Goal: Task Accomplishment & Management: Use online tool/utility

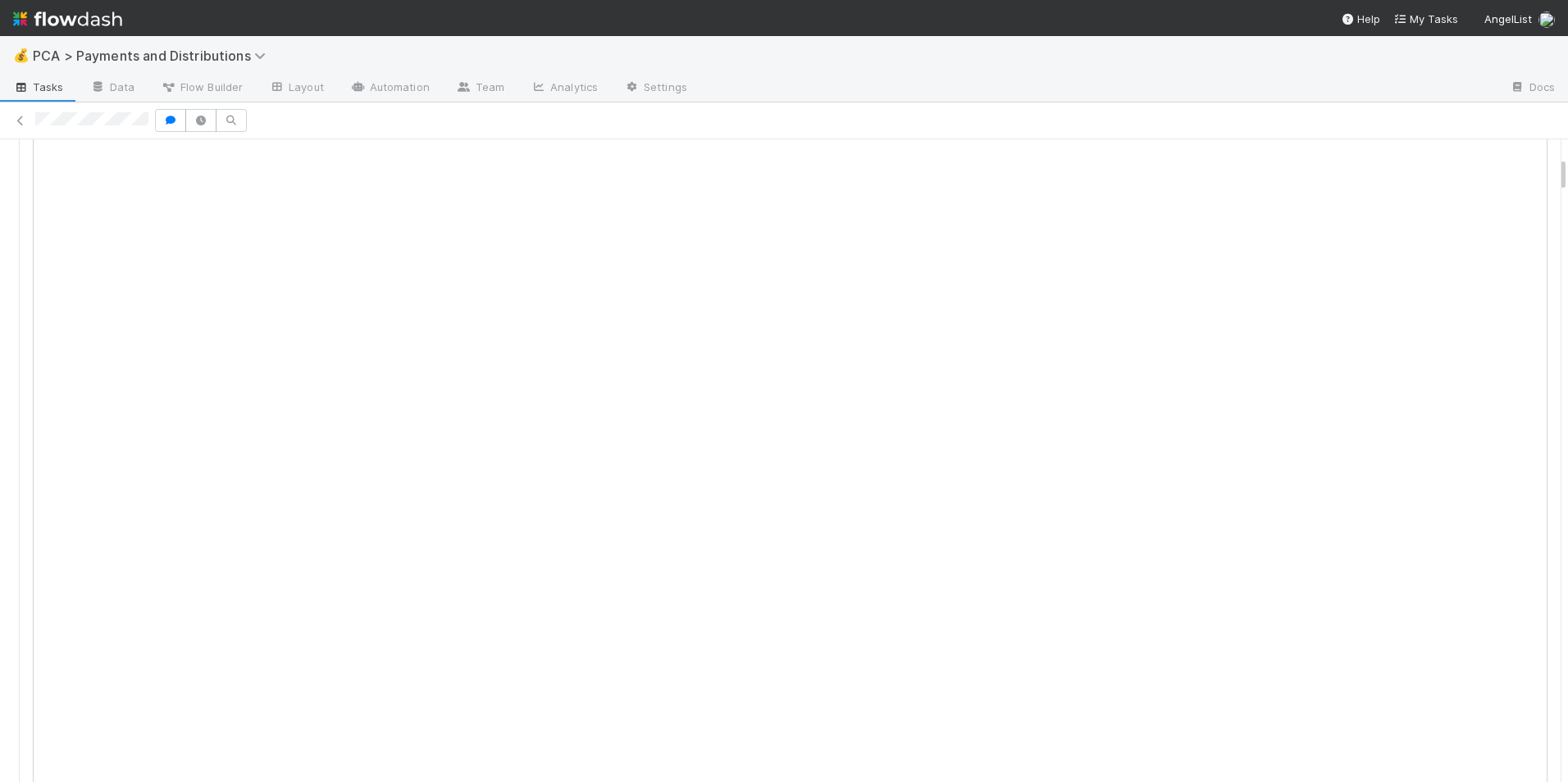
scroll to position [246, 0]
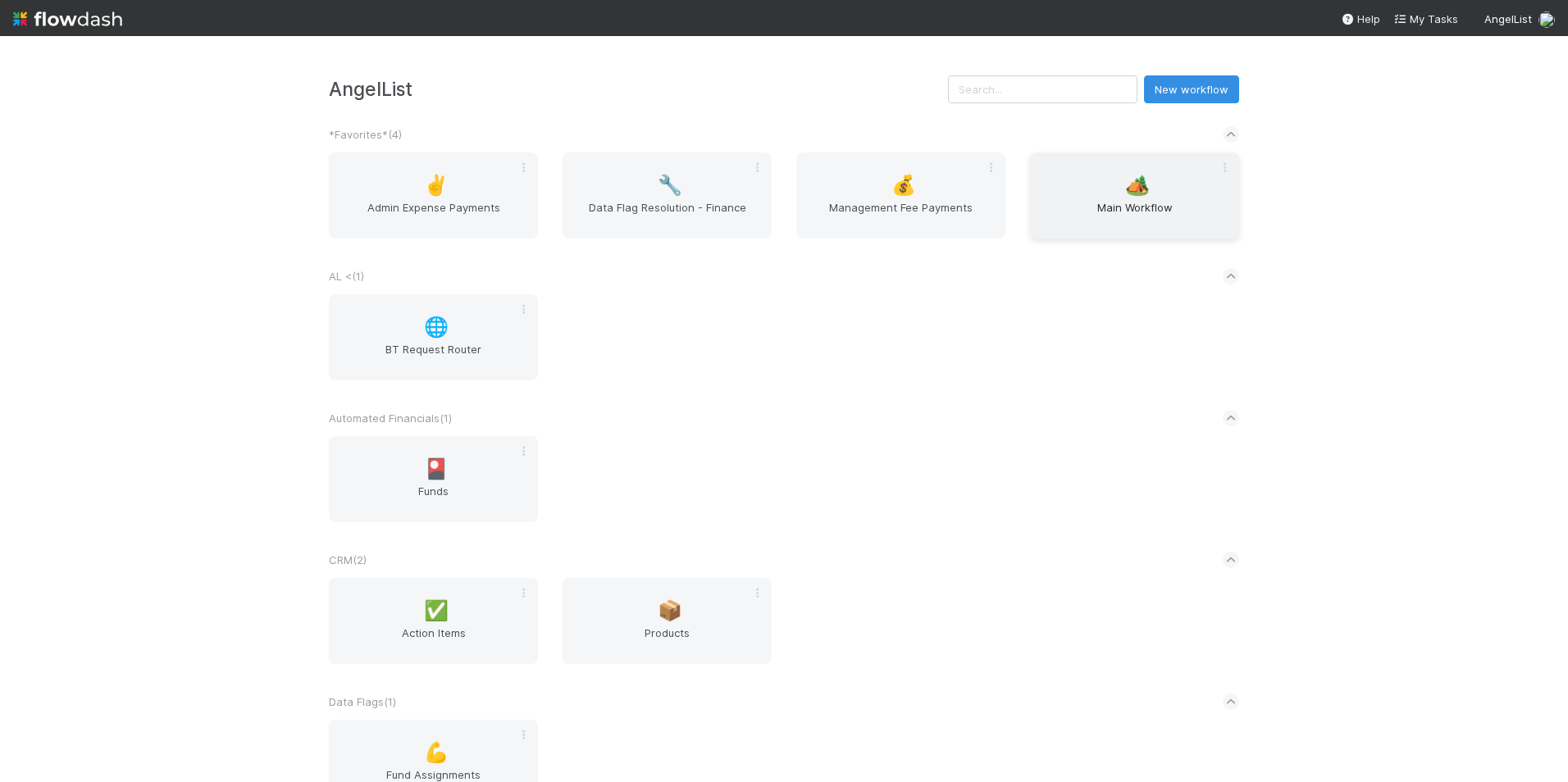
click at [1082, 186] on div "🏕️ Main Workflow" at bounding box center [1135, 196] width 209 height 86
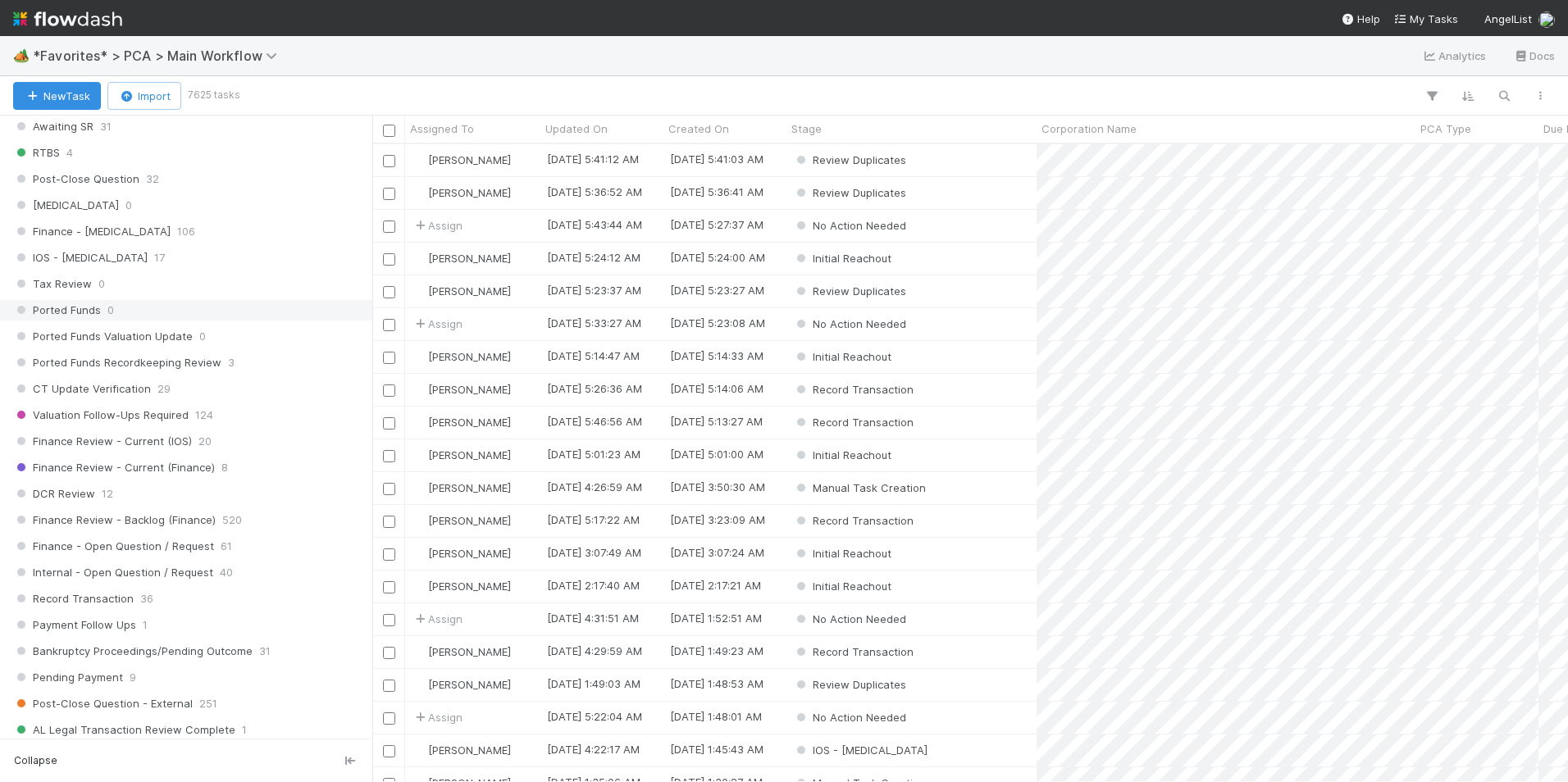
scroll to position [1066, 0]
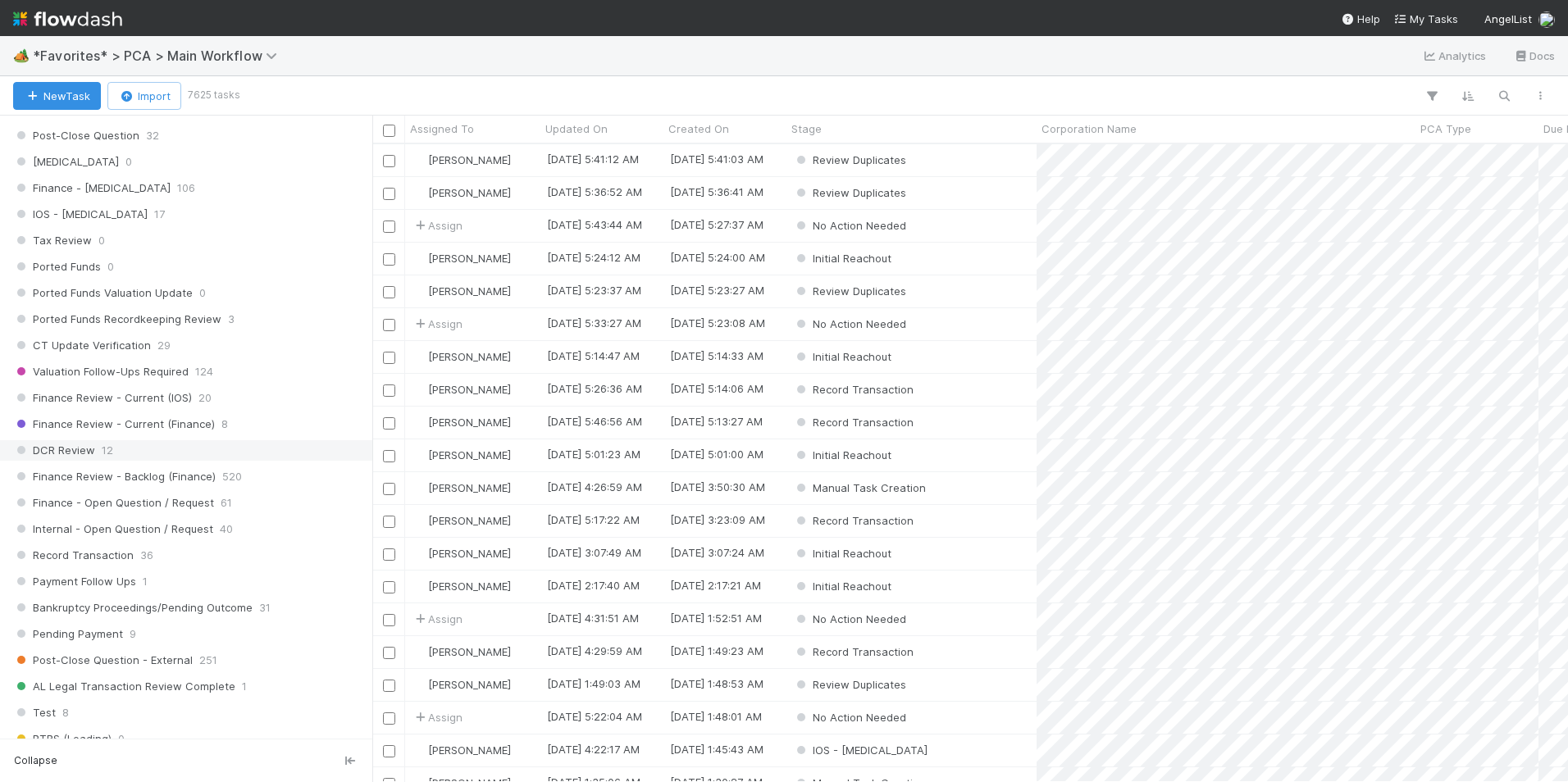
click at [132, 448] on div "DCR Review 12" at bounding box center [191, 450] width 355 height 20
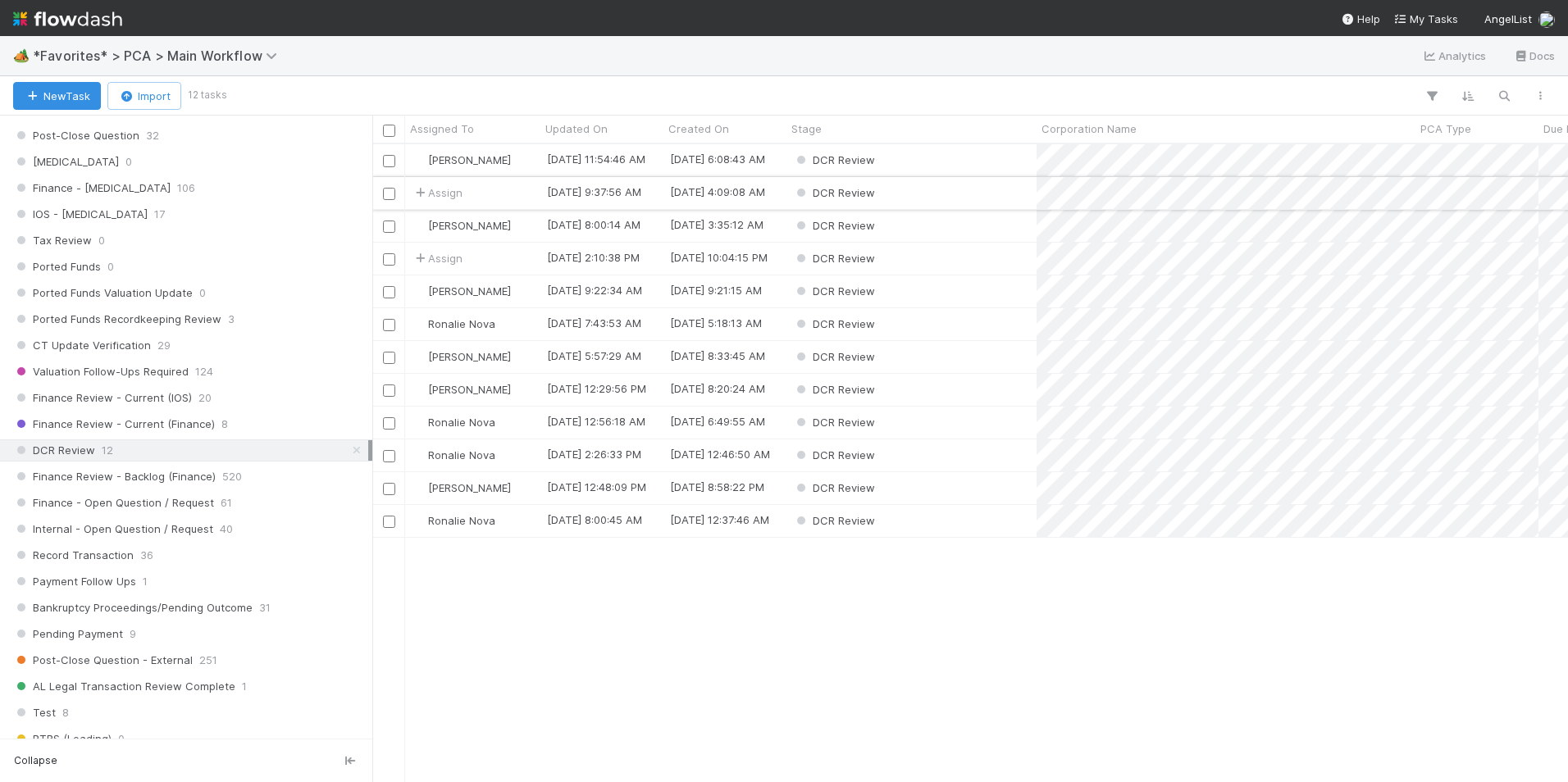
scroll to position [626, 1183]
click at [479, 122] on div "Assigned To" at bounding box center [473, 128] width 127 height 17
click at [482, 164] on div "Sort A → Z" at bounding box center [504, 160] width 187 height 25
click at [921, 258] on div "DCR Review" at bounding box center [911, 258] width 250 height 32
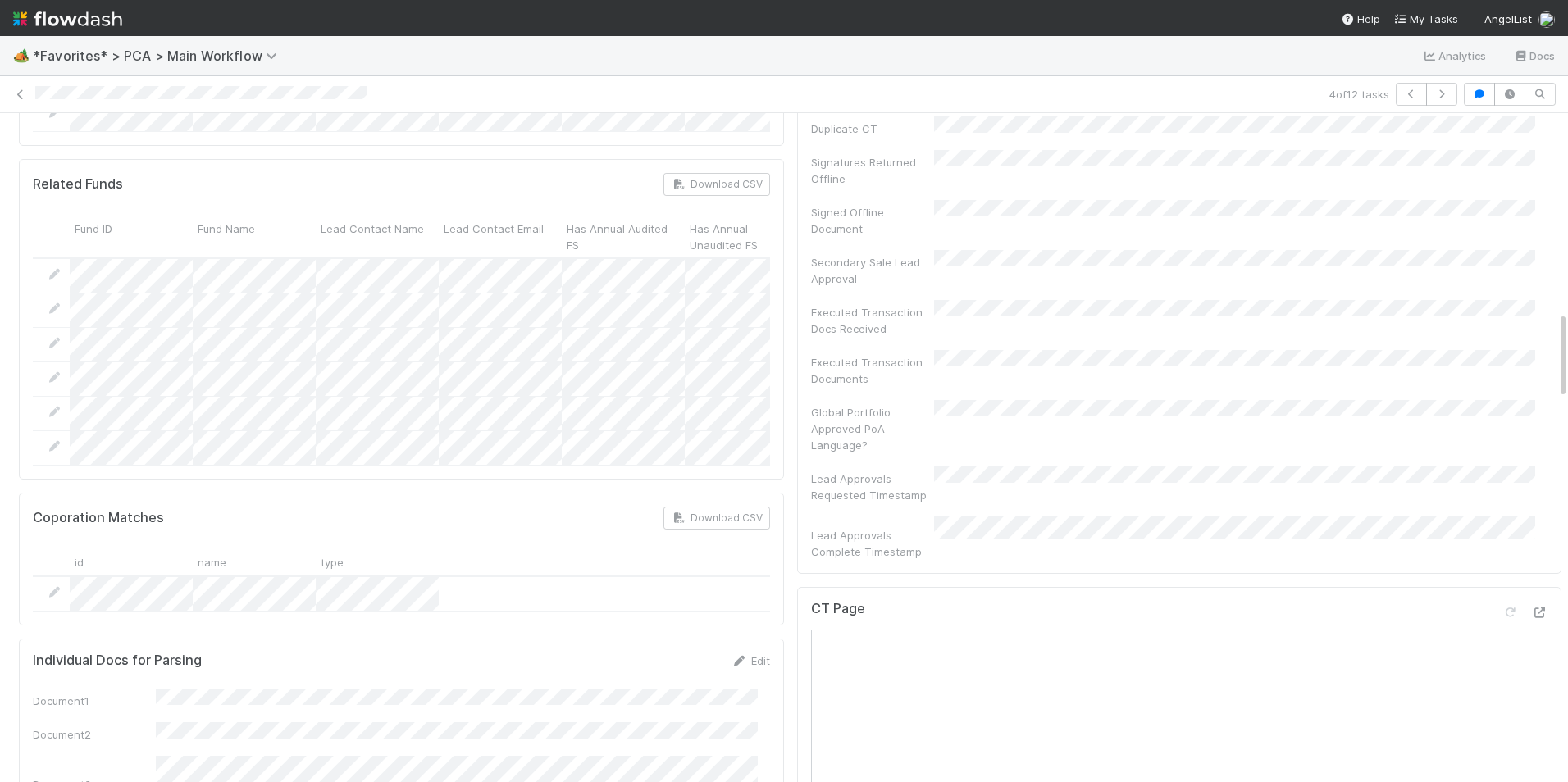
scroll to position [1475, 0]
click at [1531, 613] on icon at bounding box center [1539, 619] width 17 height 11
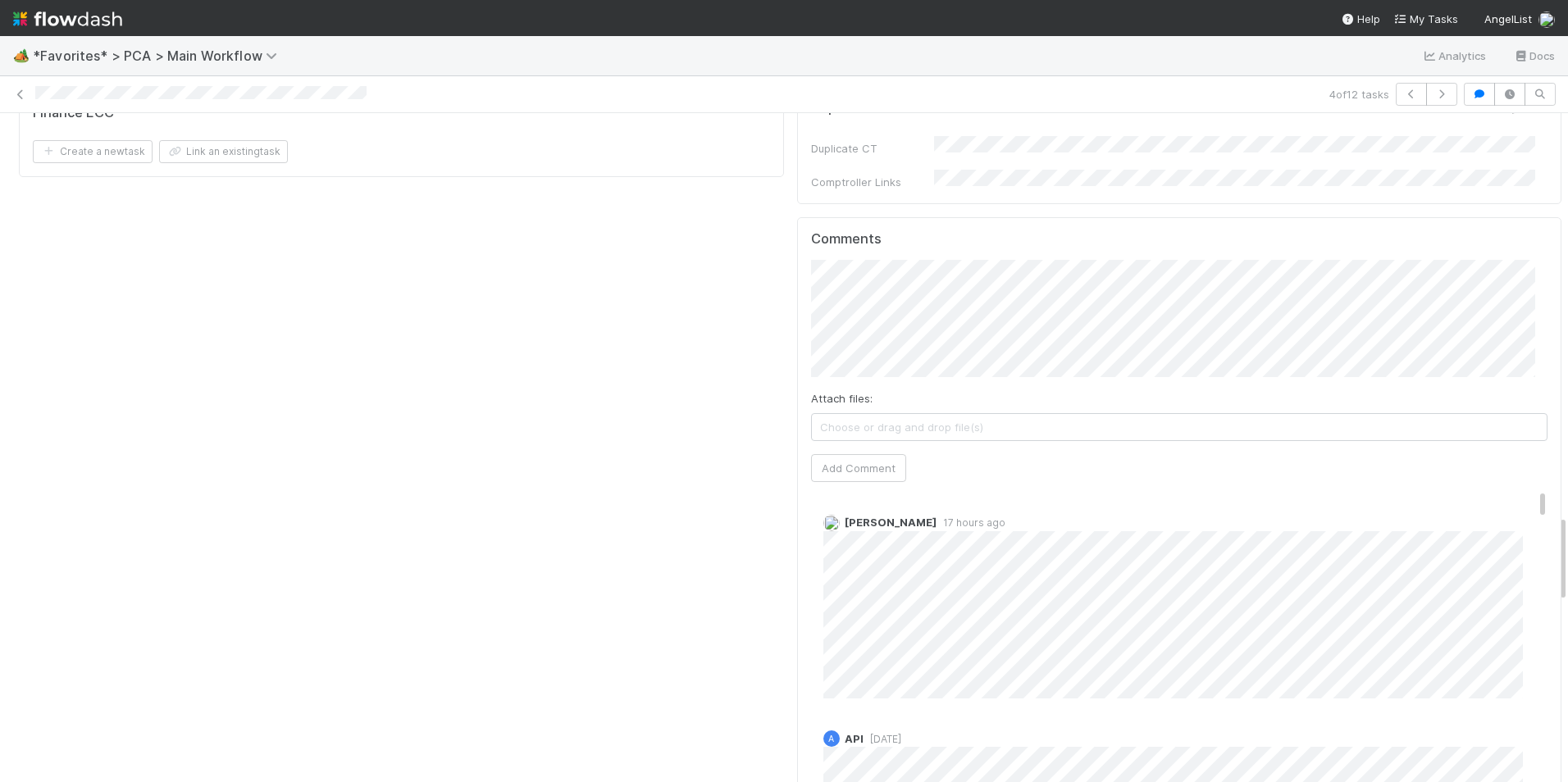
scroll to position [3197, 0]
click at [848, 453] on button "Add Comment" at bounding box center [859, 467] width 95 height 28
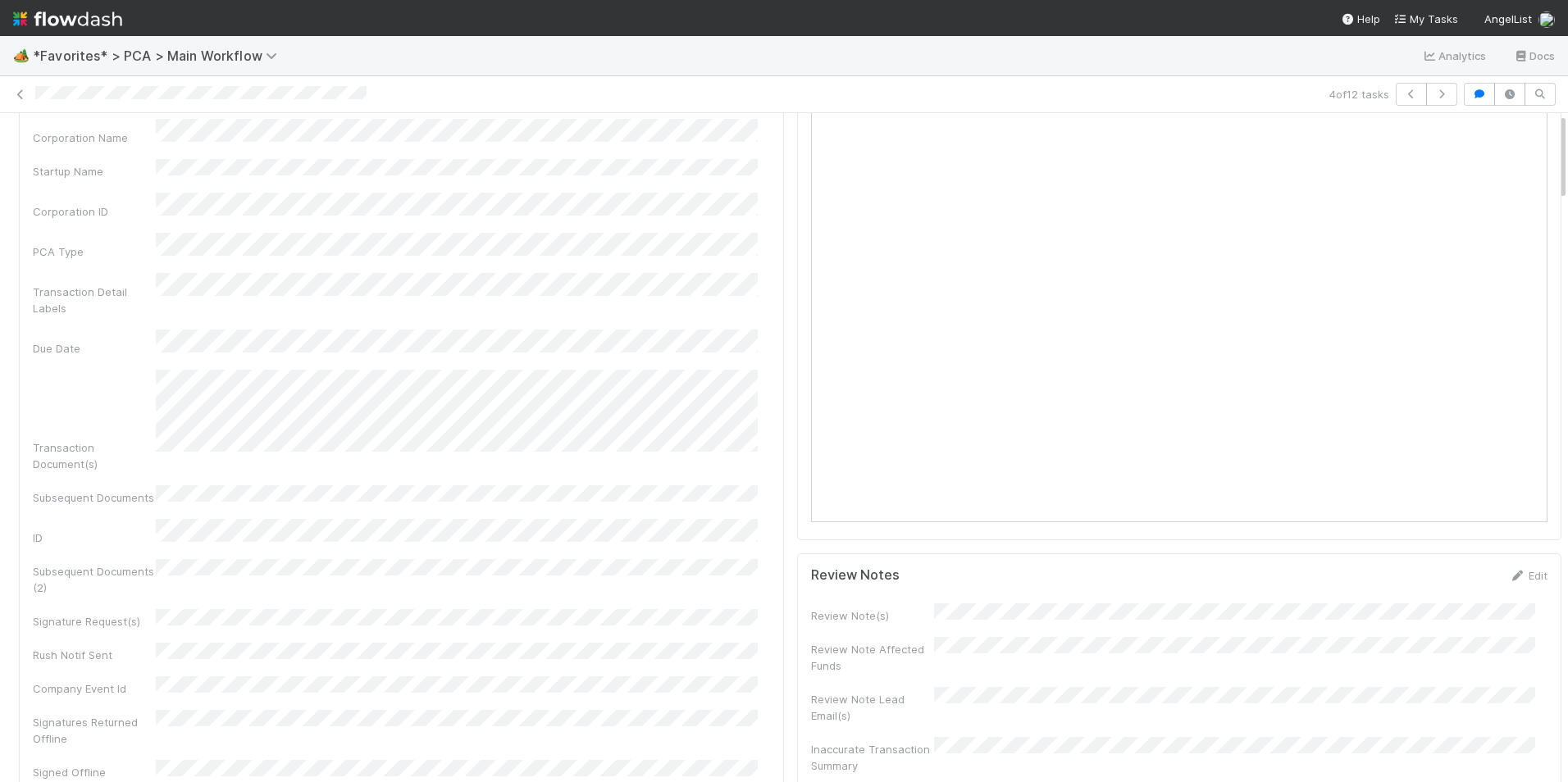
scroll to position [0, 0]
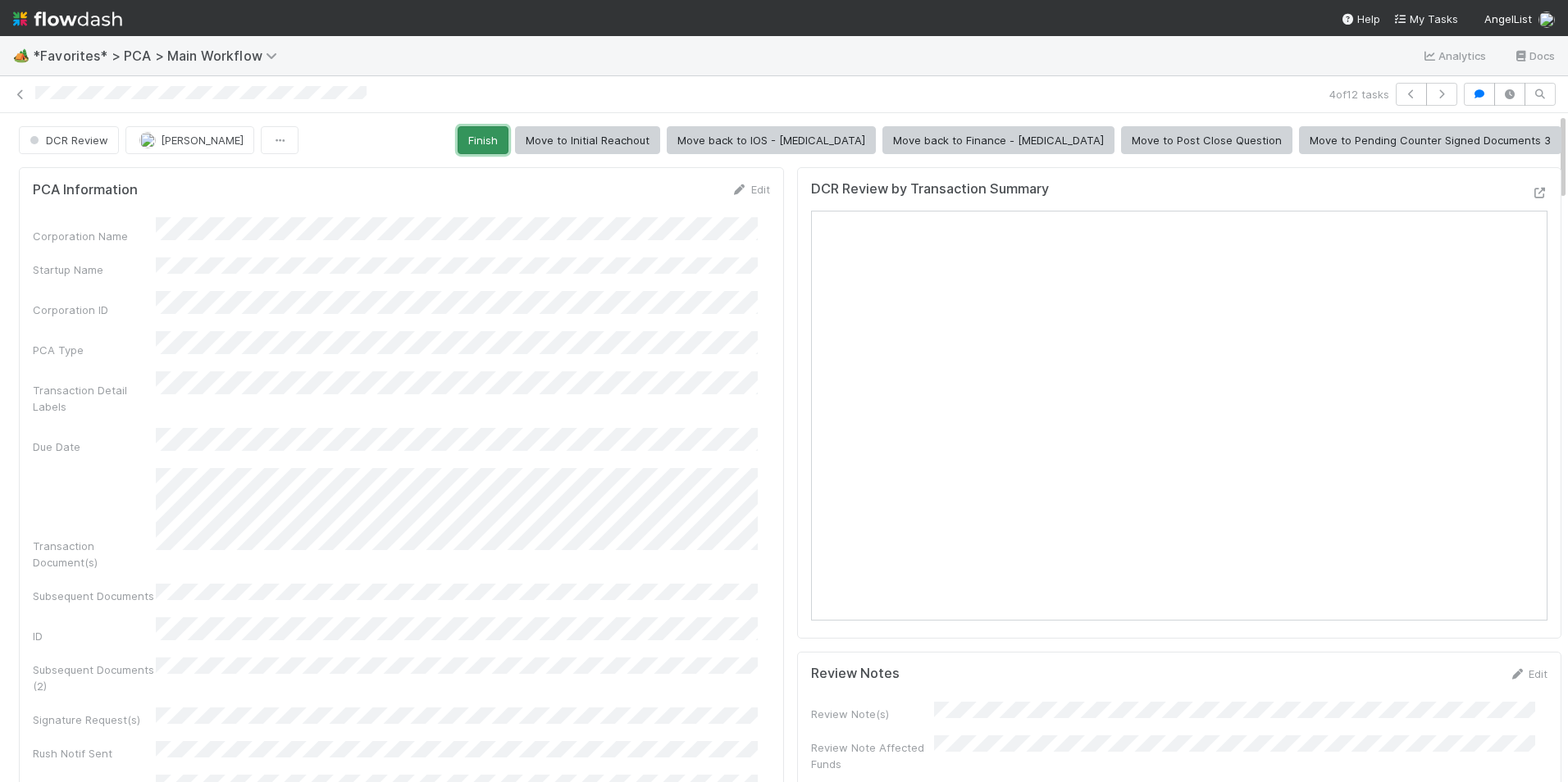
click at [508, 138] on button "Finish" at bounding box center [483, 141] width 51 height 28
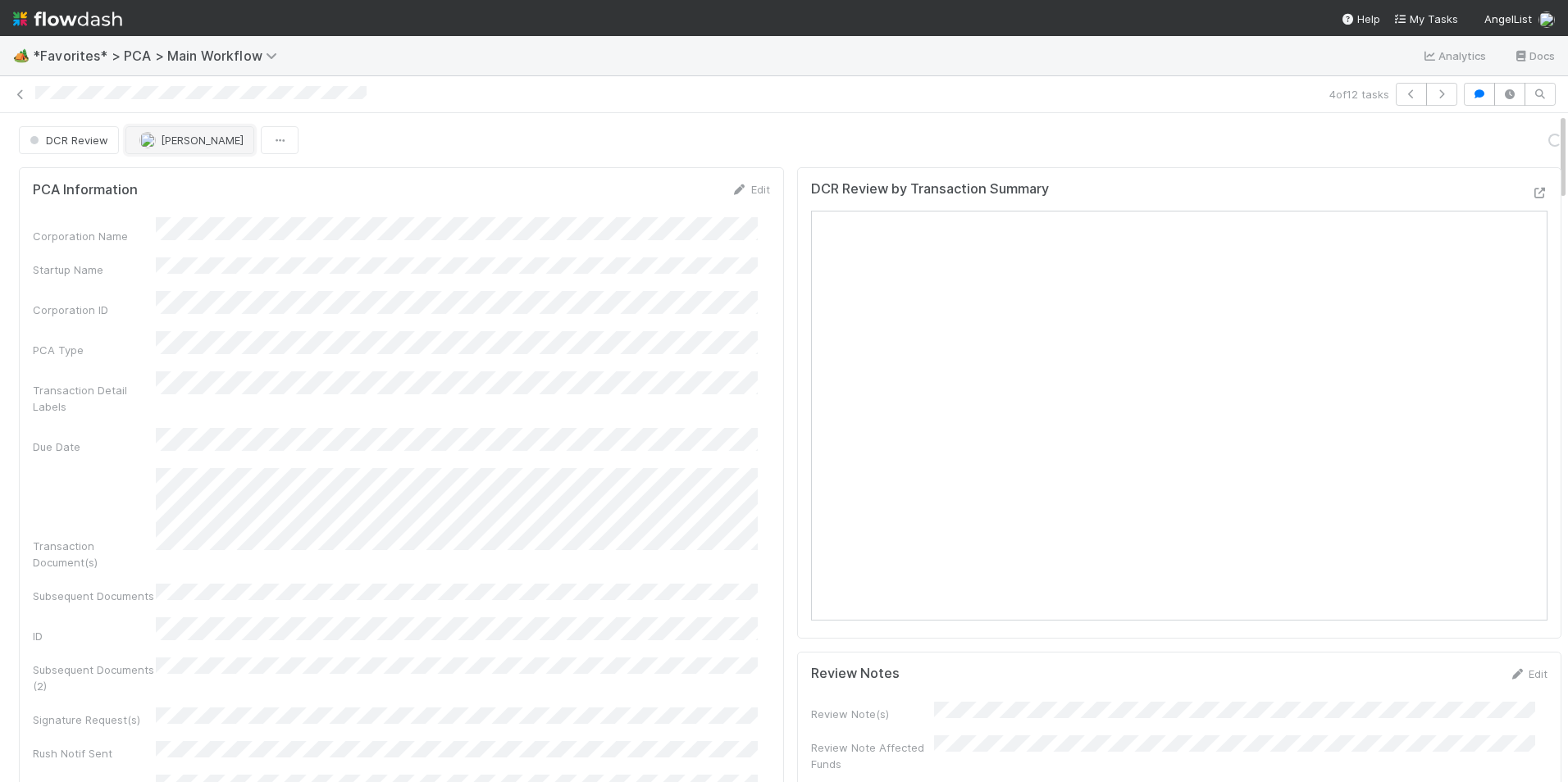
click at [176, 136] on span "[PERSON_NAME]" at bounding box center [202, 140] width 83 height 13
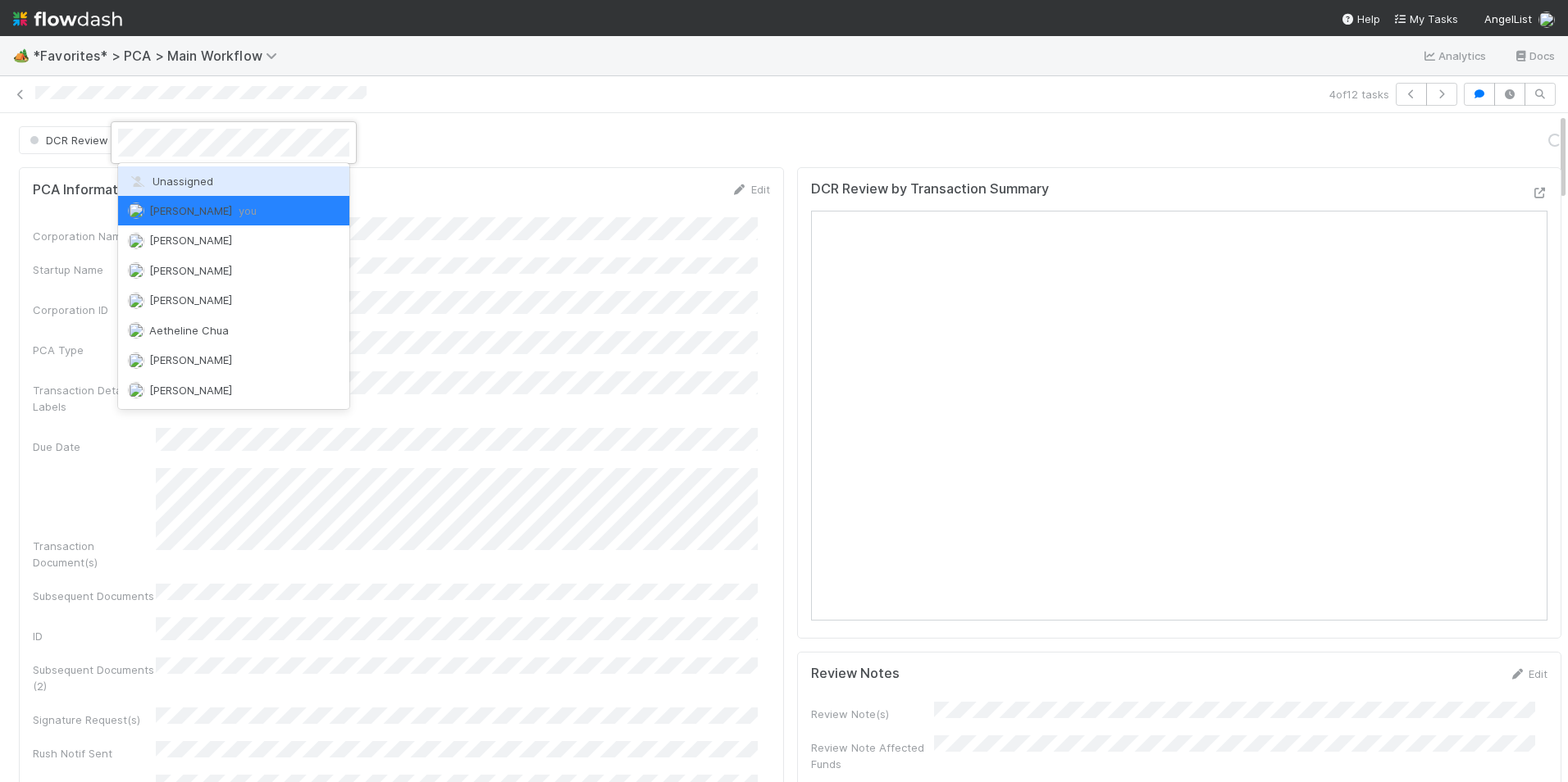
click at [185, 167] on div "Unassigned" at bounding box center [233, 181] width 231 height 30
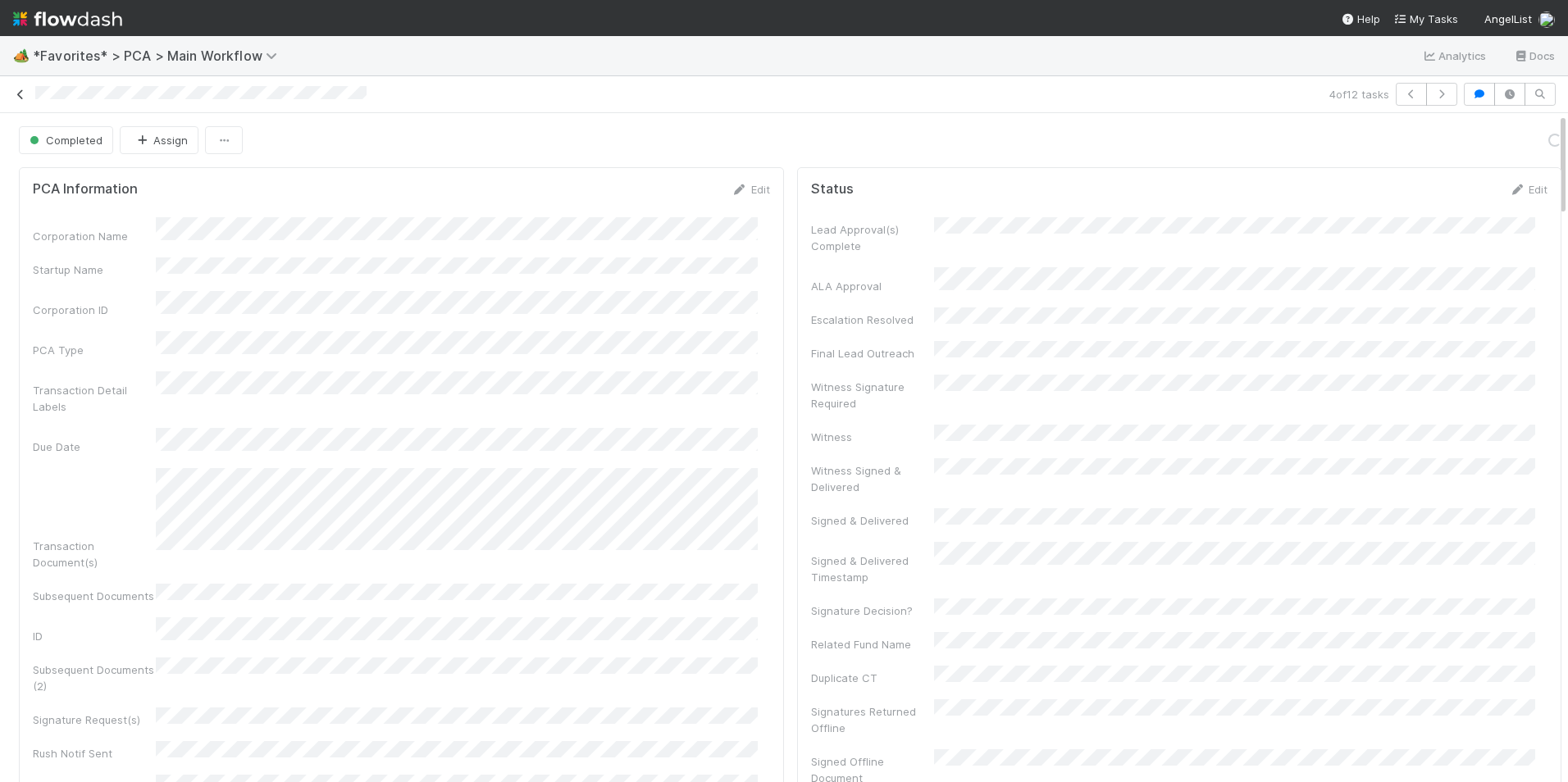
click at [24, 96] on icon at bounding box center [20, 95] width 17 height 11
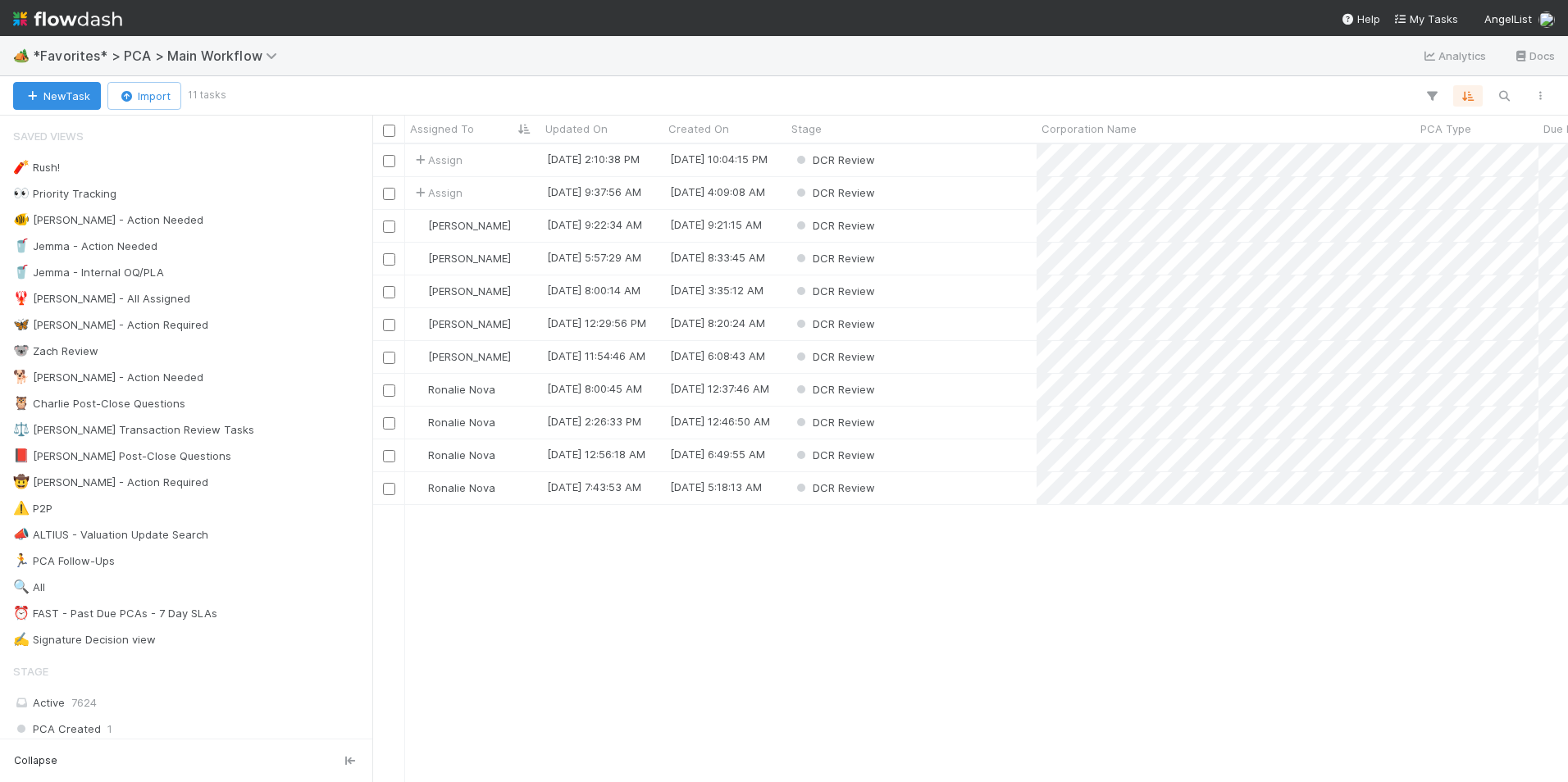
scroll to position [626, 1183]
click at [514, 263] on div "[PERSON_NAME]" at bounding box center [473, 258] width 135 height 32
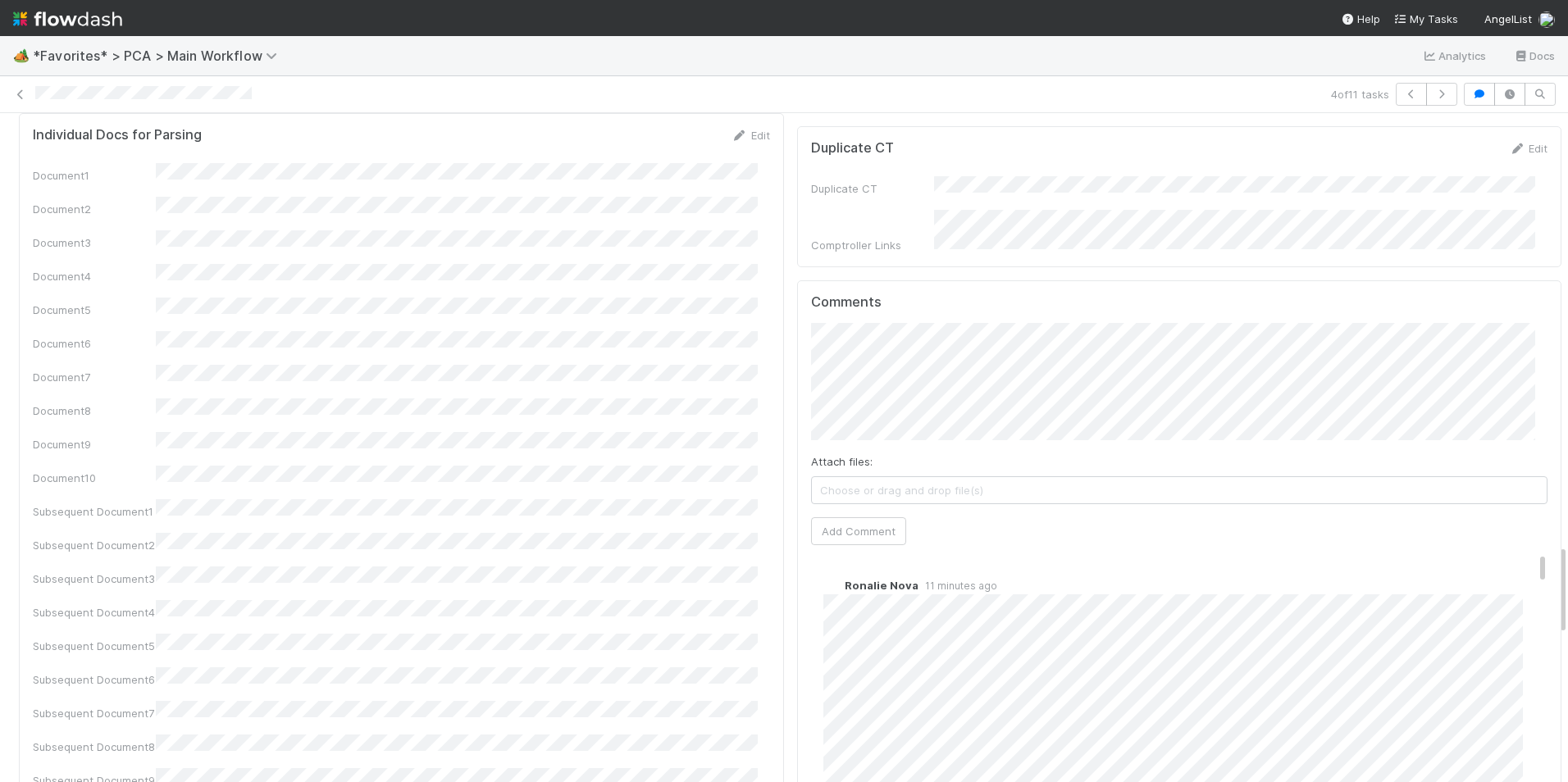
scroll to position [3197, 0]
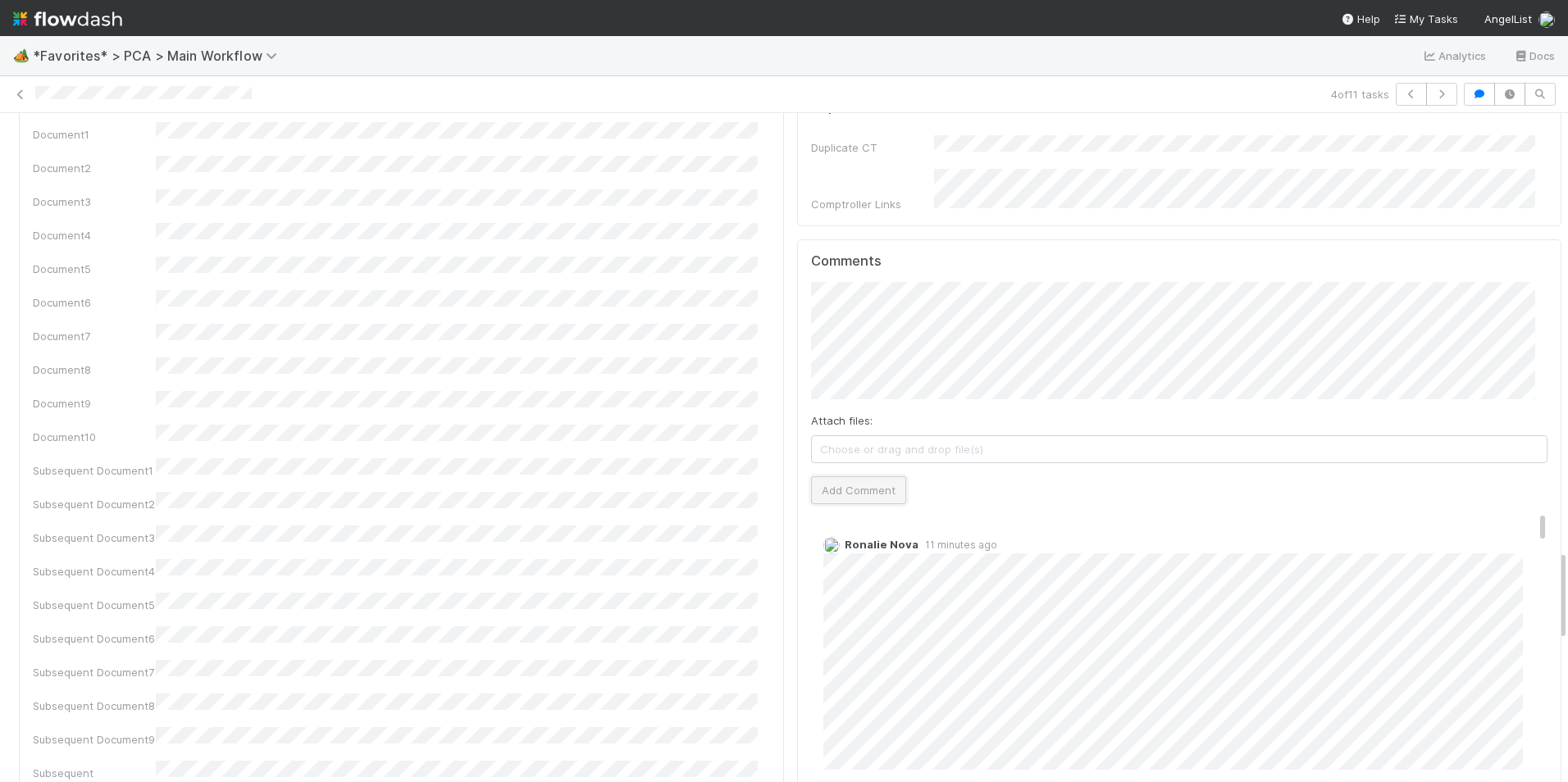
click at [824, 476] on button "Add Comment" at bounding box center [859, 490] width 95 height 28
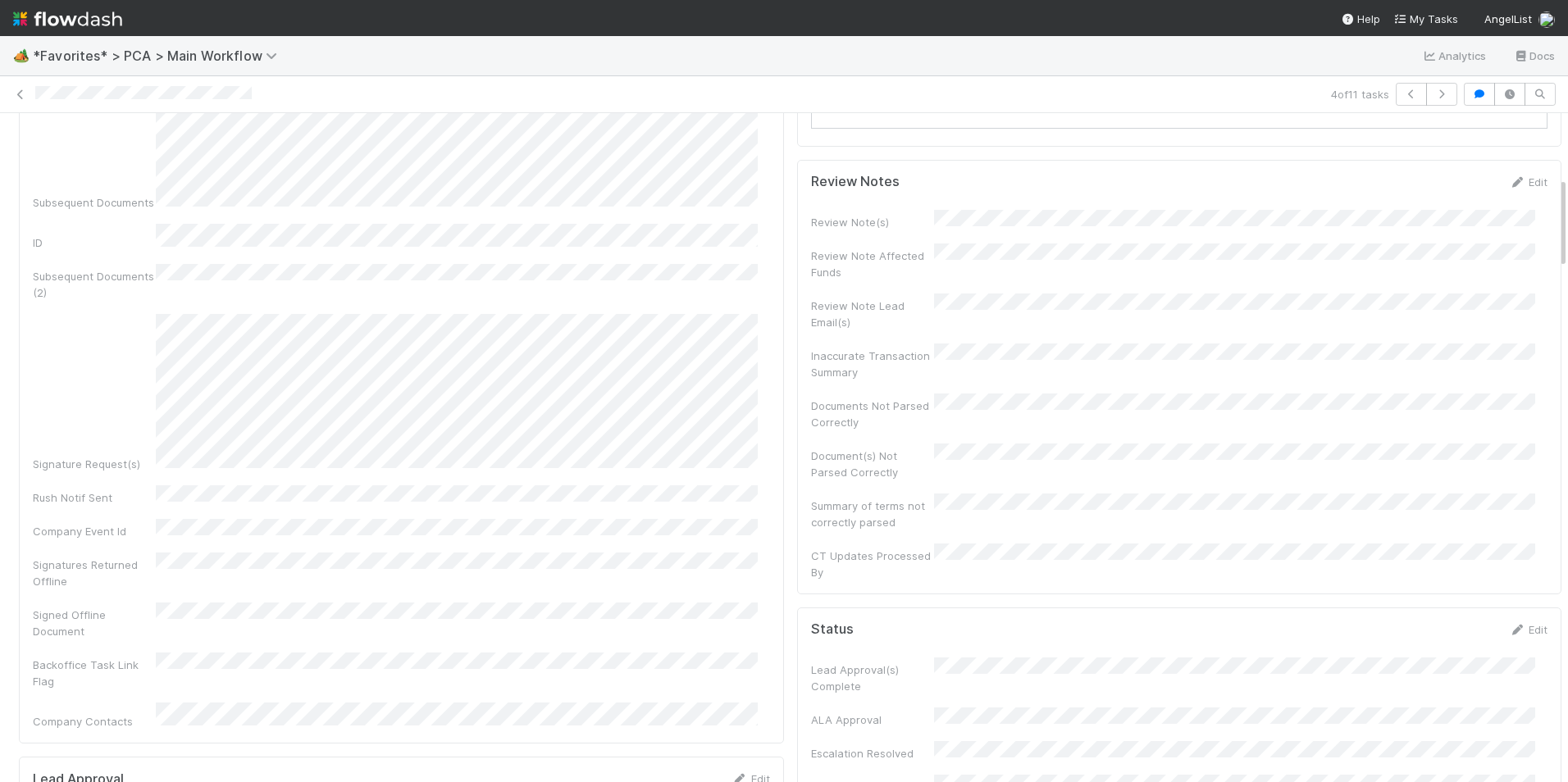
scroll to position [0, 0]
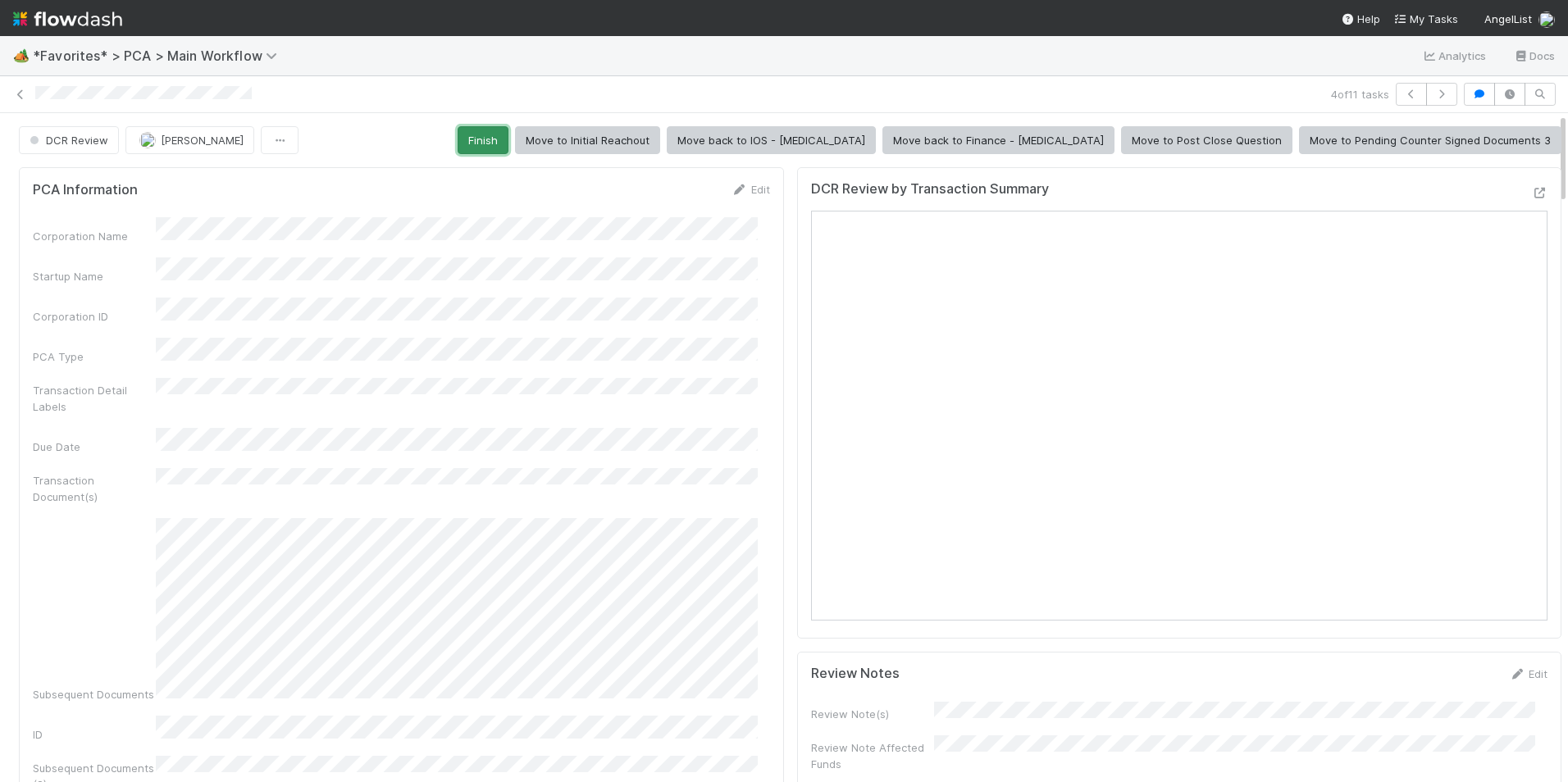
click at [508, 136] on button "Finish" at bounding box center [483, 141] width 51 height 28
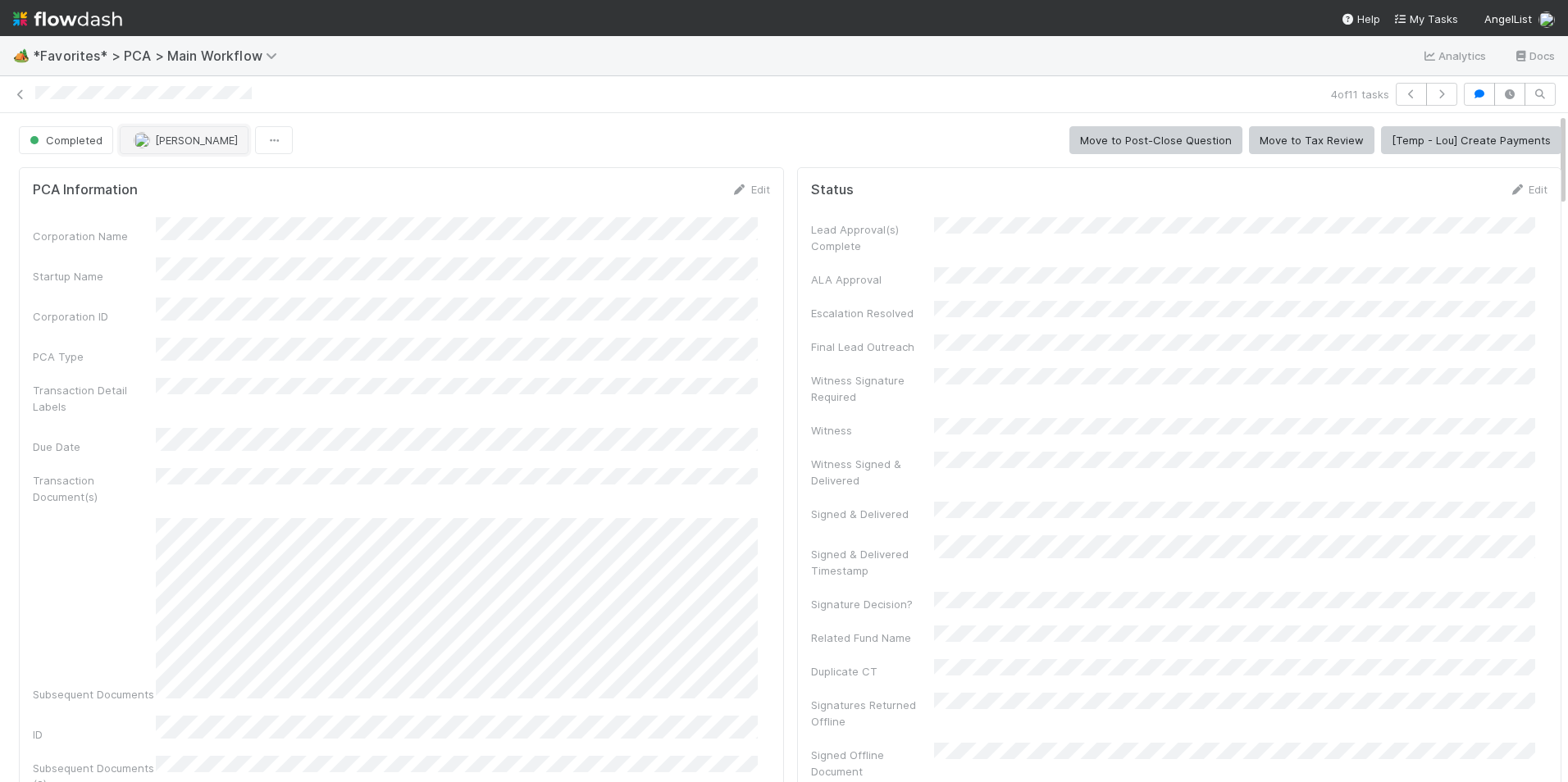
click at [167, 150] on button "[PERSON_NAME]" at bounding box center [184, 141] width 128 height 28
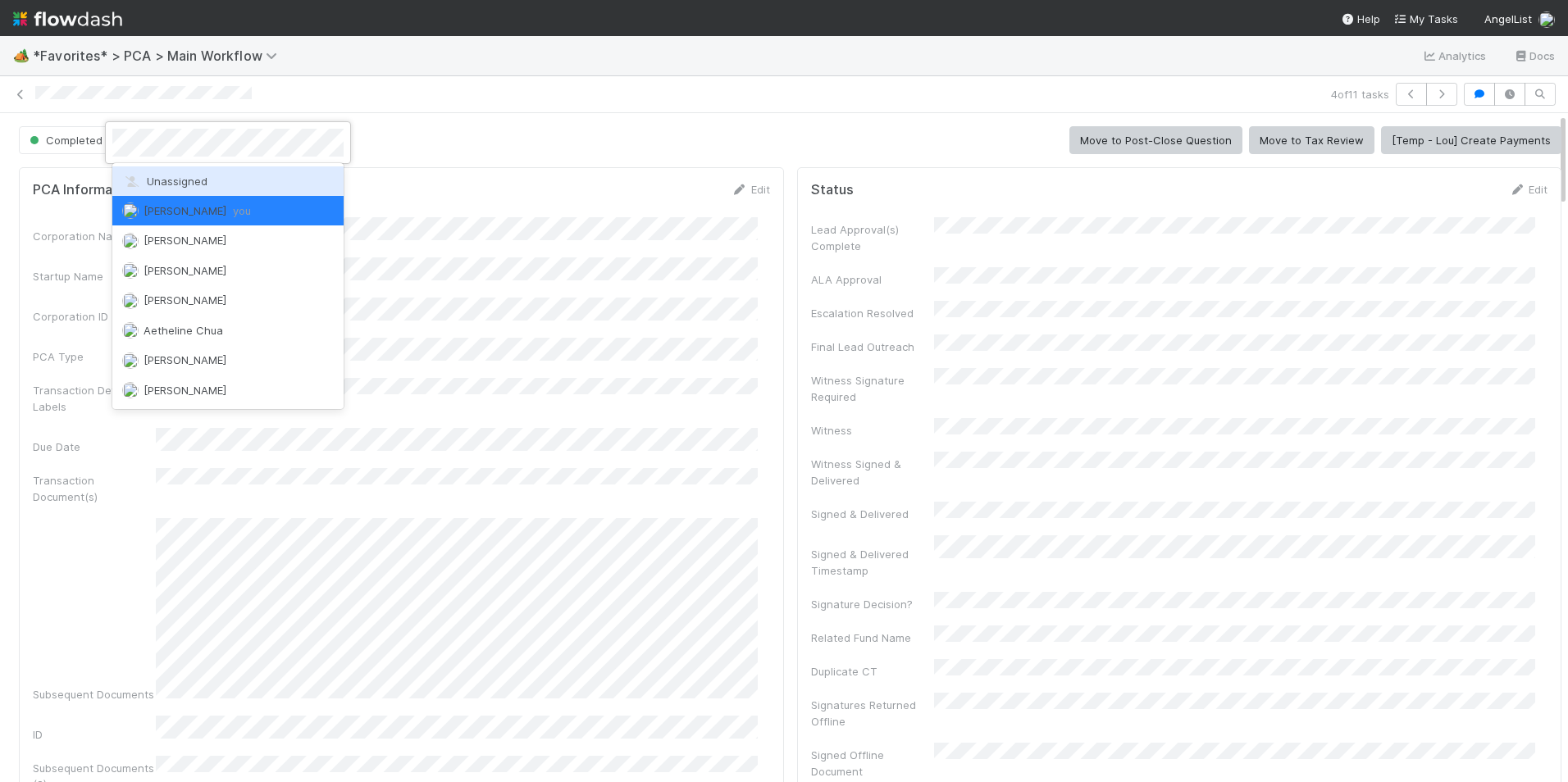
click at [175, 177] on span "Unassigned" at bounding box center [164, 181] width 85 height 13
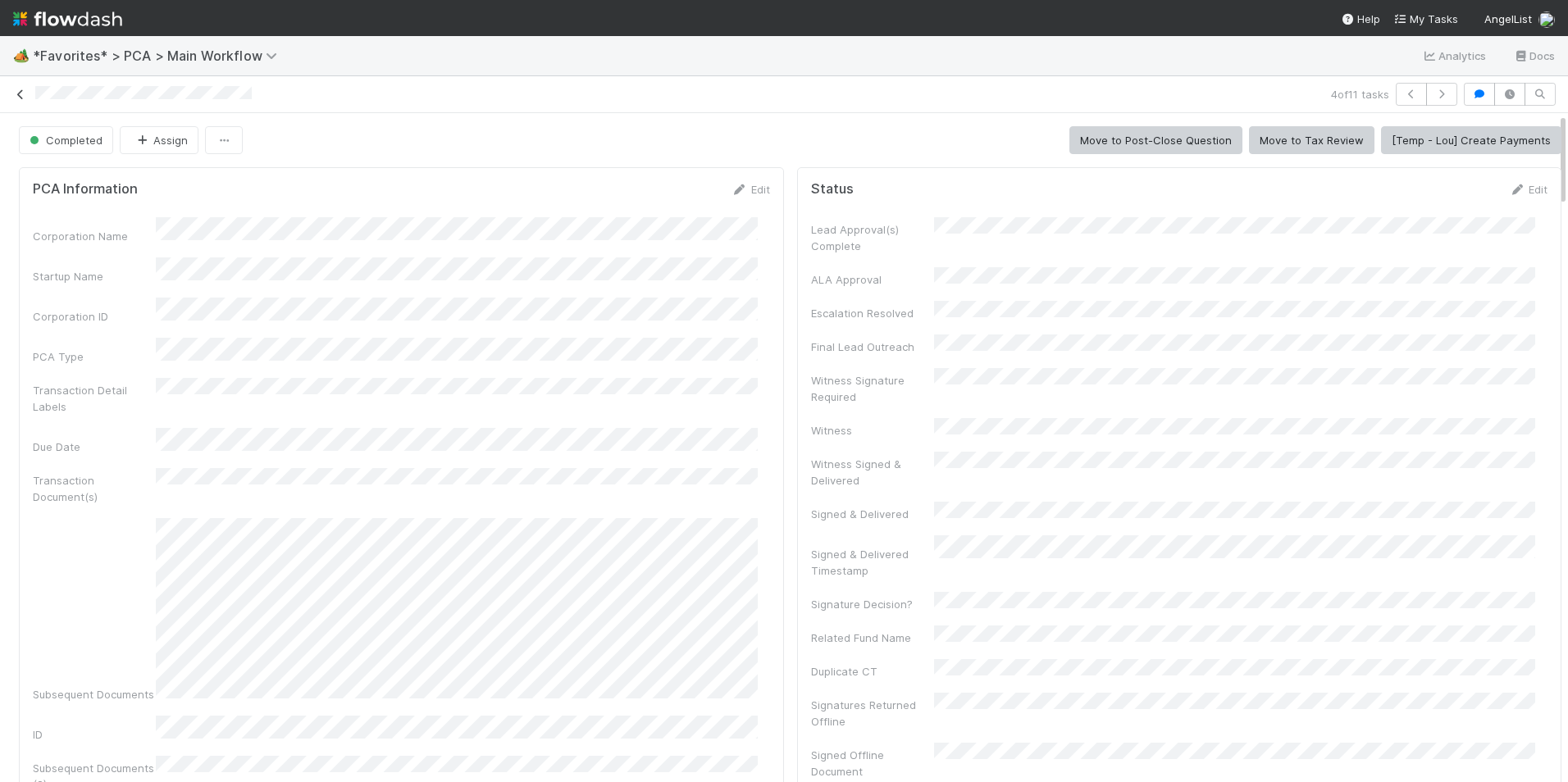
click at [23, 98] on icon at bounding box center [20, 95] width 17 height 11
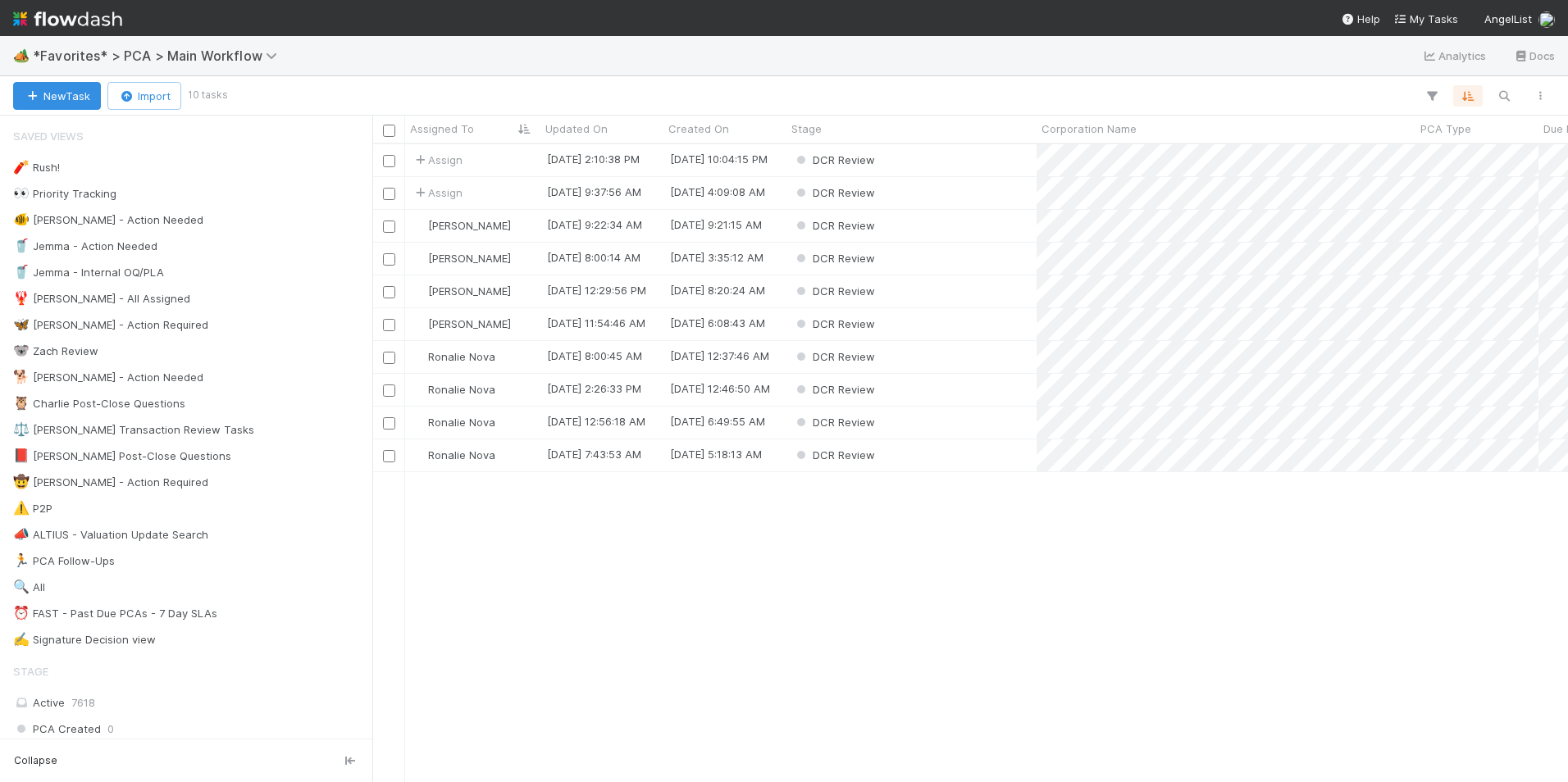
scroll to position [626, 1183]
click at [513, 266] on div "[PERSON_NAME]" at bounding box center [473, 258] width 135 height 32
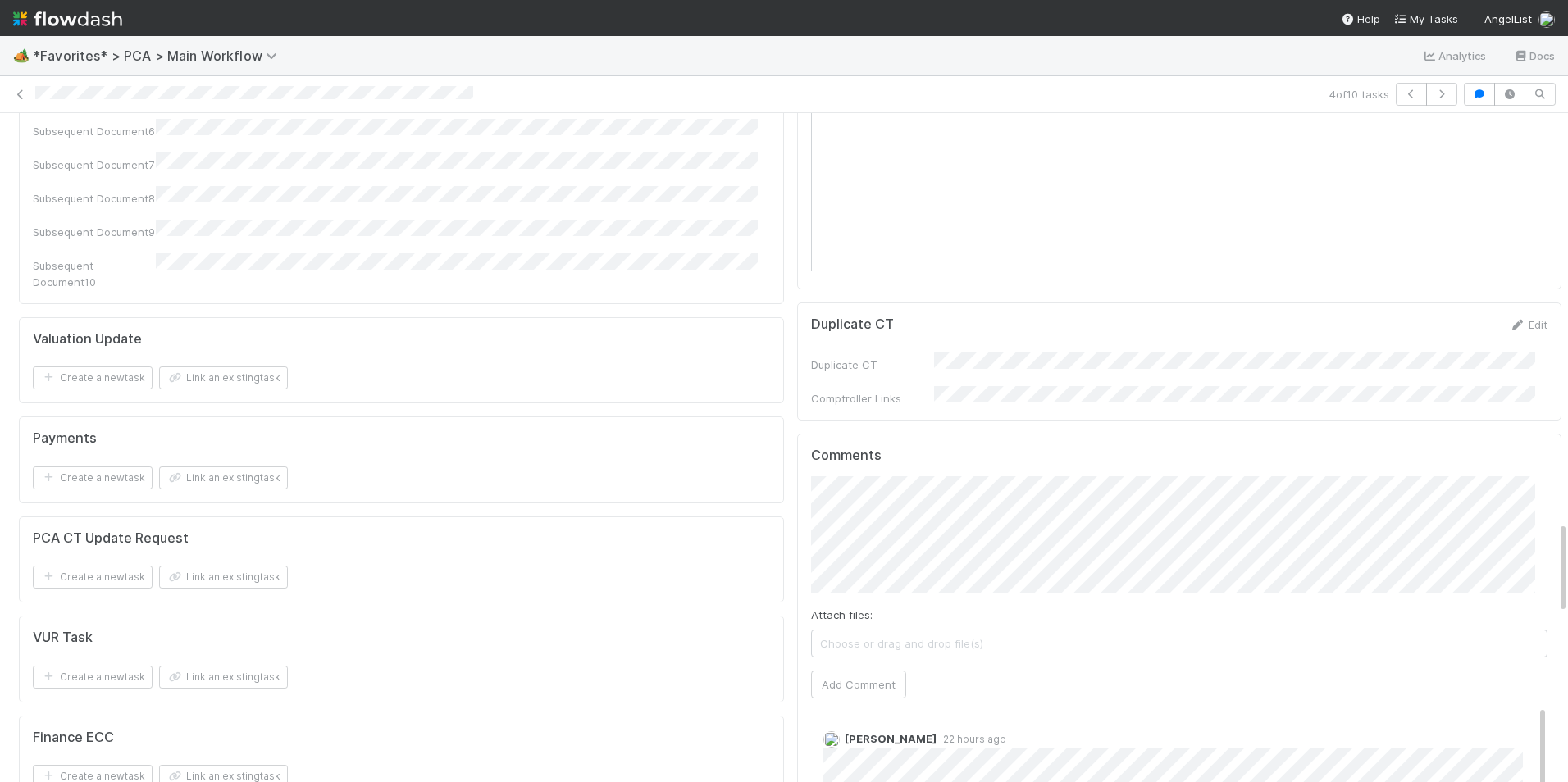
scroll to position [2951, 0]
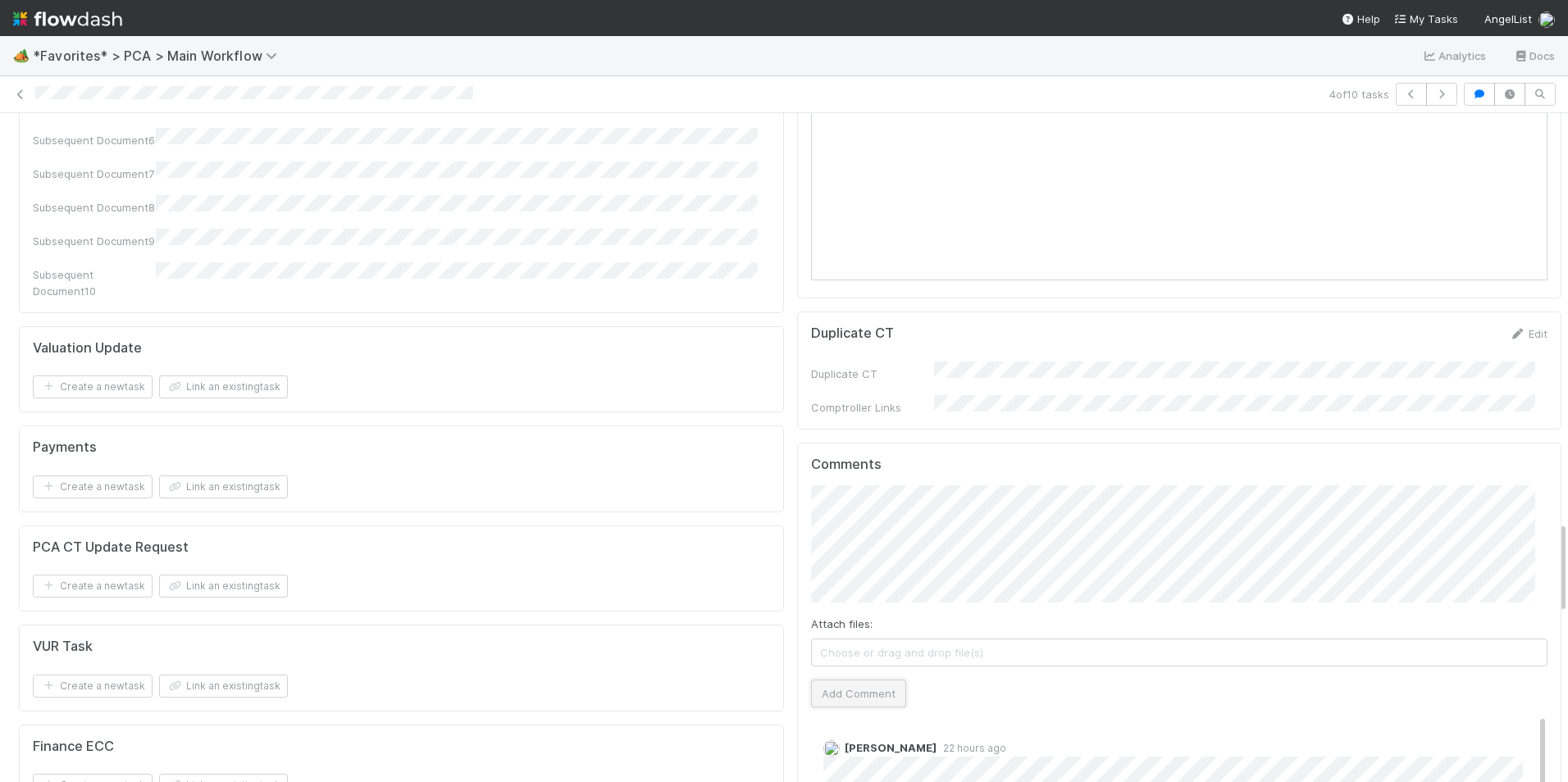
click at [861, 679] on button "Add Comment" at bounding box center [859, 693] width 95 height 28
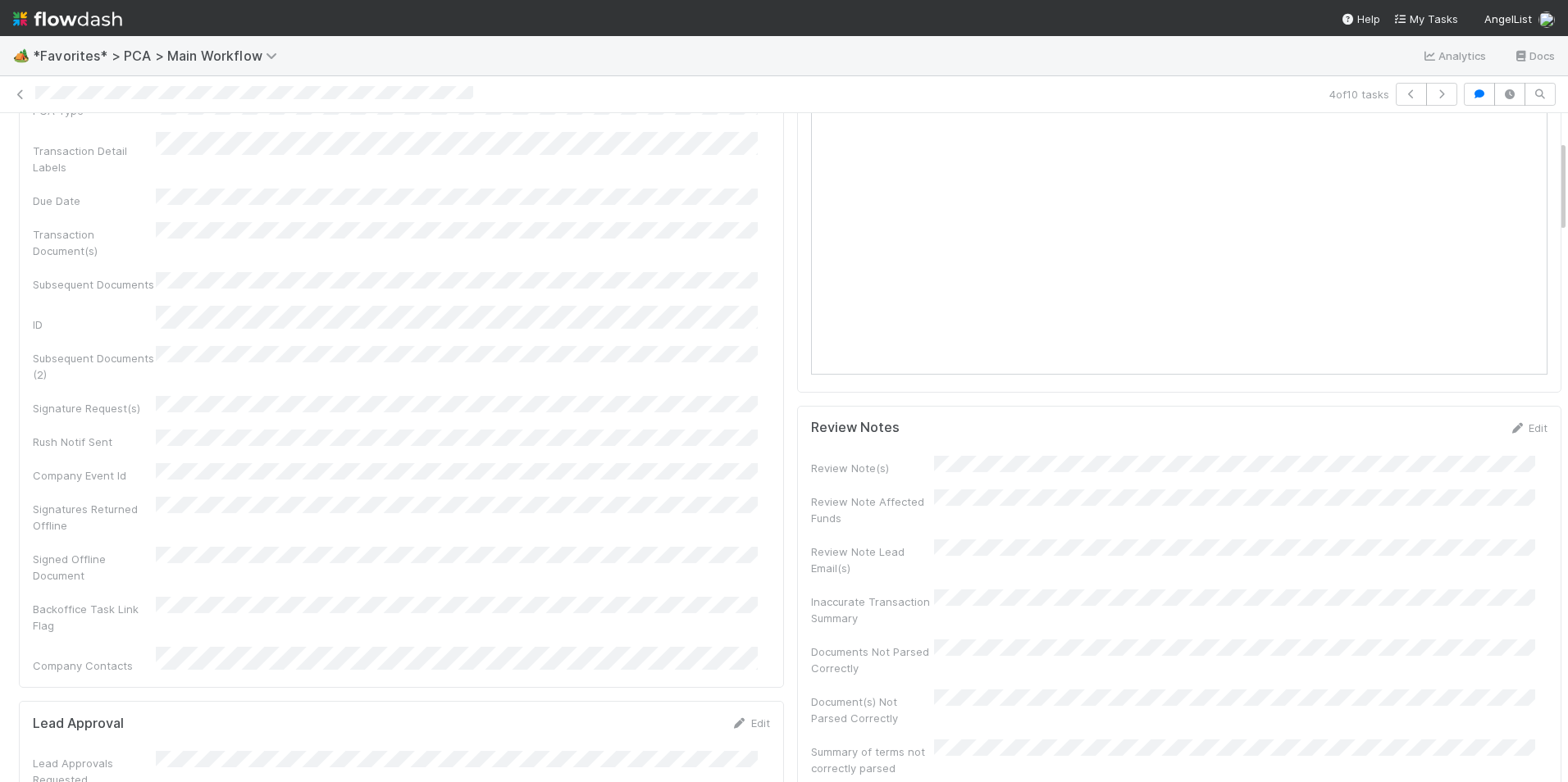
scroll to position [0, 0]
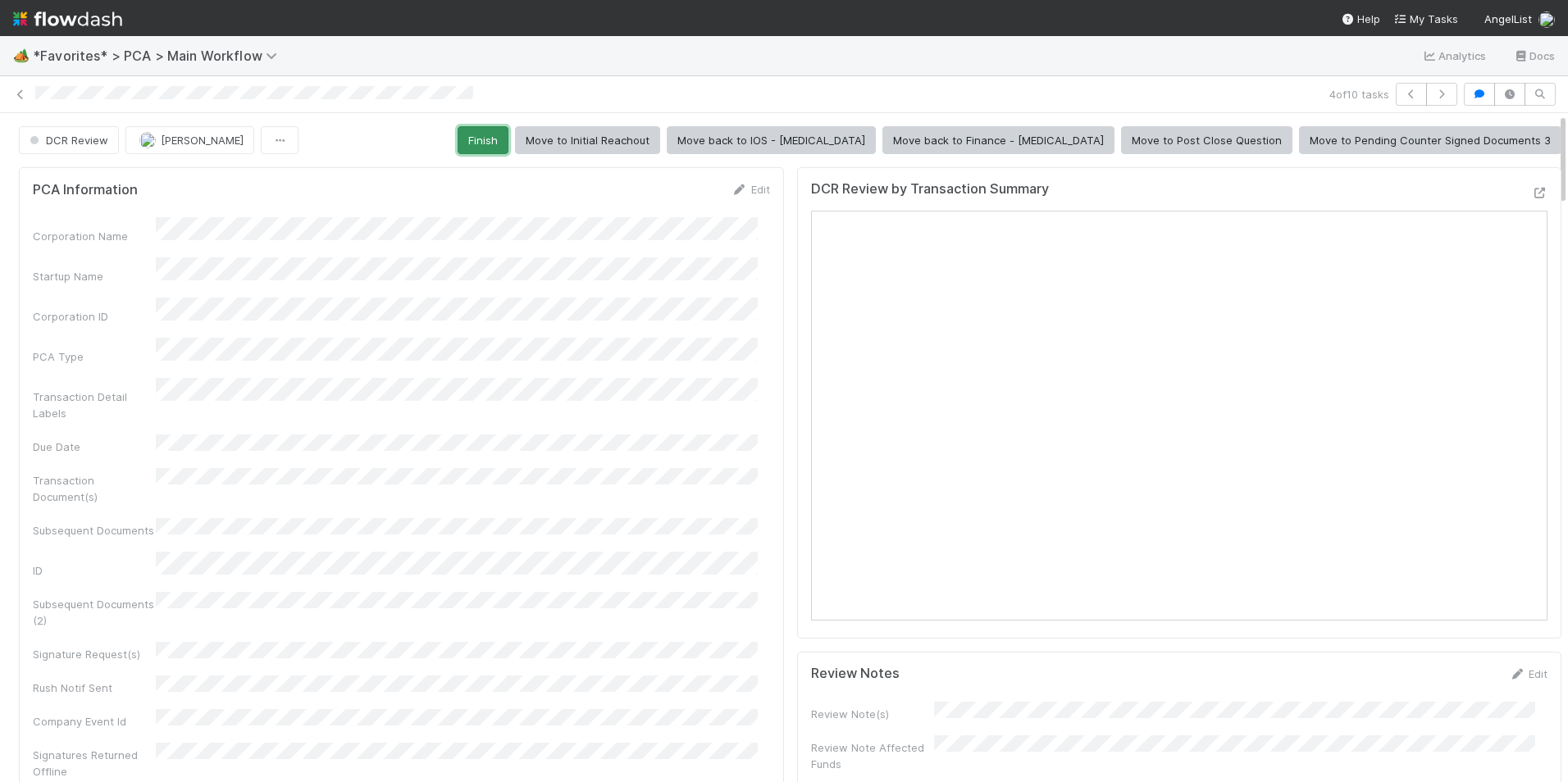
click at [508, 142] on button "Finish" at bounding box center [483, 141] width 51 height 28
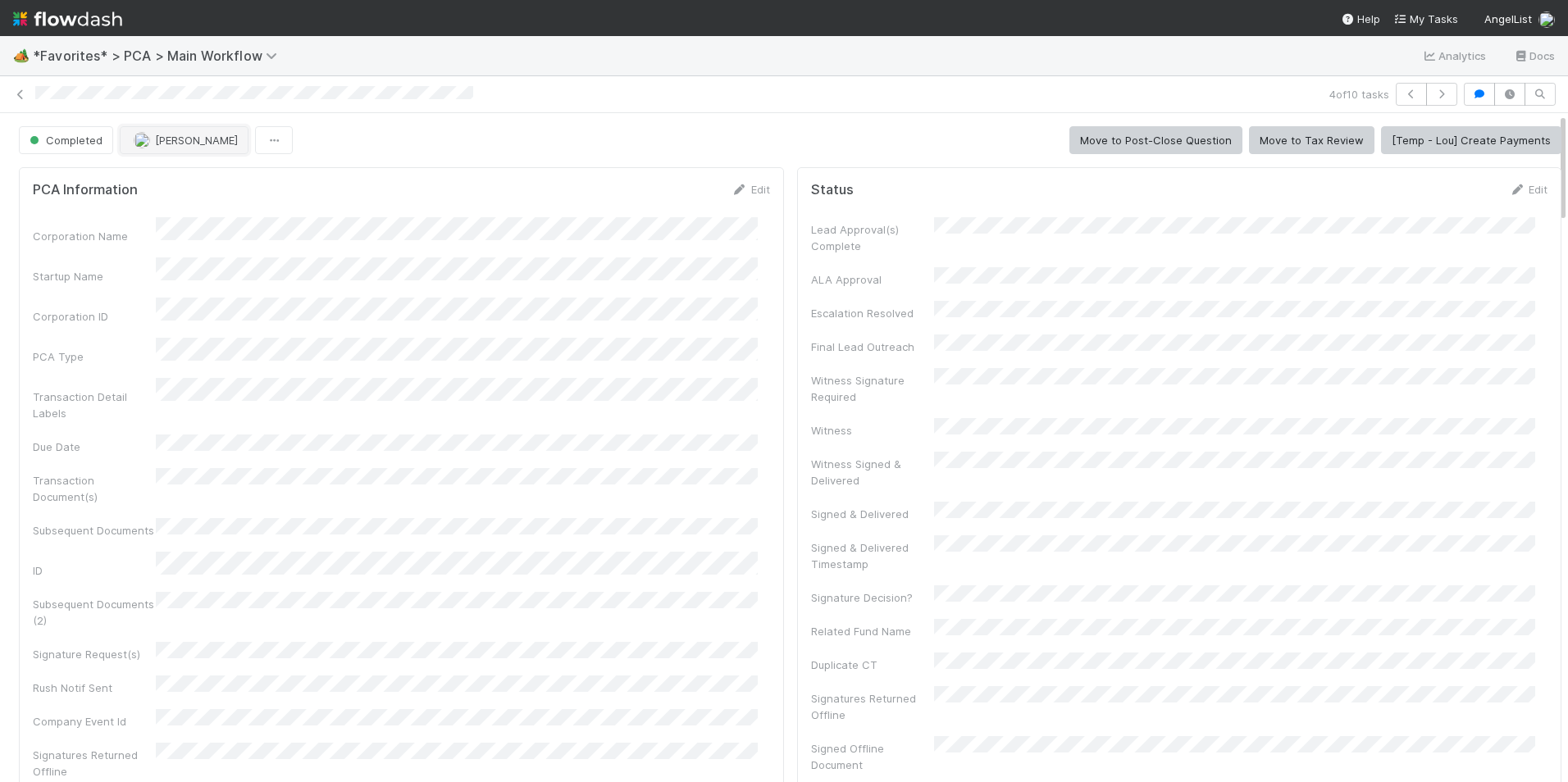
click at [169, 141] on span "[PERSON_NAME]" at bounding box center [196, 140] width 83 height 13
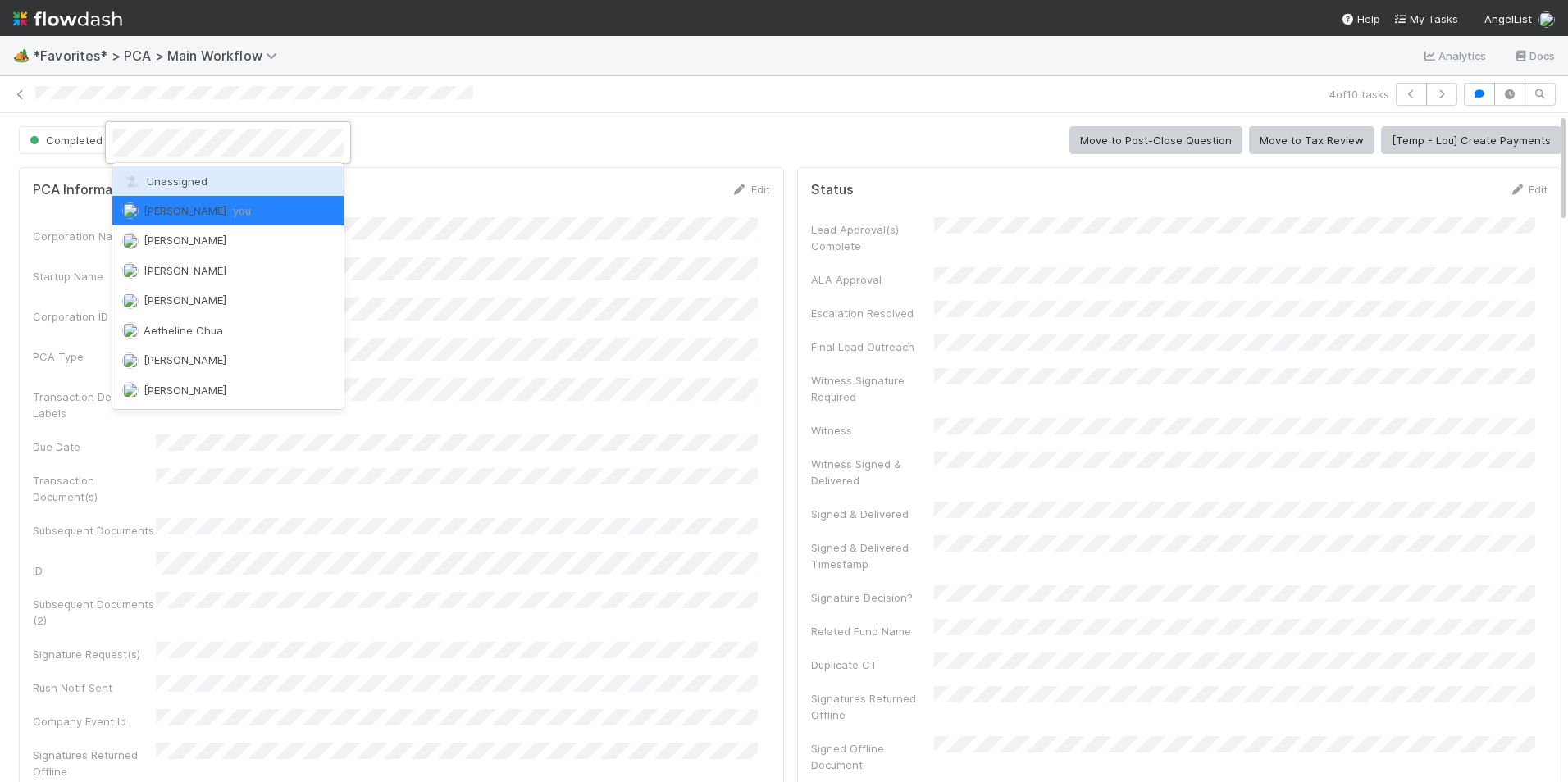
click at [202, 176] on span "Unassigned" at bounding box center [164, 181] width 85 height 13
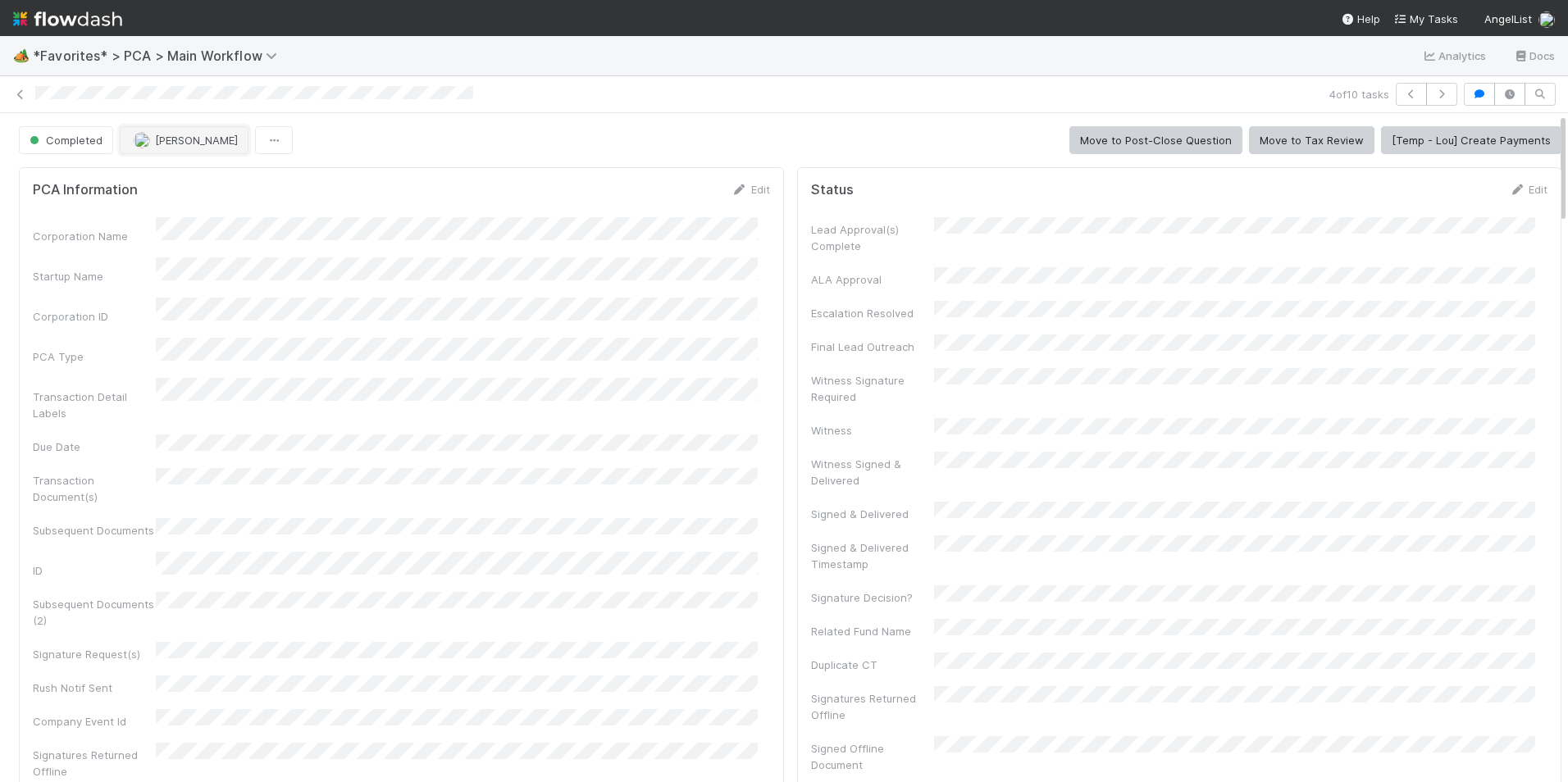
click at [171, 142] on span "[PERSON_NAME]" at bounding box center [196, 140] width 83 height 13
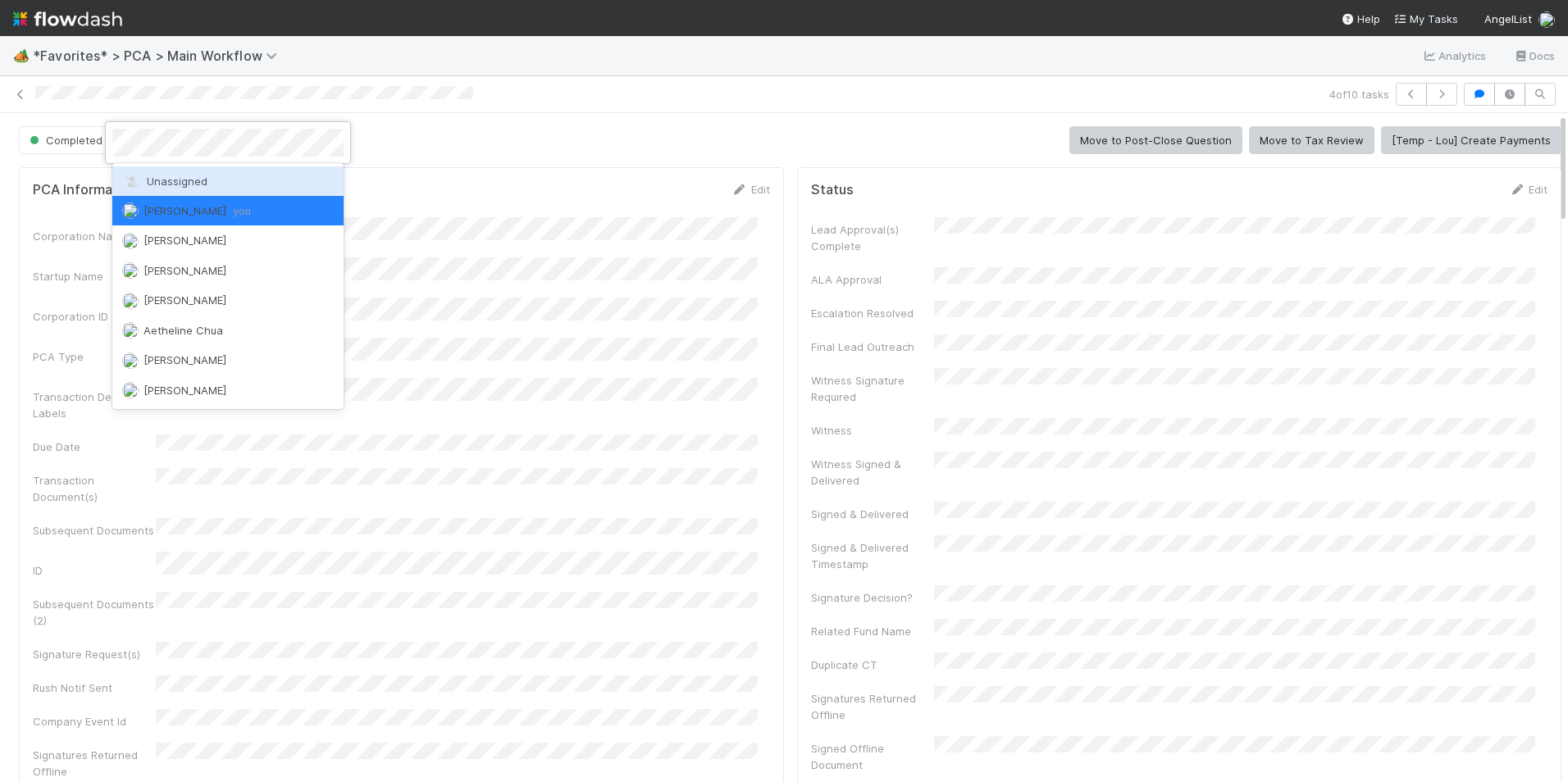
click at [176, 183] on span "Unassigned" at bounding box center [164, 181] width 85 height 13
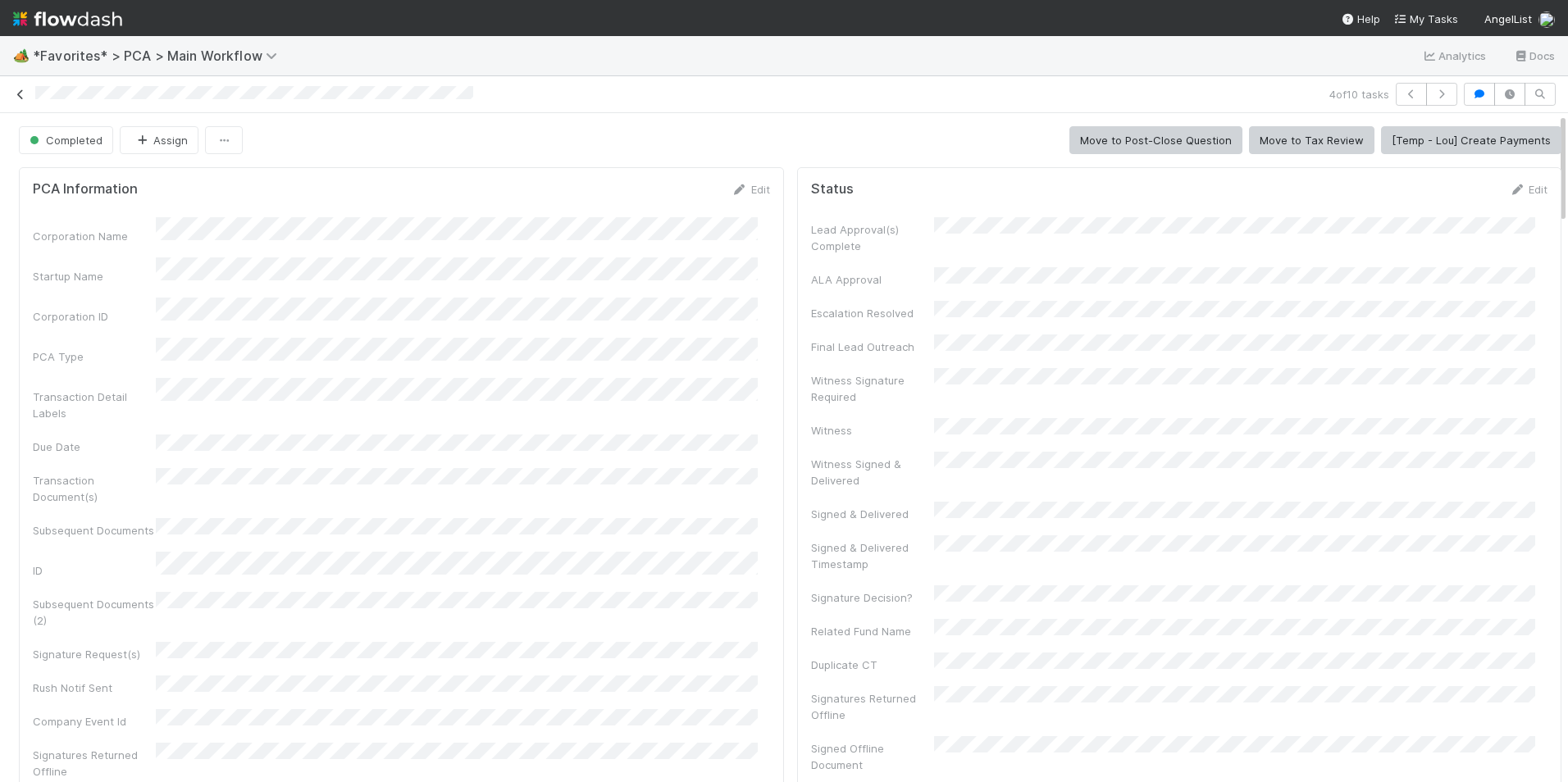
click at [22, 90] on icon at bounding box center [20, 95] width 17 height 11
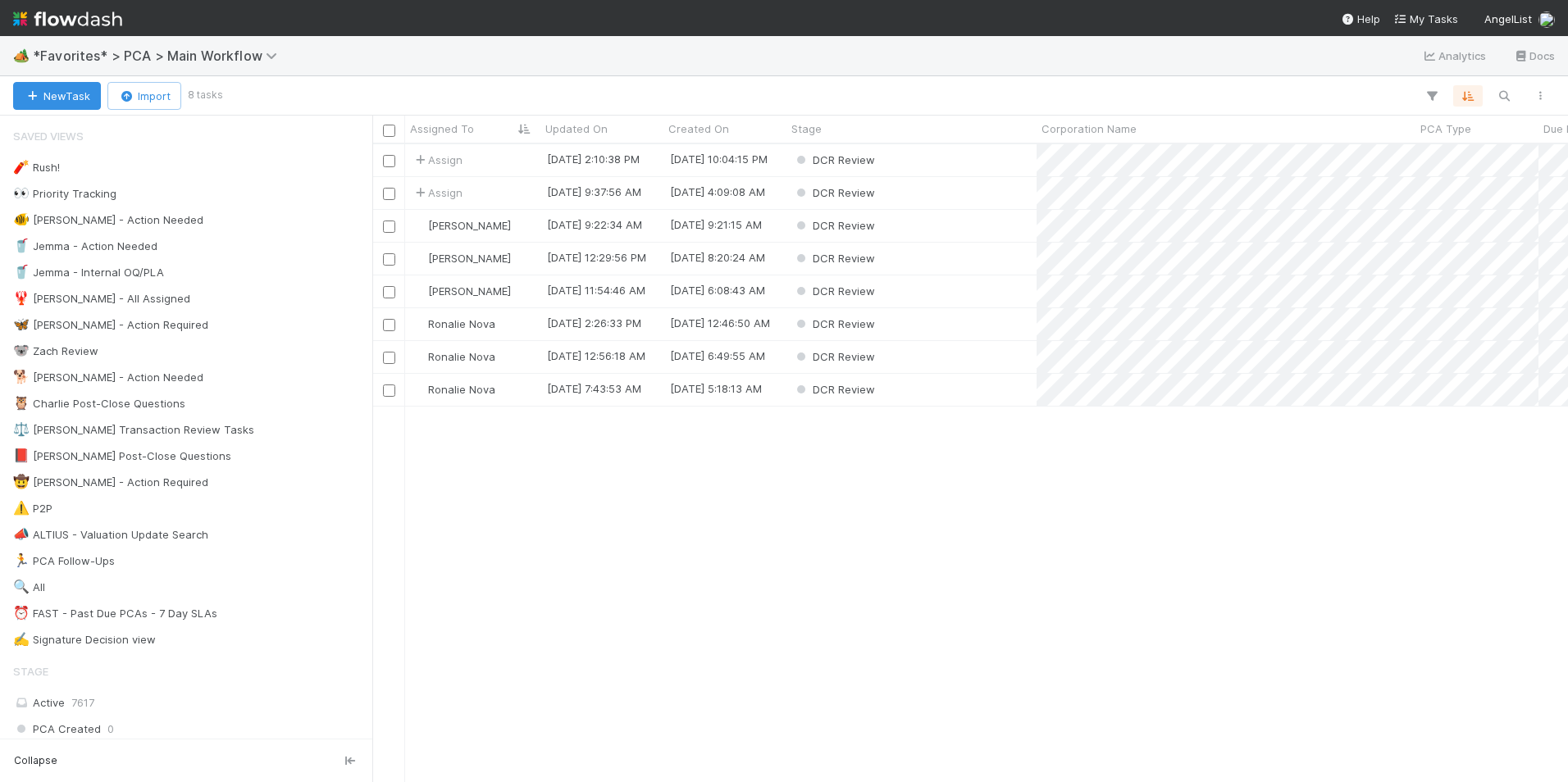
scroll to position [626, 1183]
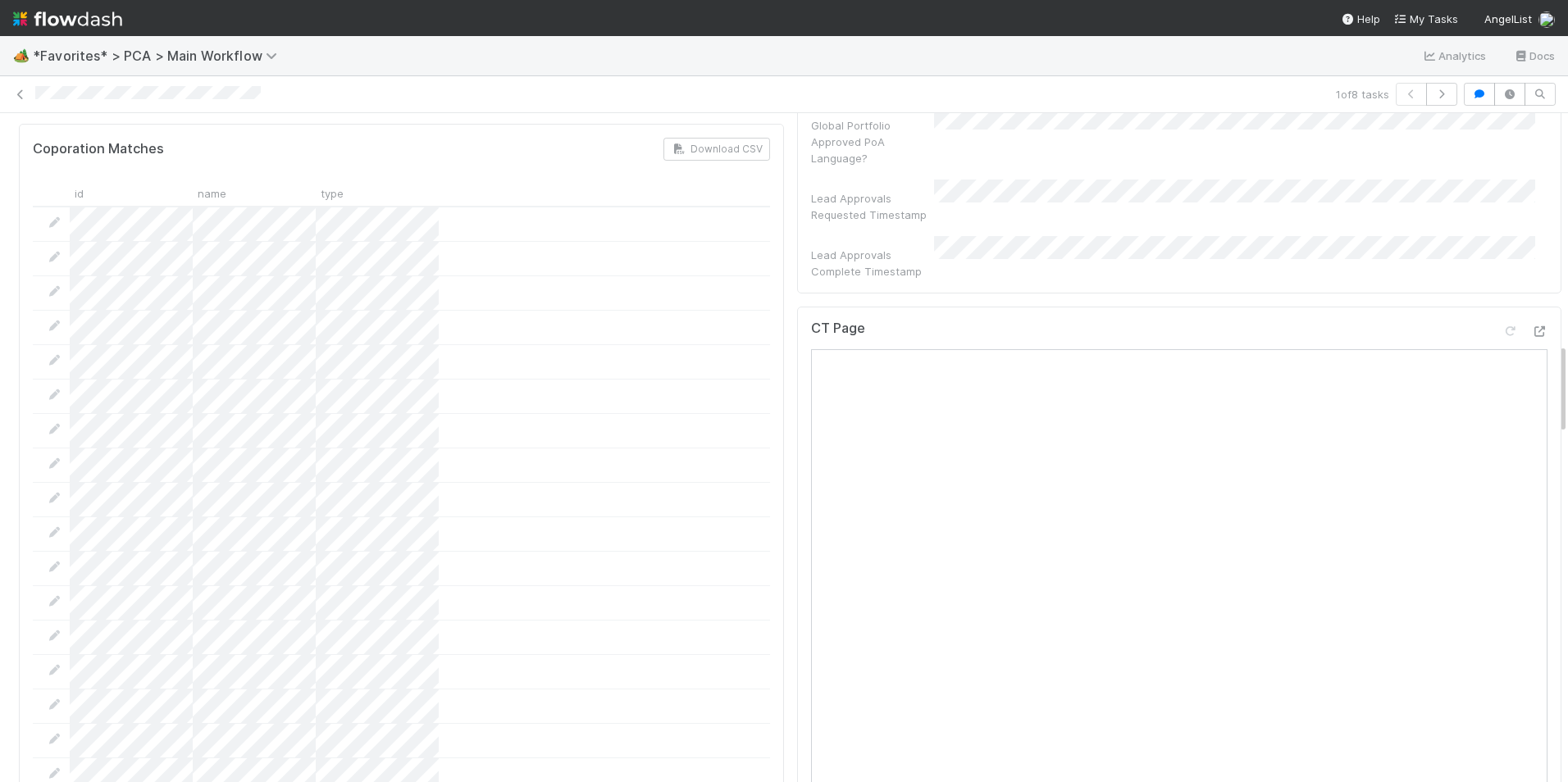
scroll to position [1640, 0]
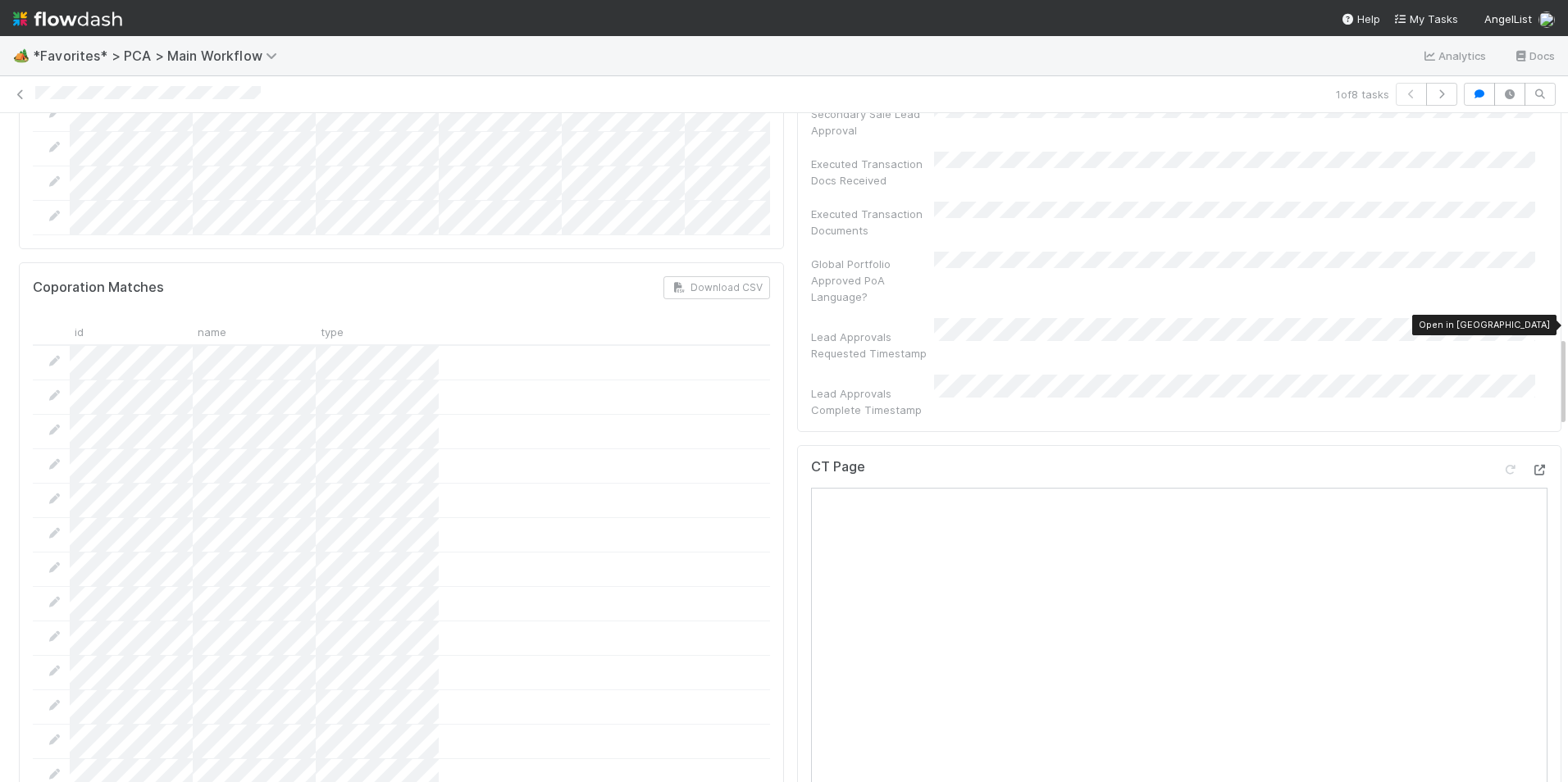
click at [1531, 465] on icon at bounding box center [1539, 470] width 17 height 11
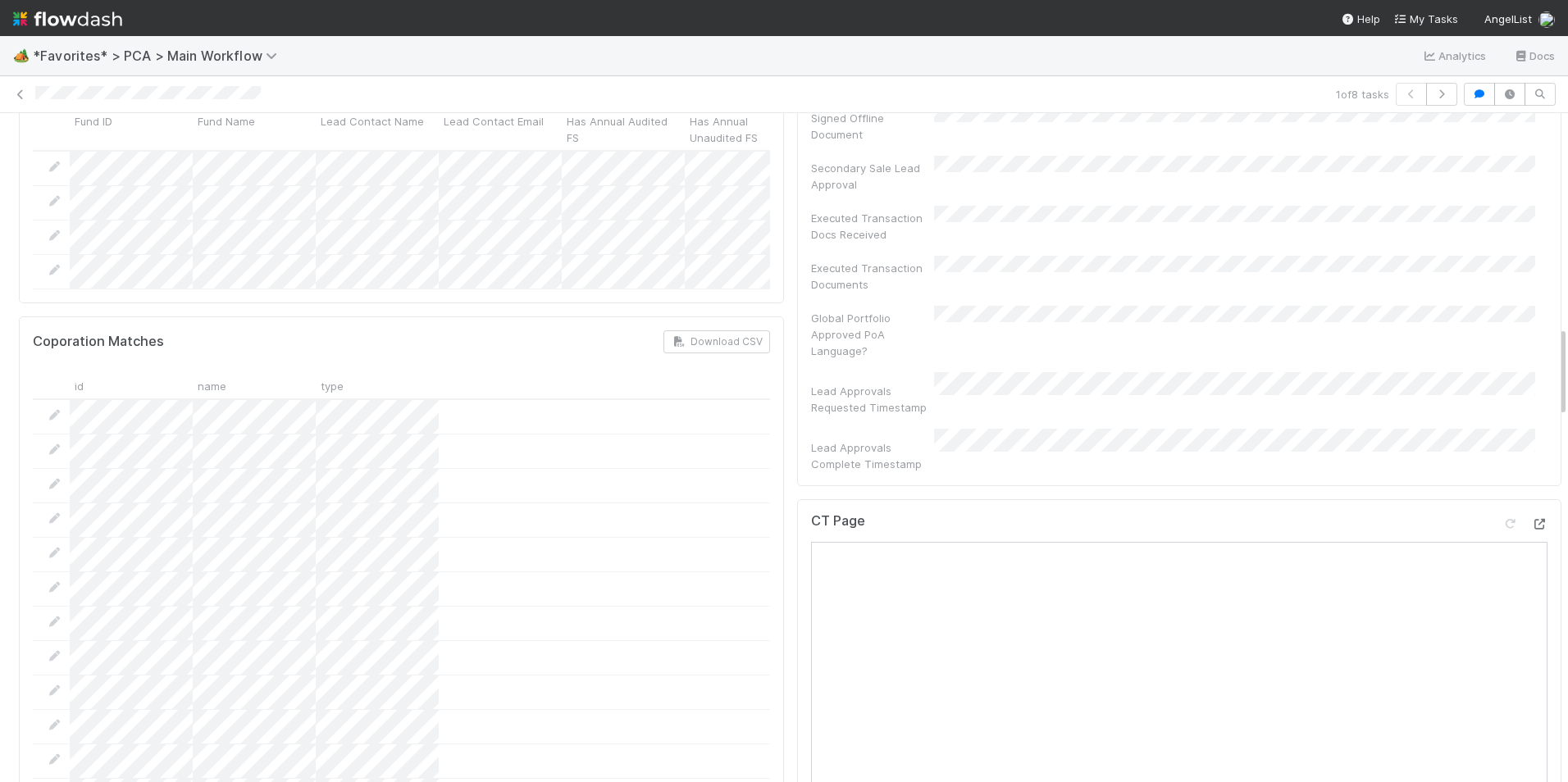
scroll to position [1557, 0]
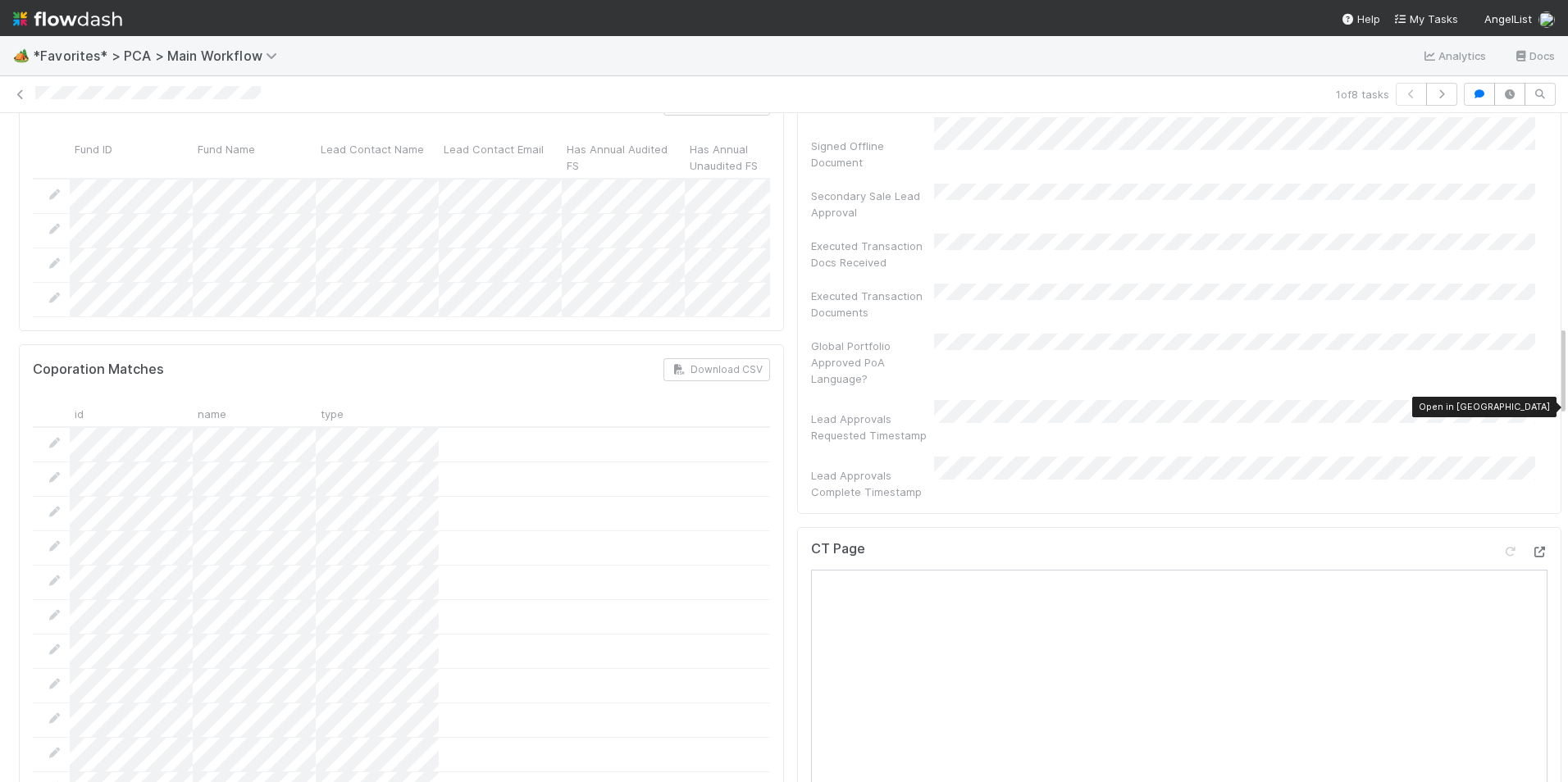
click at [1531, 543] on div at bounding box center [1539, 551] width 17 height 17
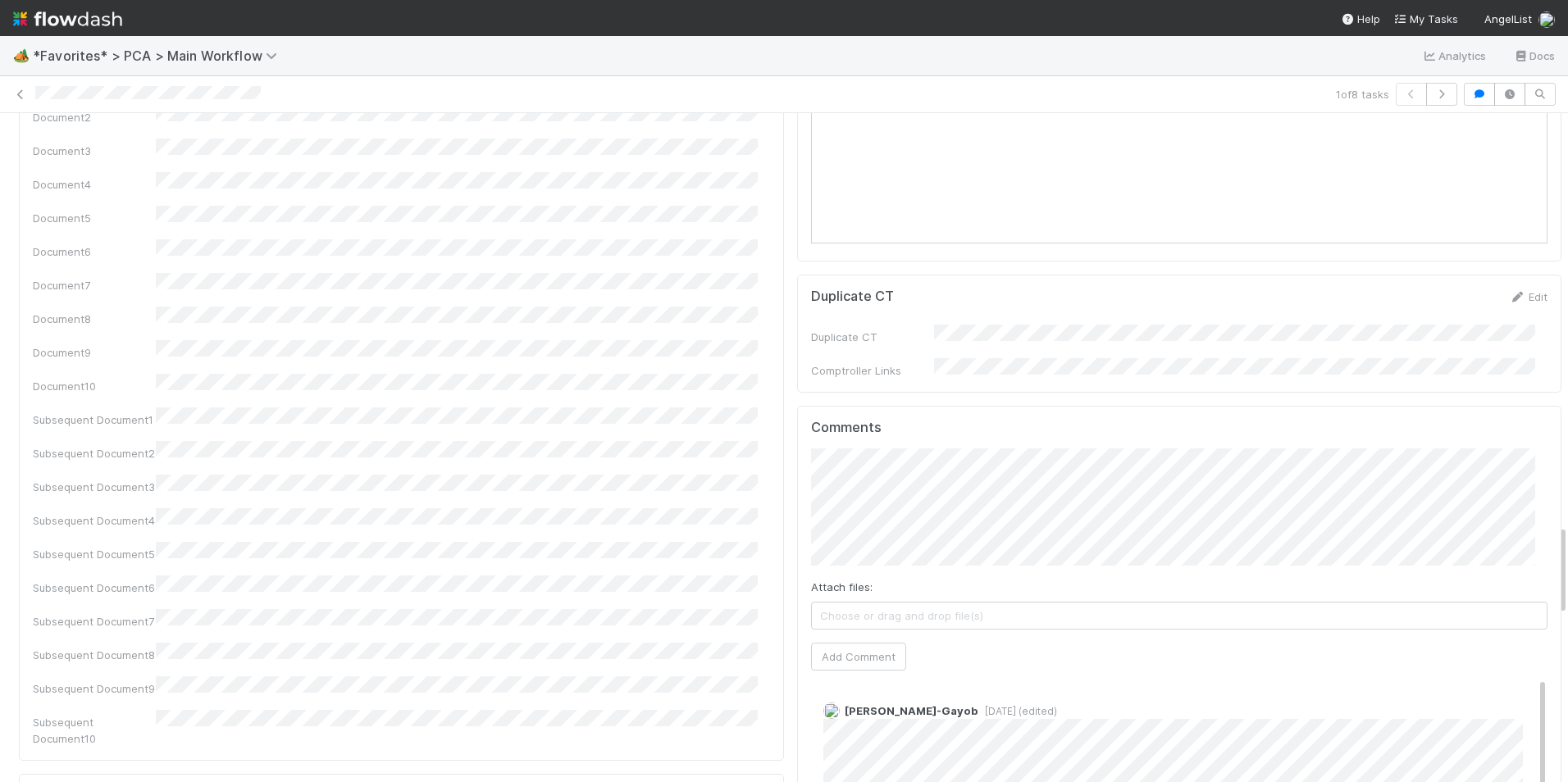
scroll to position [3032, 0]
click at [850, 634] on button "Add Comment" at bounding box center [859, 648] width 95 height 28
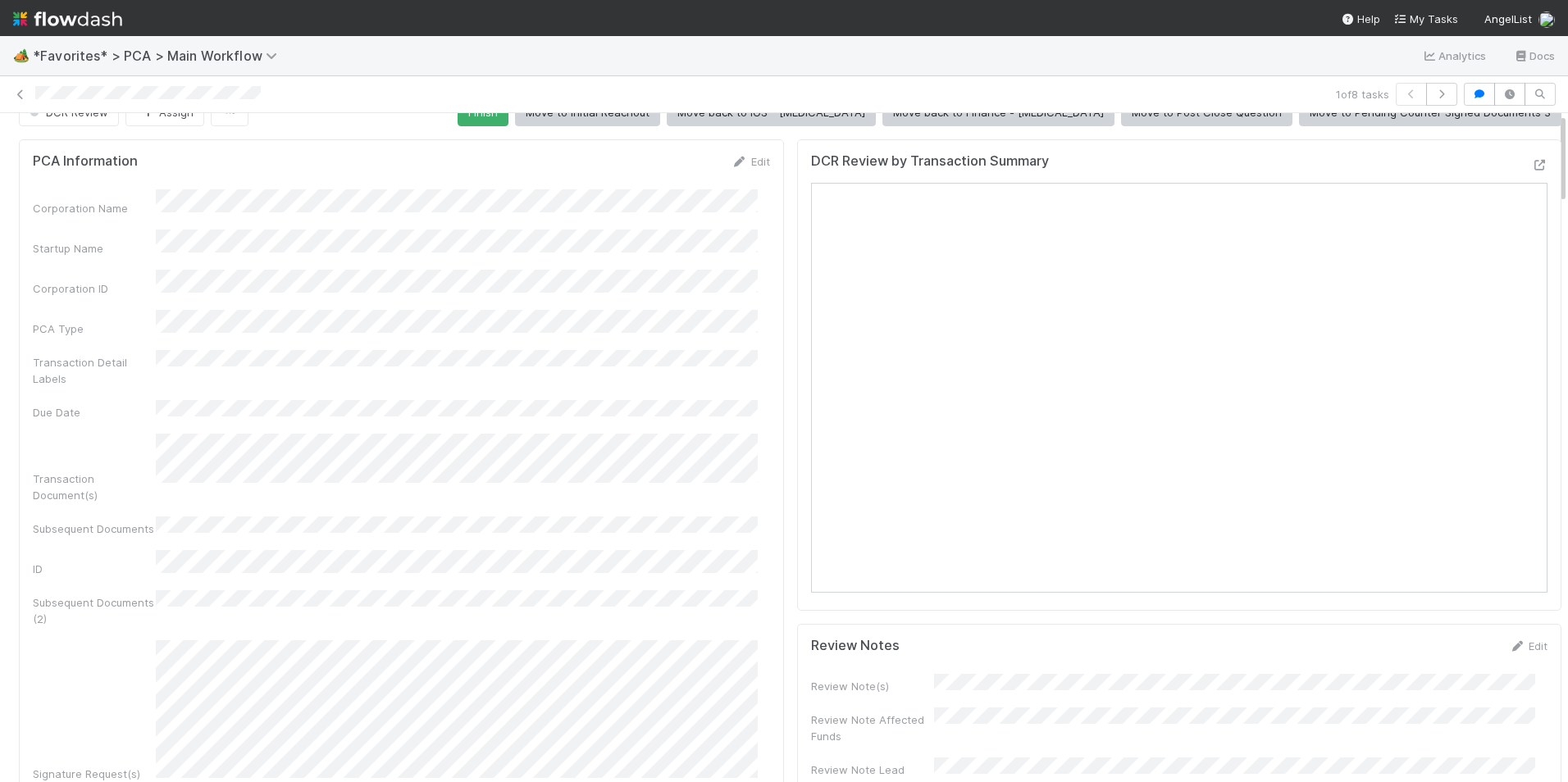
scroll to position [0, 0]
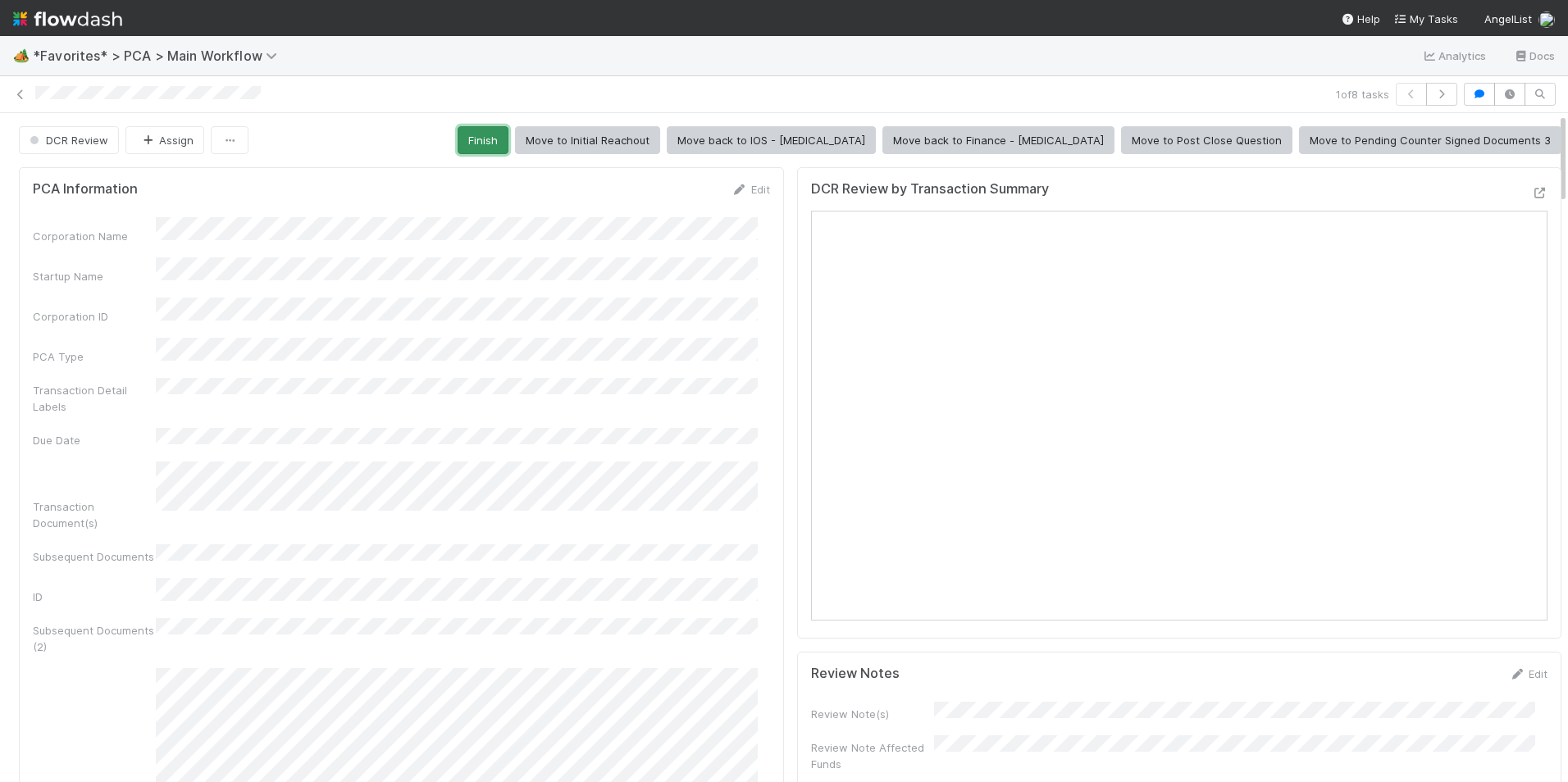
click at [508, 131] on button "Finish" at bounding box center [483, 141] width 51 height 28
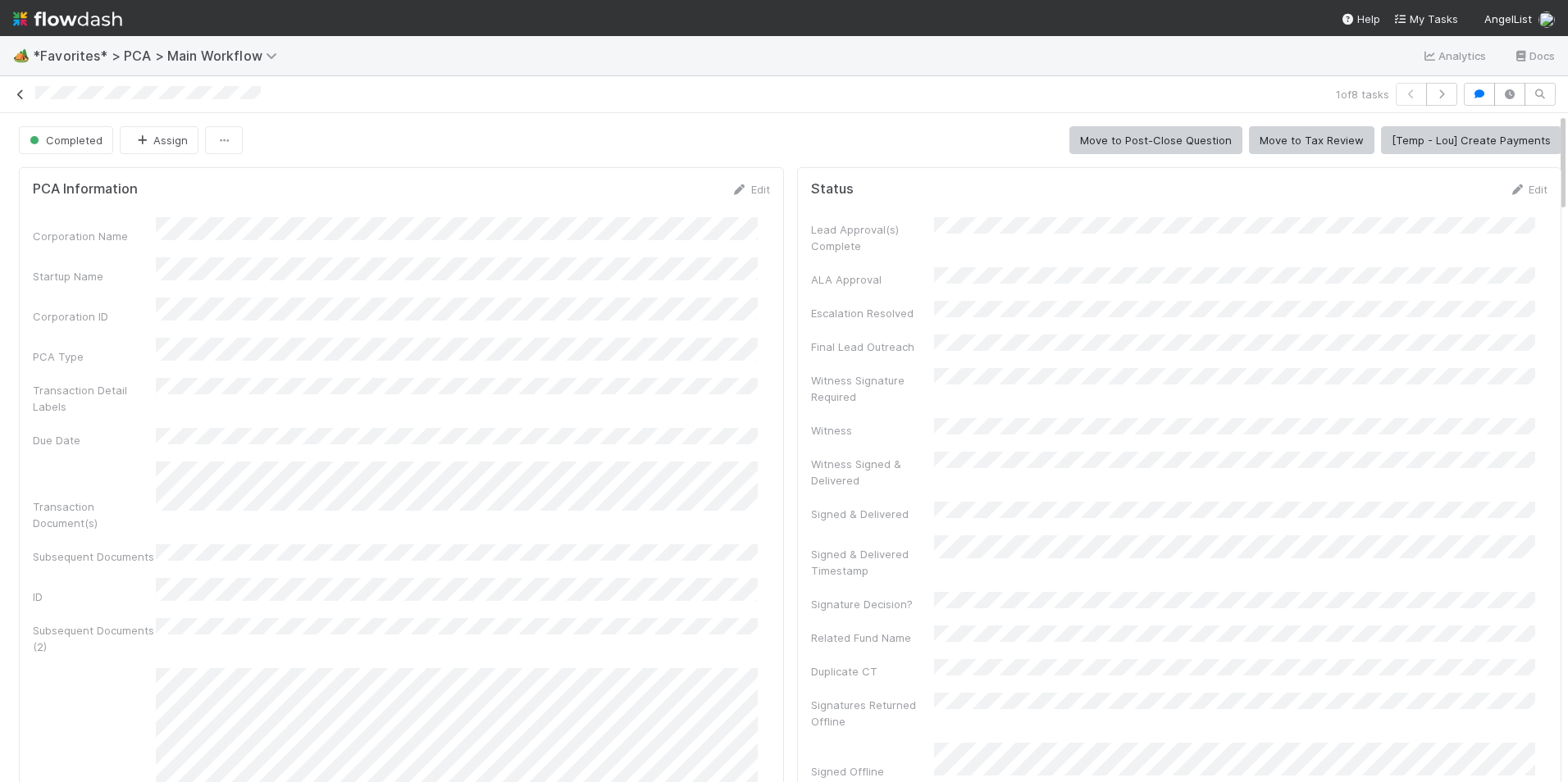
click at [23, 95] on icon at bounding box center [20, 95] width 17 height 11
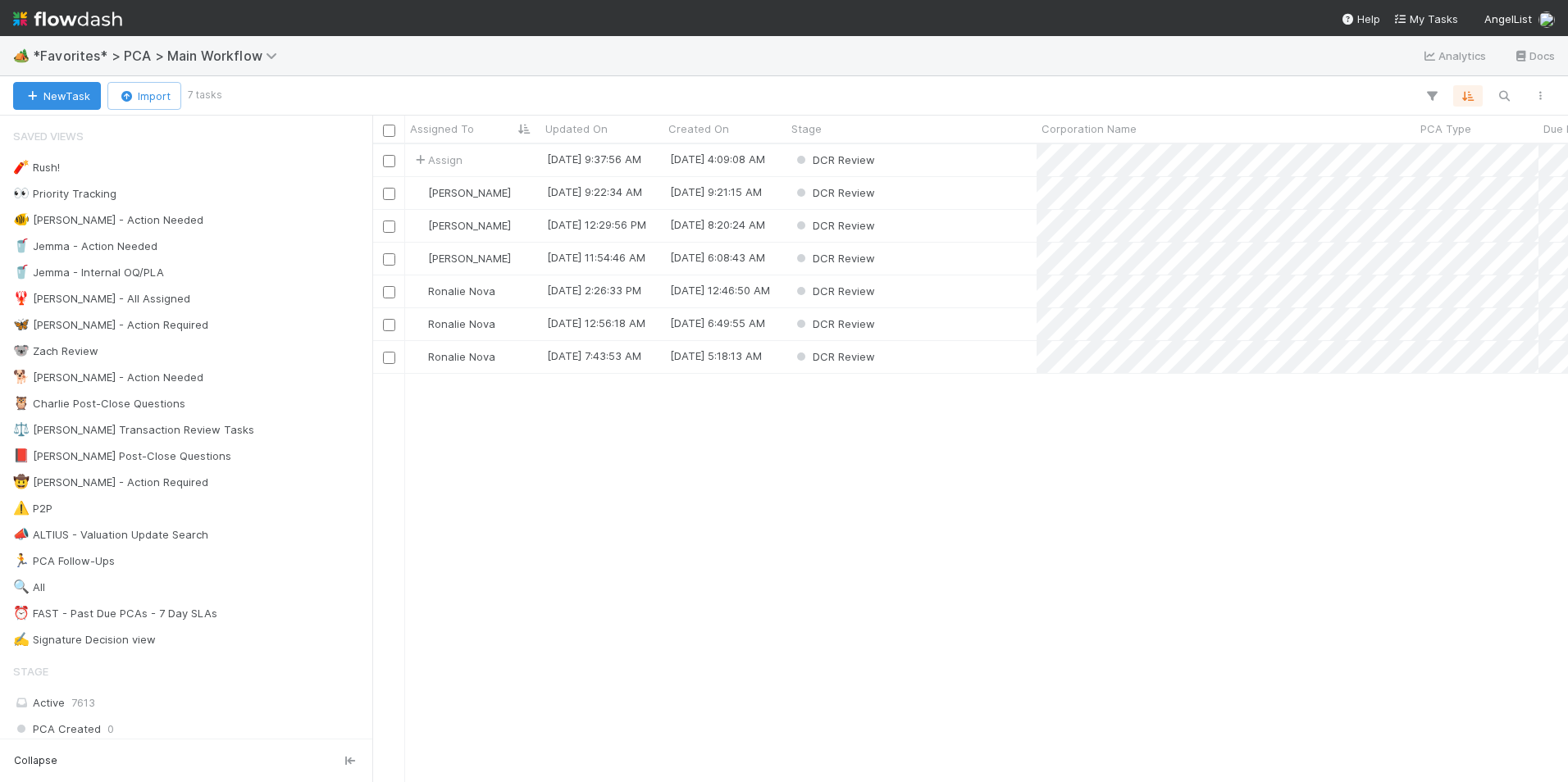
scroll to position [626, 1183]
click at [519, 160] on div "Assign" at bounding box center [473, 160] width 135 height 32
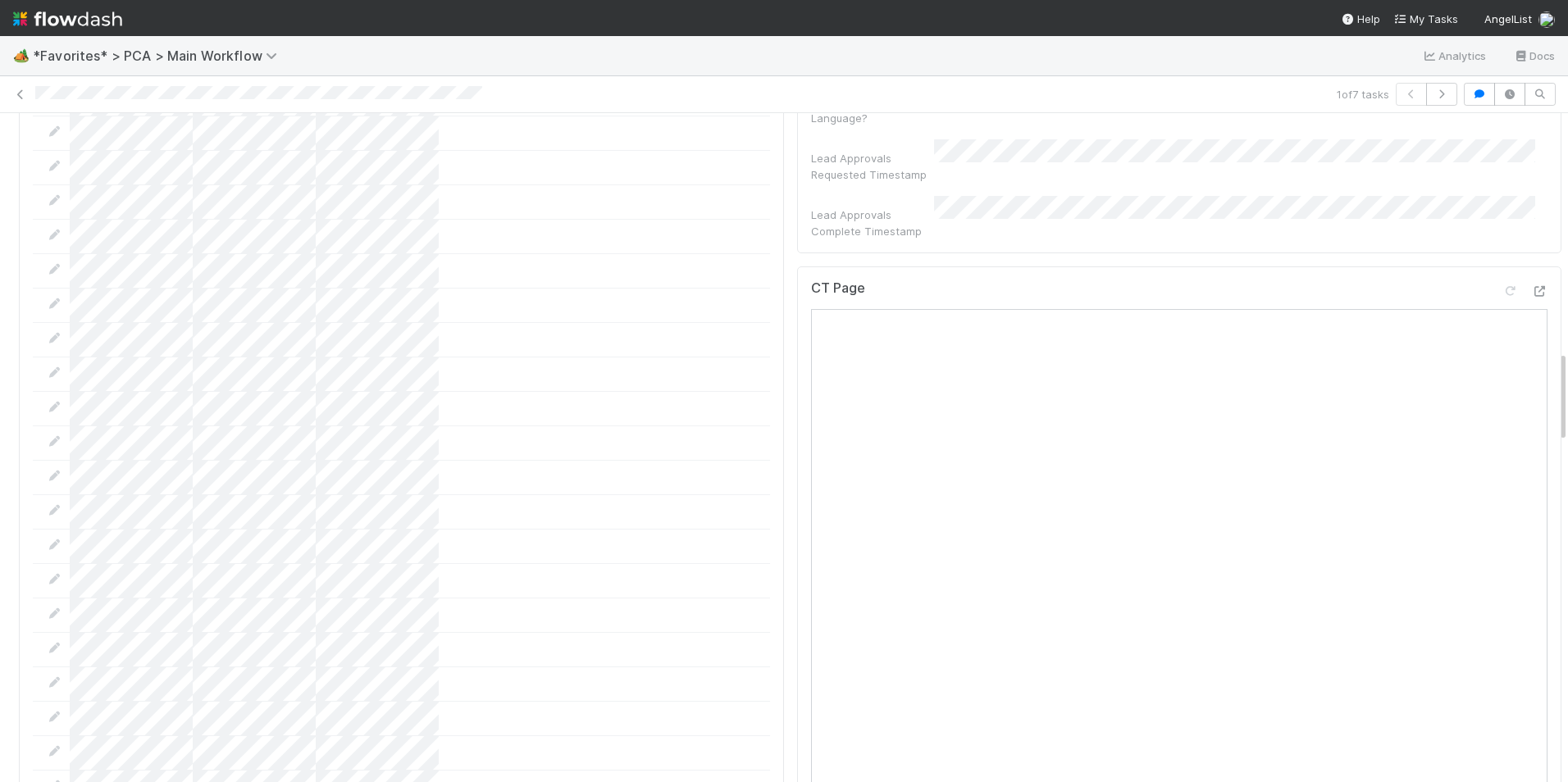
scroll to position [1721, 0]
click at [1531, 366] on icon at bounding box center [1539, 372] width 17 height 11
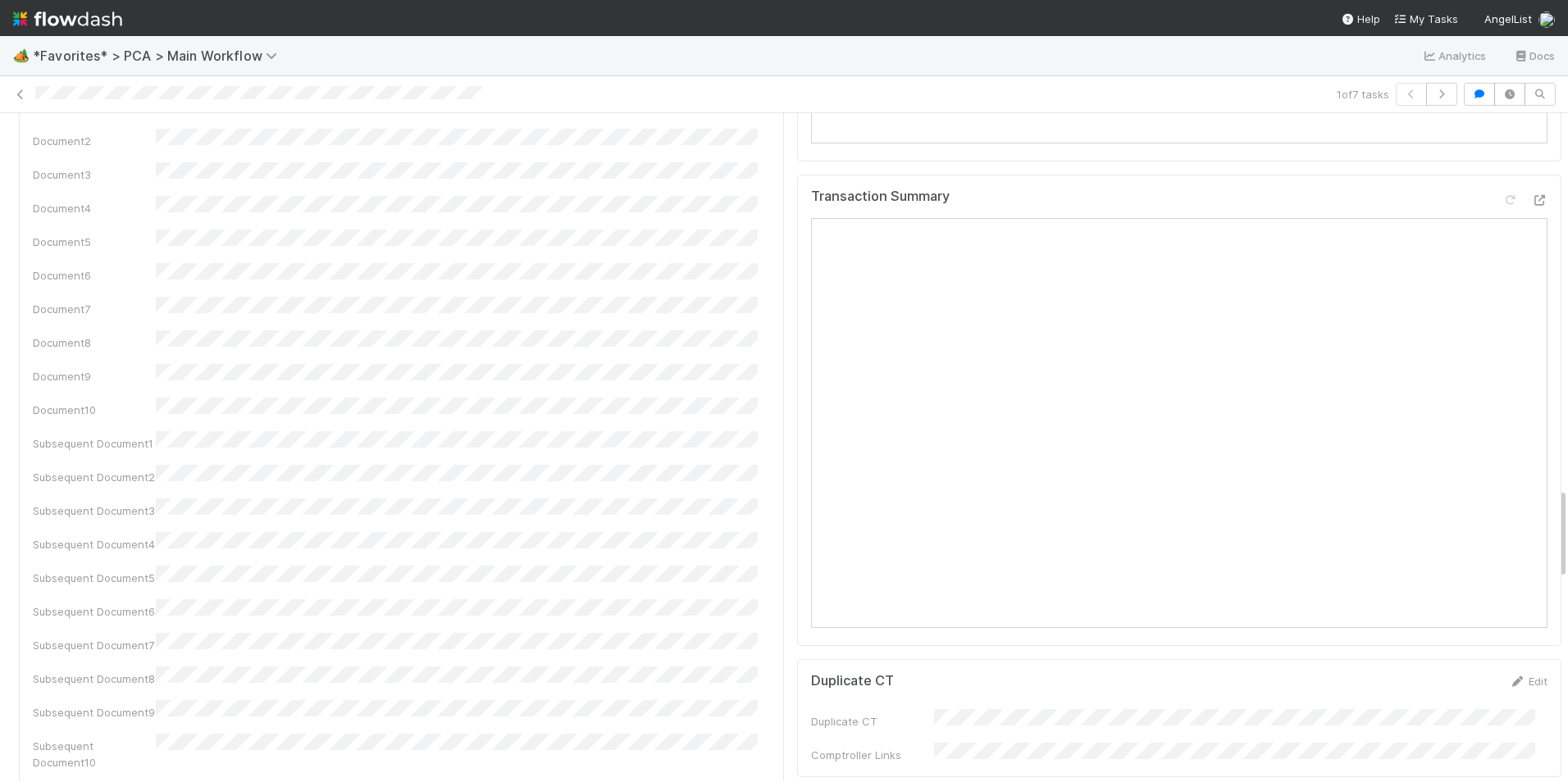
scroll to position [3032, 0]
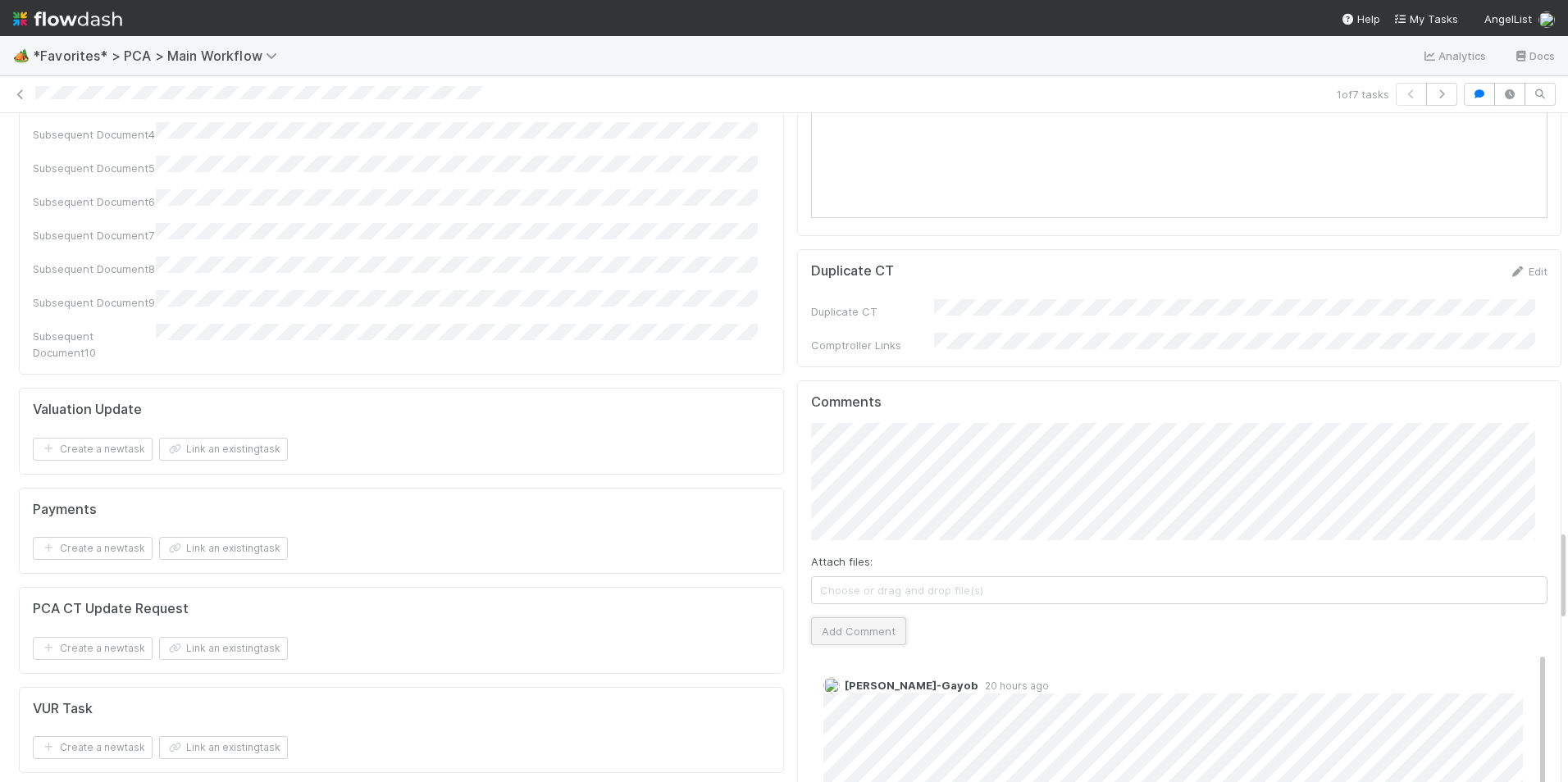
click at [855, 617] on button "Add Comment" at bounding box center [859, 631] width 95 height 28
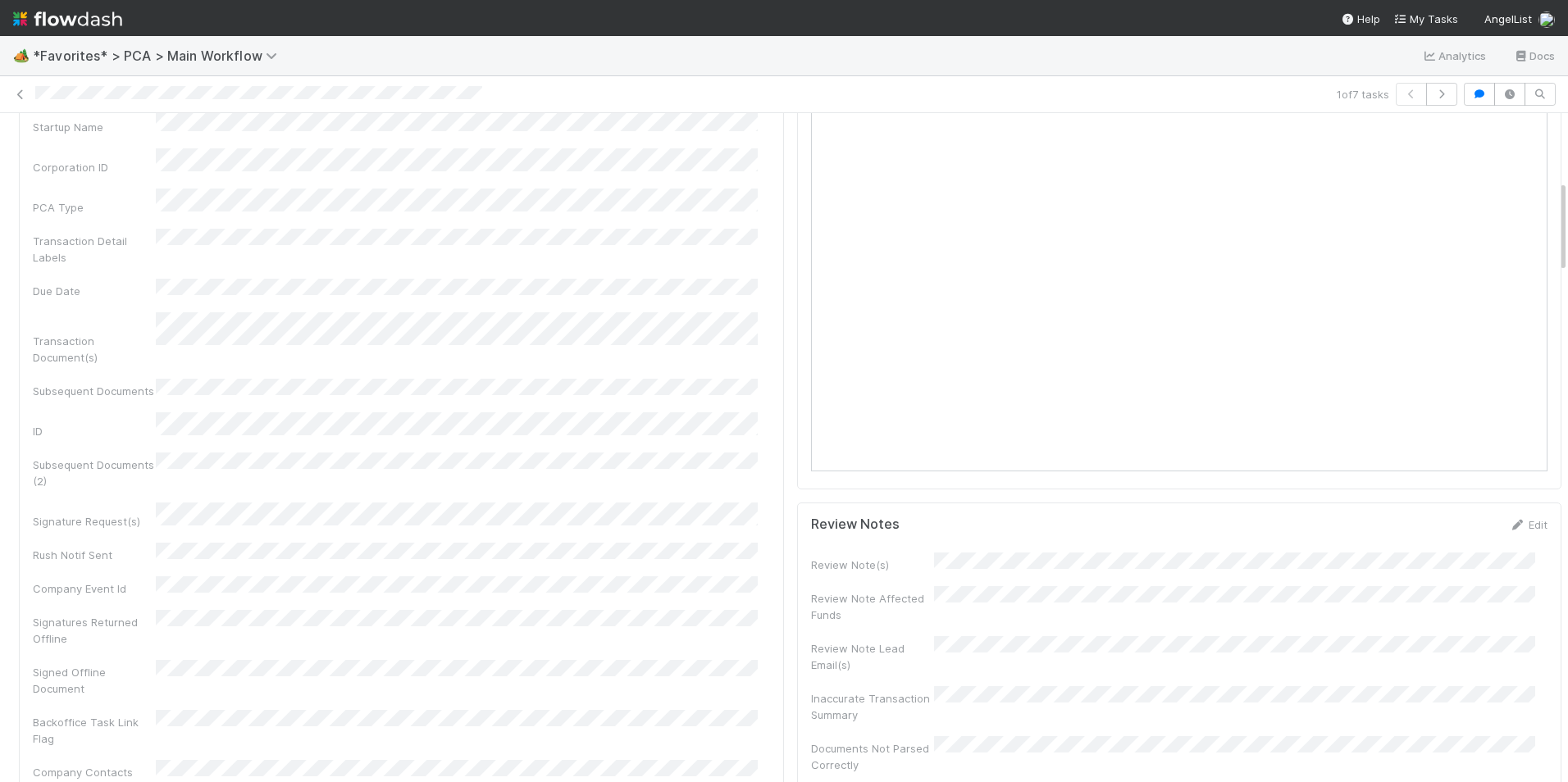
scroll to position [0, 0]
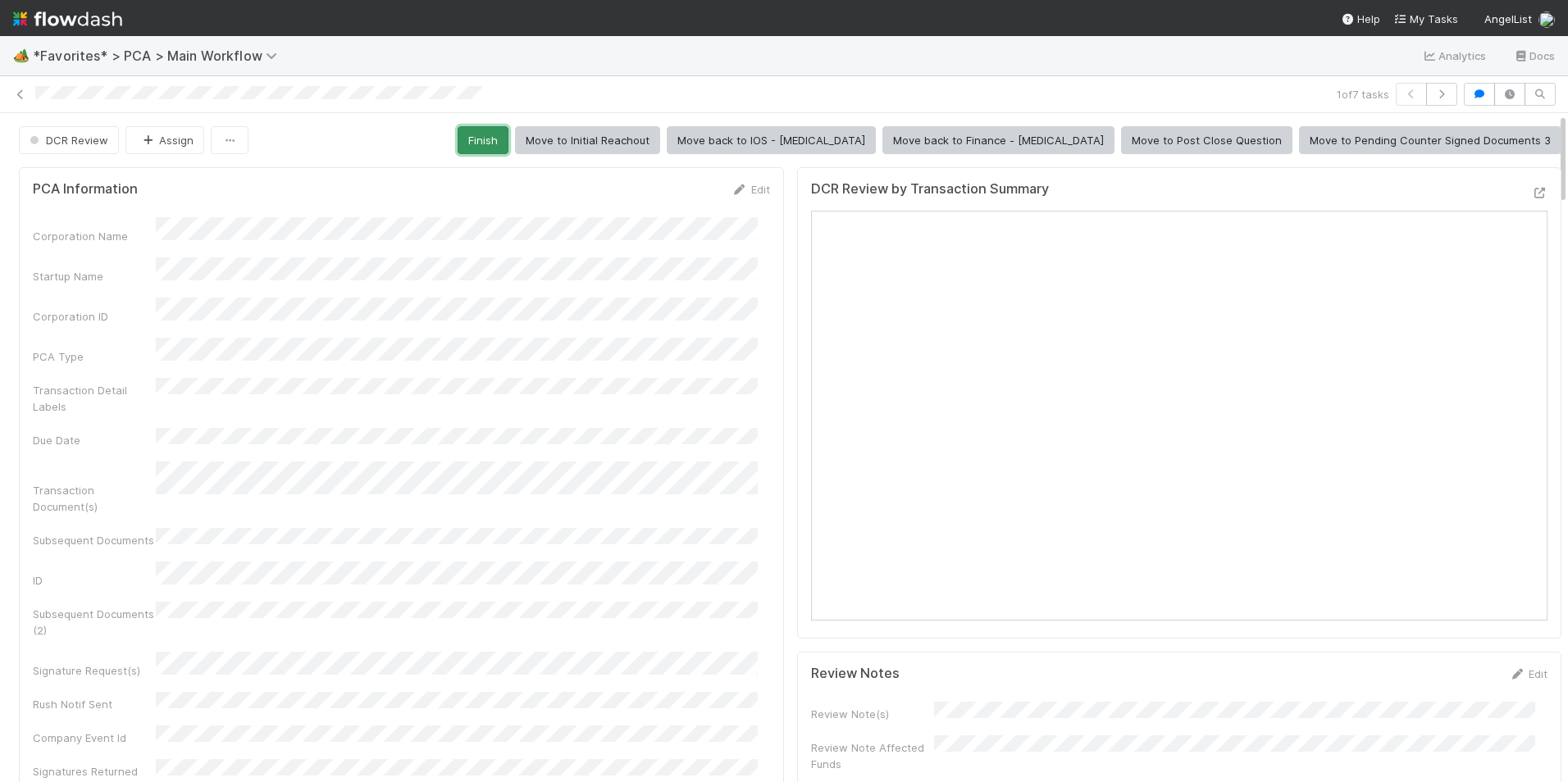
click at [508, 145] on button "Finish" at bounding box center [483, 141] width 51 height 28
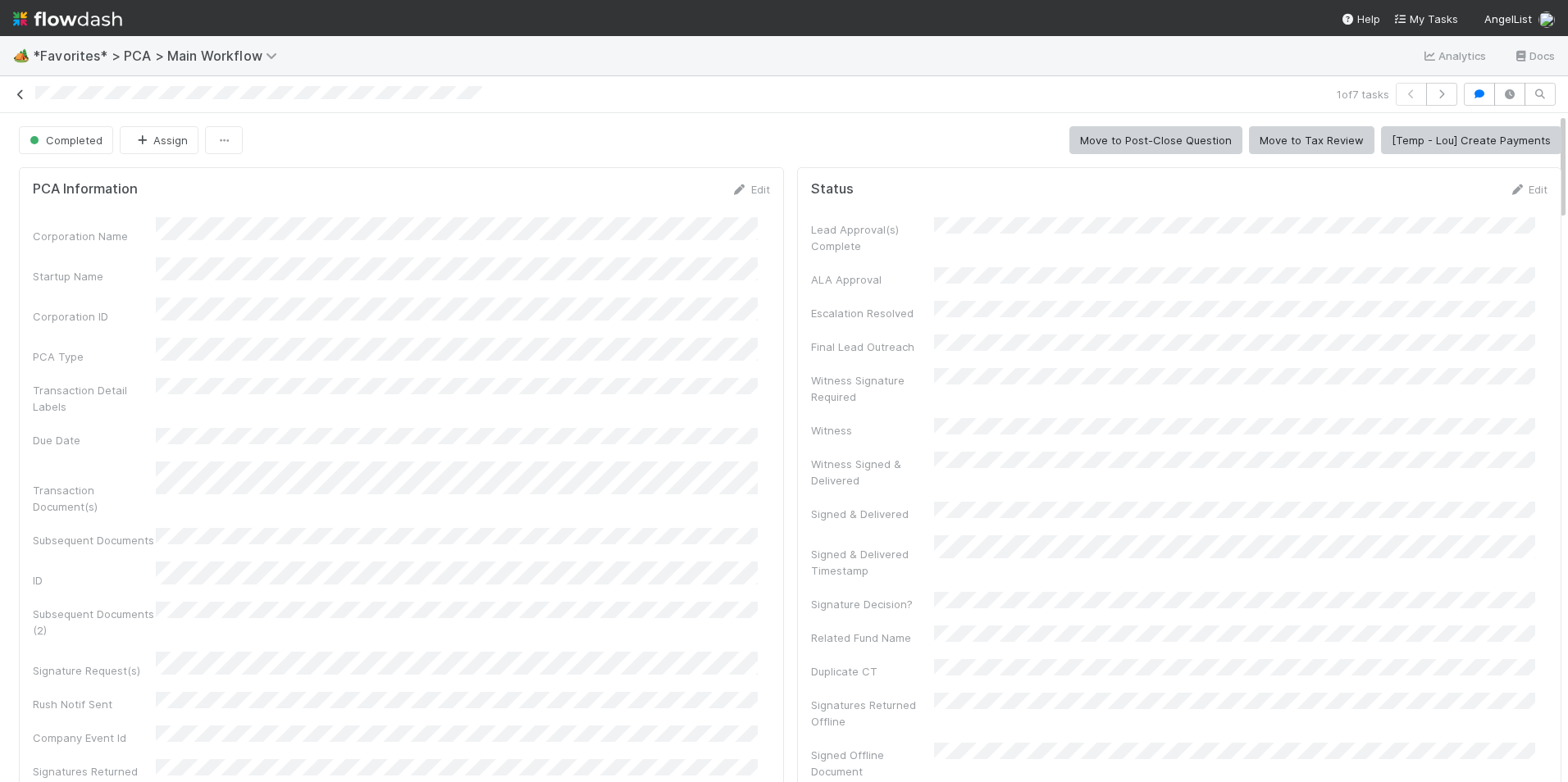
click at [16, 98] on icon at bounding box center [20, 95] width 17 height 11
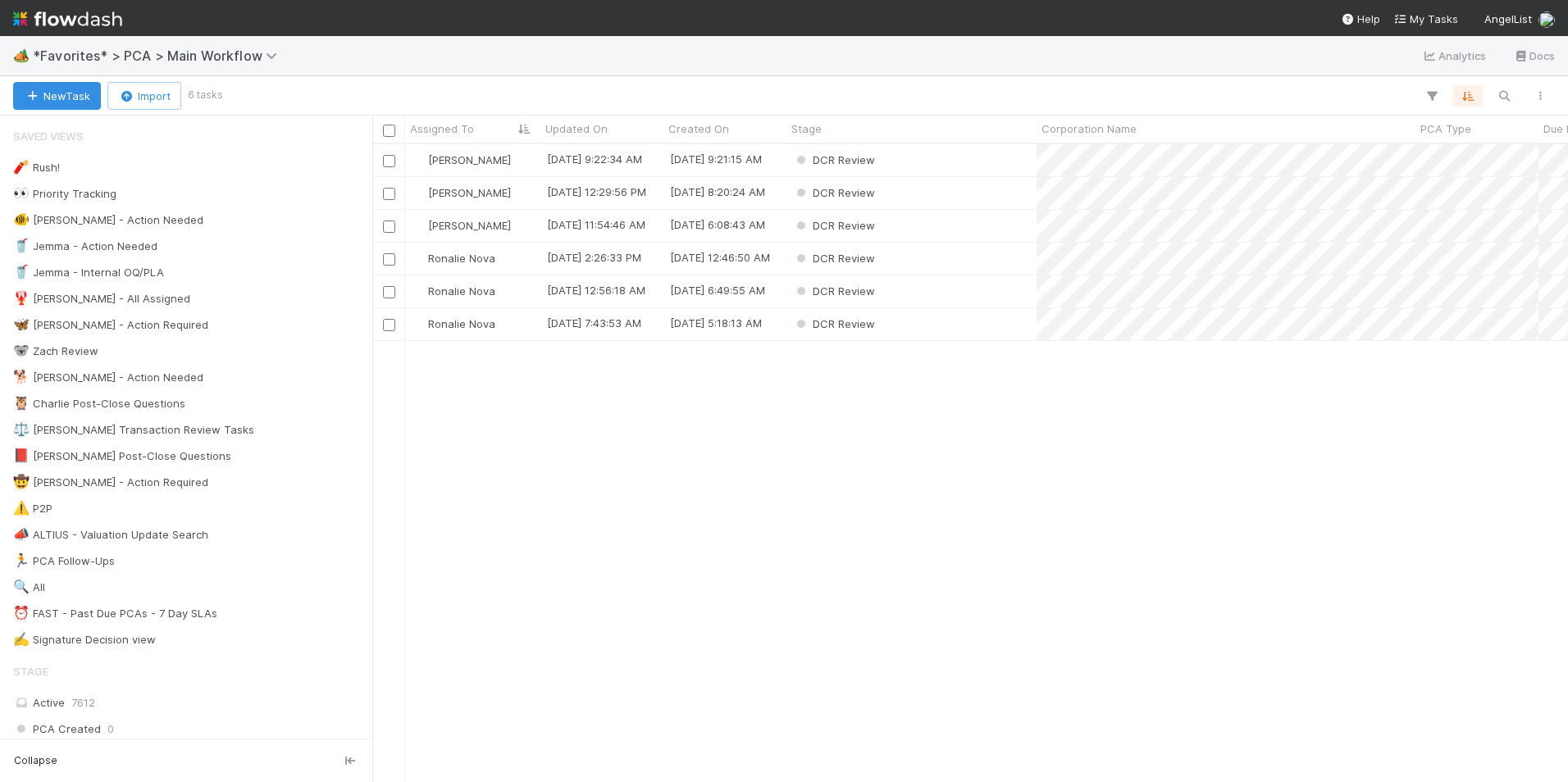
scroll to position [626, 1183]
click at [908, 261] on div "DCR Review" at bounding box center [911, 258] width 250 height 32
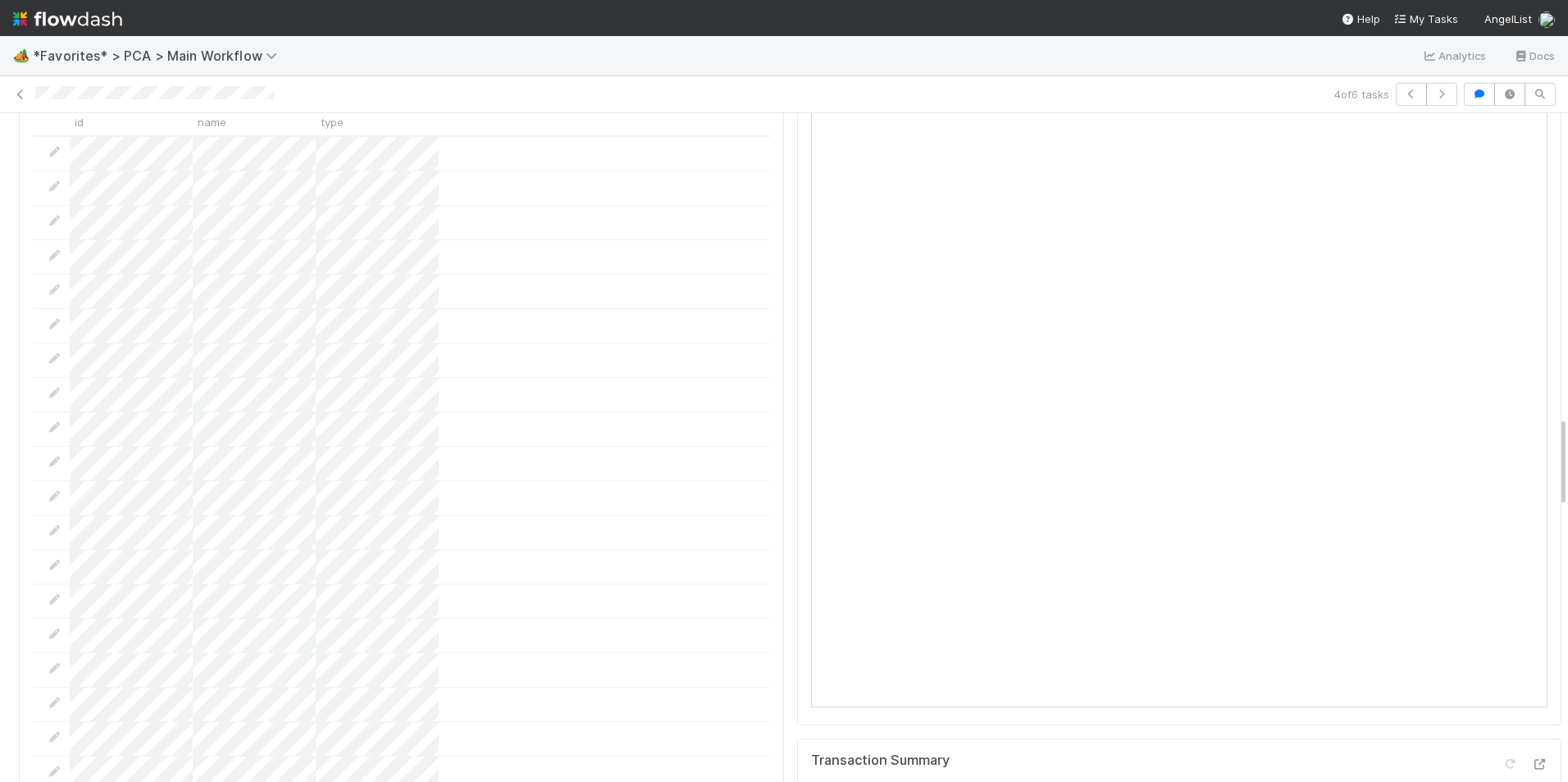
scroll to position [2049, 0]
click at [20, 97] on icon at bounding box center [20, 95] width 17 height 11
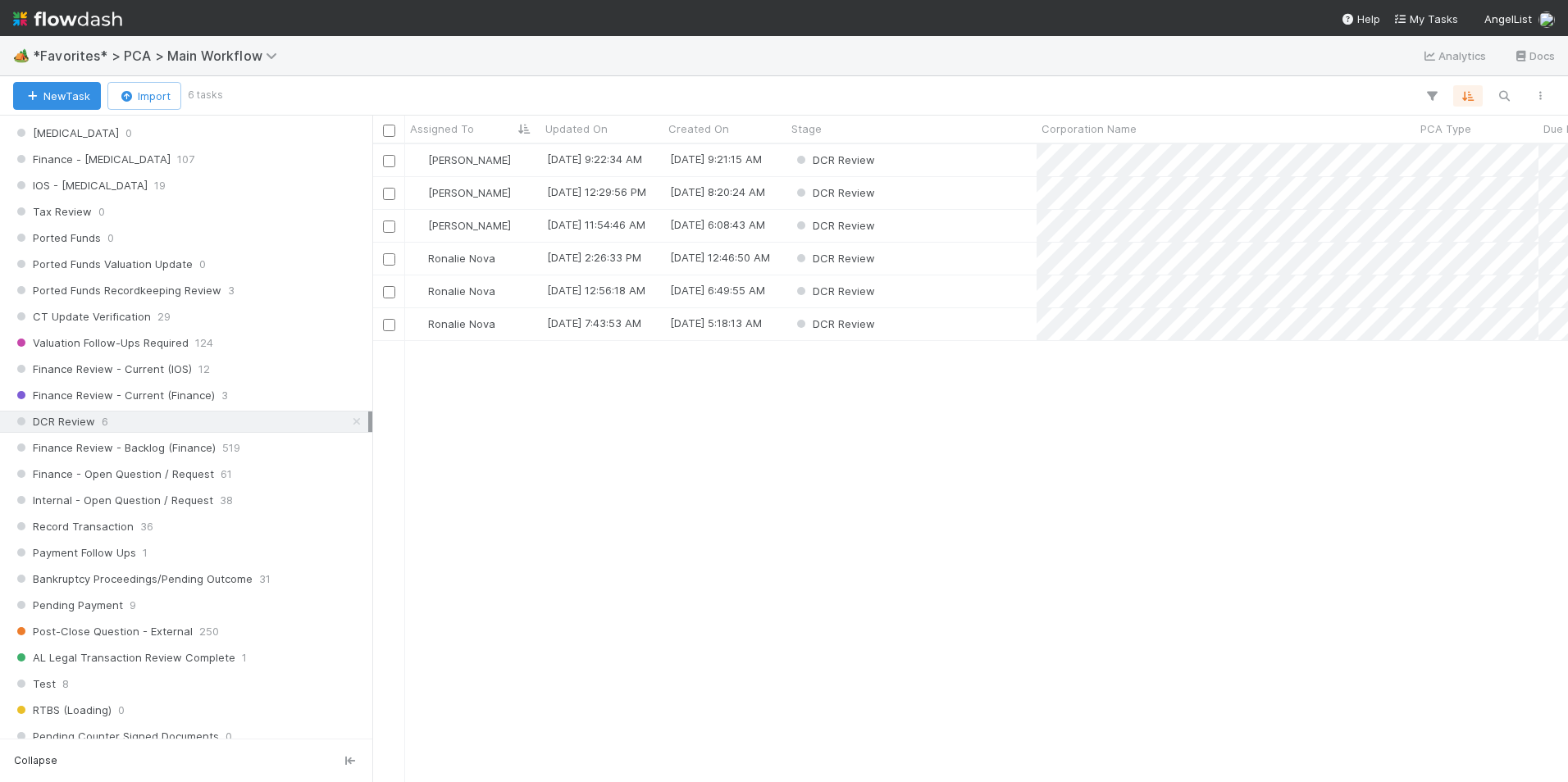
scroll to position [1066, 0]
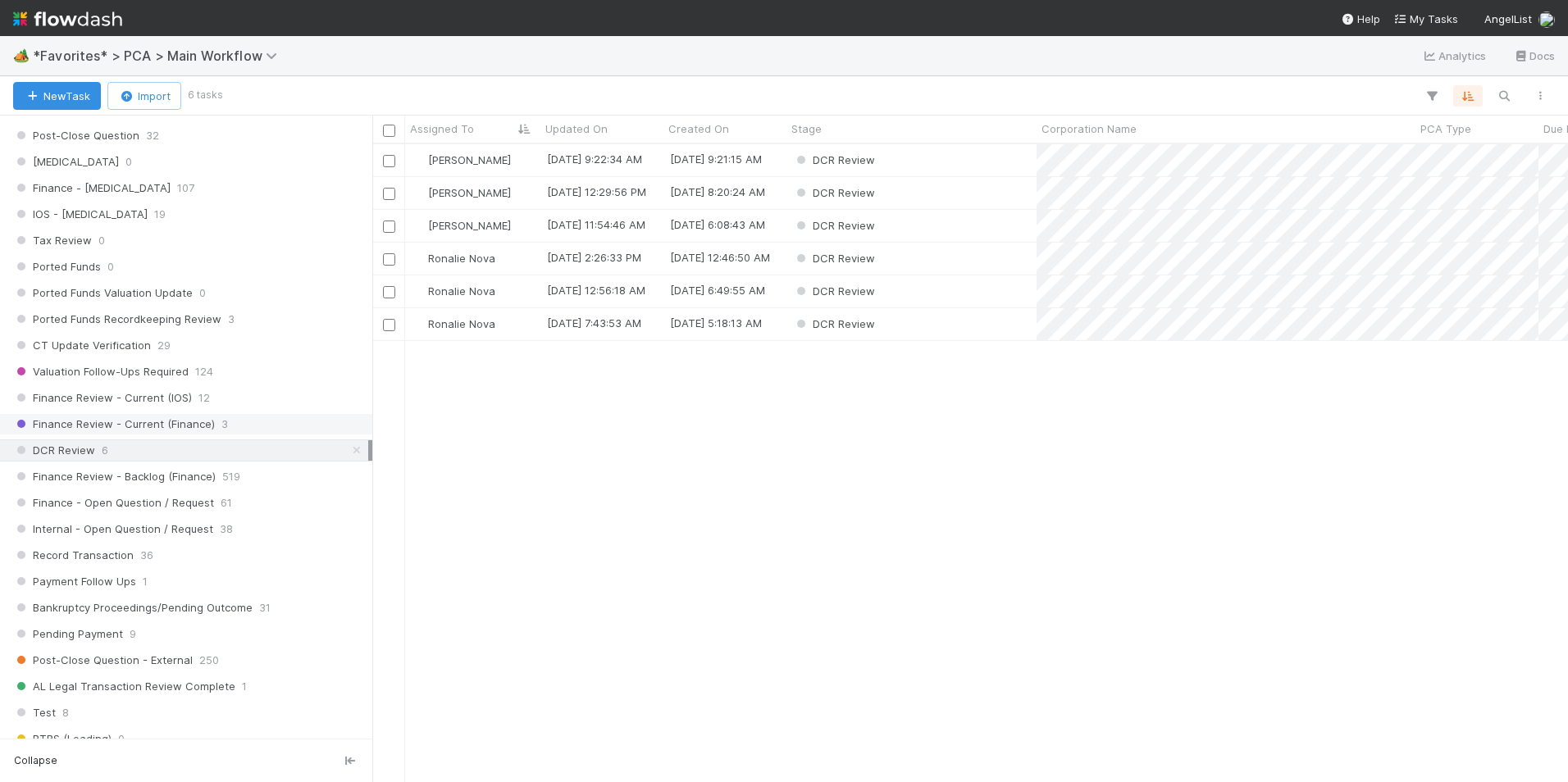
click at [192, 423] on span "Finance Review - Current (Finance)" at bounding box center [113, 424] width 201 height 20
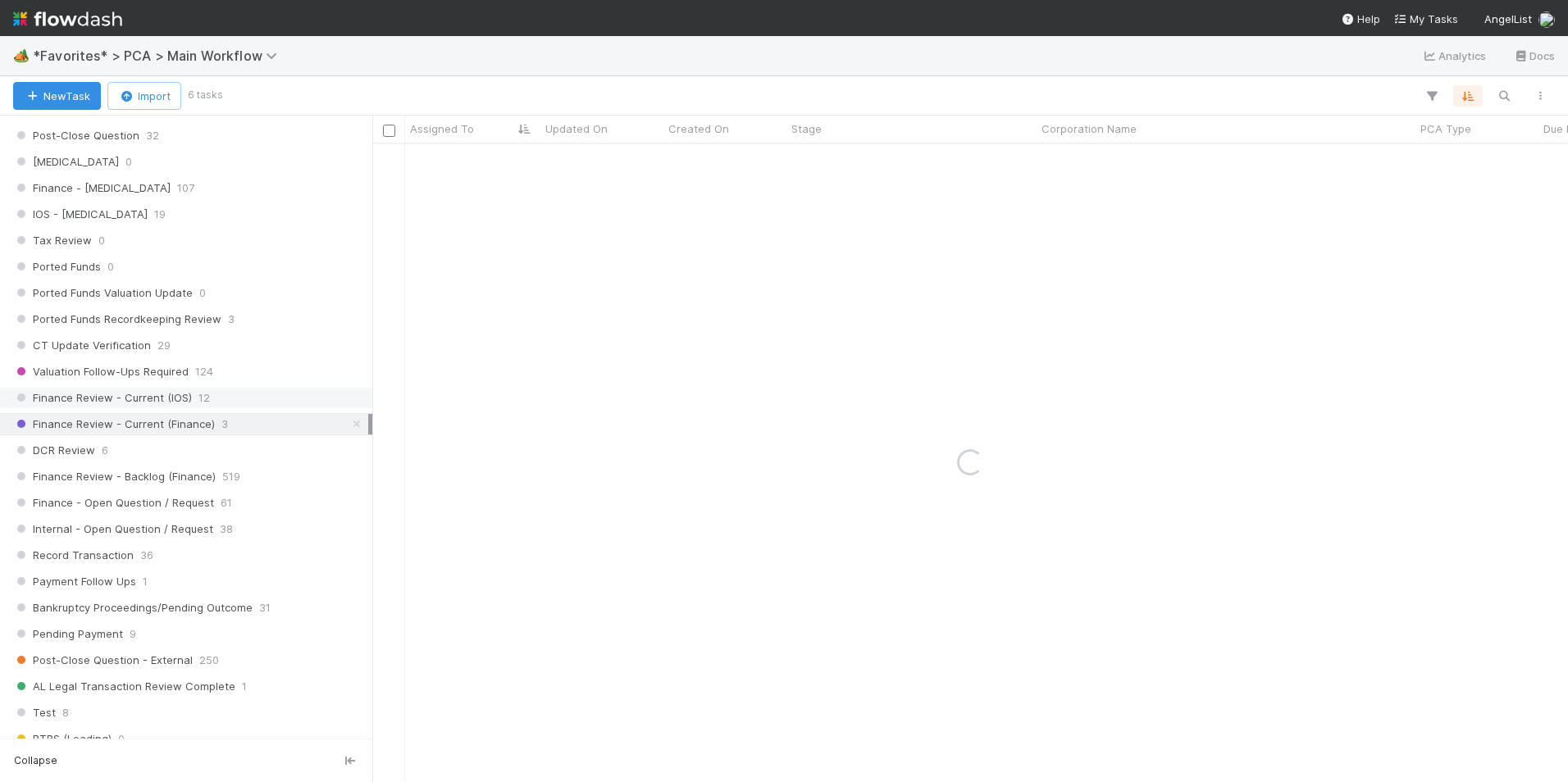
click at [189, 396] on div "Finance Review - Current (IOS) 12" at bounding box center [191, 397] width 355 height 20
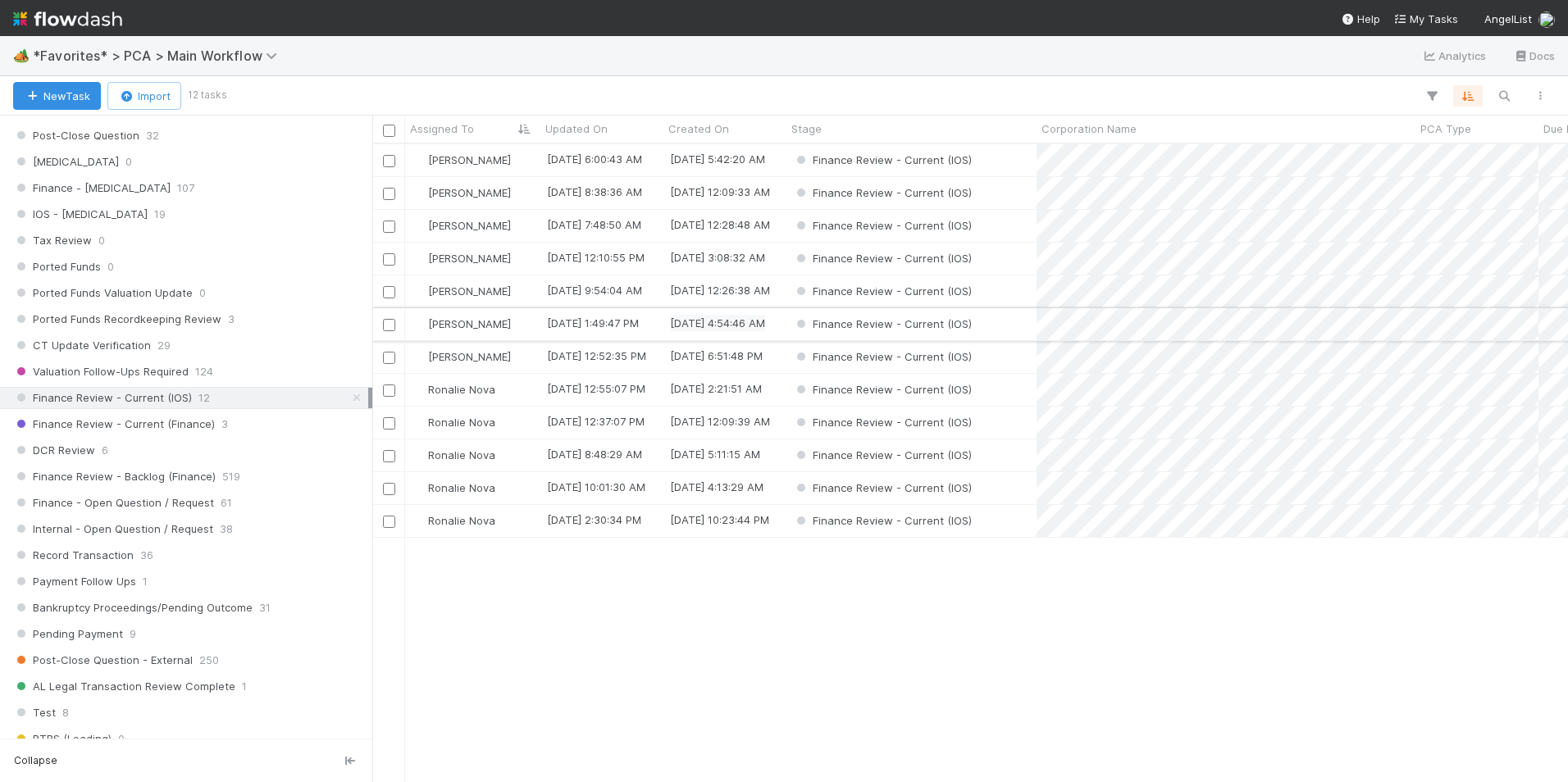
scroll to position [626, 1183]
click at [507, 195] on div "[PERSON_NAME]" at bounding box center [473, 192] width 135 height 32
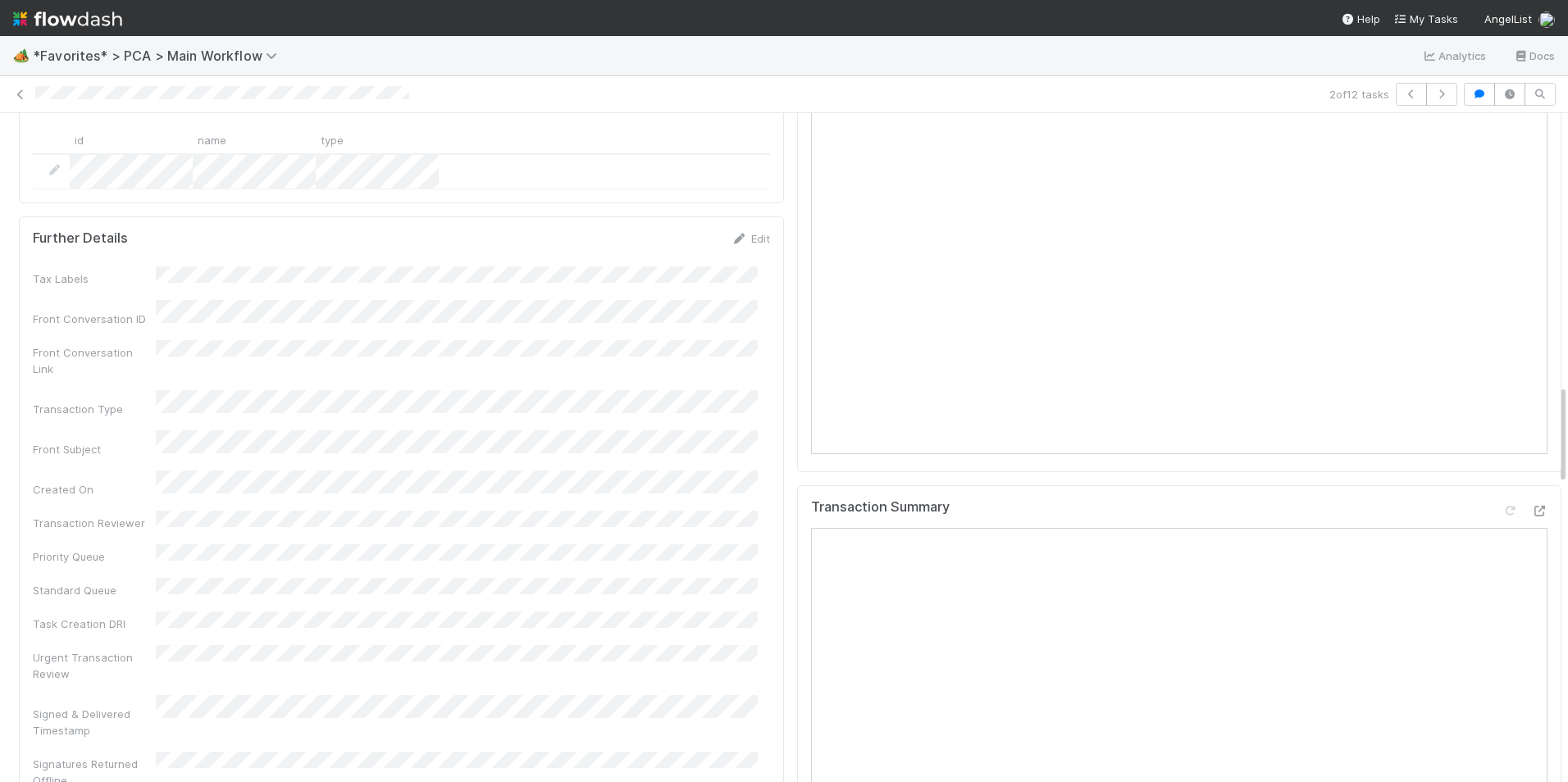
scroll to position [1803, 0]
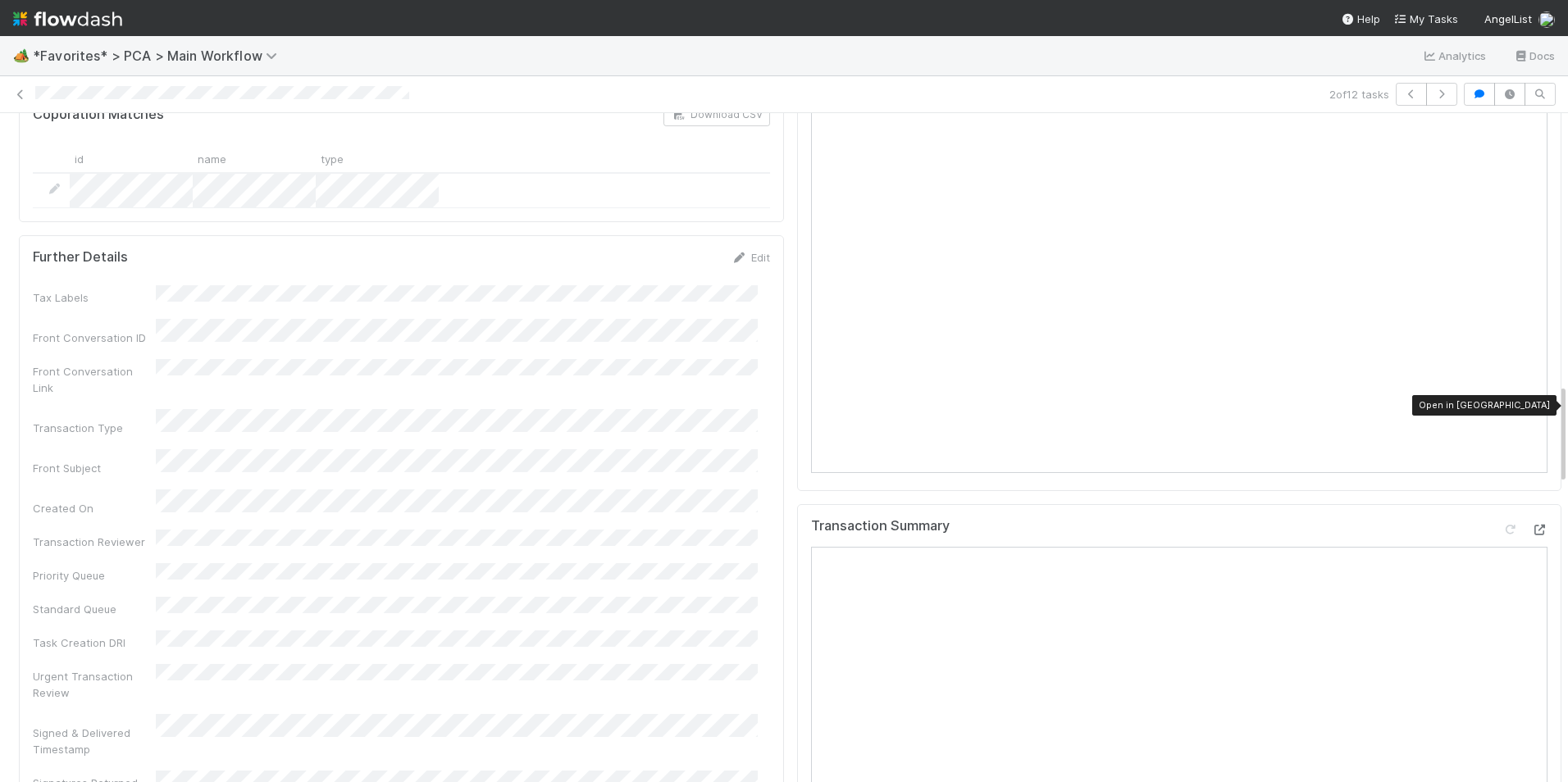
click at [1531, 525] on icon at bounding box center [1539, 530] width 17 height 11
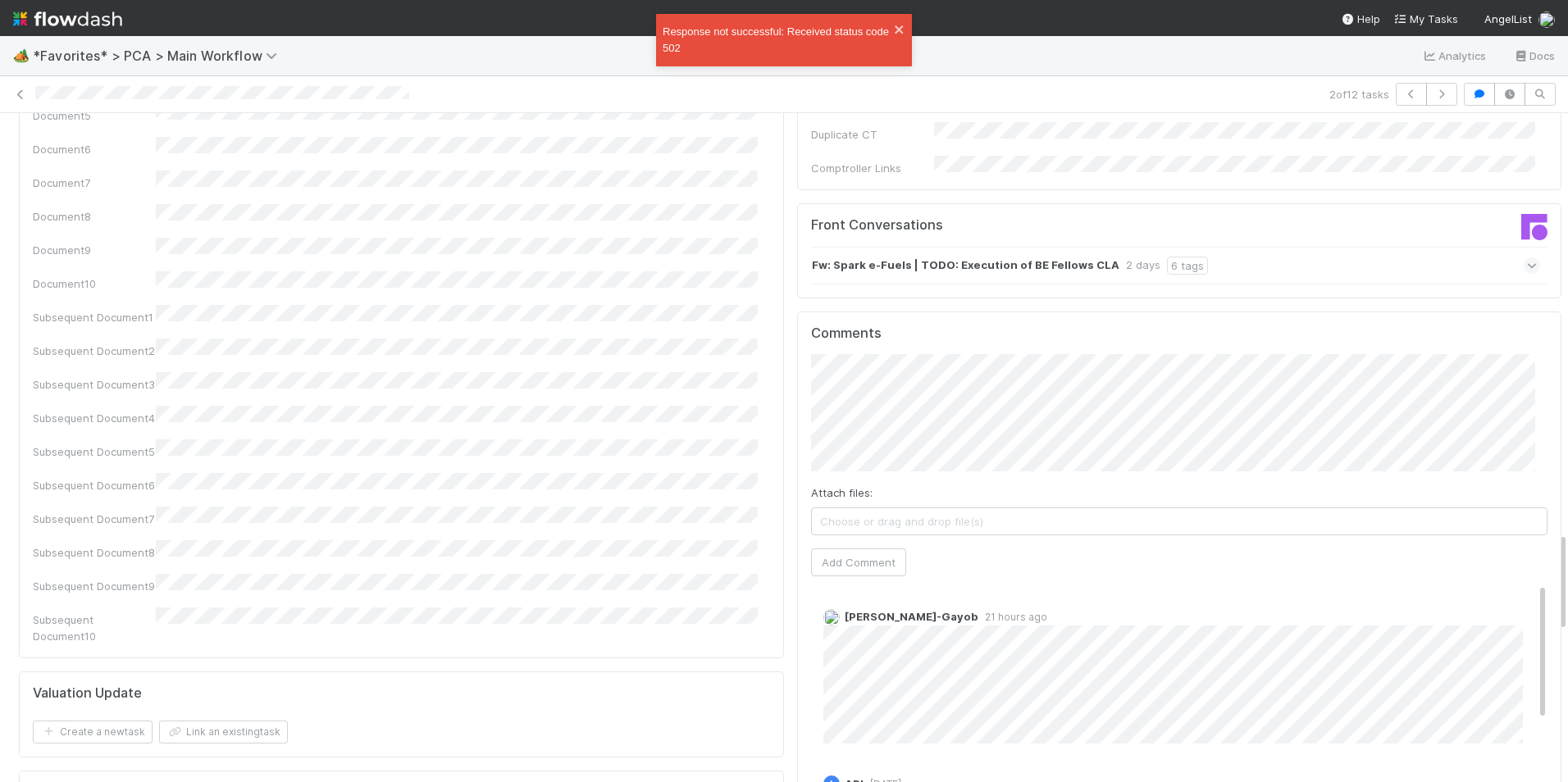
scroll to position [2787, 0]
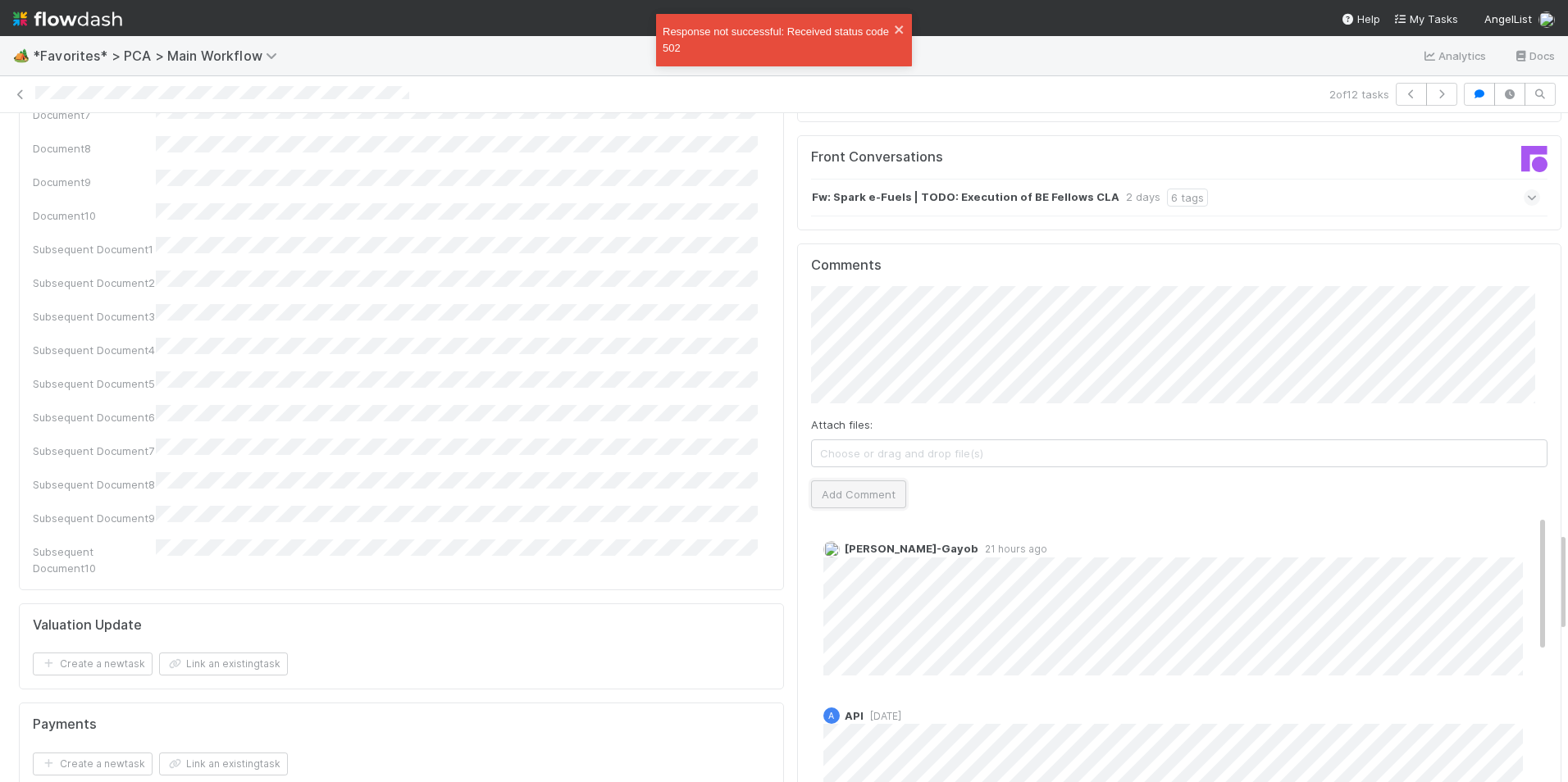
click at [856, 481] on button "Add Comment" at bounding box center [859, 495] width 95 height 28
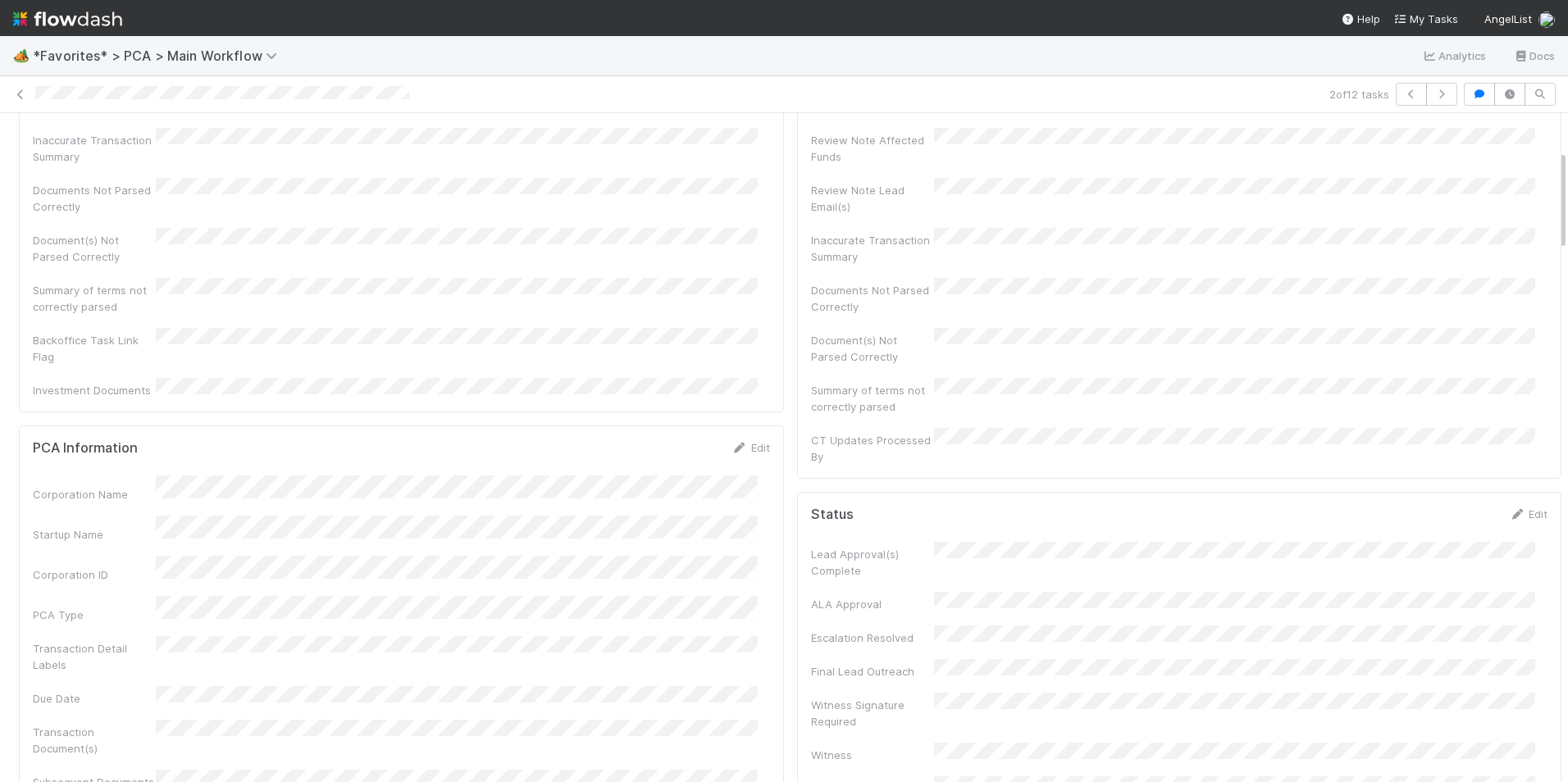
scroll to position [0, 0]
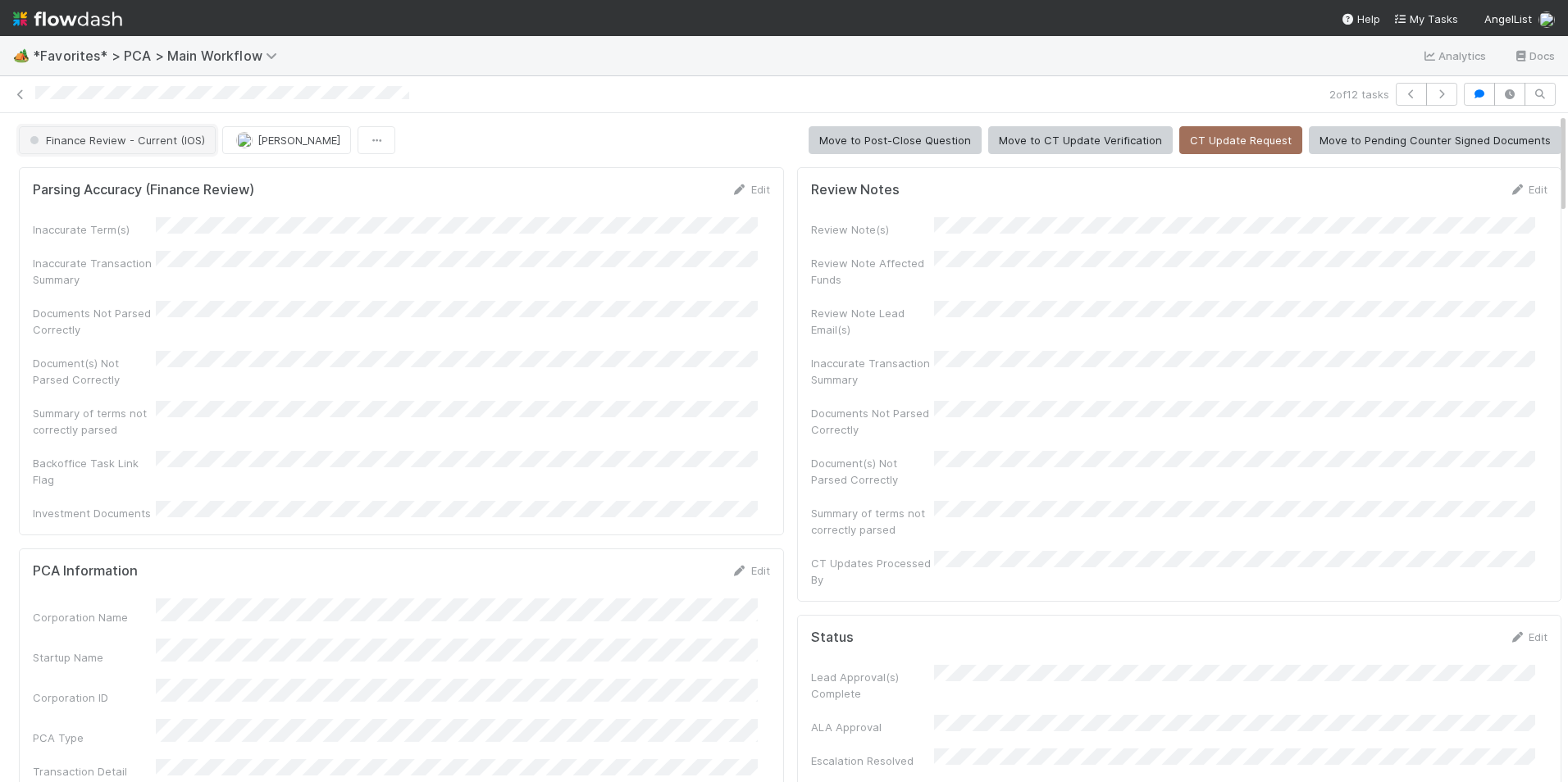
click at [128, 142] on span "Finance Review - Current (IOS)" at bounding box center [115, 140] width 178 height 13
click at [109, 218] on div "Completed" at bounding box center [128, 228] width 231 height 30
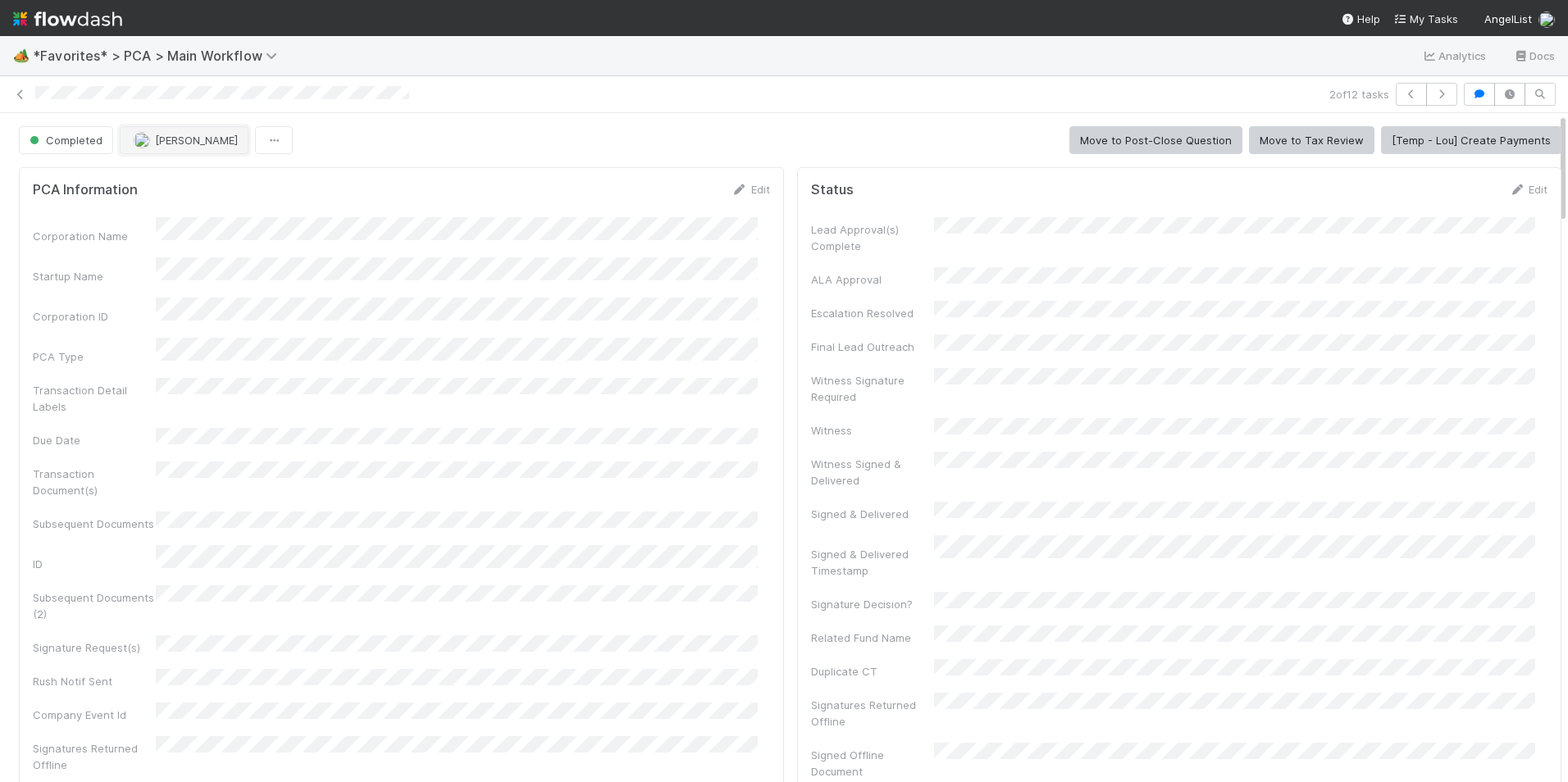
click at [180, 142] on span "[PERSON_NAME]" at bounding box center [196, 140] width 83 height 13
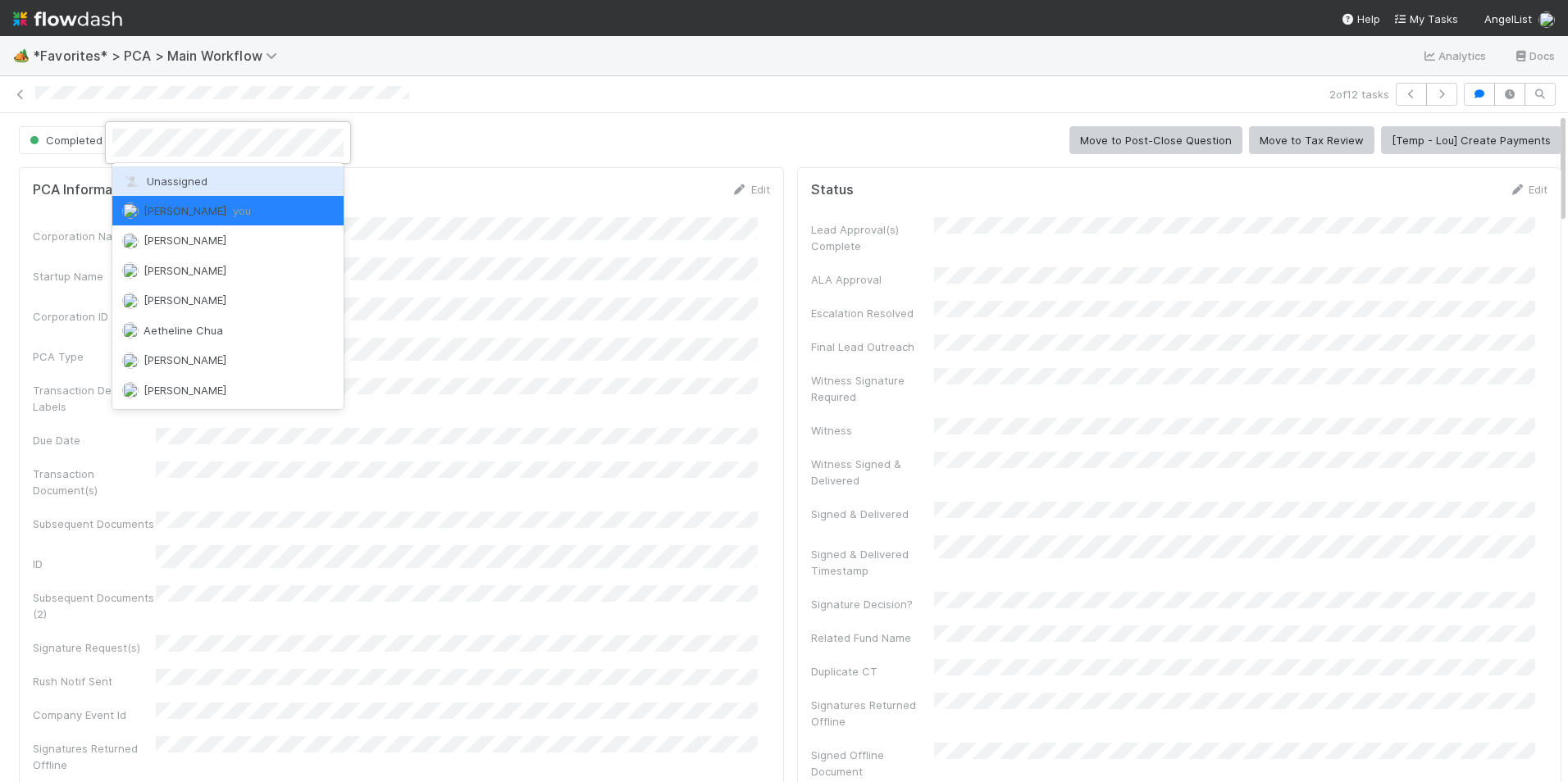
click at [195, 181] on span "Unassigned" at bounding box center [164, 181] width 85 height 13
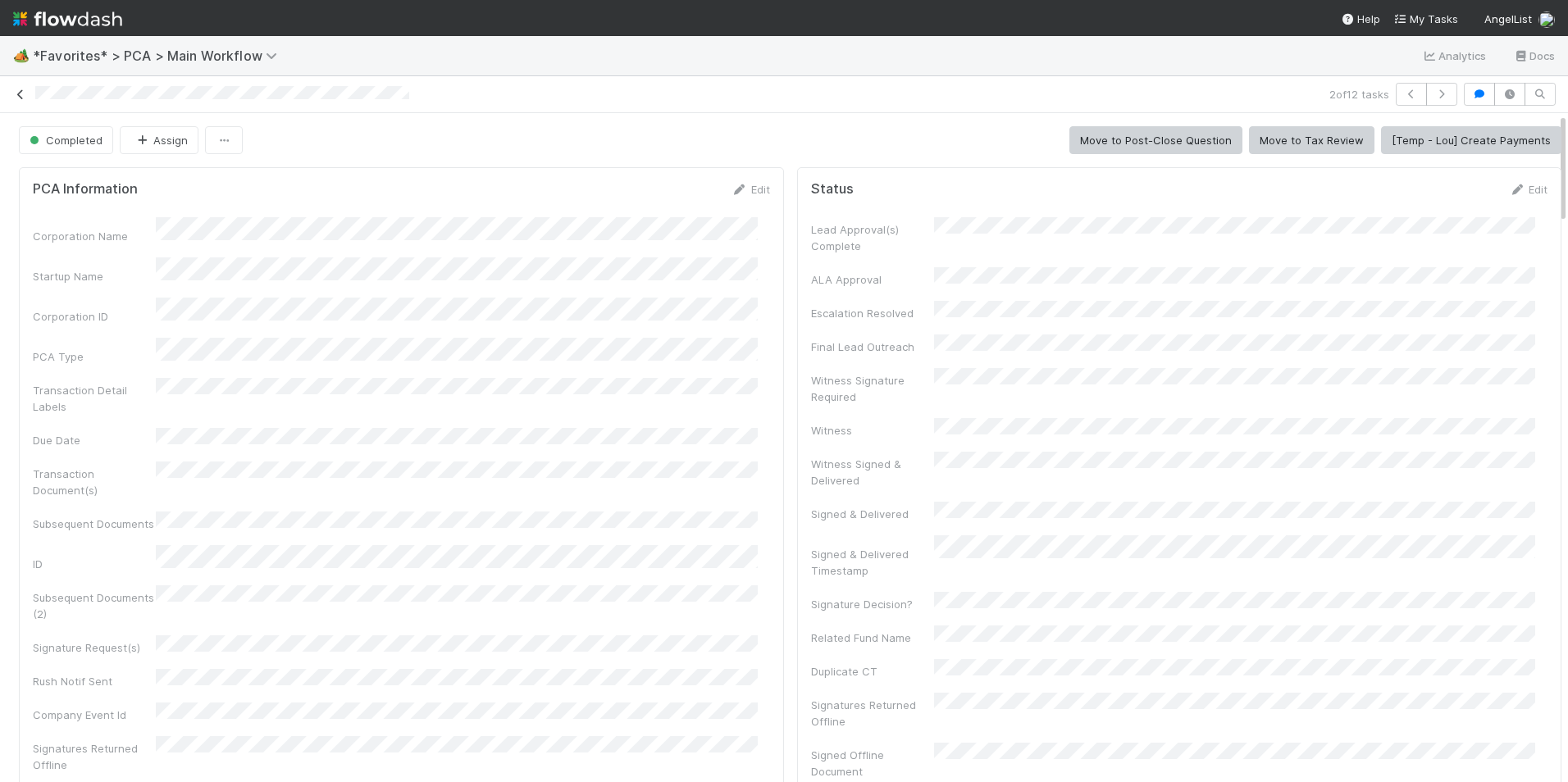
click at [26, 91] on icon at bounding box center [20, 95] width 17 height 11
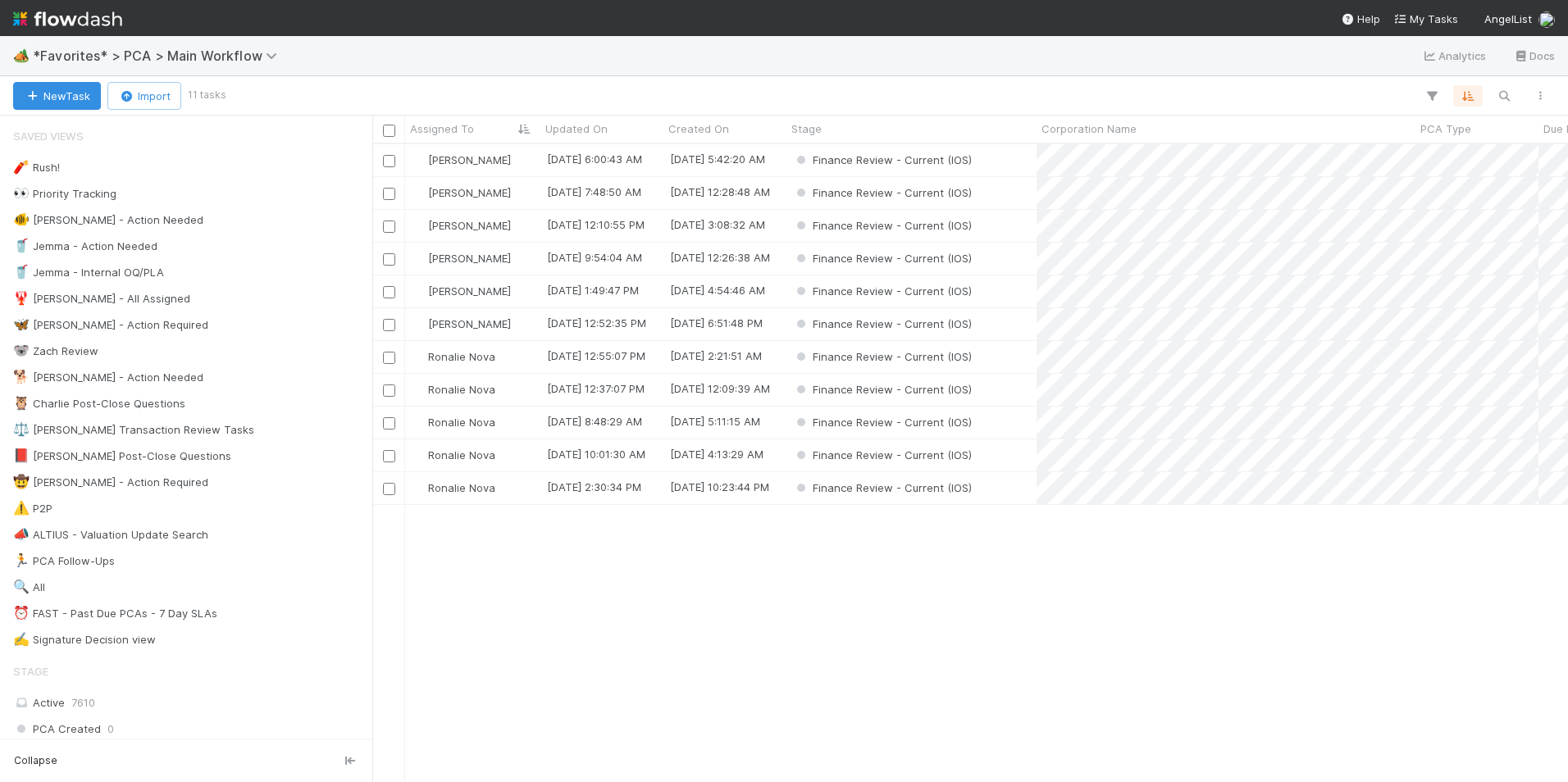
scroll to position [626, 1183]
click at [504, 195] on div "[PERSON_NAME]" at bounding box center [473, 192] width 135 height 32
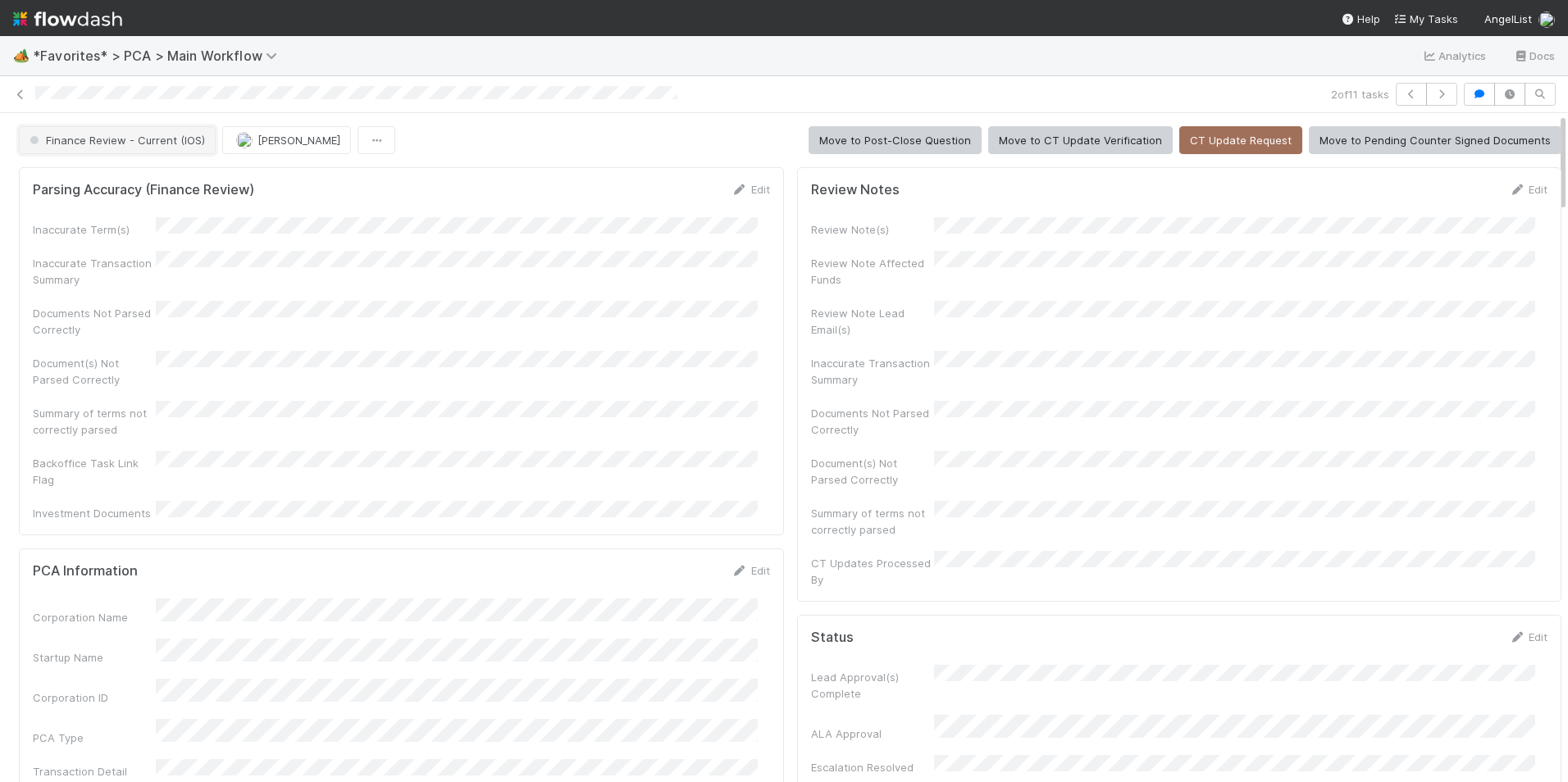
click at [155, 150] on button "Finance Review - Current (IOS)" at bounding box center [117, 141] width 197 height 28
click at [148, 220] on div "Completed" at bounding box center [128, 228] width 231 height 30
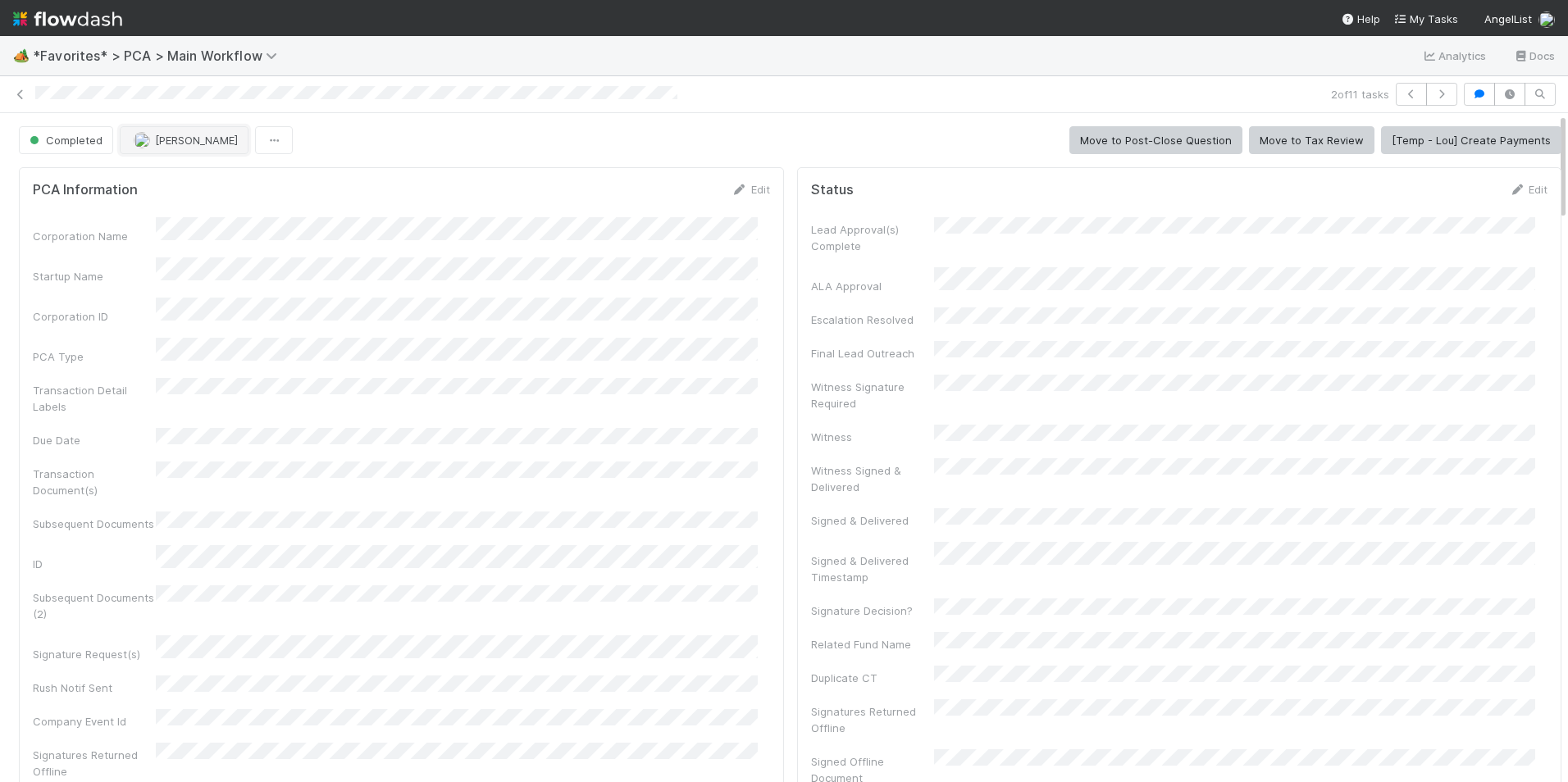
click at [162, 136] on span "[PERSON_NAME]" at bounding box center [196, 140] width 83 height 13
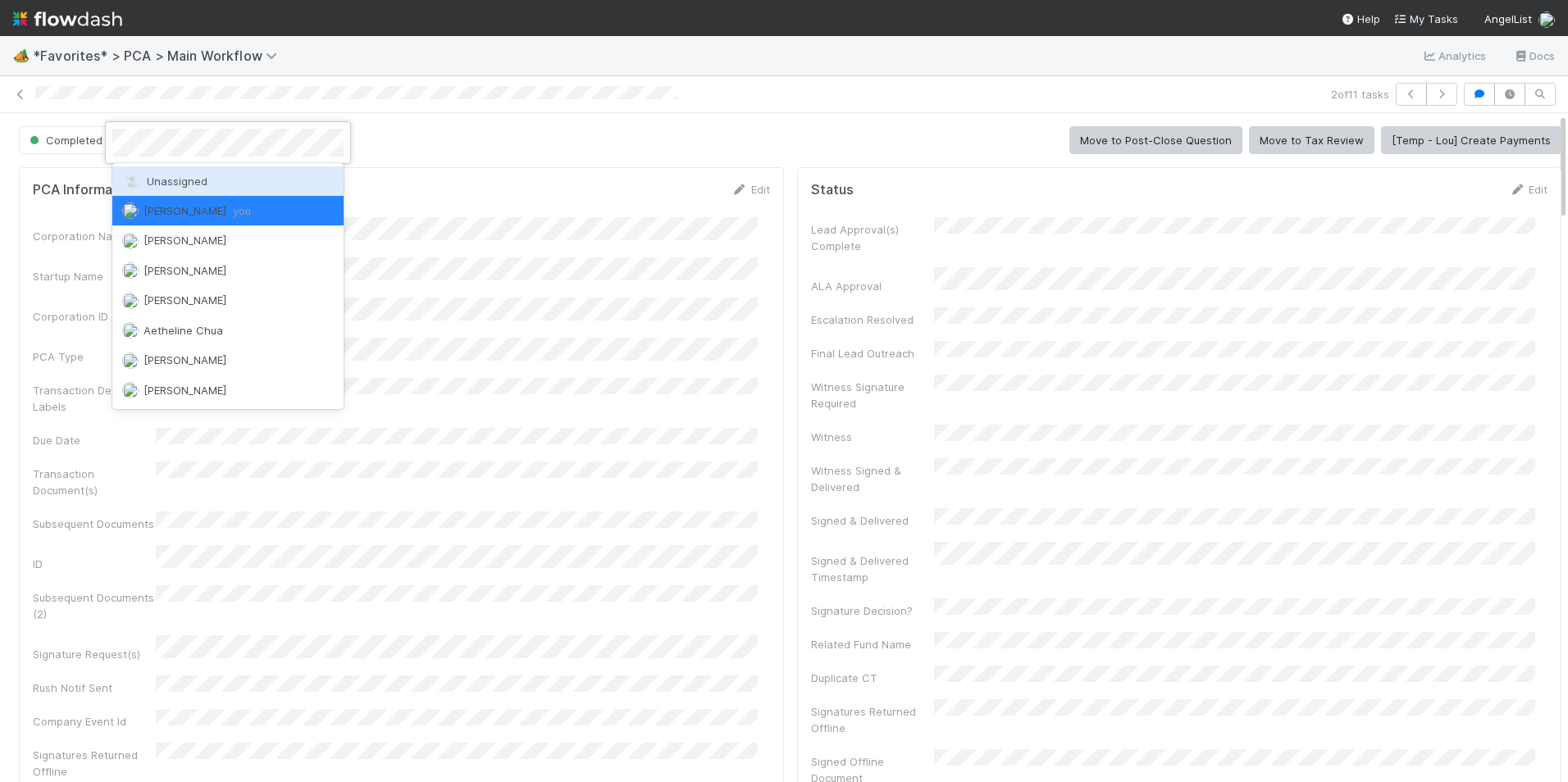
drag, startPoint x: 177, startPoint y: 176, endPoint x: 163, endPoint y: 171, distance: 14.9
click at [177, 176] on span "Unassigned" at bounding box center [164, 181] width 85 height 13
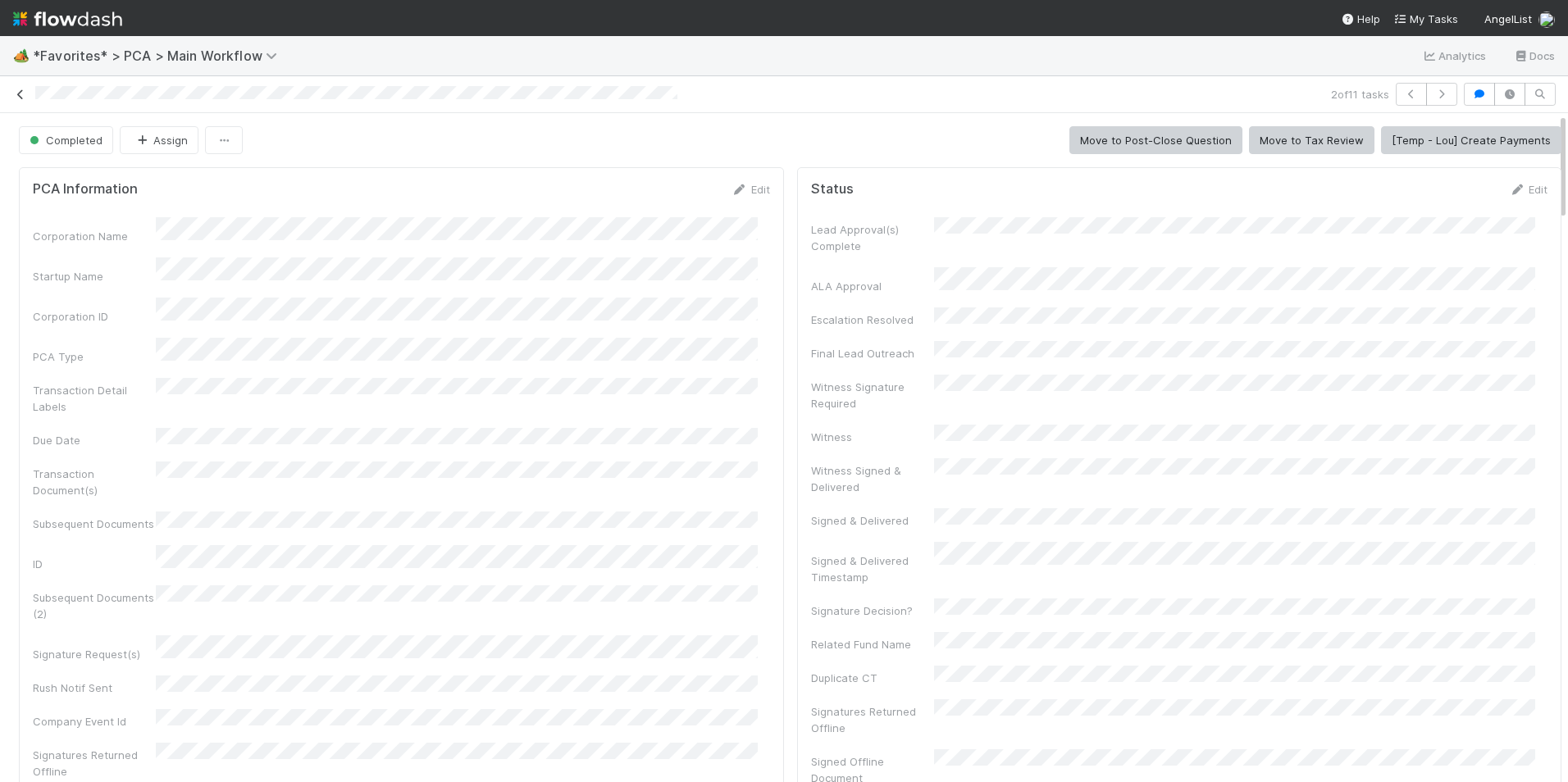
click at [25, 98] on icon at bounding box center [20, 95] width 17 height 11
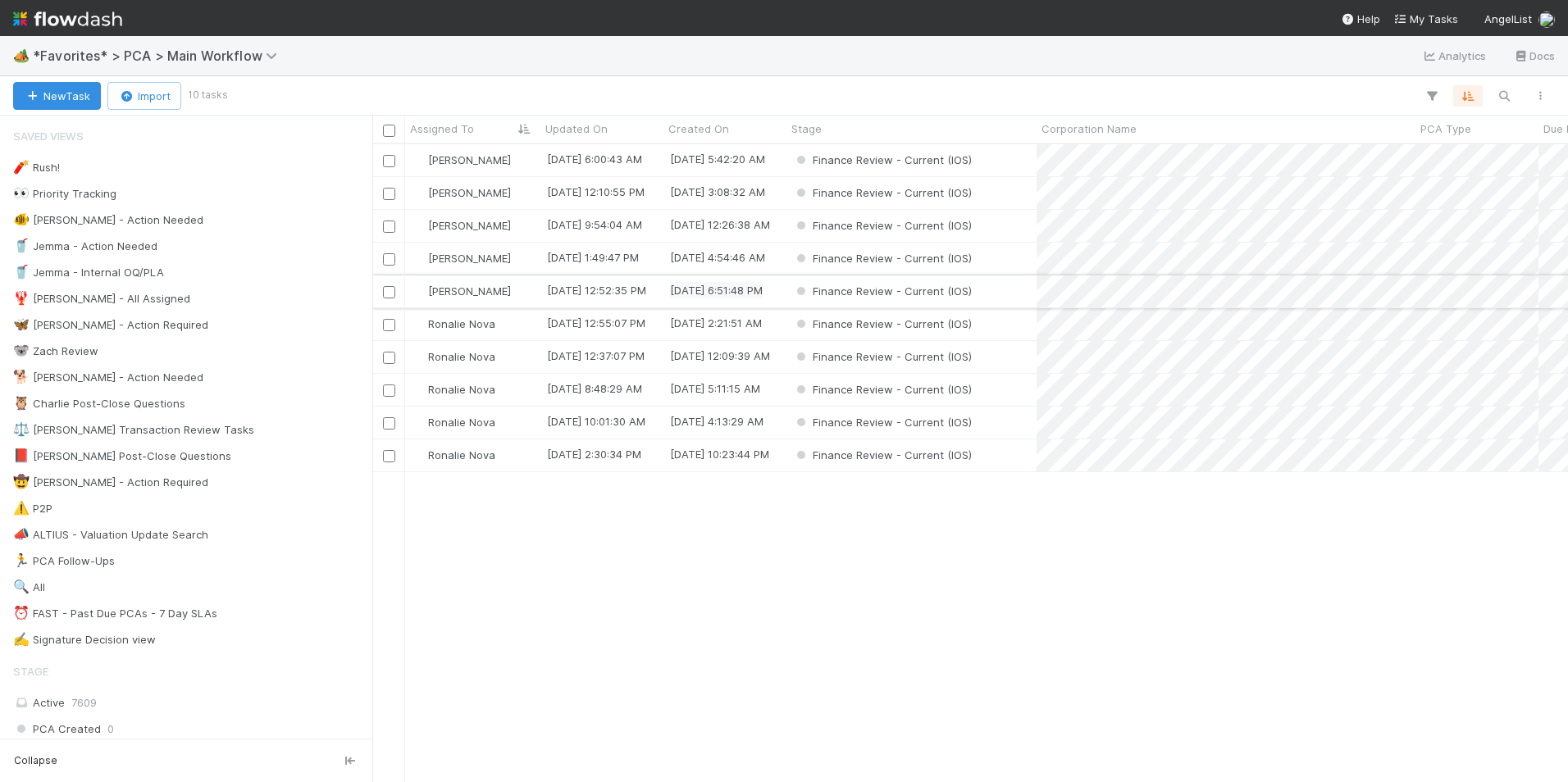
scroll to position [626, 1183]
click at [534, 192] on div "[PERSON_NAME]" at bounding box center [473, 192] width 135 height 32
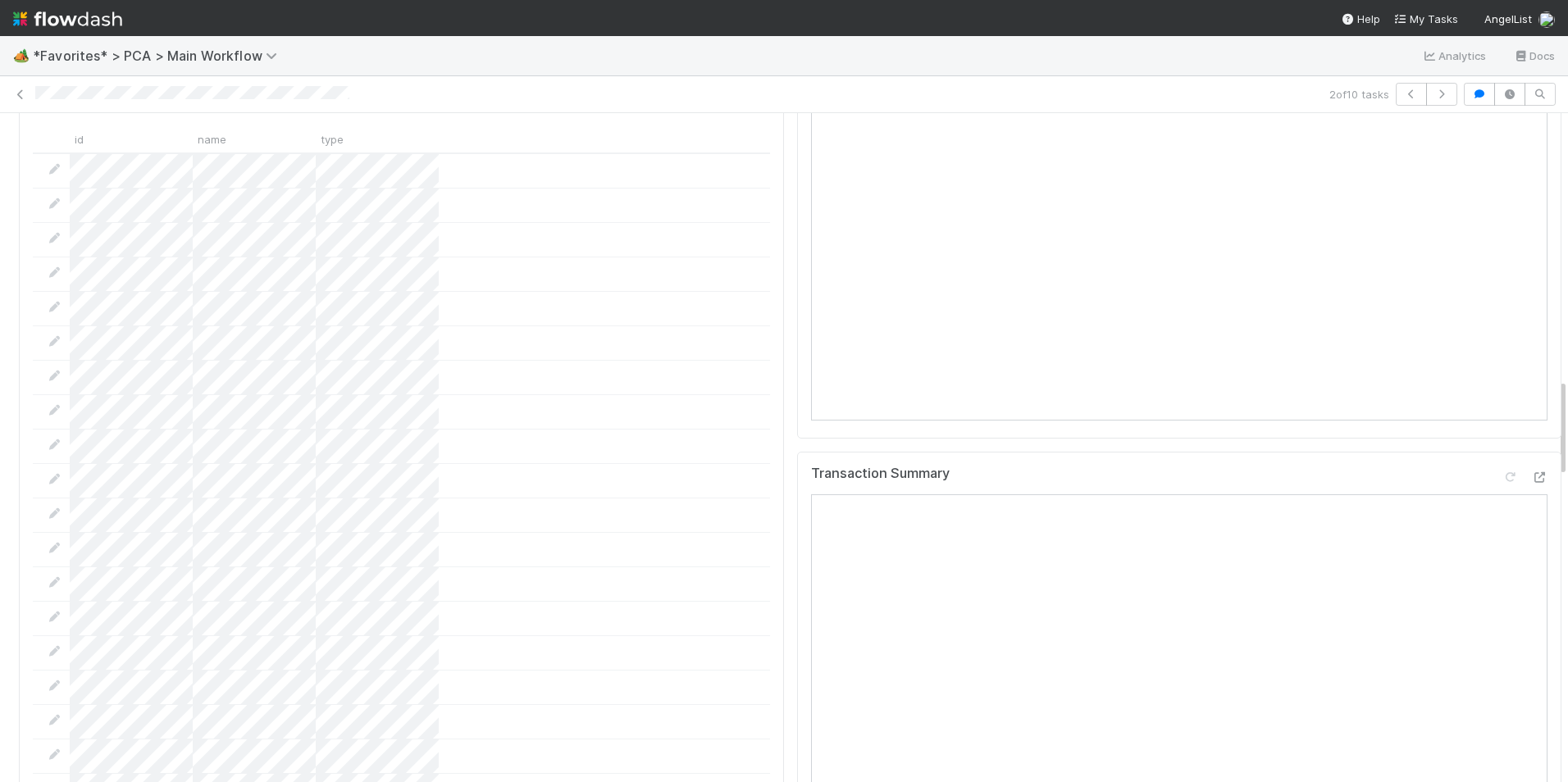
scroll to position [1803, 0]
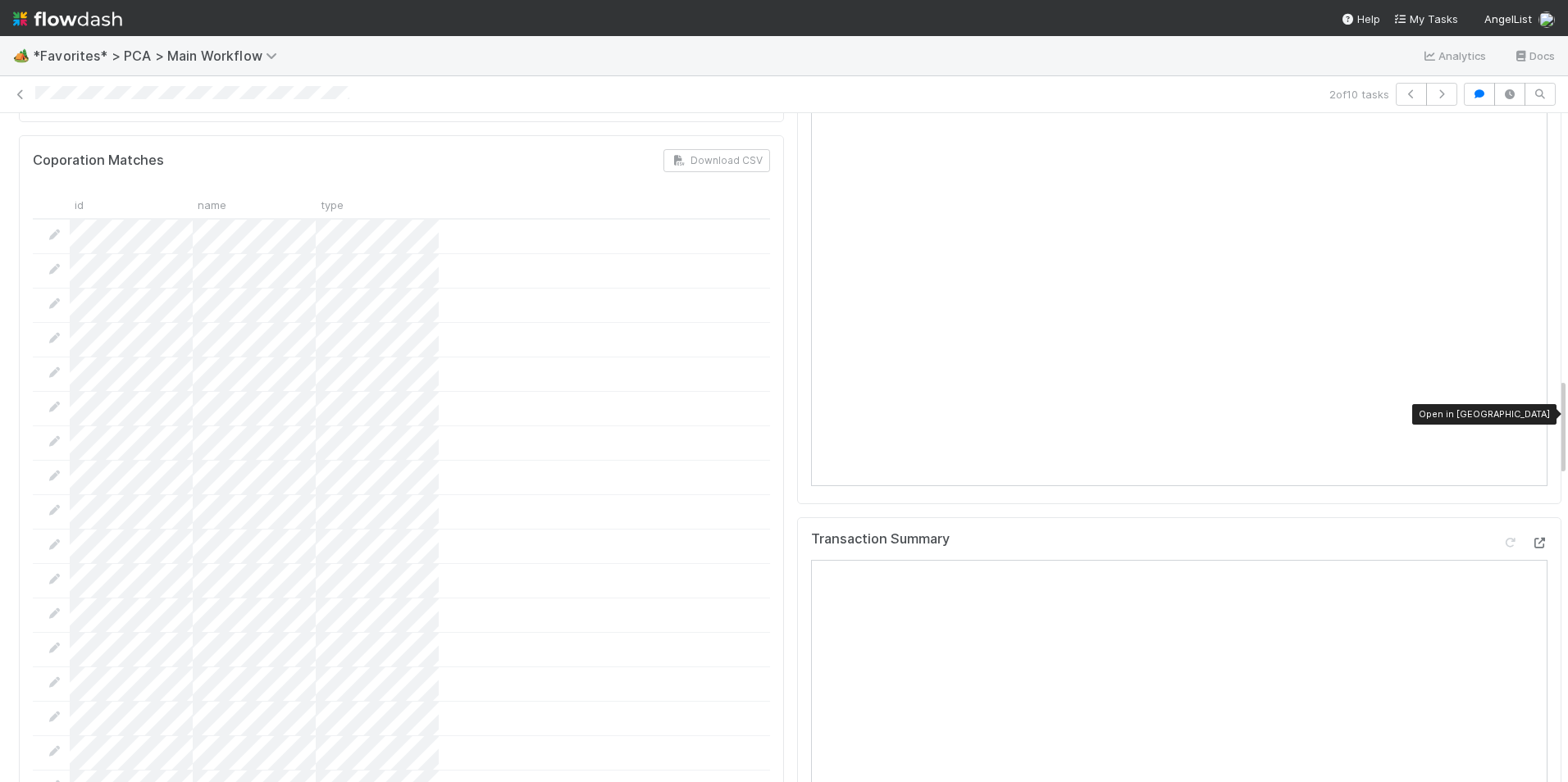
click at [1531, 538] on icon at bounding box center [1539, 543] width 17 height 11
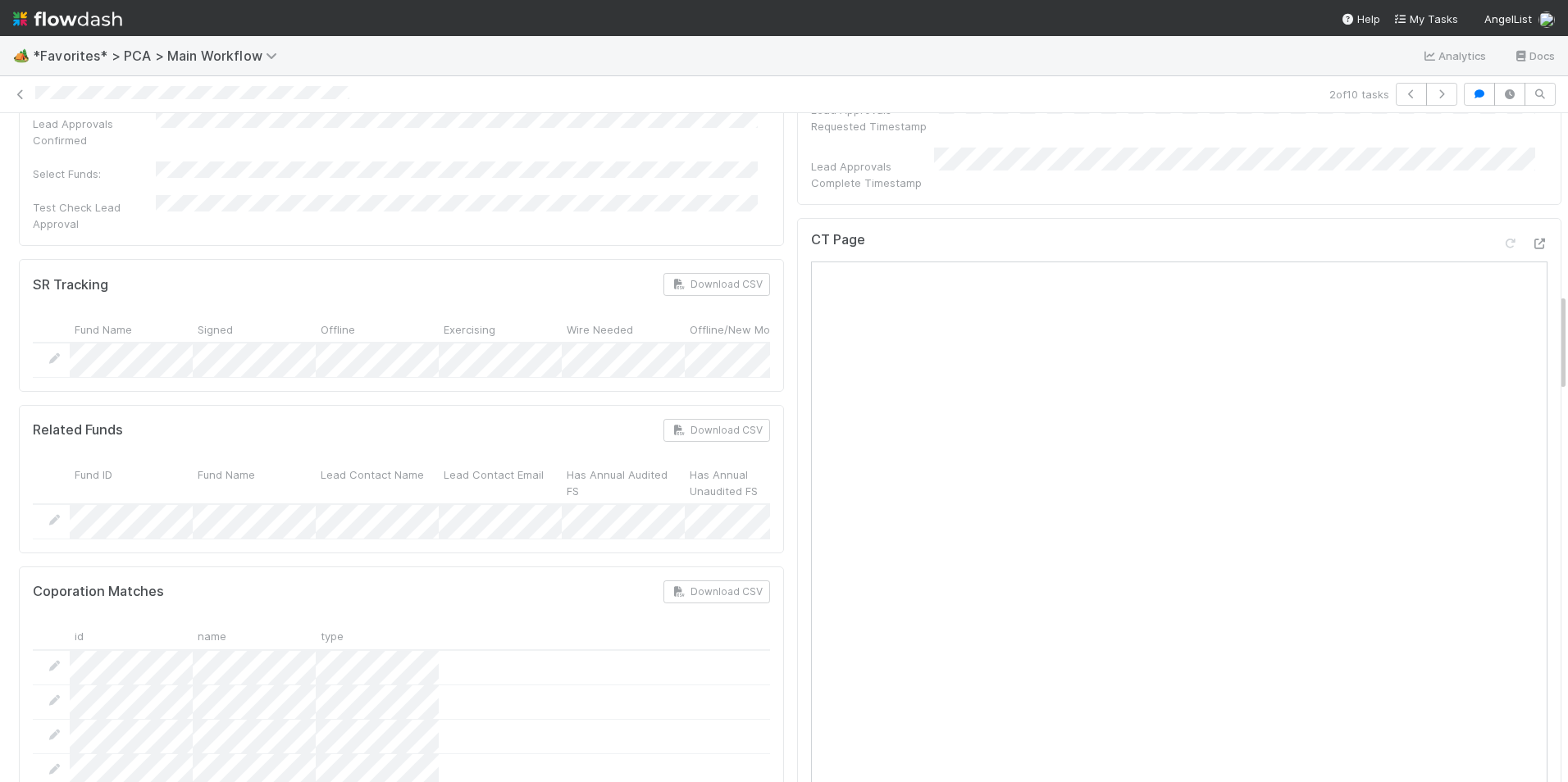
scroll to position [1229, 0]
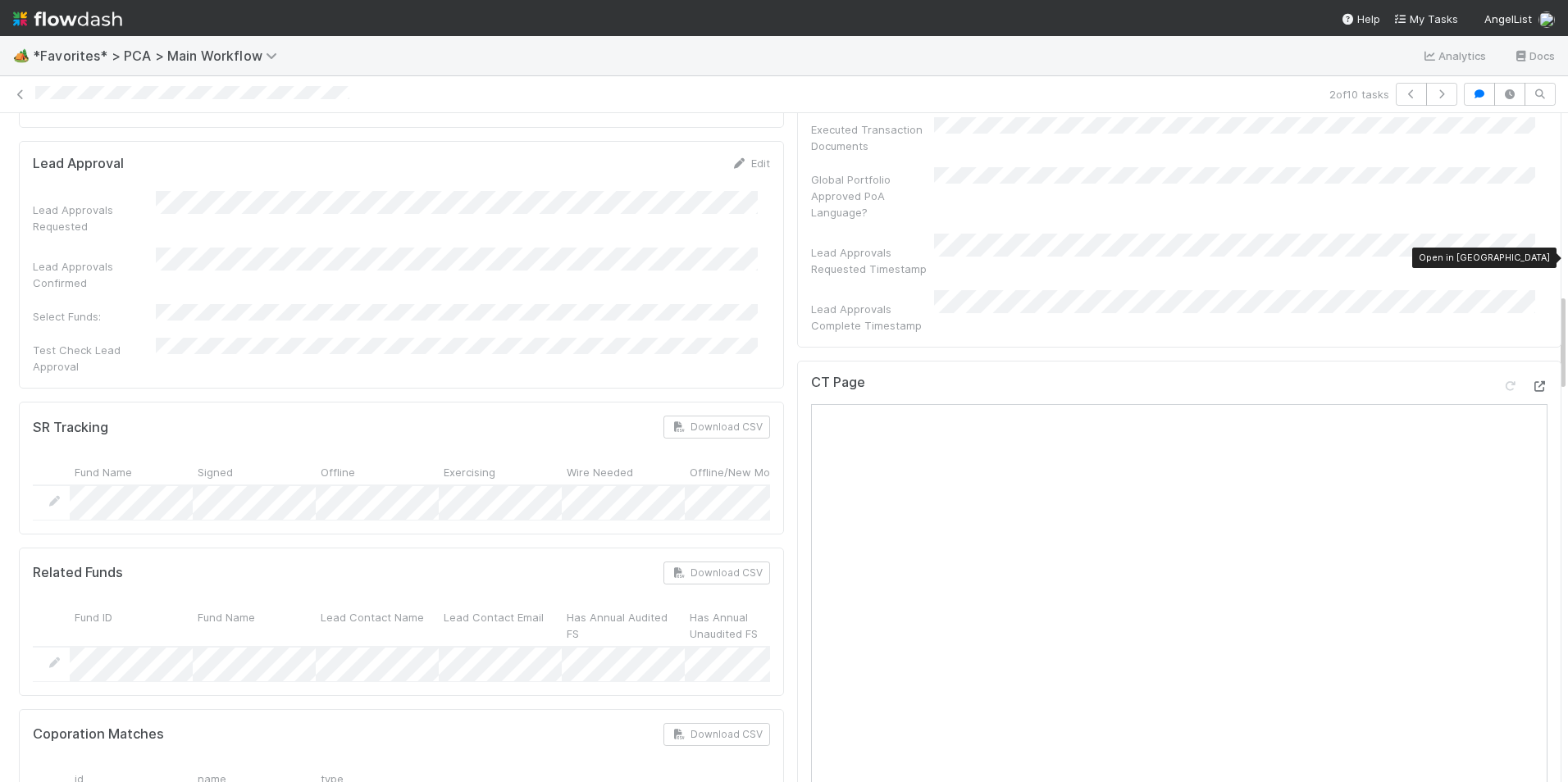
click at [1531, 381] on icon at bounding box center [1539, 387] width 17 height 11
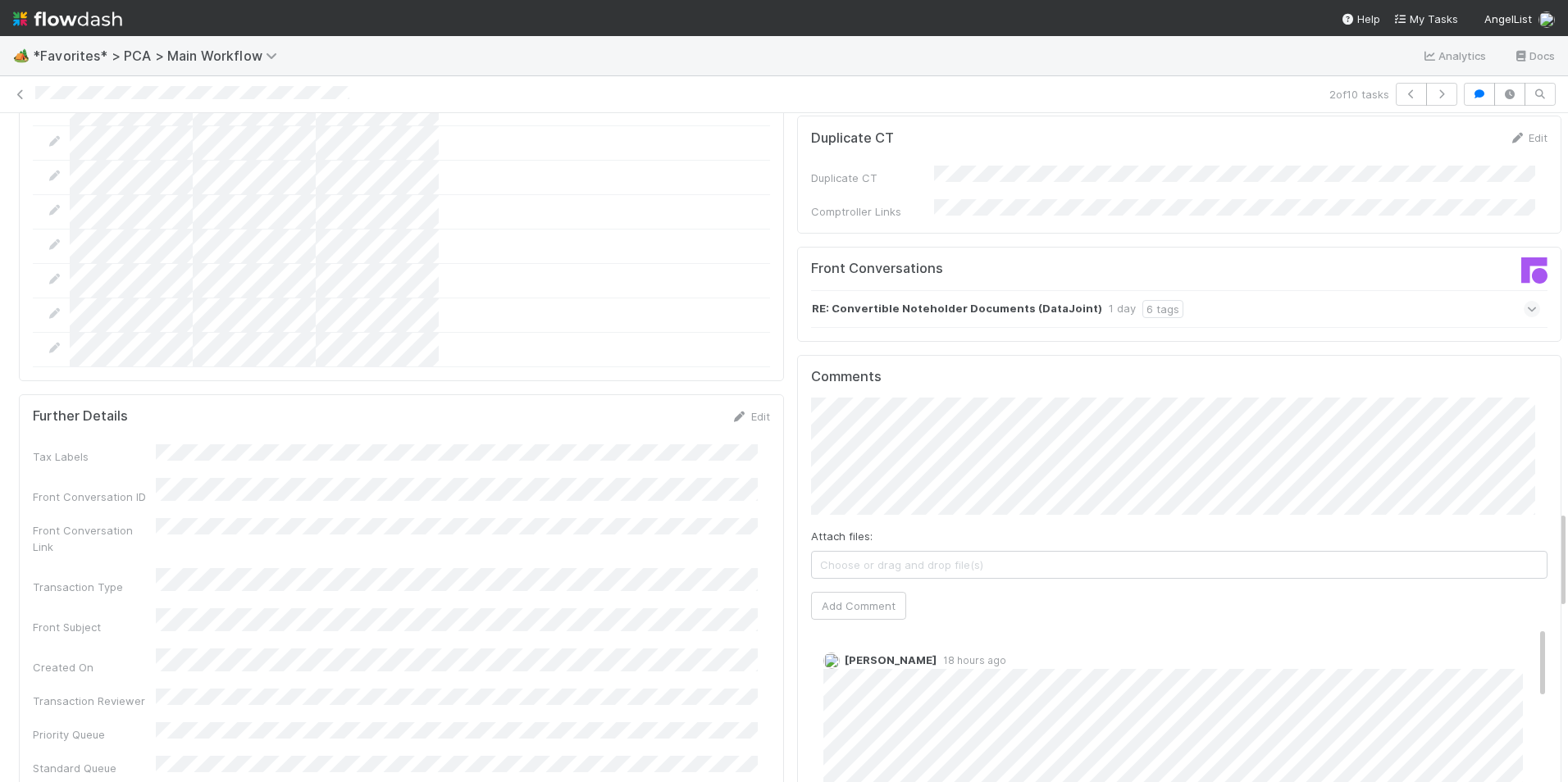
scroll to position [2704, 0]
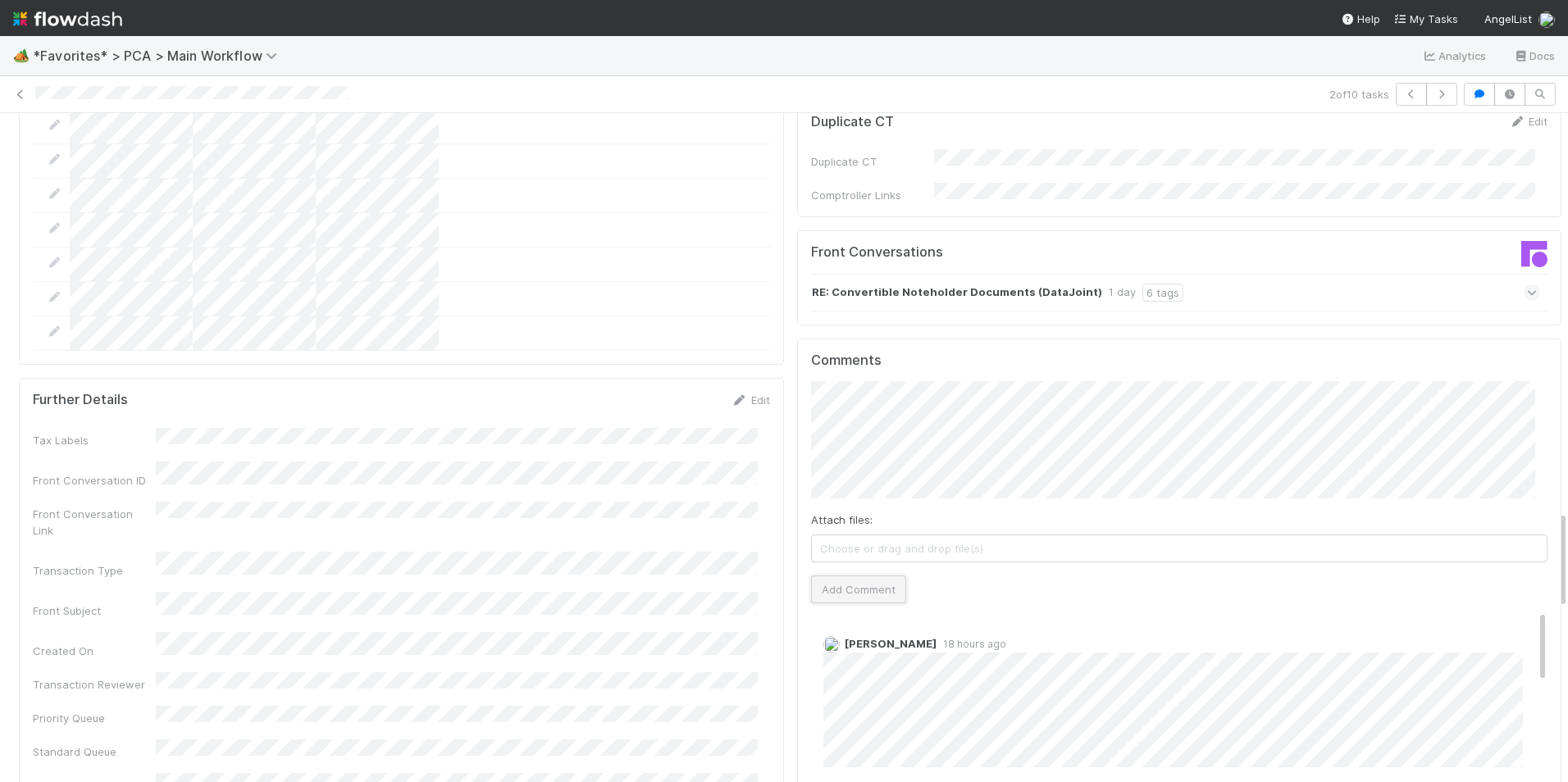
click at [863, 576] on button "Add Comment" at bounding box center [859, 590] width 95 height 28
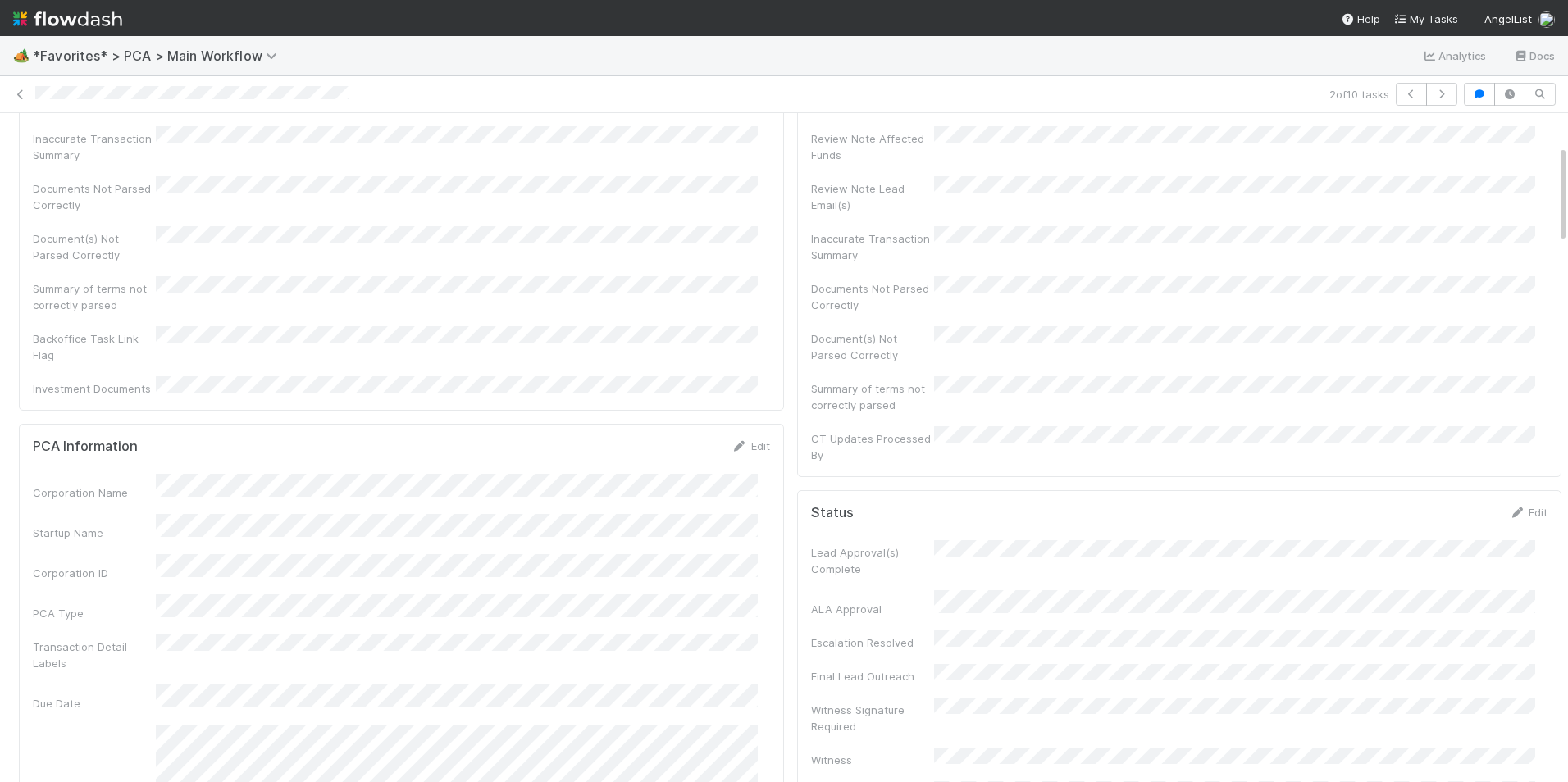
scroll to position [0, 0]
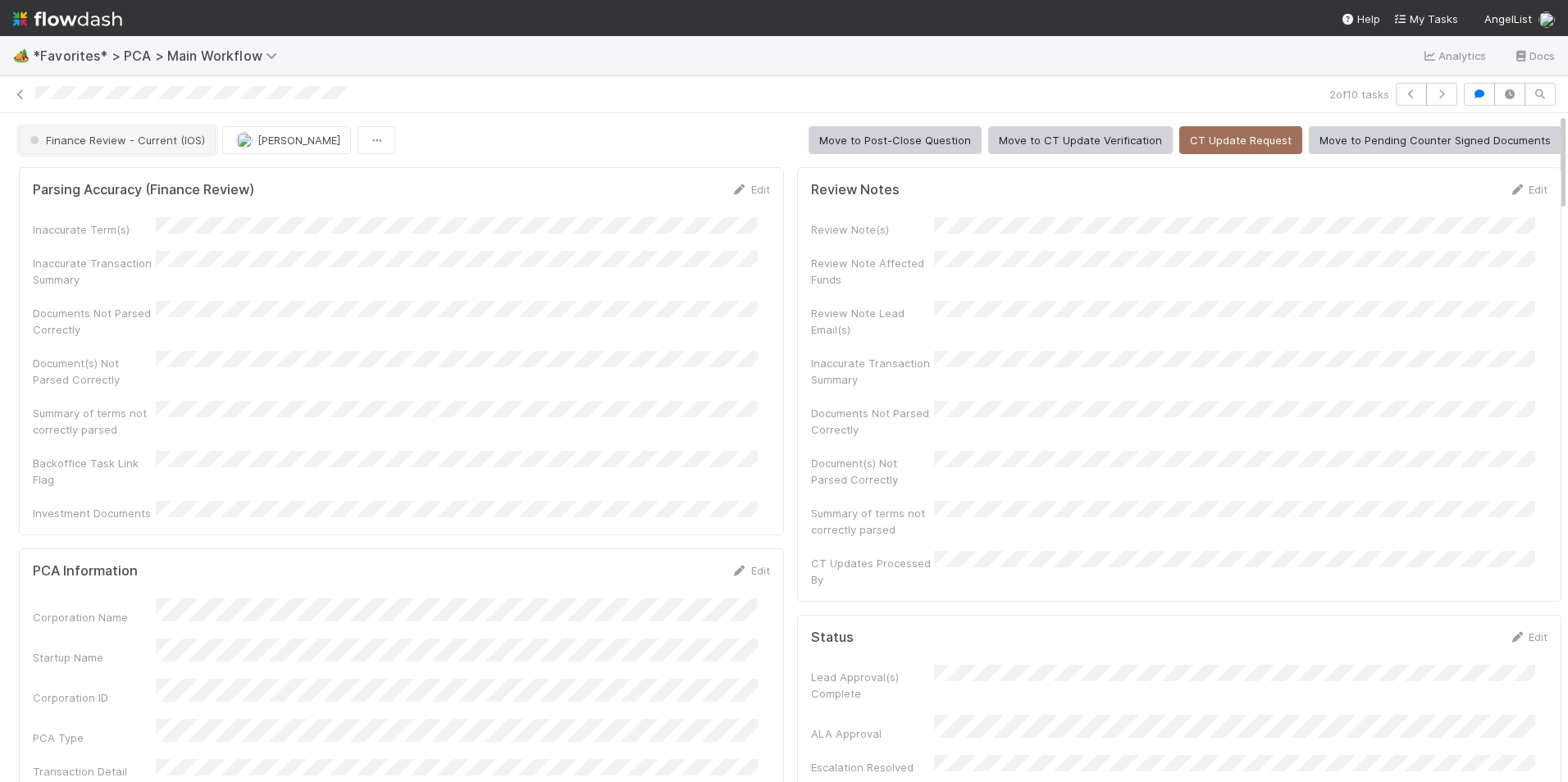
click at [117, 153] on button "Finance Review - Current (IOS)" at bounding box center [117, 141] width 197 height 28
click at [126, 222] on div "Completed" at bounding box center [128, 228] width 231 height 30
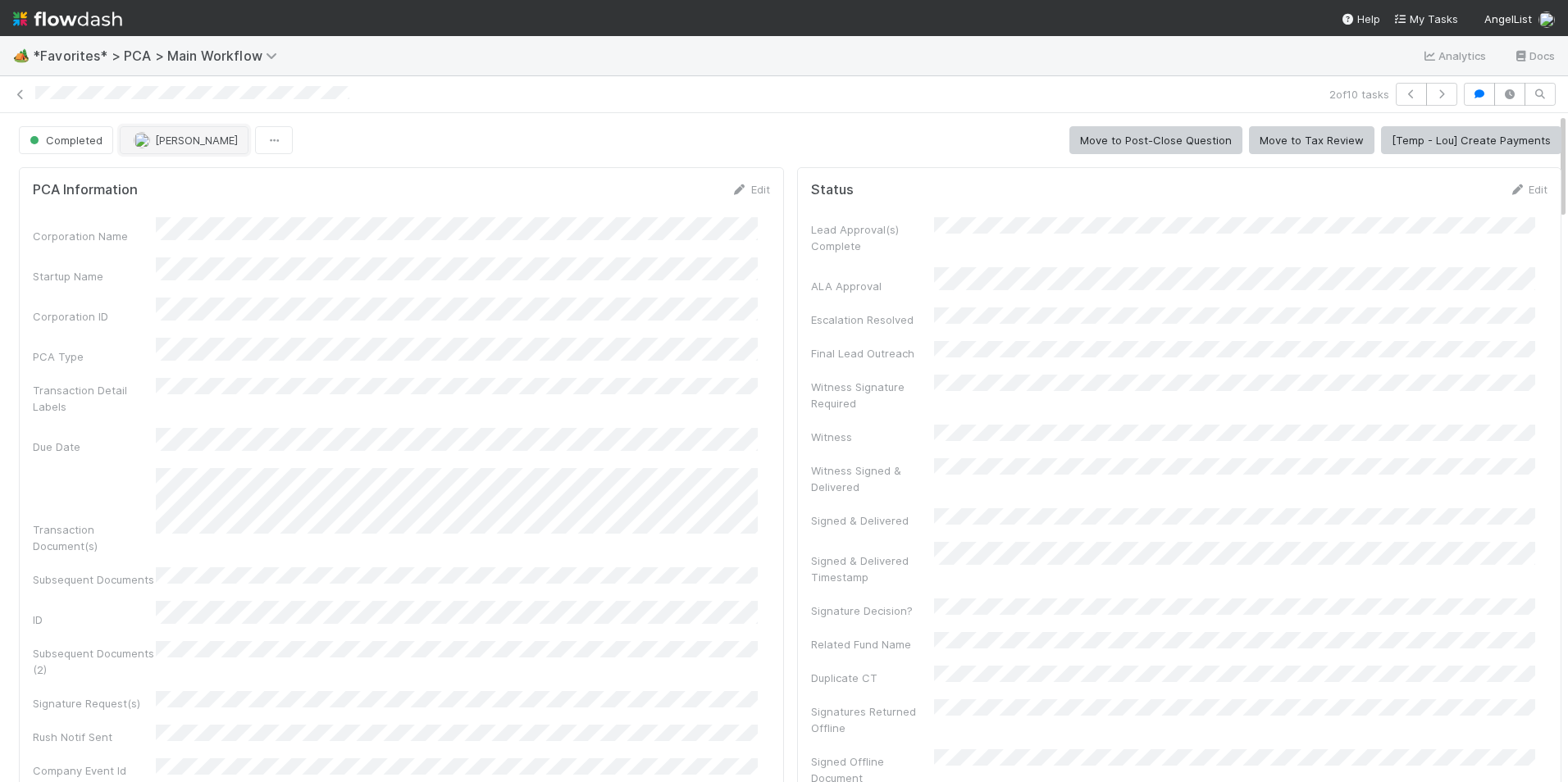
click at [168, 136] on span "[PERSON_NAME]" at bounding box center [196, 140] width 83 height 13
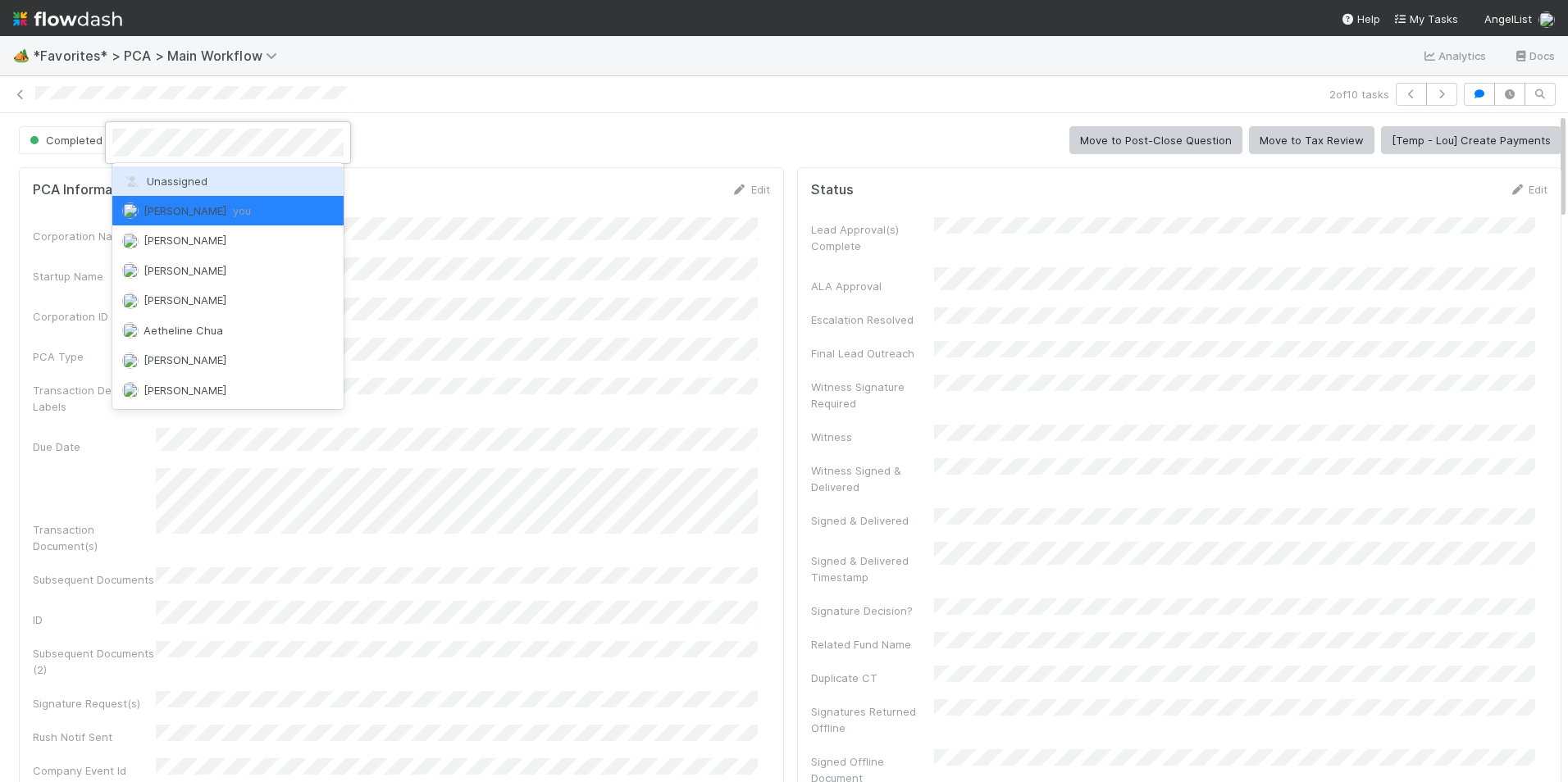
click at [186, 169] on div "Unassigned" at bounding box center [228, 181] width 231 height 30
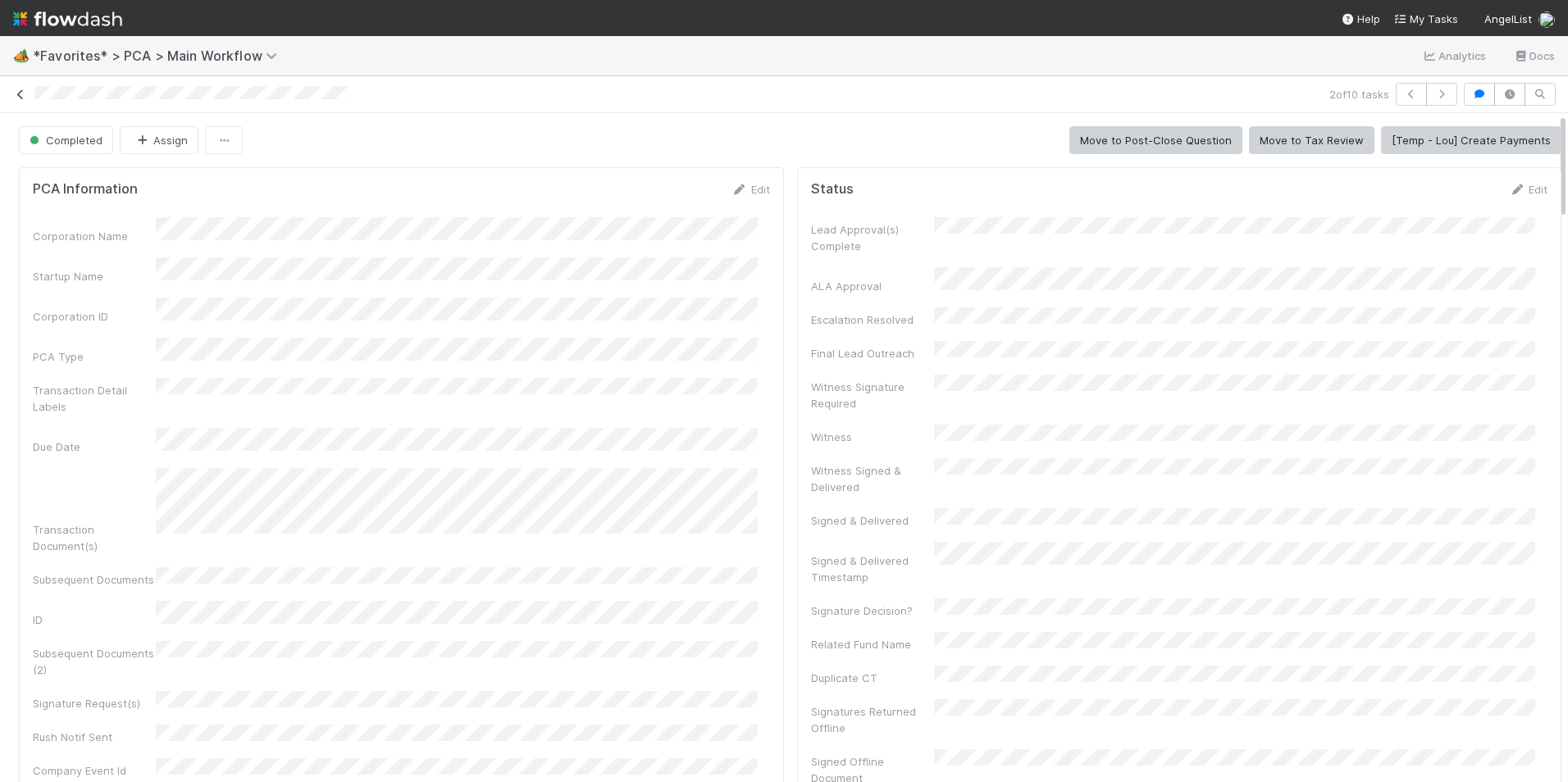
click at [21, 93] on icon at bounding box center [20, 95] width 17 height 11
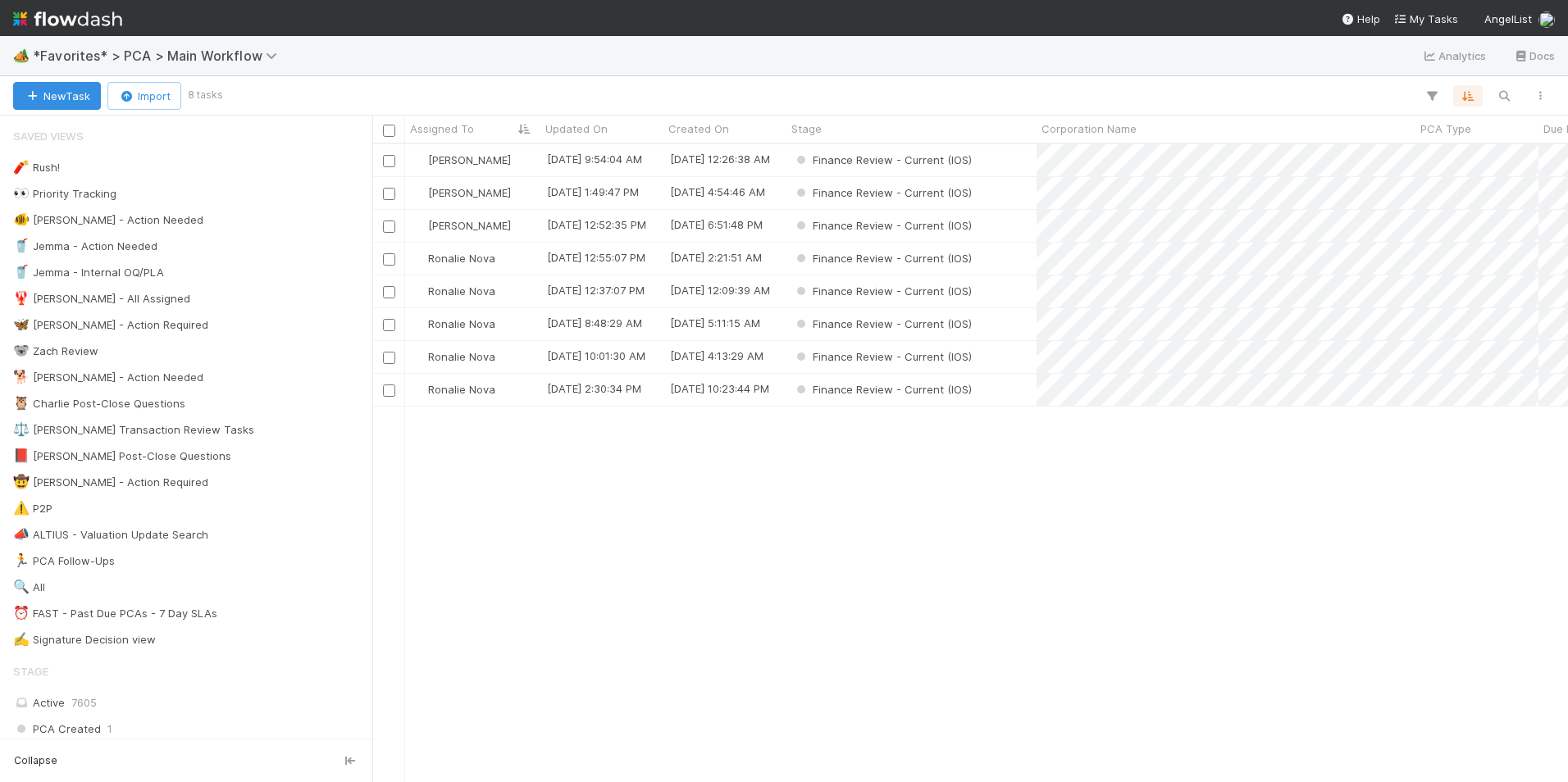
scroll to position [626, 1183]
click at [505, 164] on div "[PERSON_NAME]" at bounding box center [473, 160] width 135 height 32
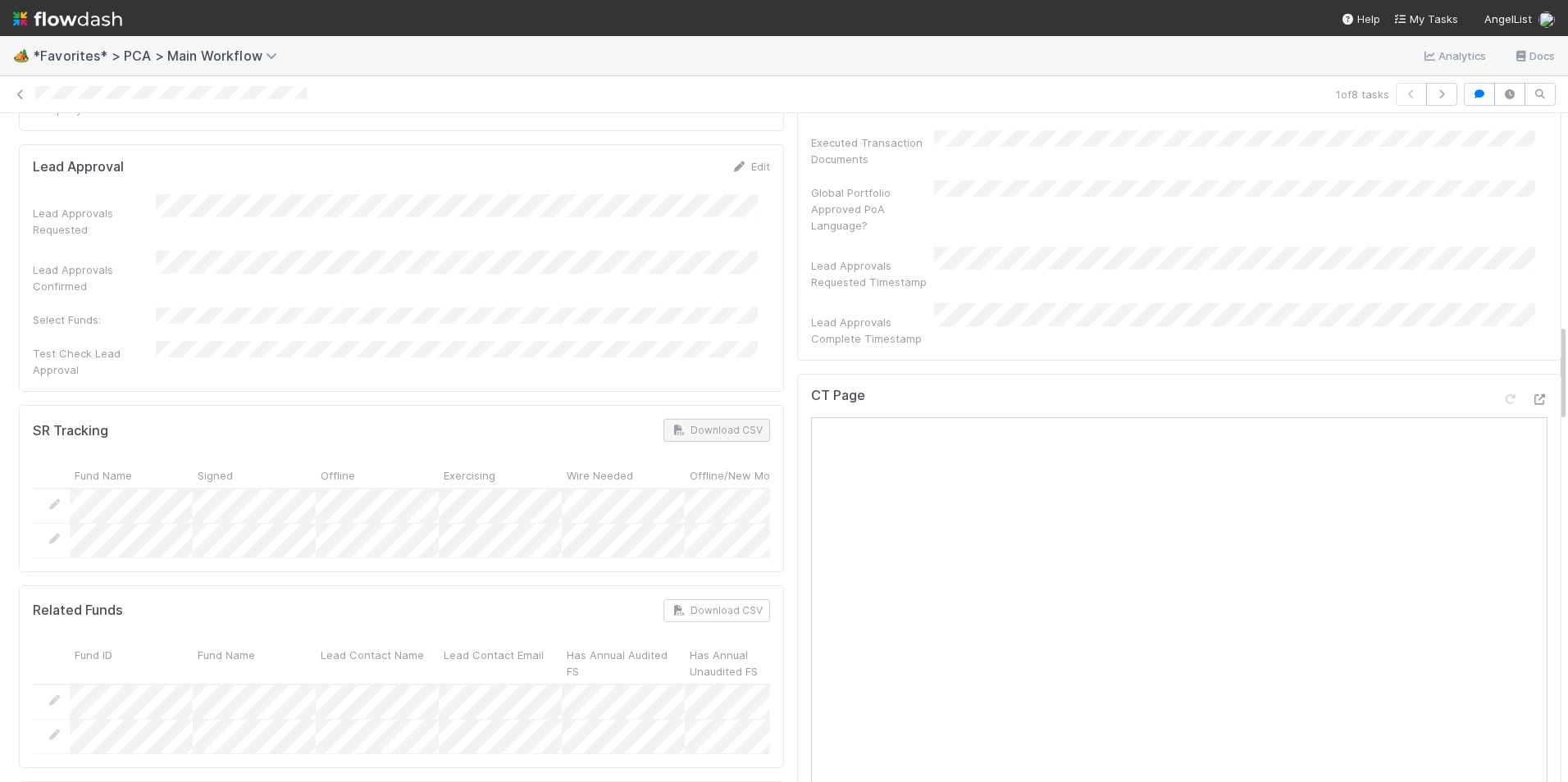
scroll to position [1148, 0]
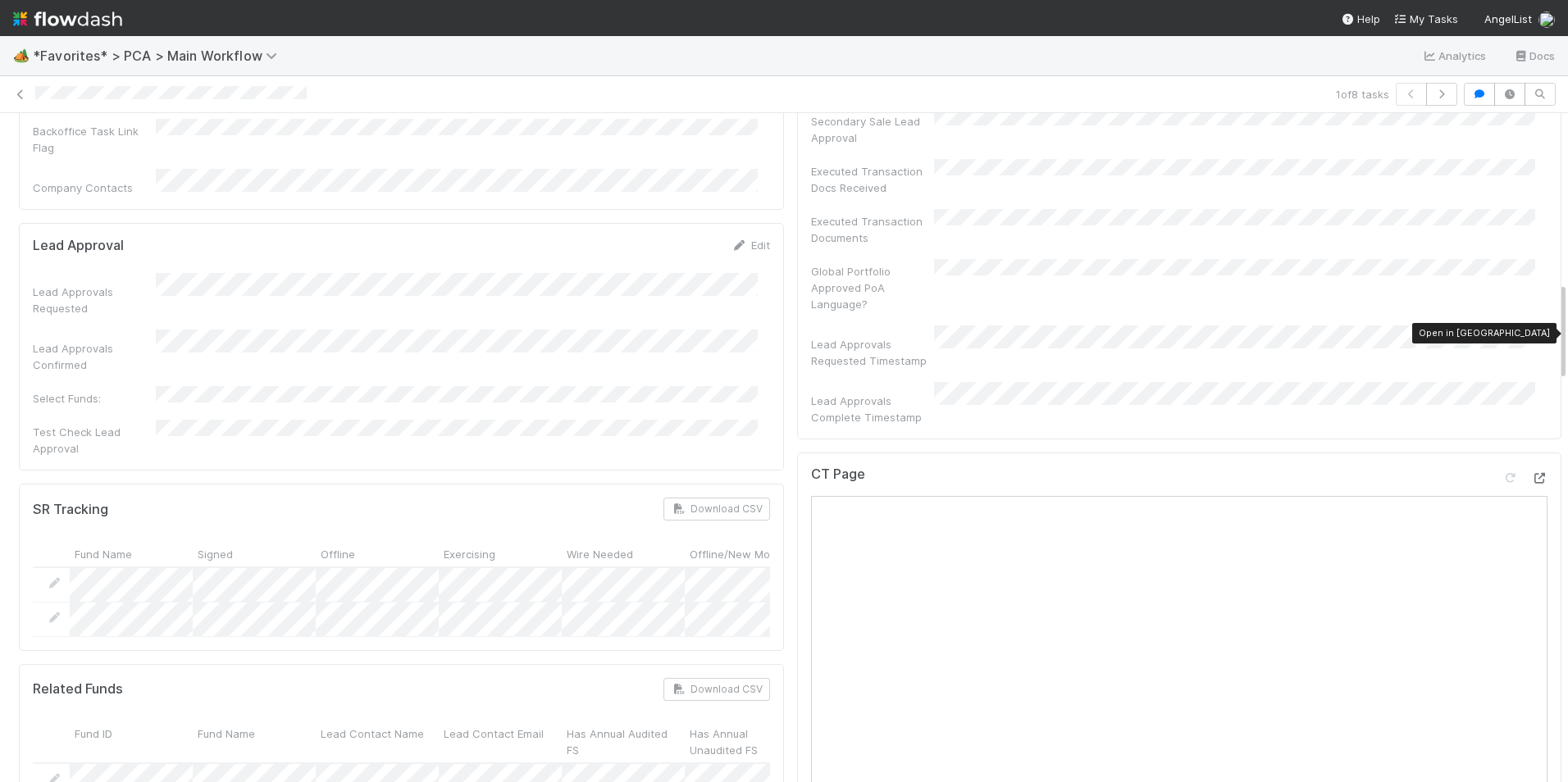
click at [1531, 473] on icon at bounding box center [1539, 478] width 17 height 11
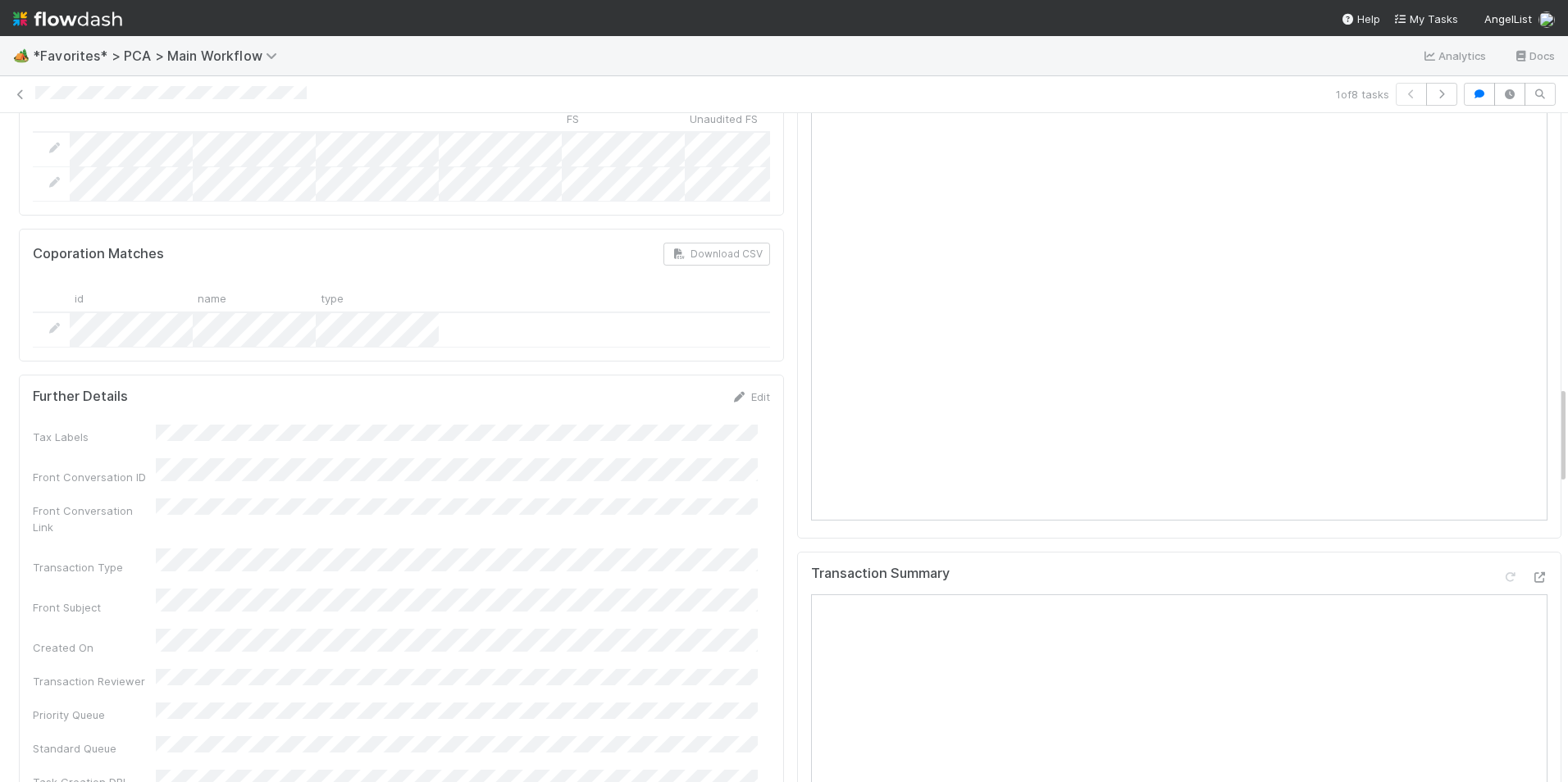
scroll to position [1885, 0]
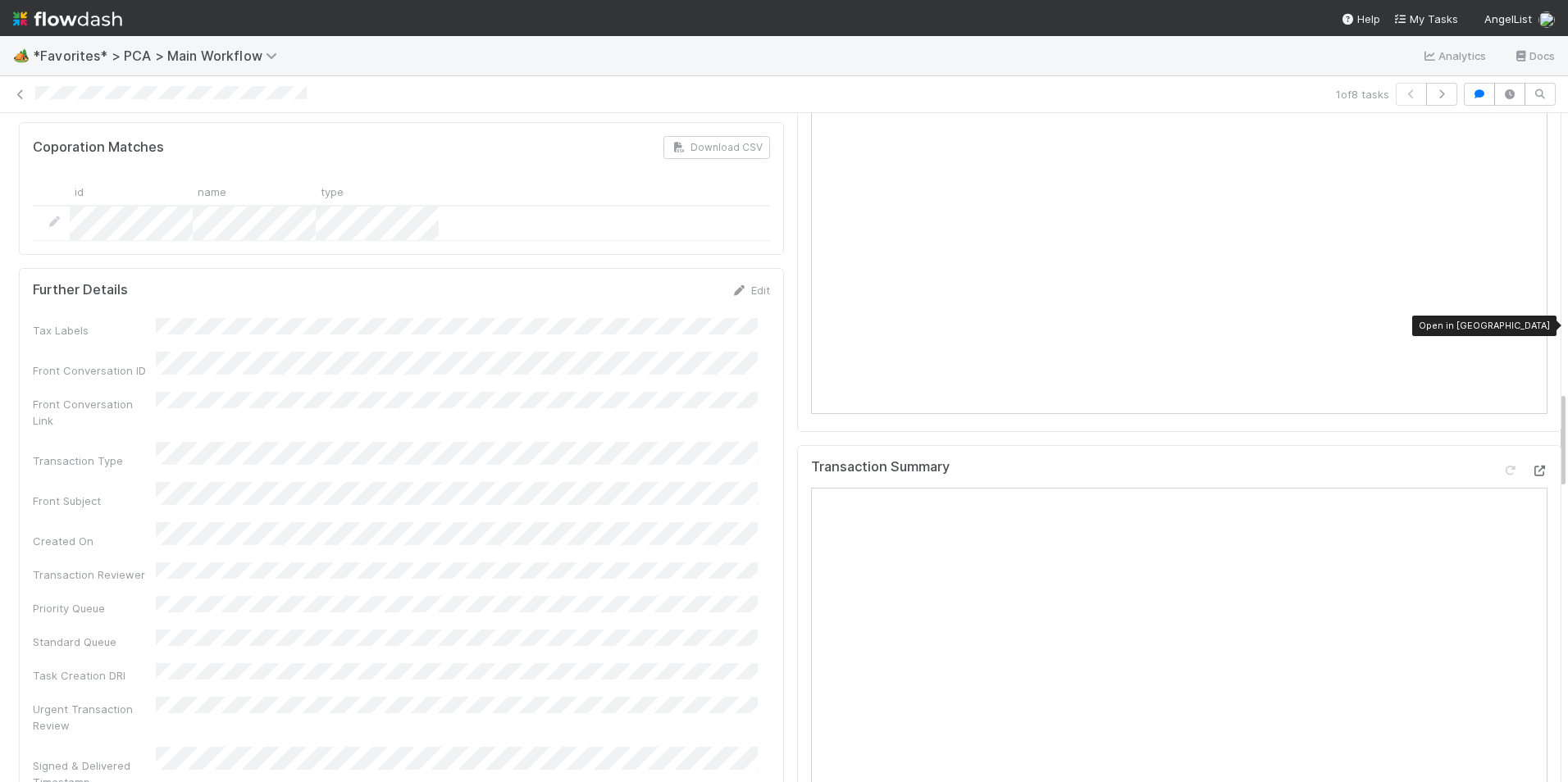
click at [1531, 466] on icon at bounding box center [1539, 471] width 17 height 11
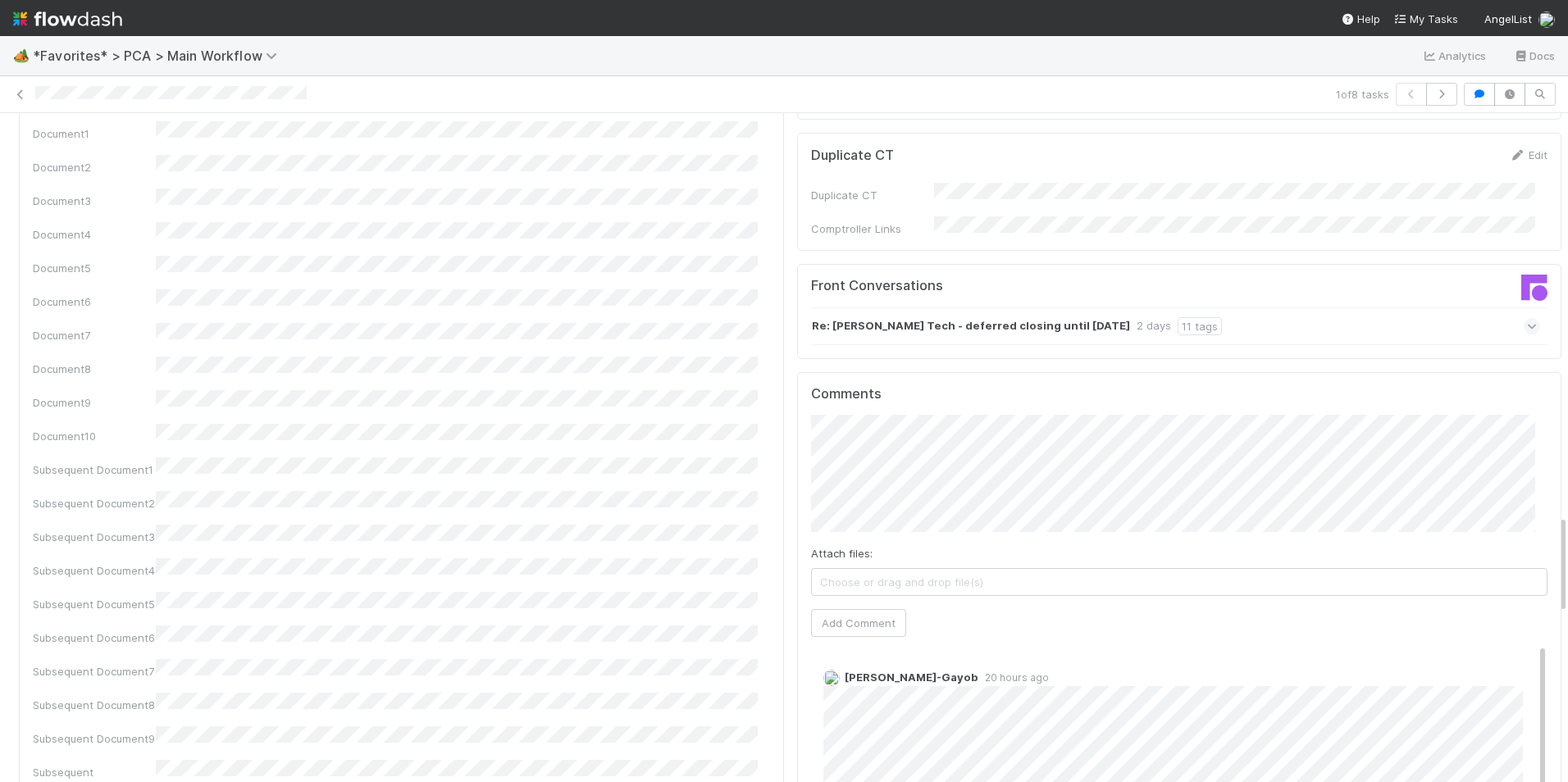
scroll to position [2787, 0]
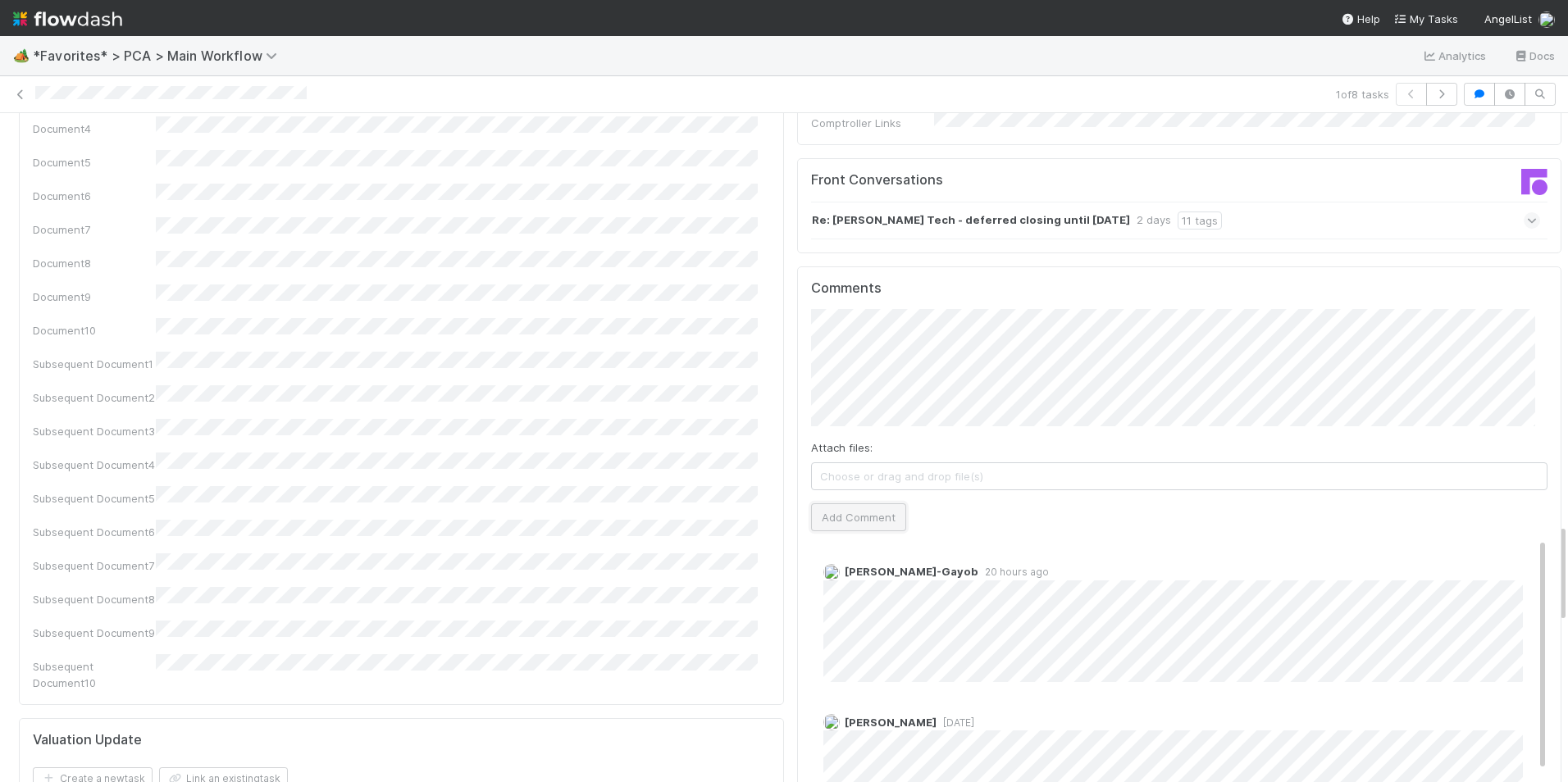
click at [862, 503] on button "Add Comment" at bounding box center [859, 518] width 95 height 28
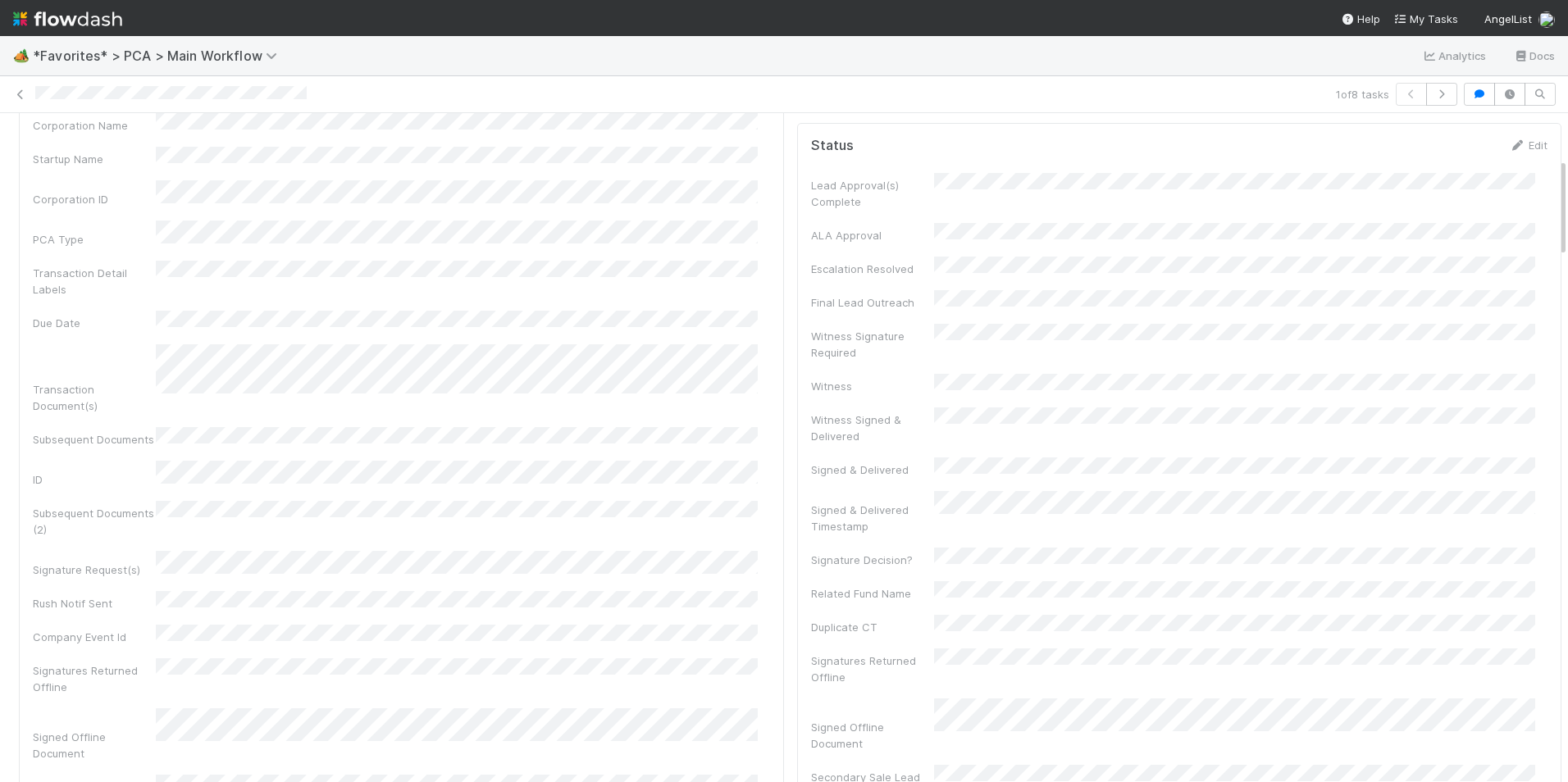
scroll to position [0, 0]
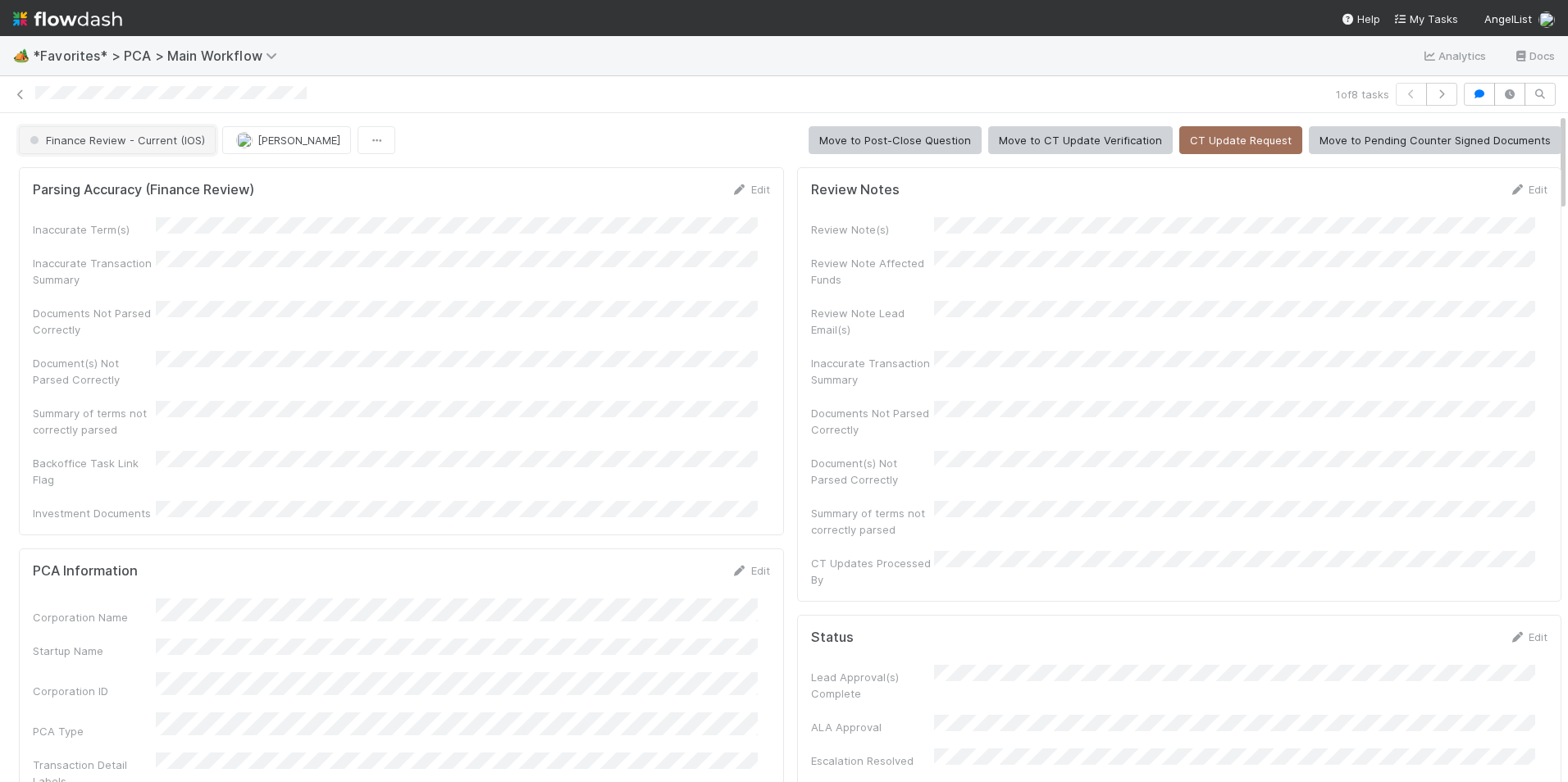
click at [151, 153] on button "Finance Review - Current (IOS)" at bounding box center [117, 141] width 197 height 28
click at [126, 214] on div "Completed" at bounding box center [128, 228] width 231 height 30
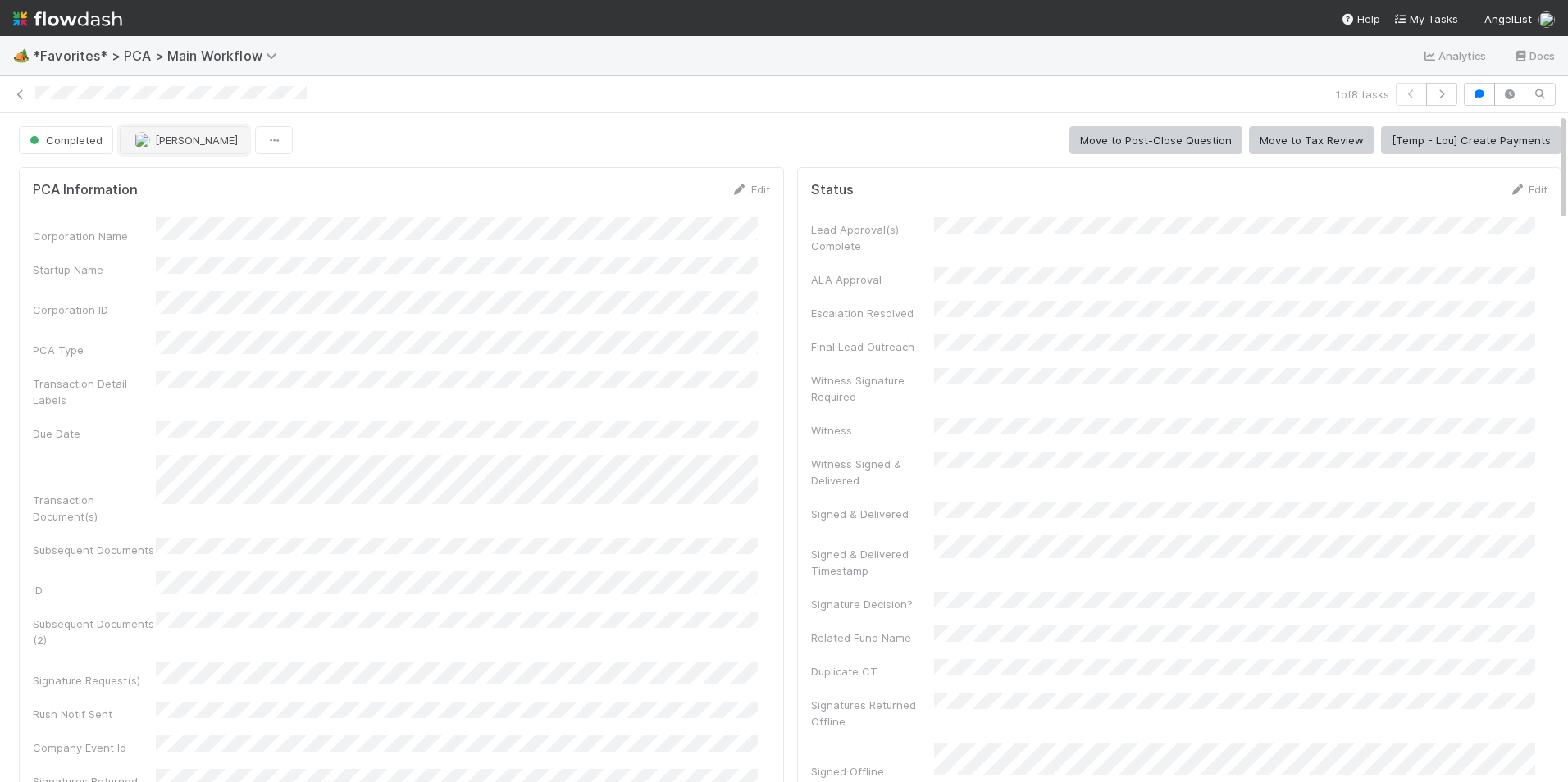
click at [169, 137] on span "[PERSON_NAME]" at bounding box center [196, 140] width 83 height 13
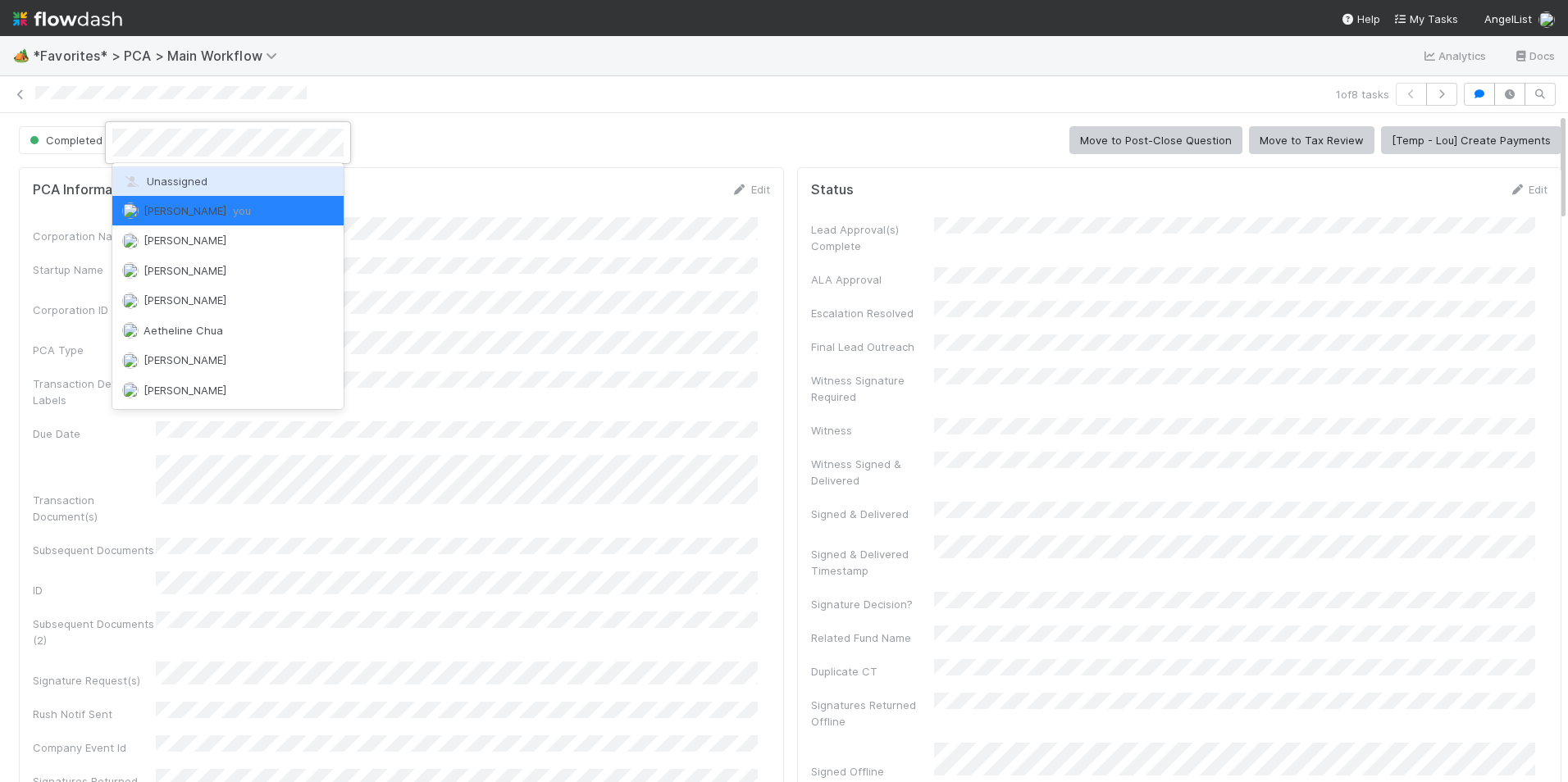
drag, startPoint x: 192, startPoint y: 171, endPoint x: 179, endPoint y: 171, distance: 13.0
click at [193, 171] on div "Unassigned" at bounding box center [228, 181] width 231 height 30
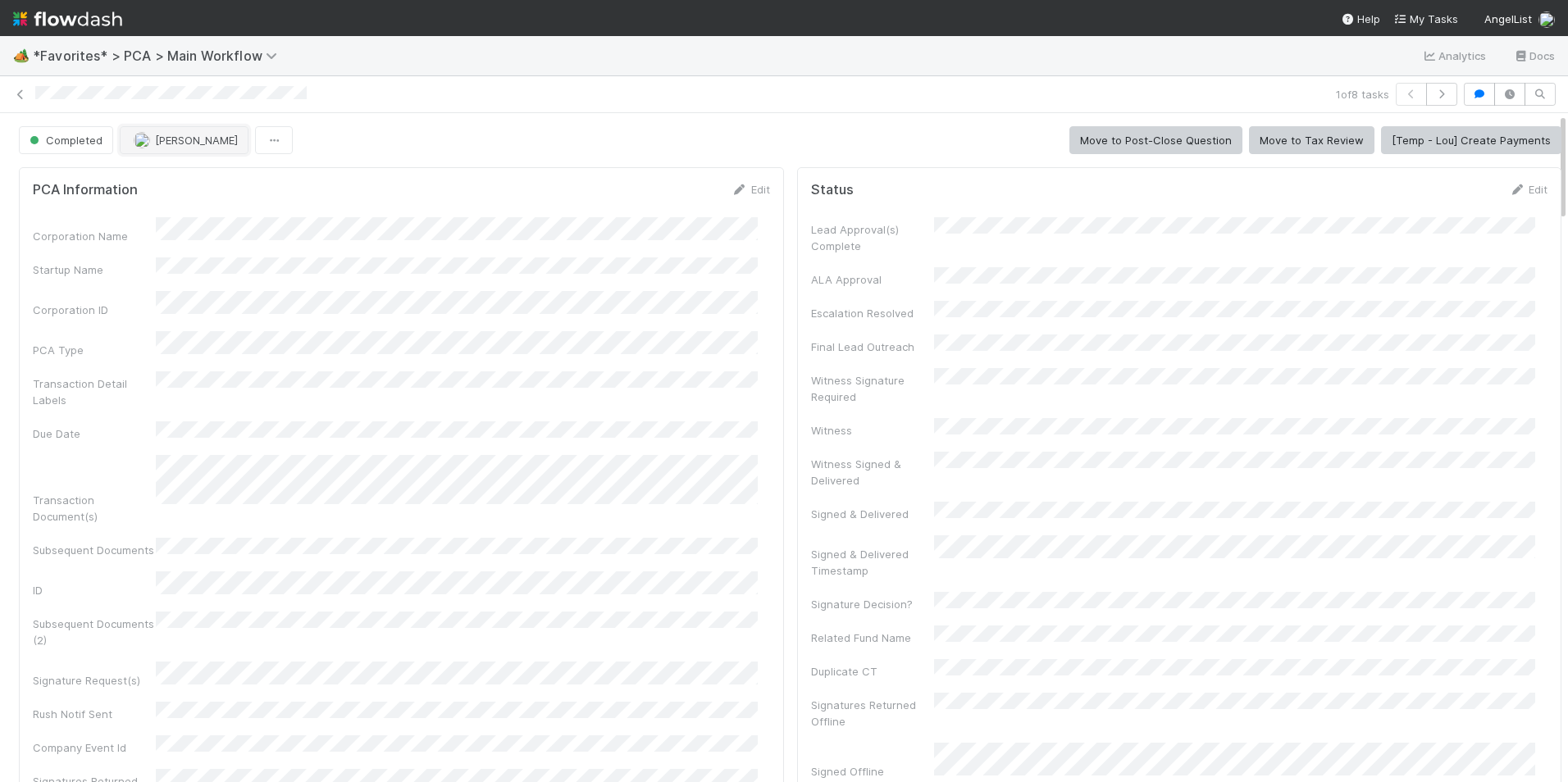
click at [166, 144] on span "[PERSON_NAME]" at bounding box center [196, 140] width 83 height 13
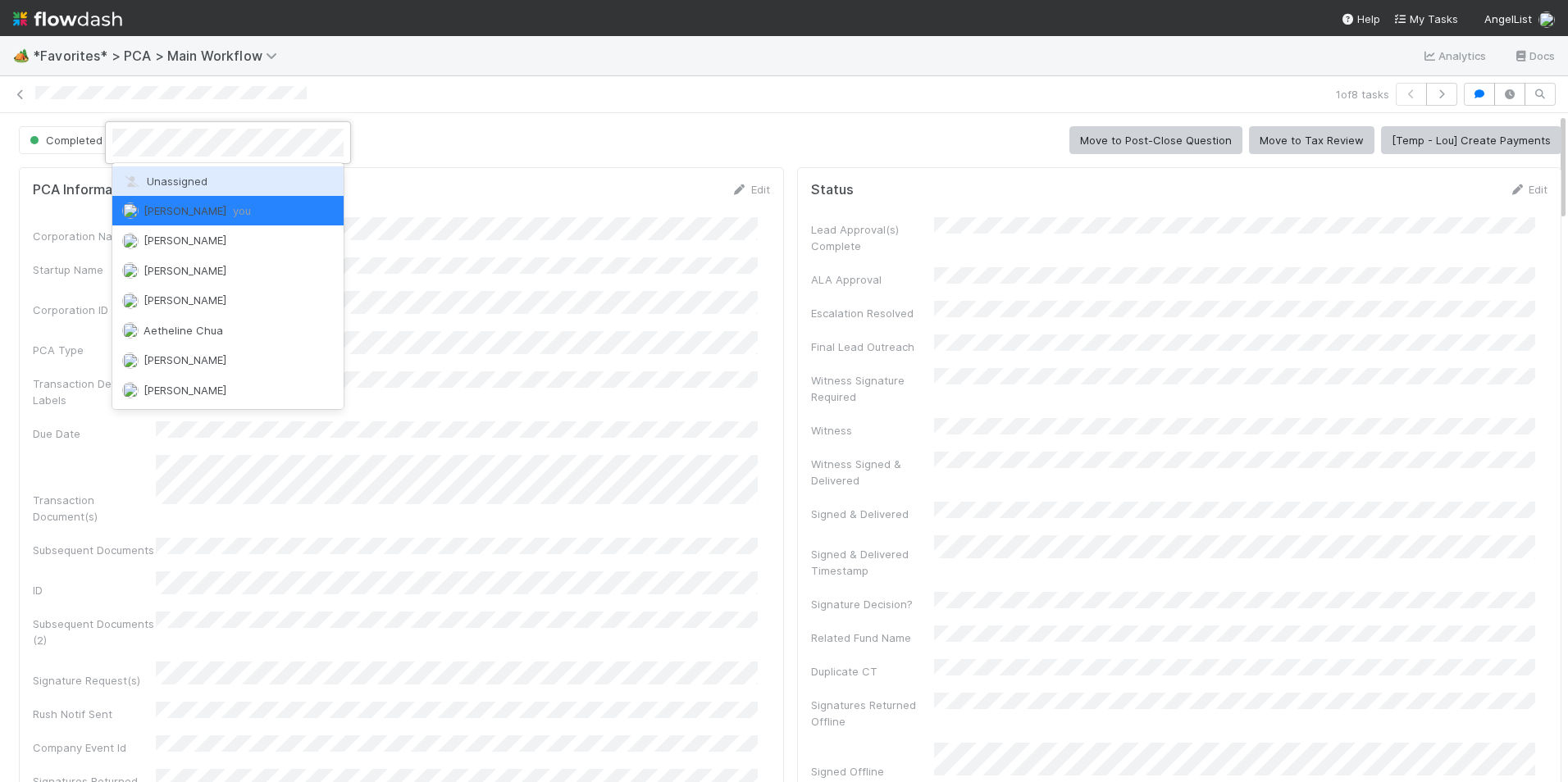
click at [177, 180] on span "Unassigned" at bounding box center [164, 181] width 85 height 13
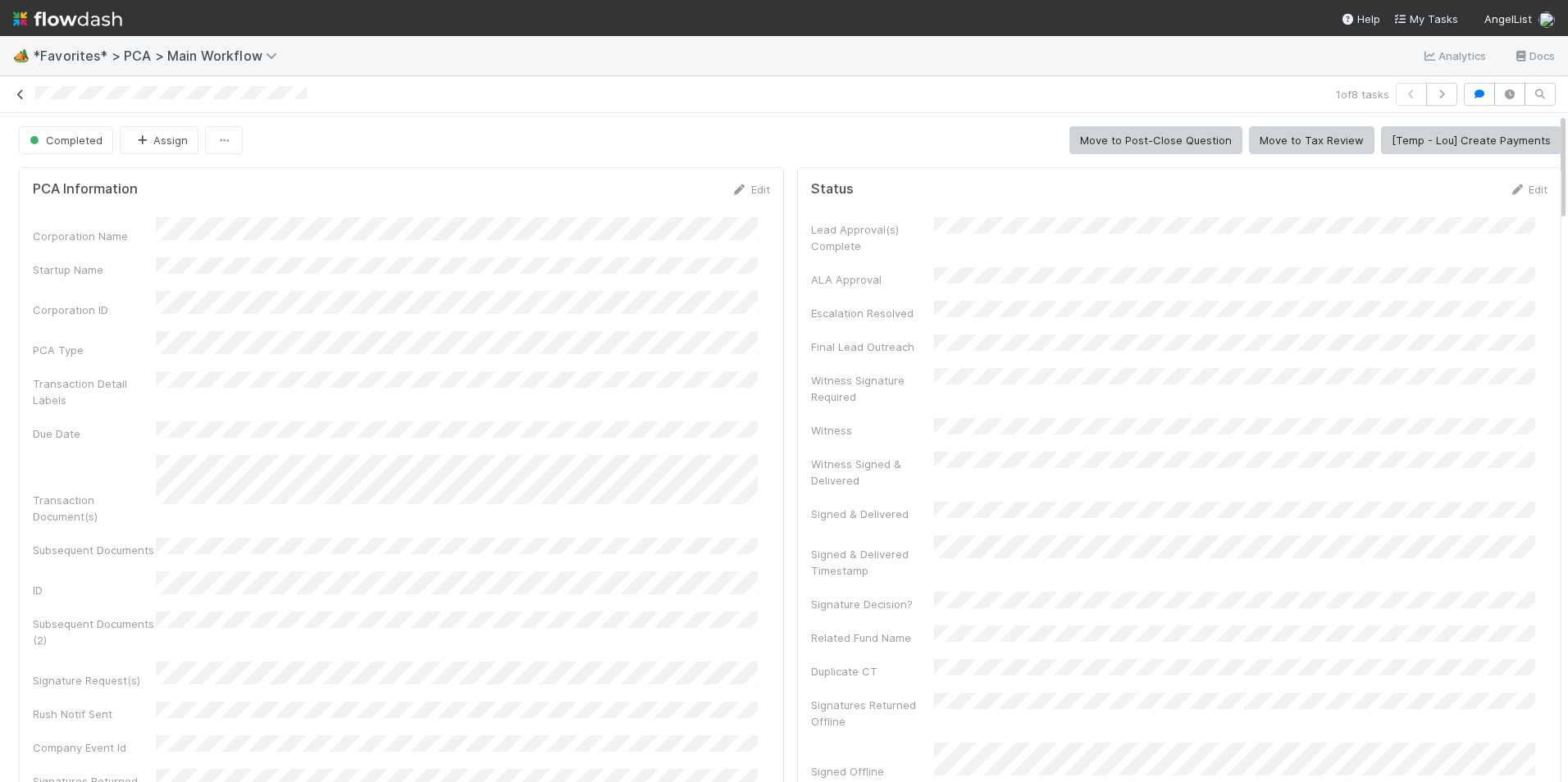
click at [21, 98] on icon at bounding box center [20, 95] width 17 height 11
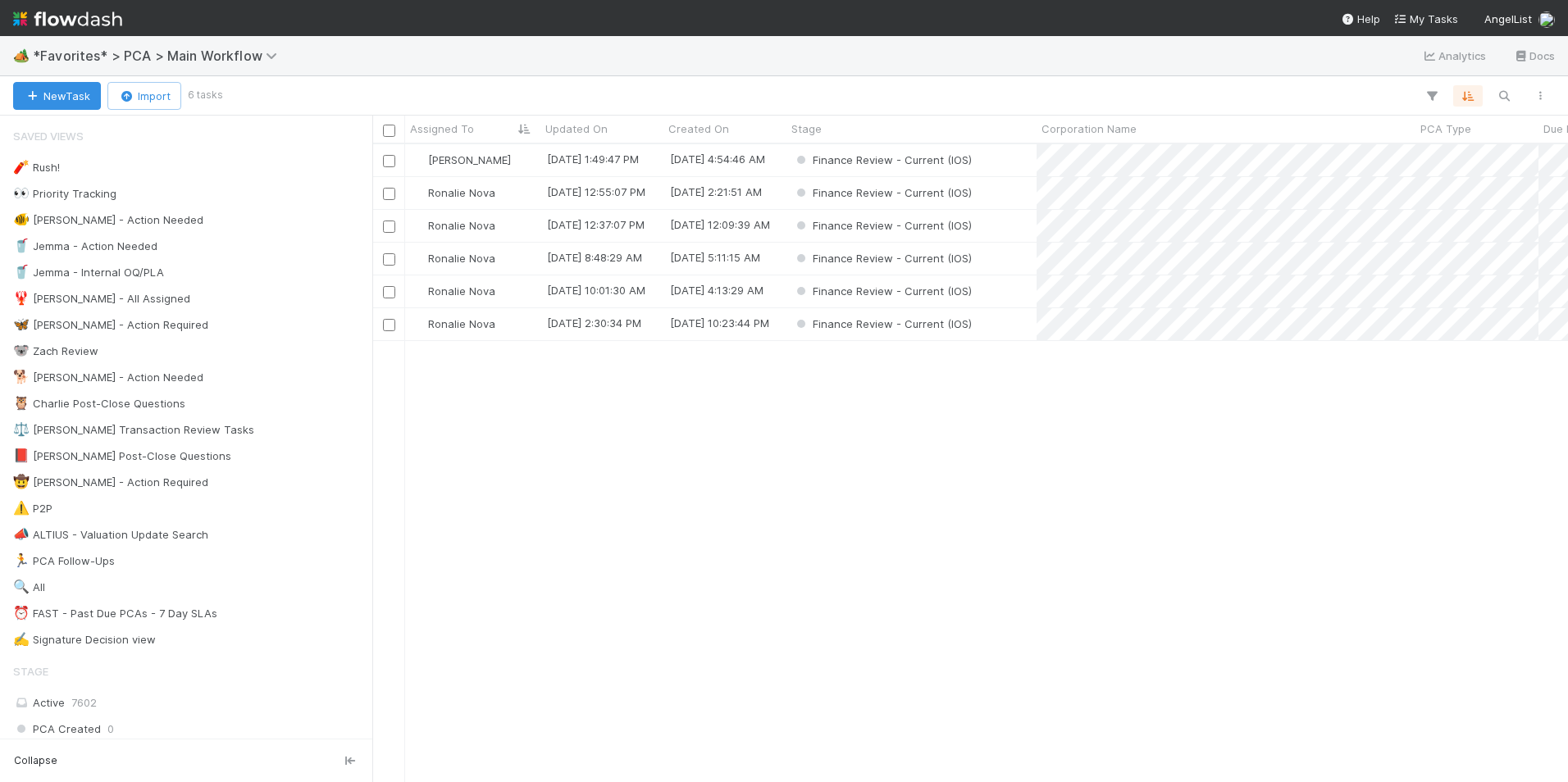
scroll to position [626, 1183]
click at [503, 163] on div "[PERSON_NAME]" at bounding box center [473, 160] width 135 height 32
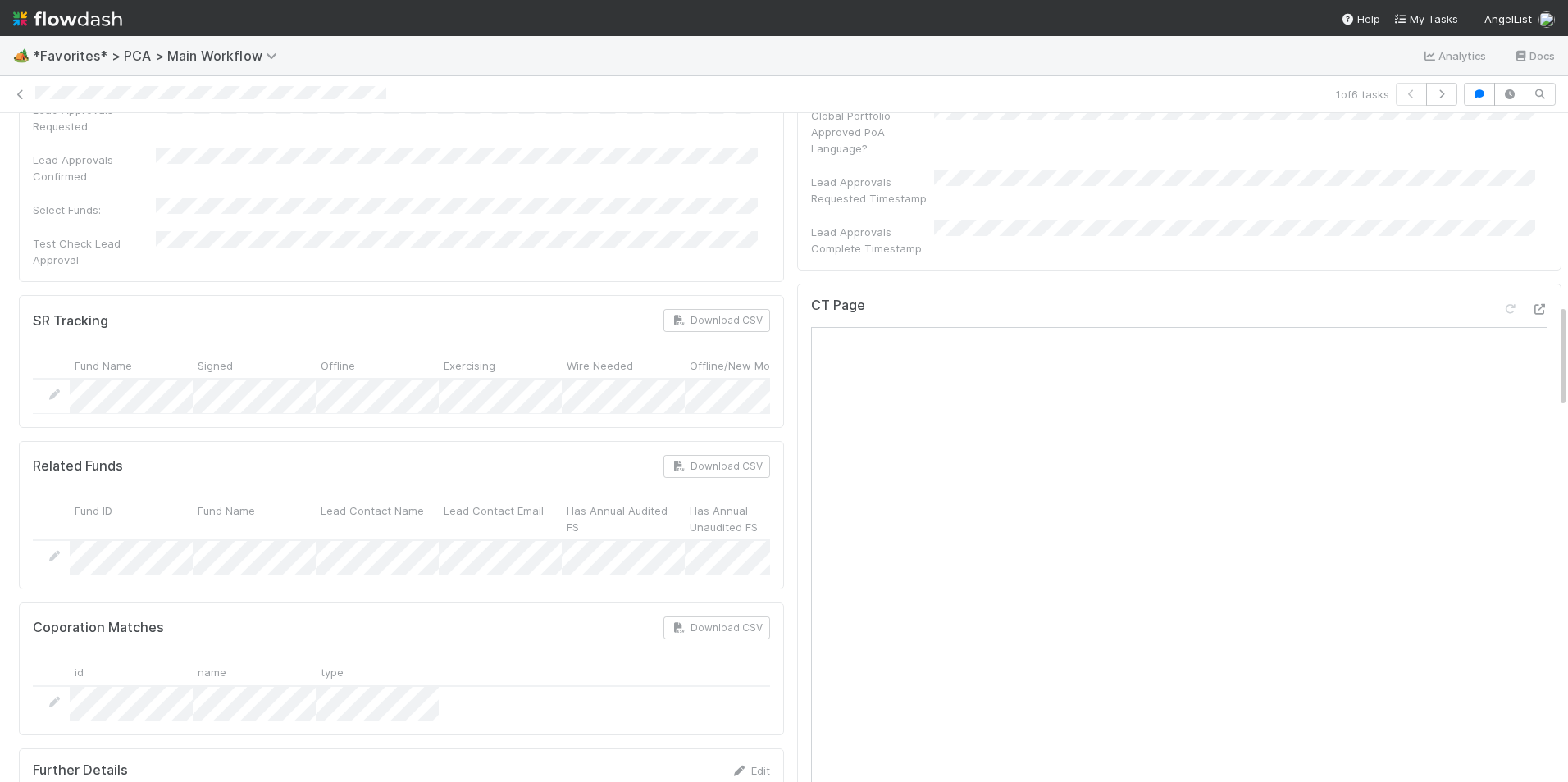
scroll to position [1229, 0]
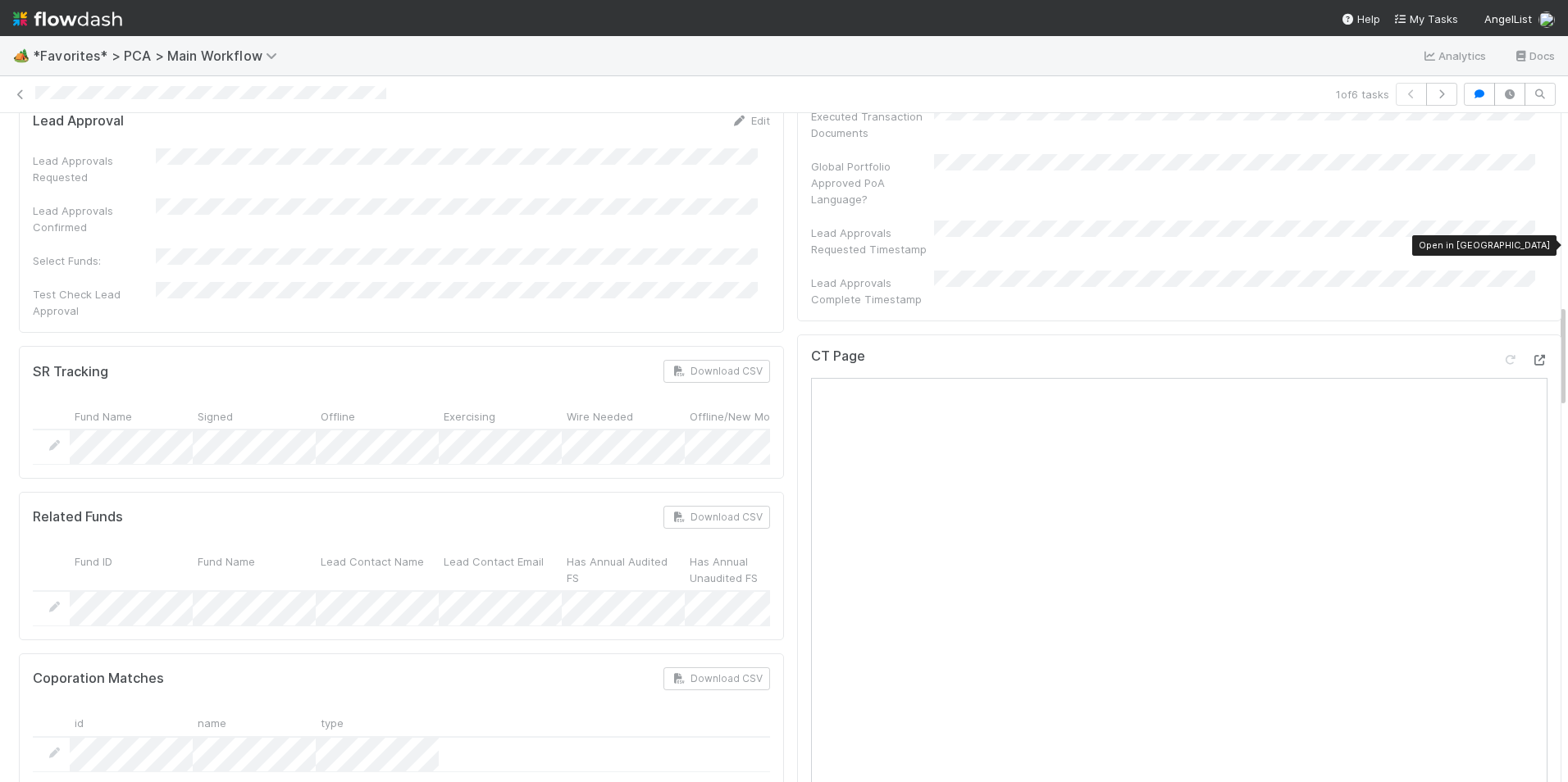
click at [1531, 355] on icon at bounding box center [1539, 360] width 17 height 11
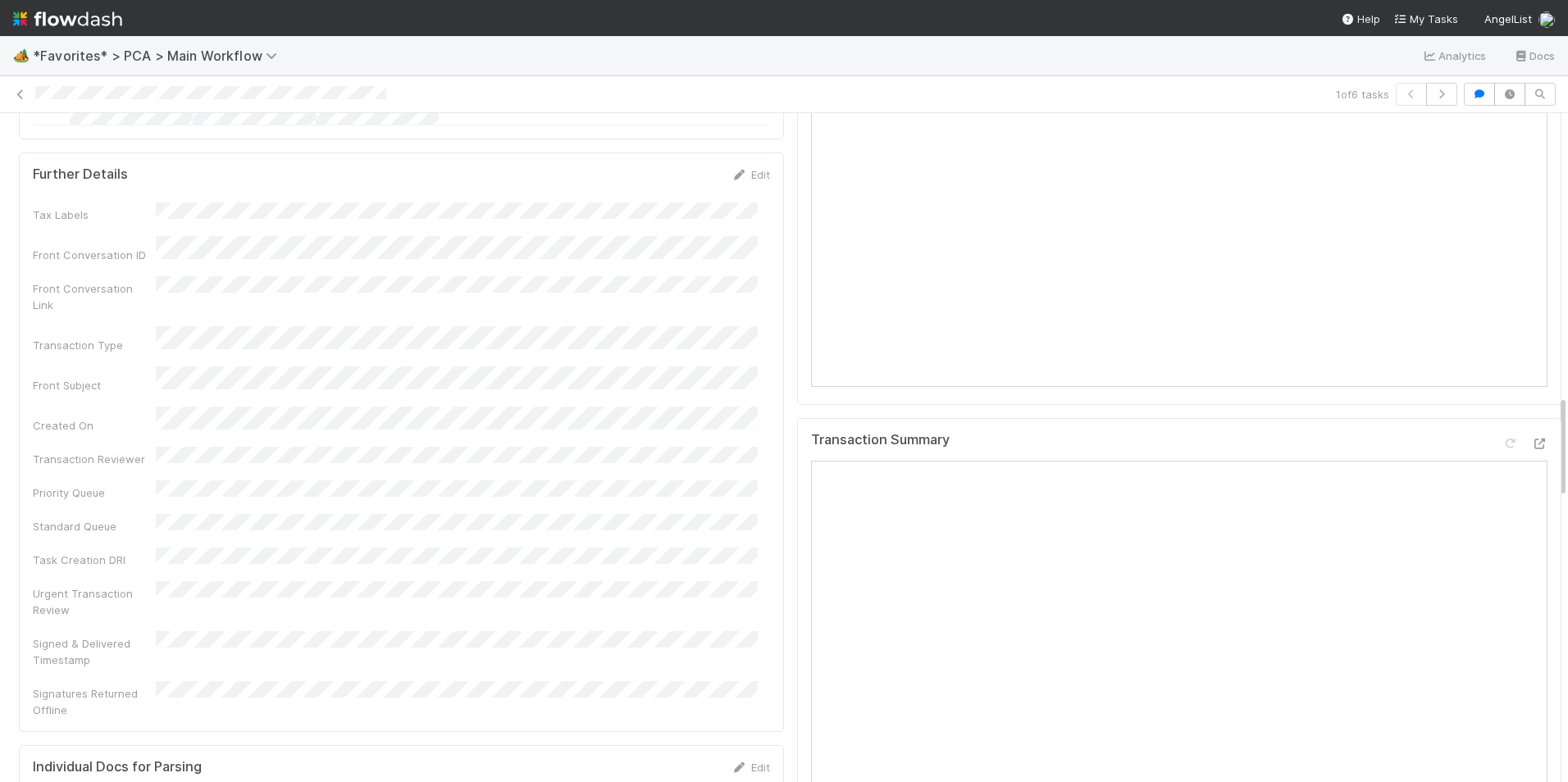
scroll to position [1885, 0]
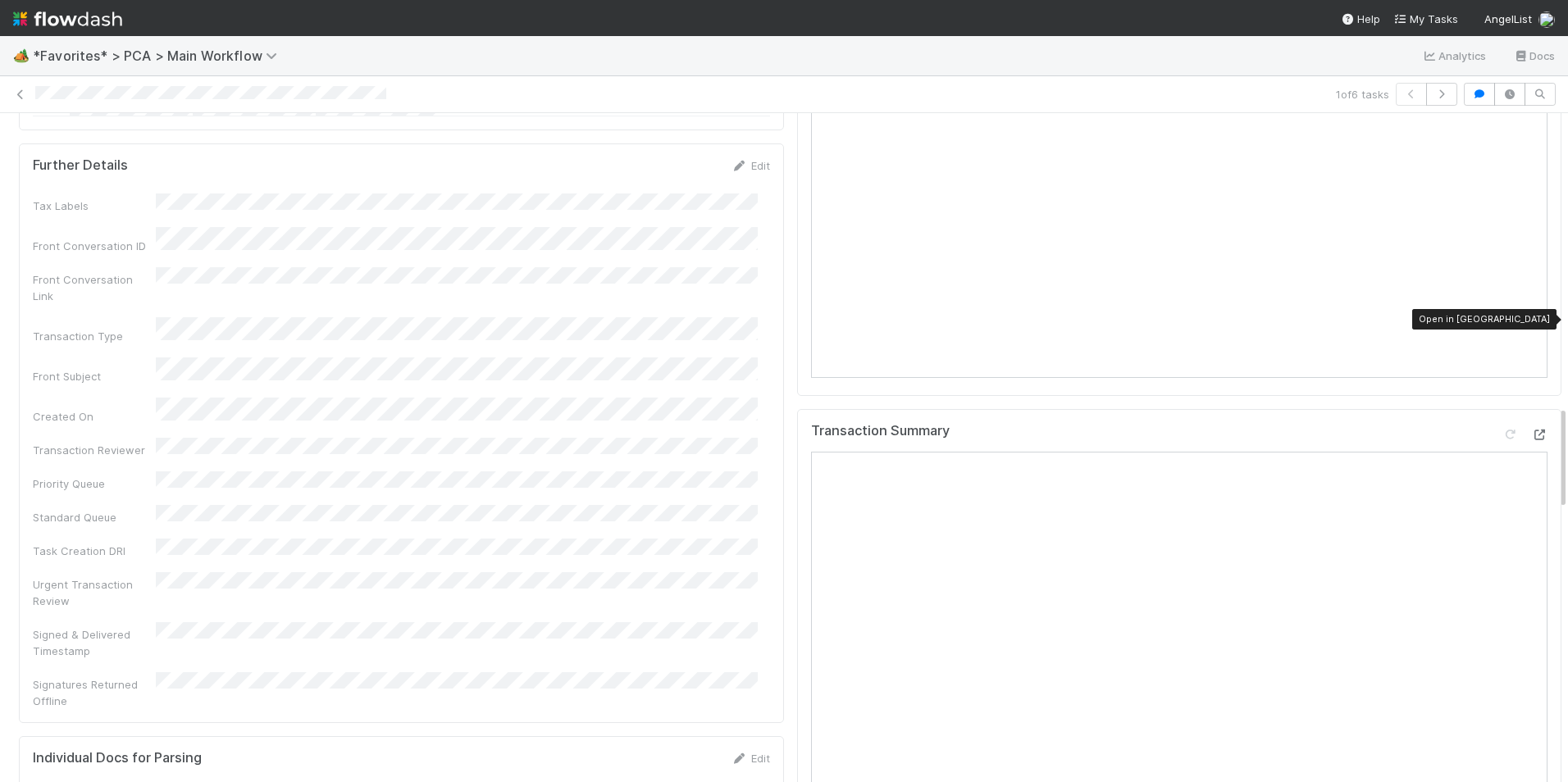
click at [1531, 430] on icon at bounding box center [1539, 435] width 17 height 11
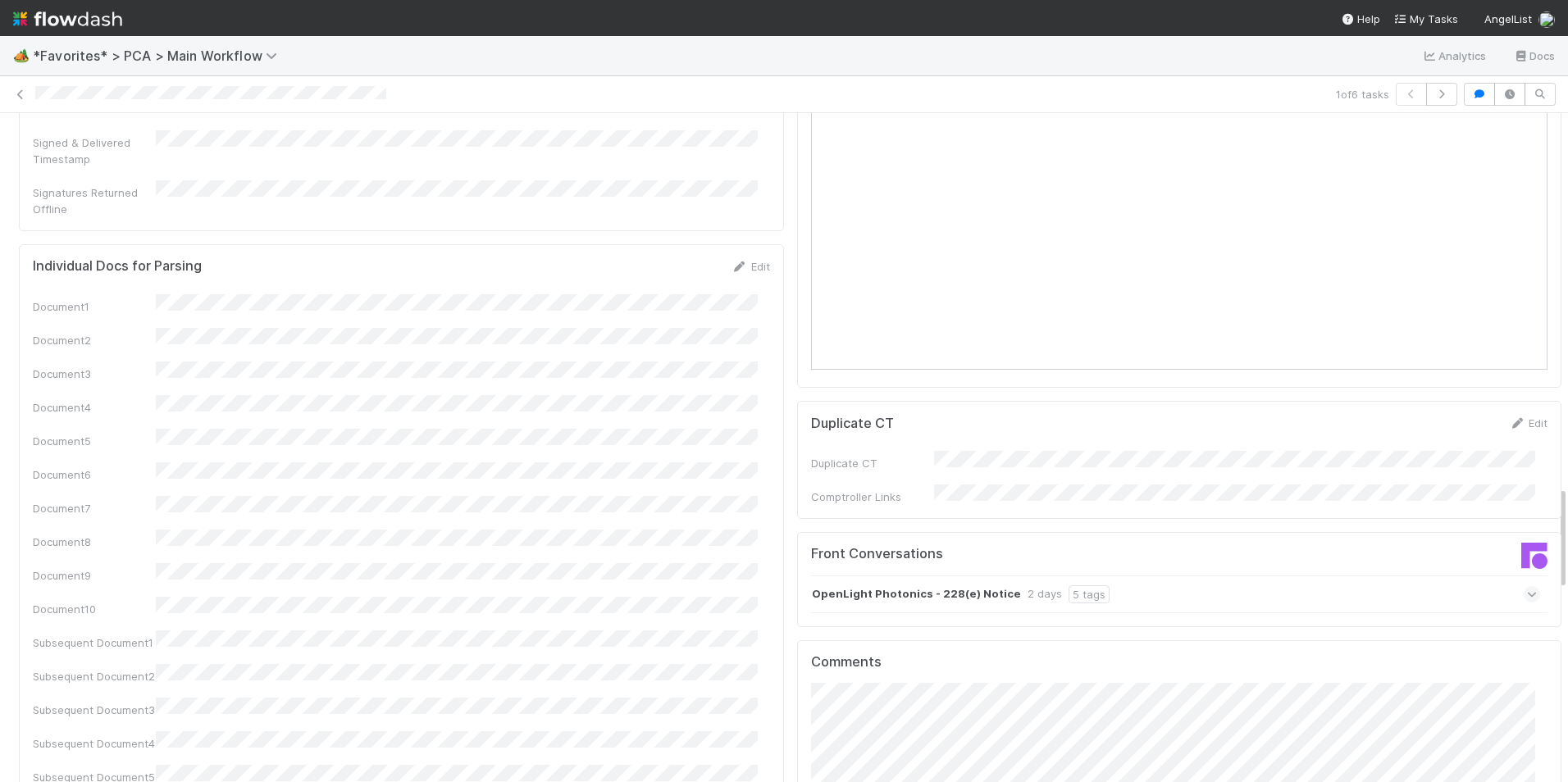
scroll to position [2787, 0]
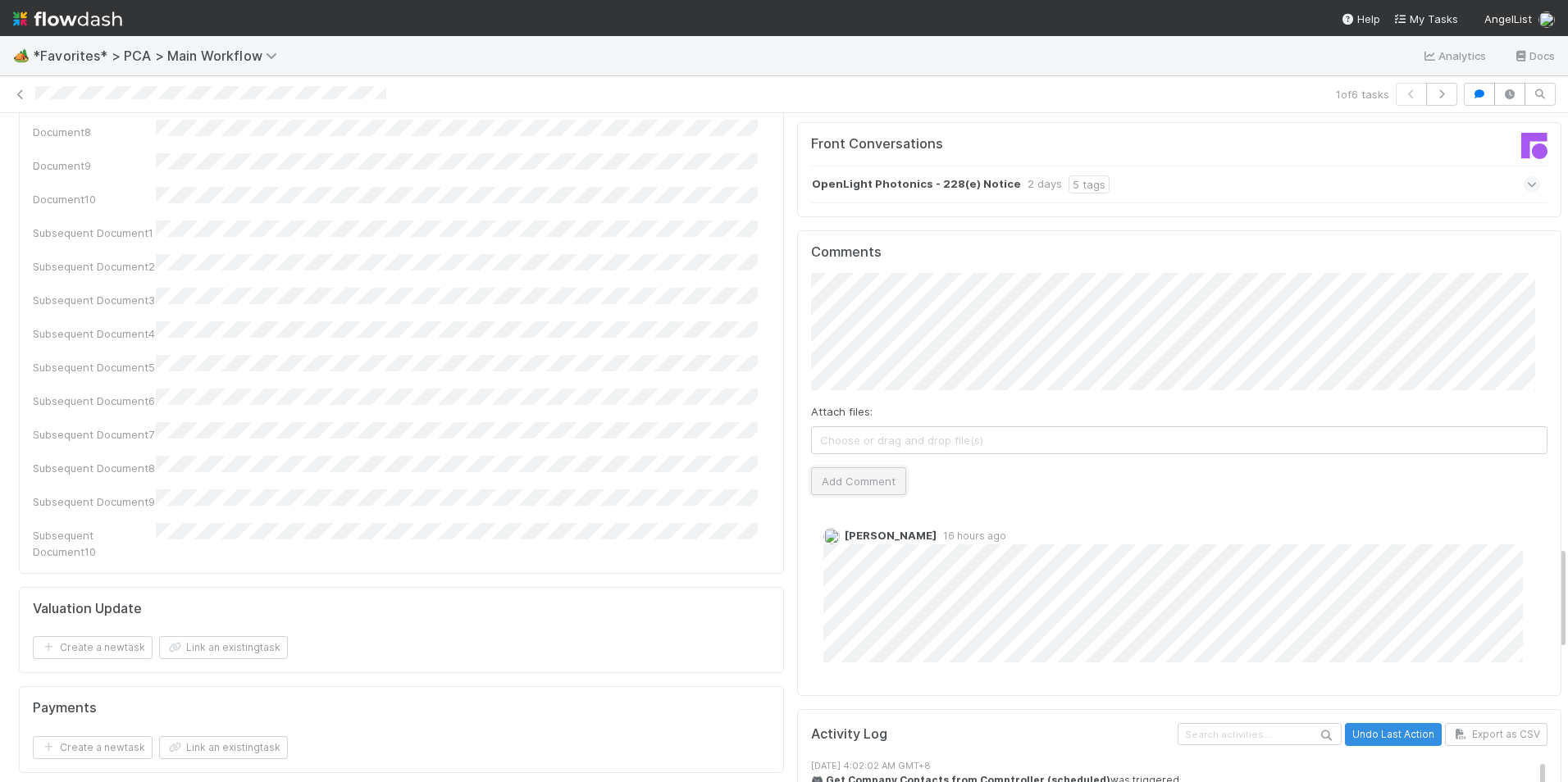
click at [837, 467] on button "Add Comment" at bounding box center [859, 482] width 95 height 28
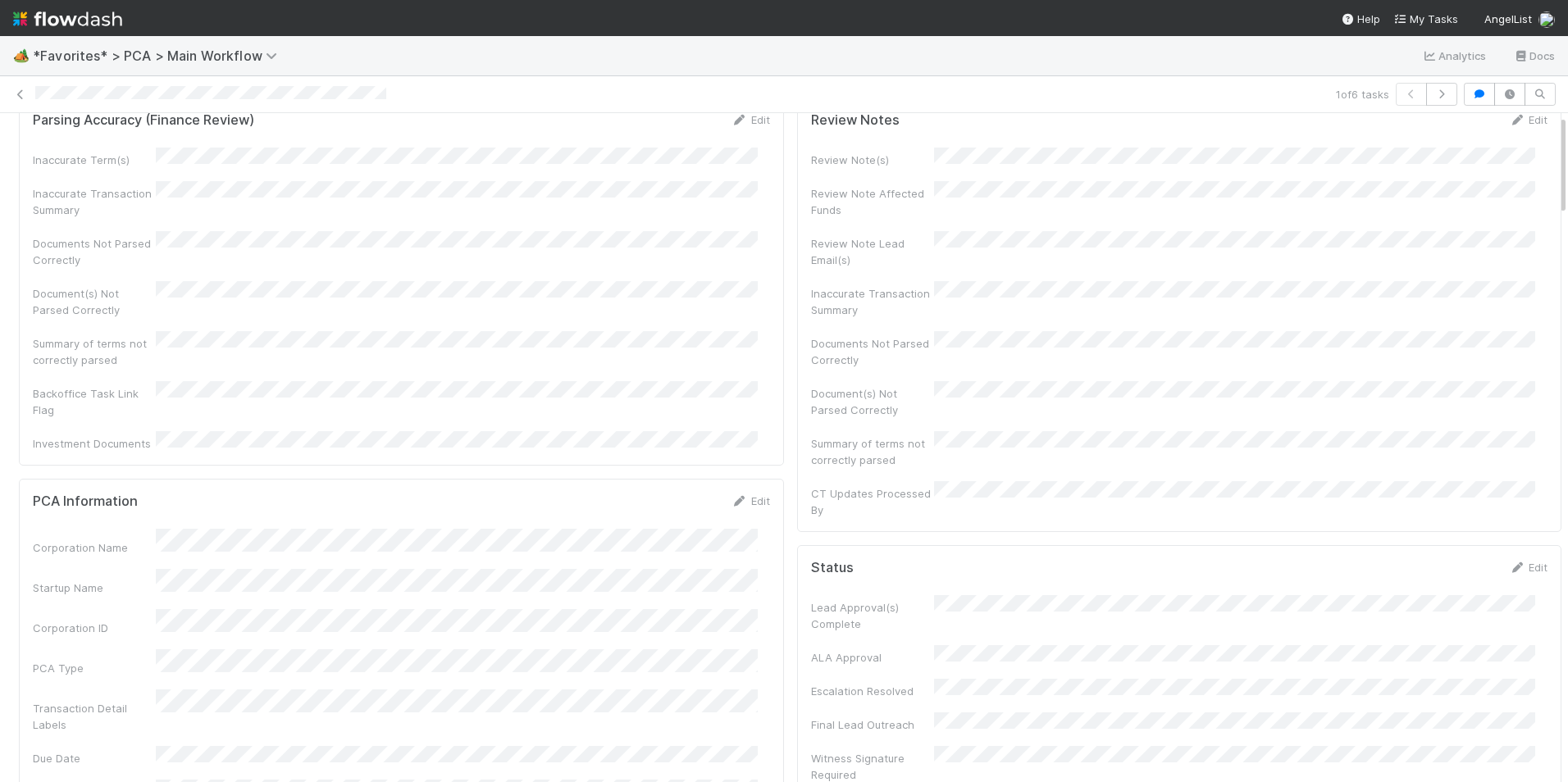
scroll to position [0, 0]
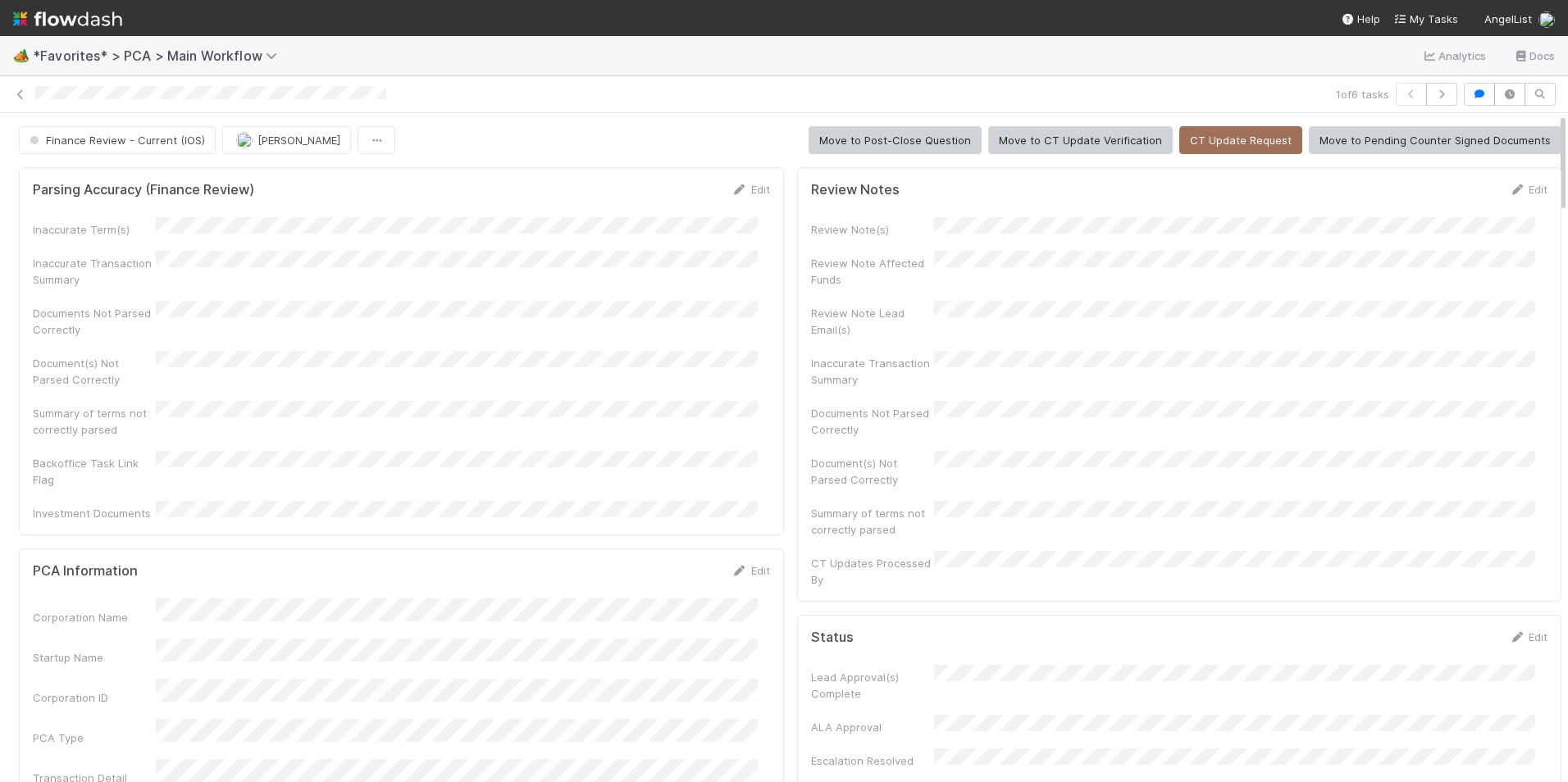
click at [127, 148] on button "Finance Review - Current (IOS)" at bounding box center [117, 141] width 197 height 28
click at [134, 214] on div "Completed" at bounding box center [128, 228] width 231 height 30
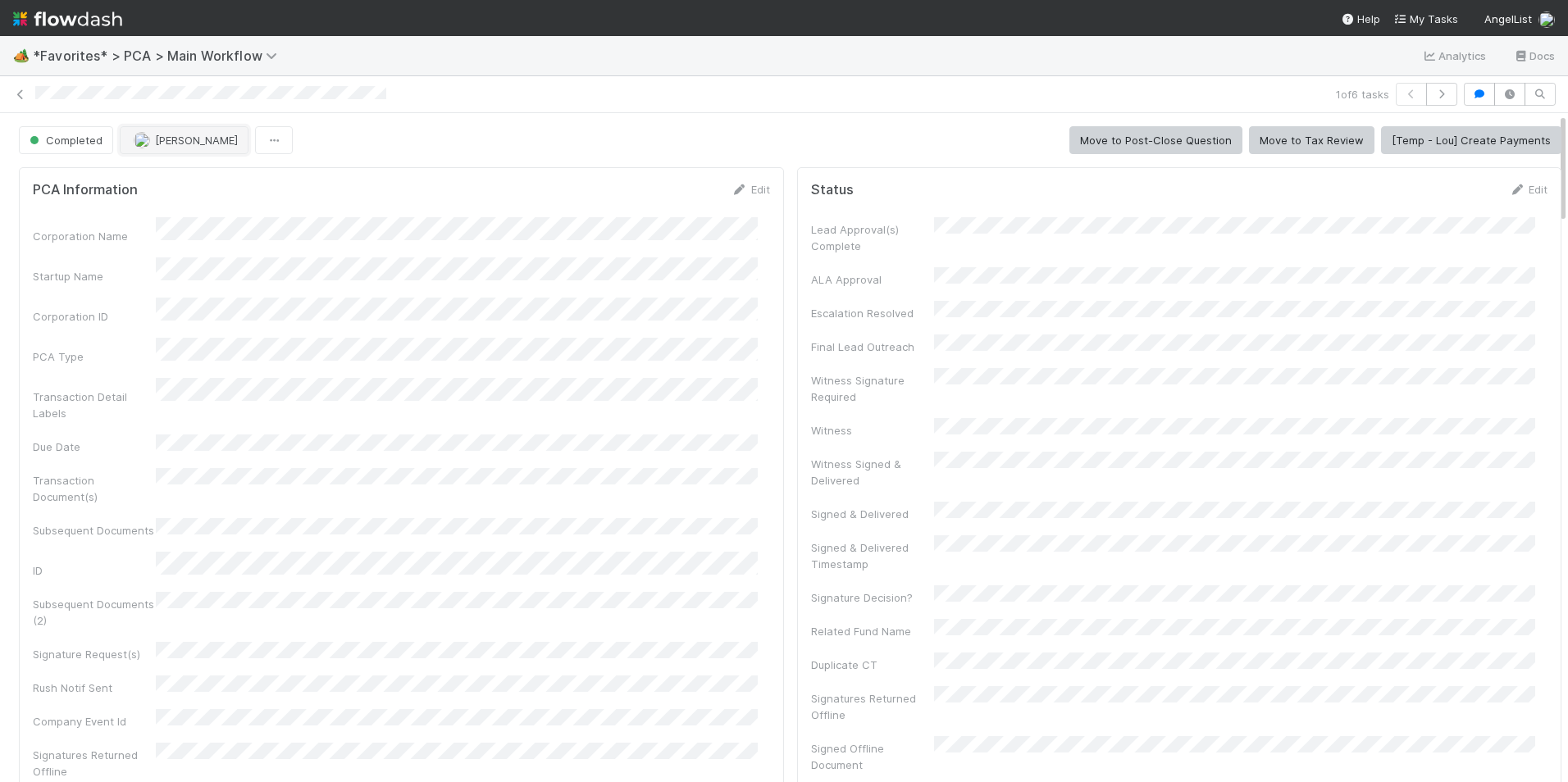
click at [174, 141] on span "[PERSON_NAME]" at bounding box center [196, 140] width 83 height 13
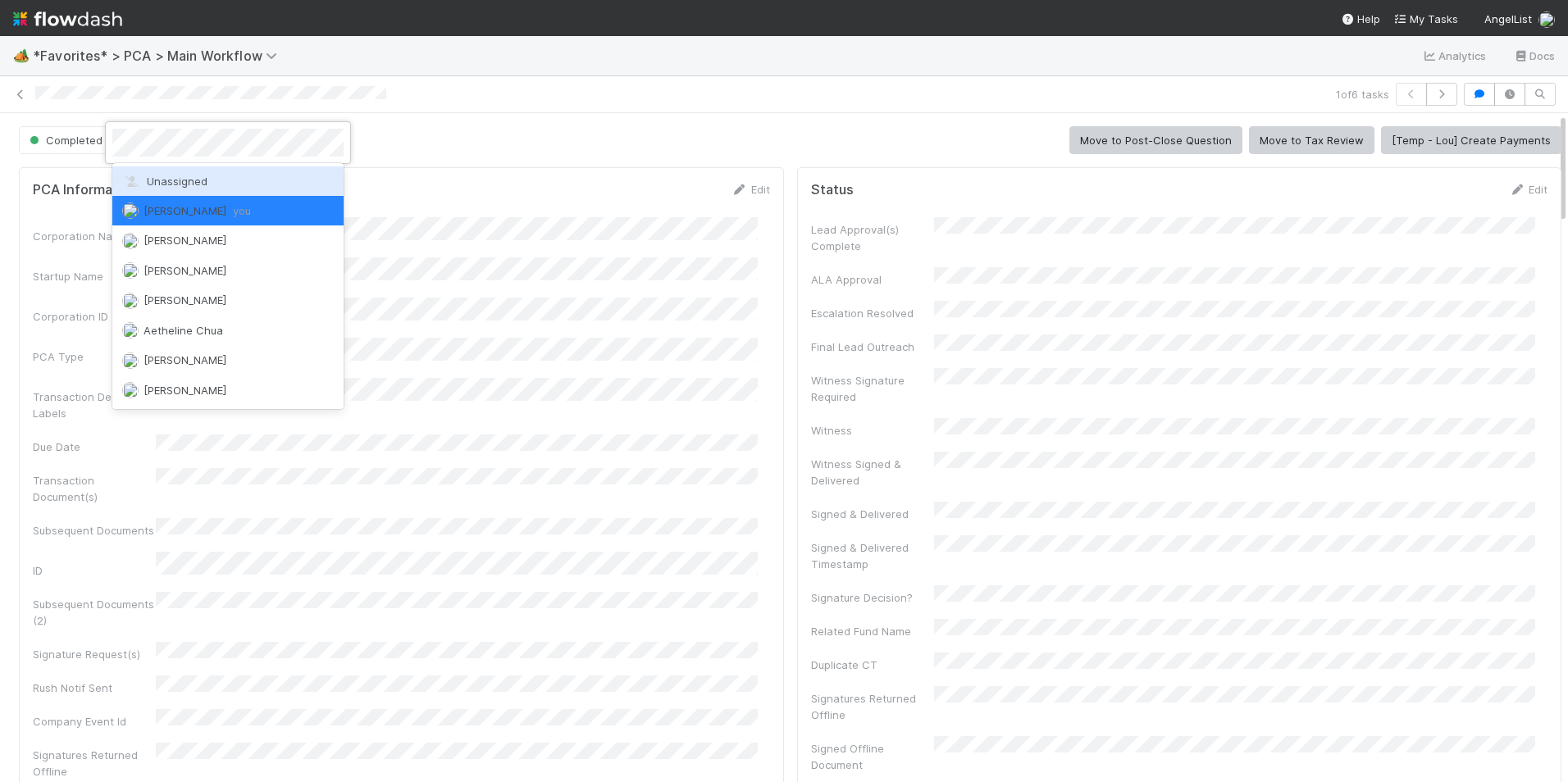
click at [188, 177] on span "Unassigned" at bounding box center [164, 181] width 85 height 13
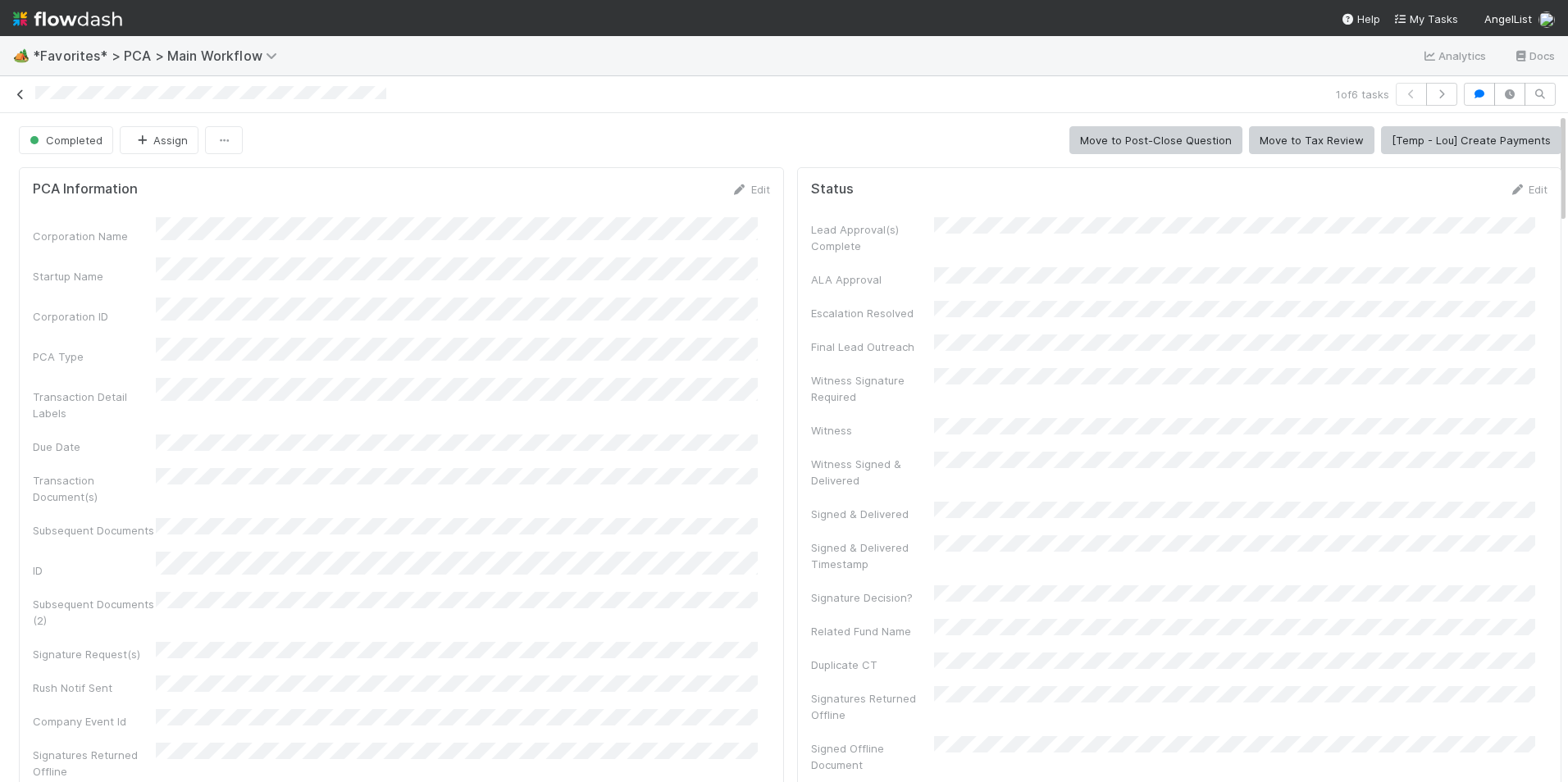
click at [25, 98] on icon at bounding box center [20, 95] width 17 height 11
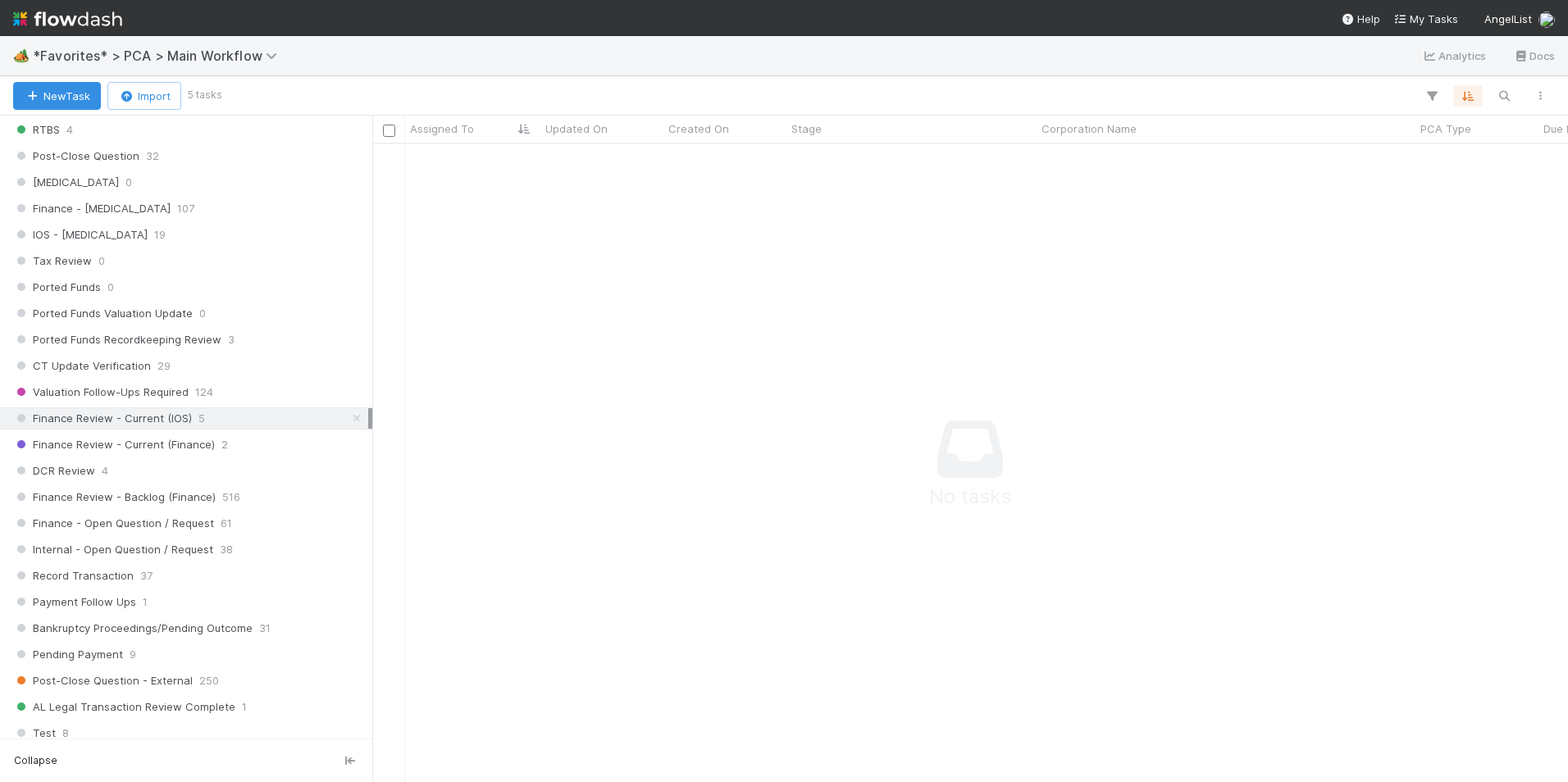
scroll to position [1066, 0]
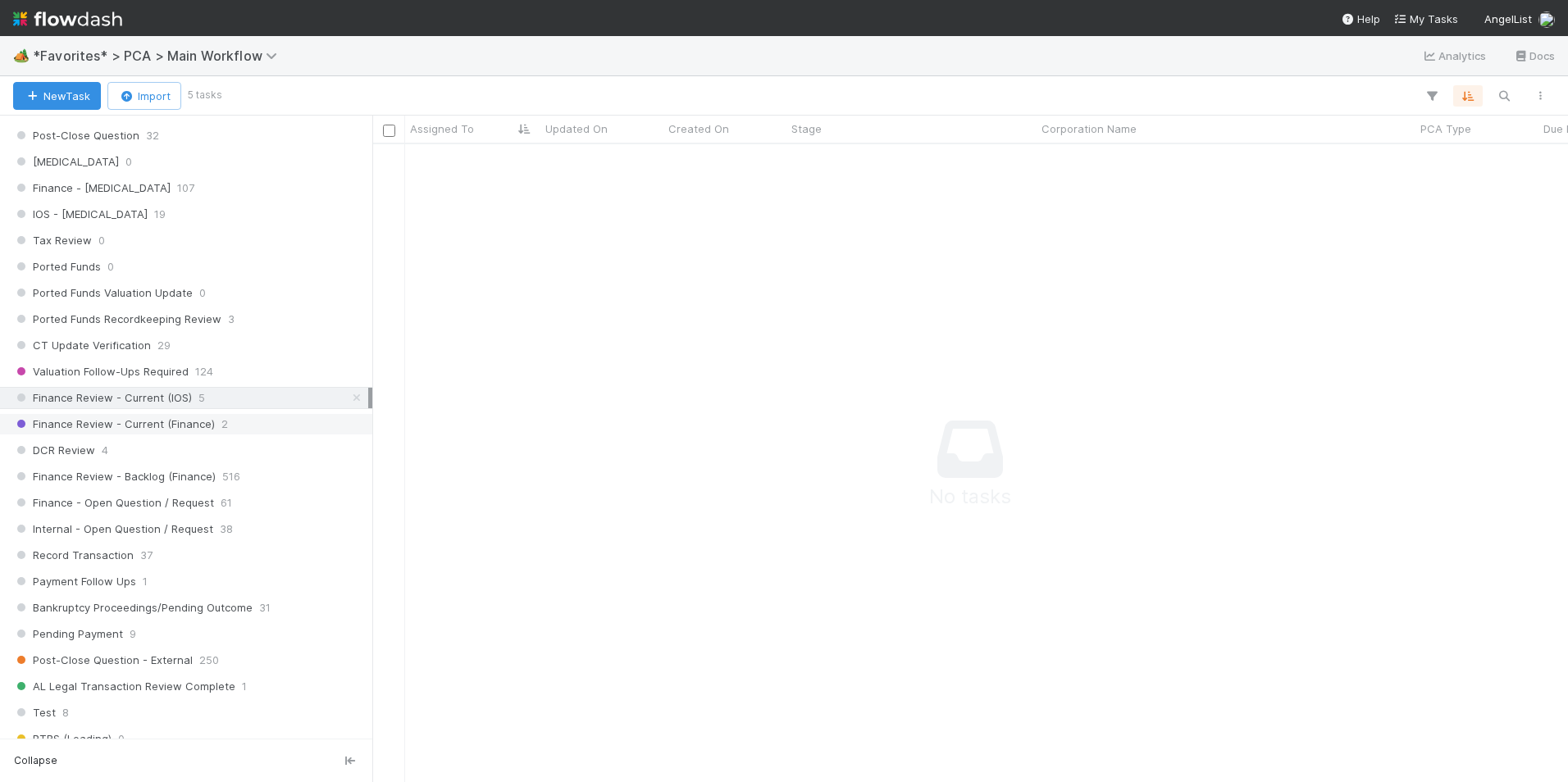
click at [221, 425] on span "2" at bounding box center [224, 424] width 6 height 20
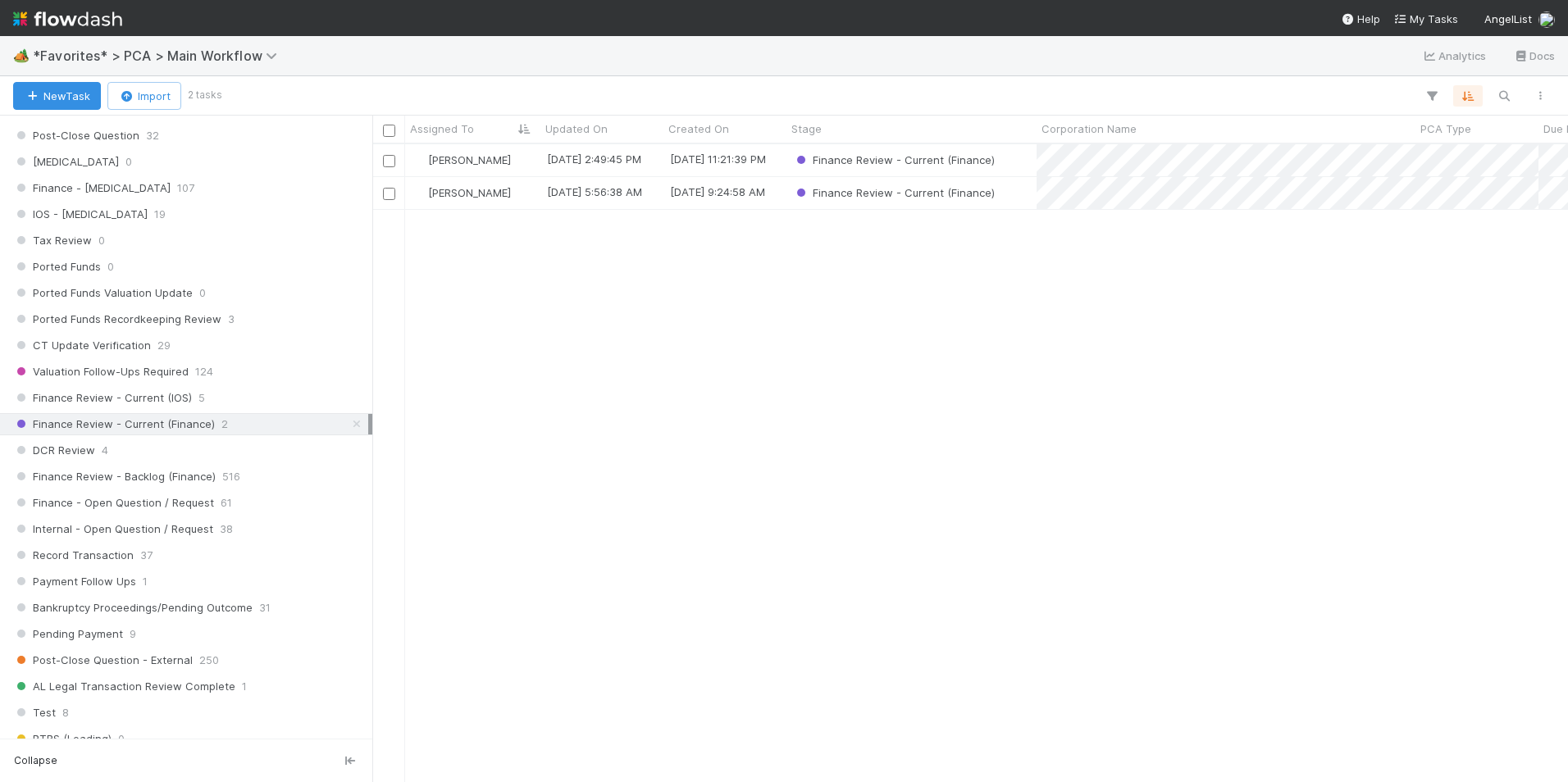
scroll to position [626, 1183]
click at [200, 452] on div "DCR Review 4" at bounding box center [191, 450] width 355 height 20
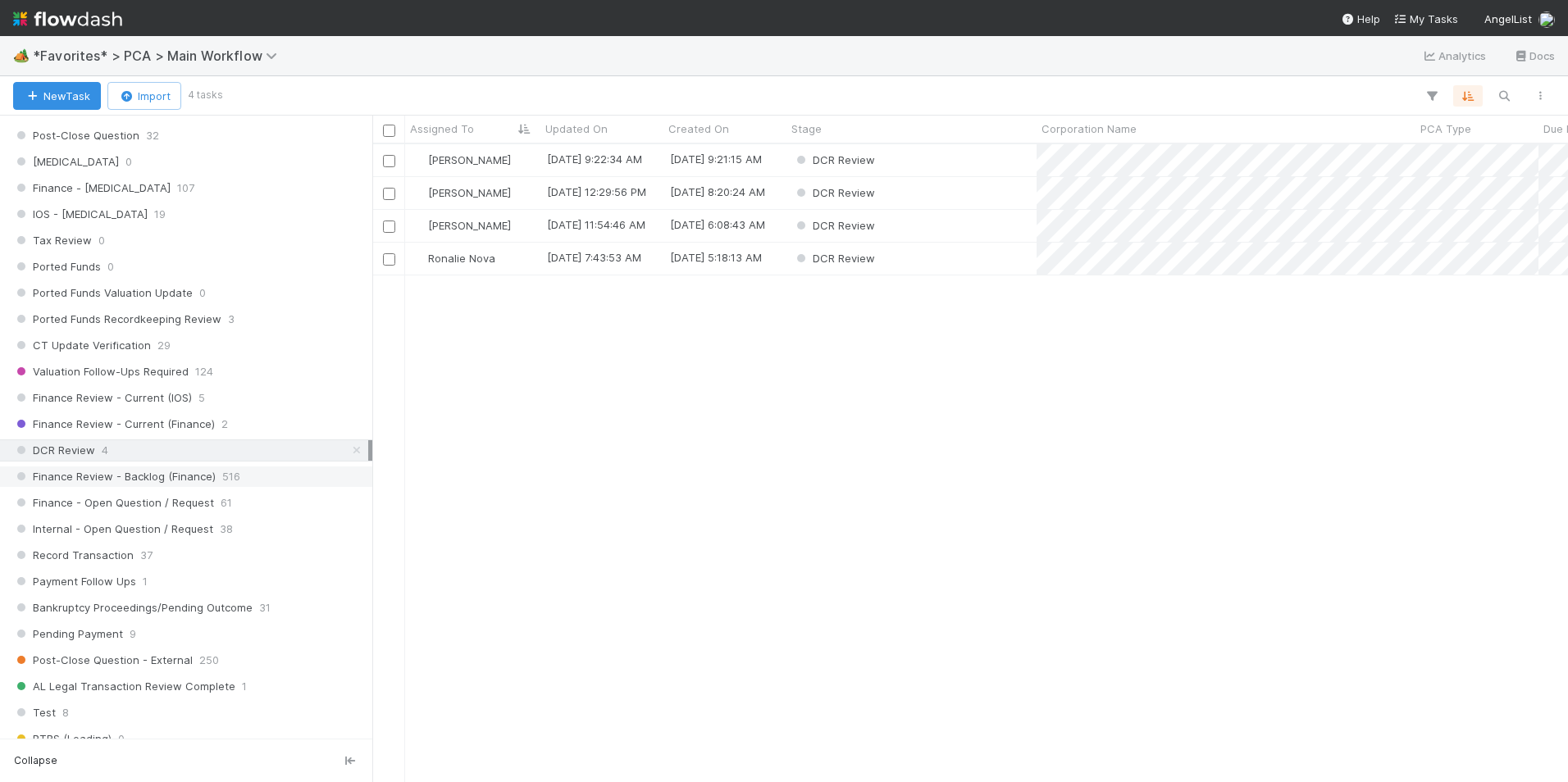
scroll to position [626, 1183]
click at [255, 474] on div "Finance Review - Backlog (Finance) 516" at bounding box center [191, 476] width 355 height 20
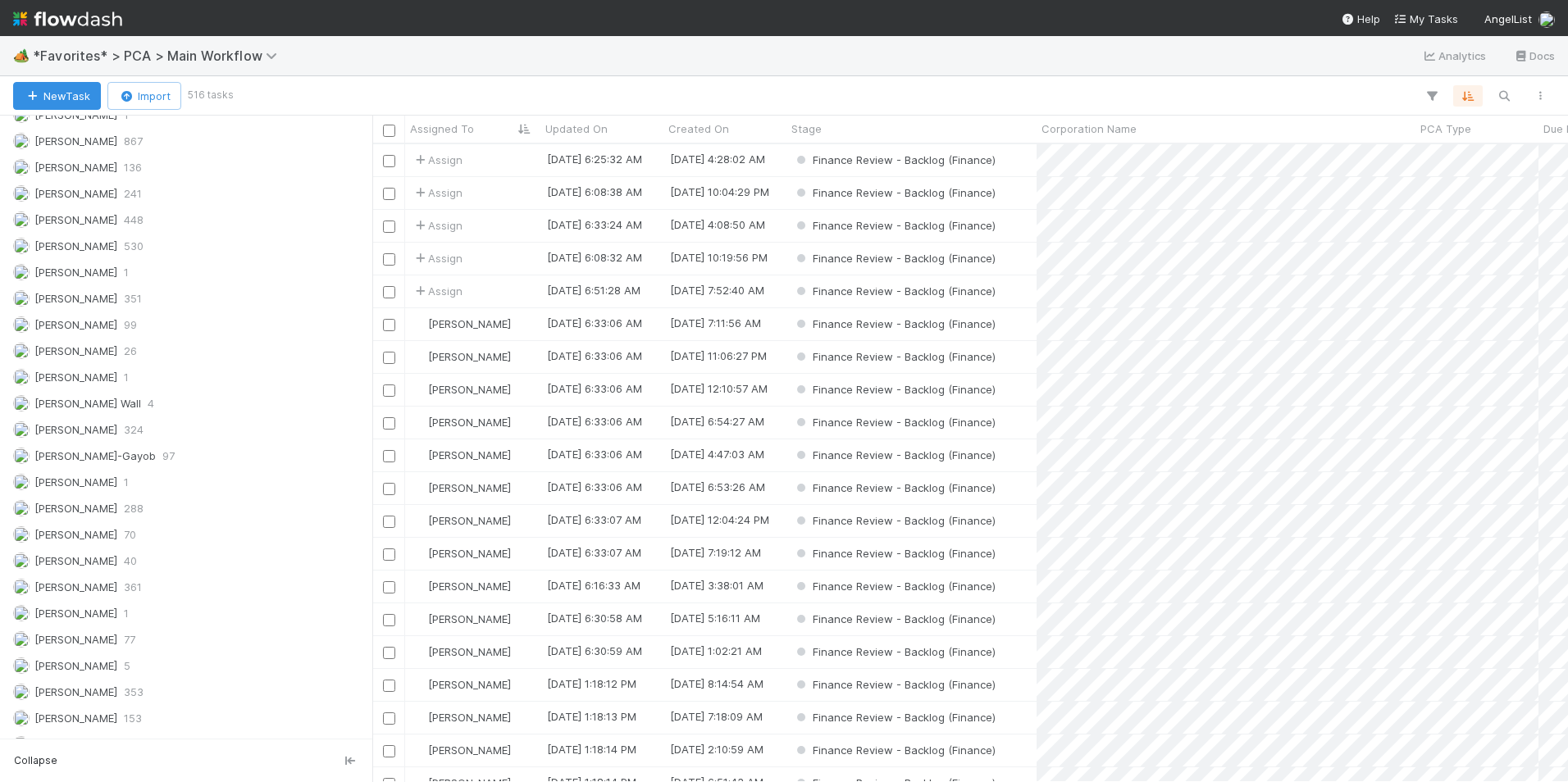
scroll to position [2213, 0]
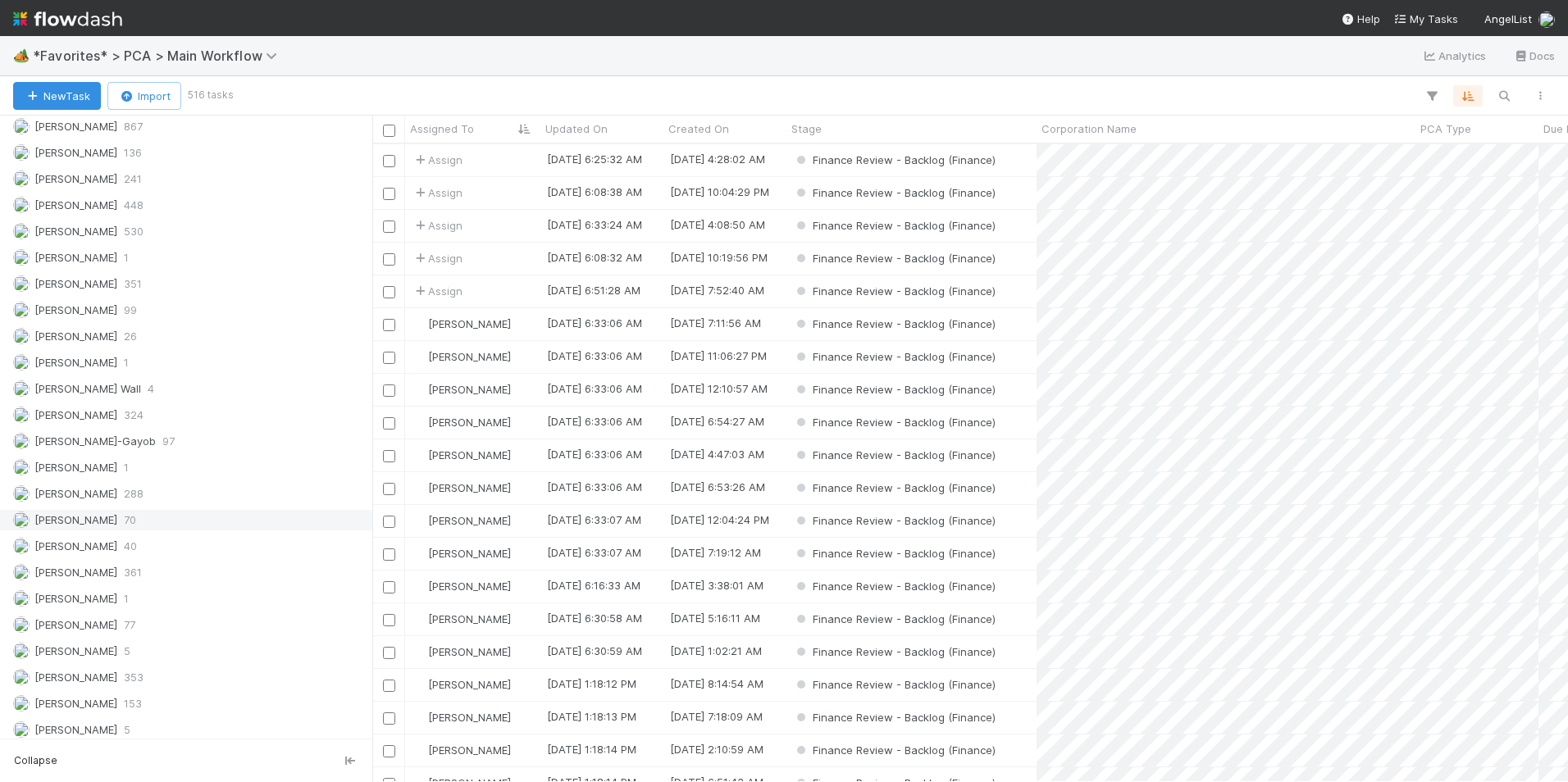
click at [128, 515] on div "Marlon 70" at bounding box center [191, 519] width 355 height 20
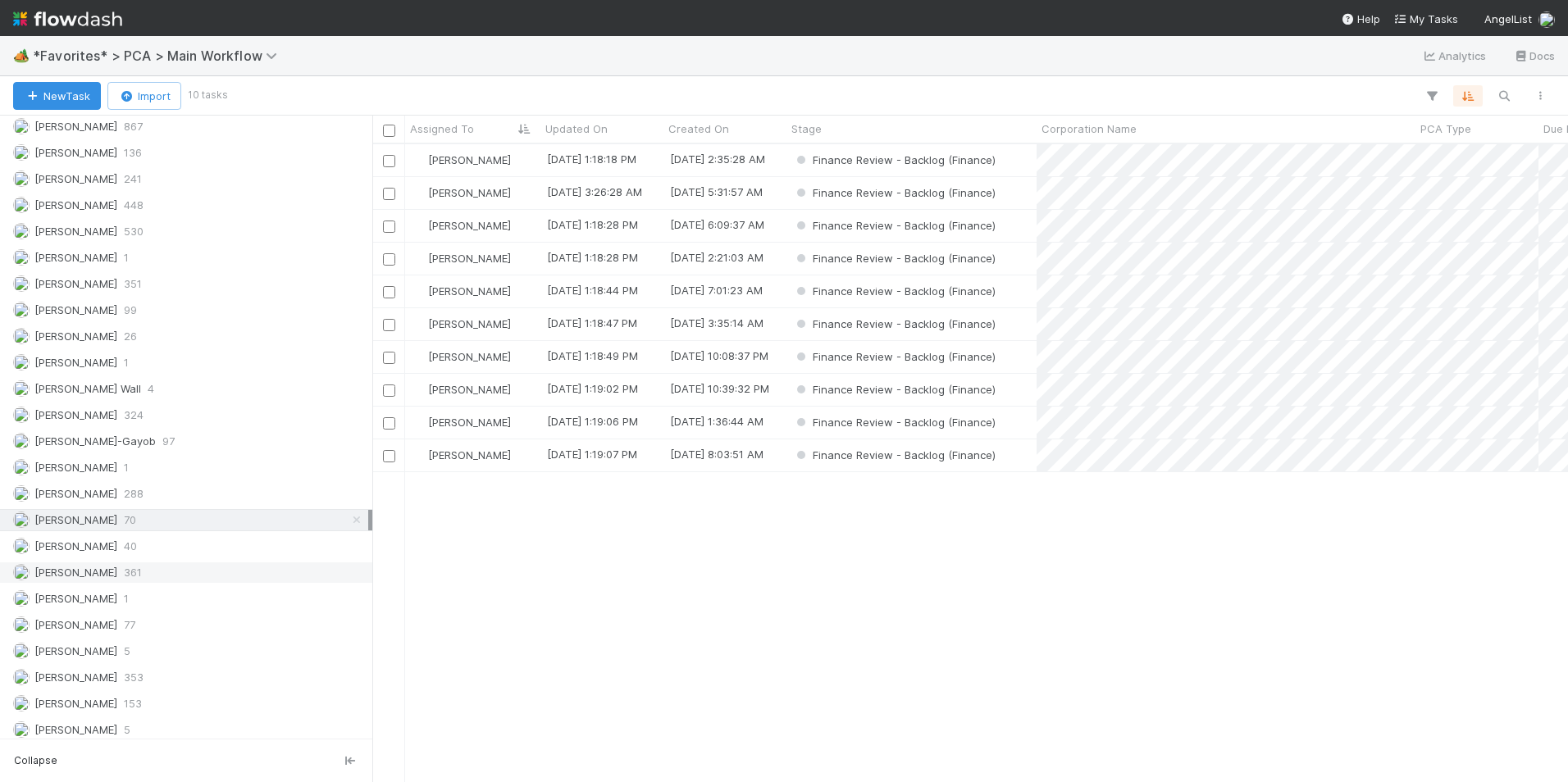
scroll to position [626, 1183]
click at [1012, 227] on div "Finance Review - Backlog (Finance)" at bounding box center [911, 226] width 250 height 32
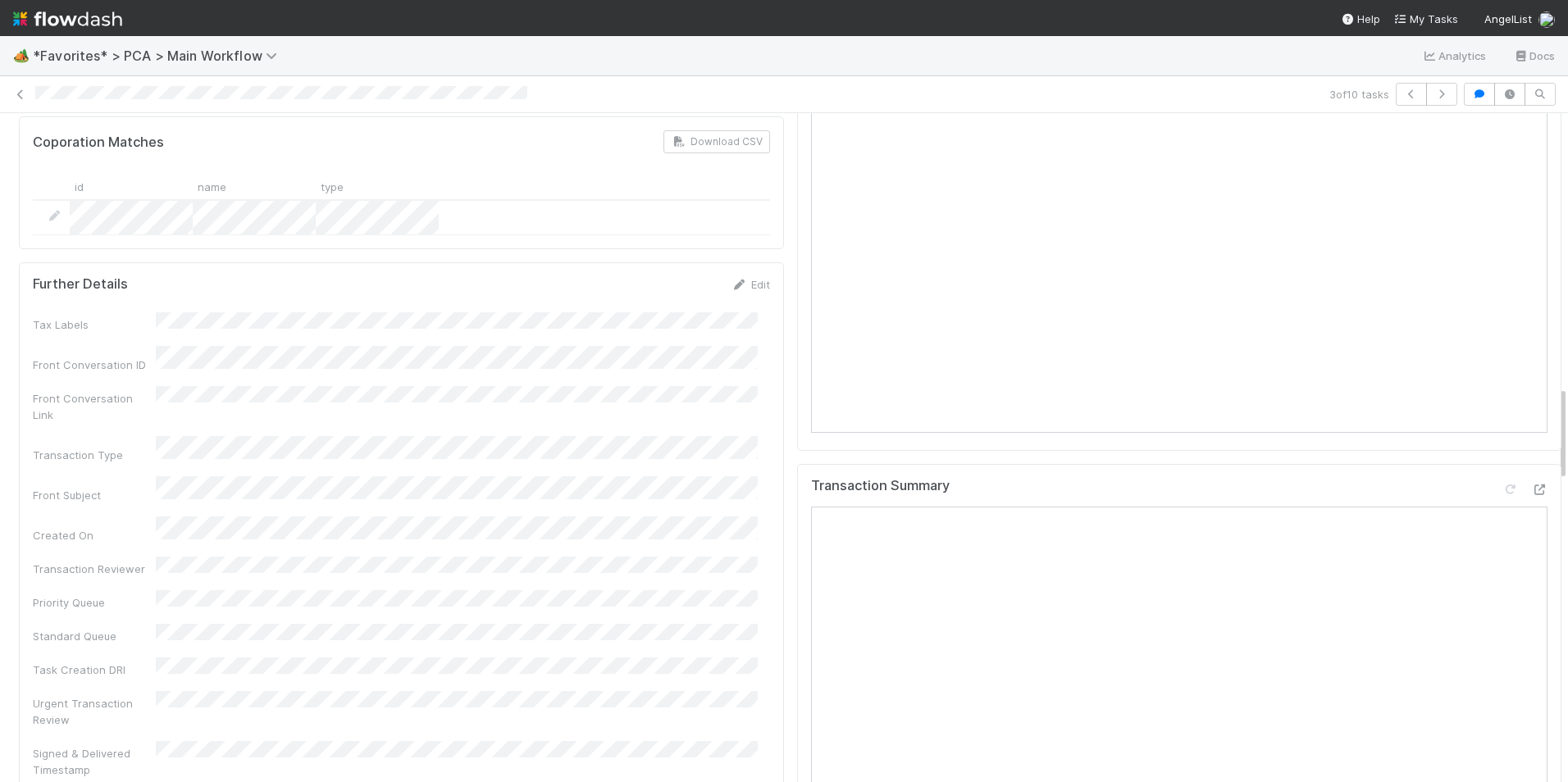
scroll to position [1803, 0]
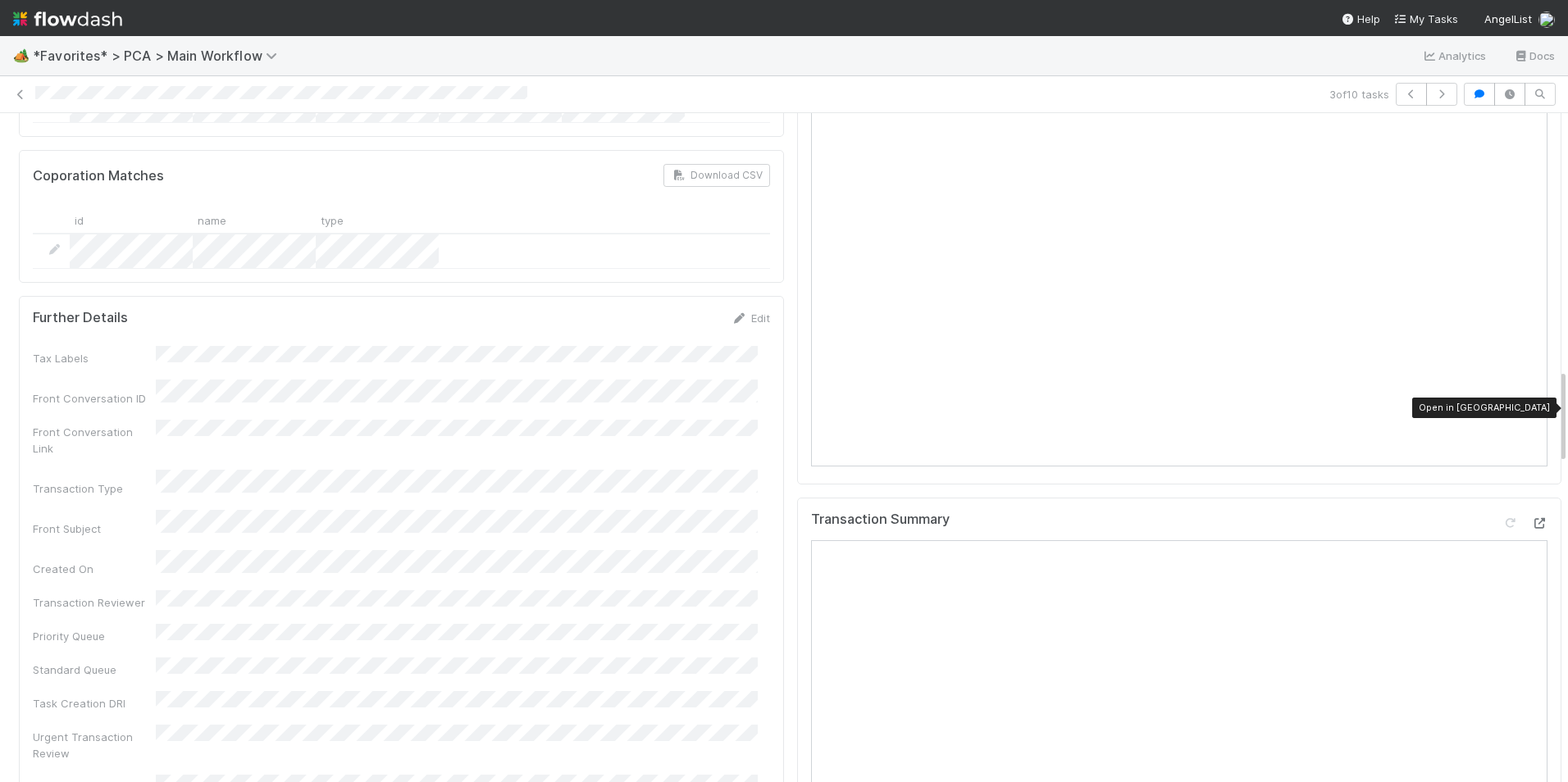
click at [1531, 518] on icon at bounding box center [1539, 524] width 17 height 11
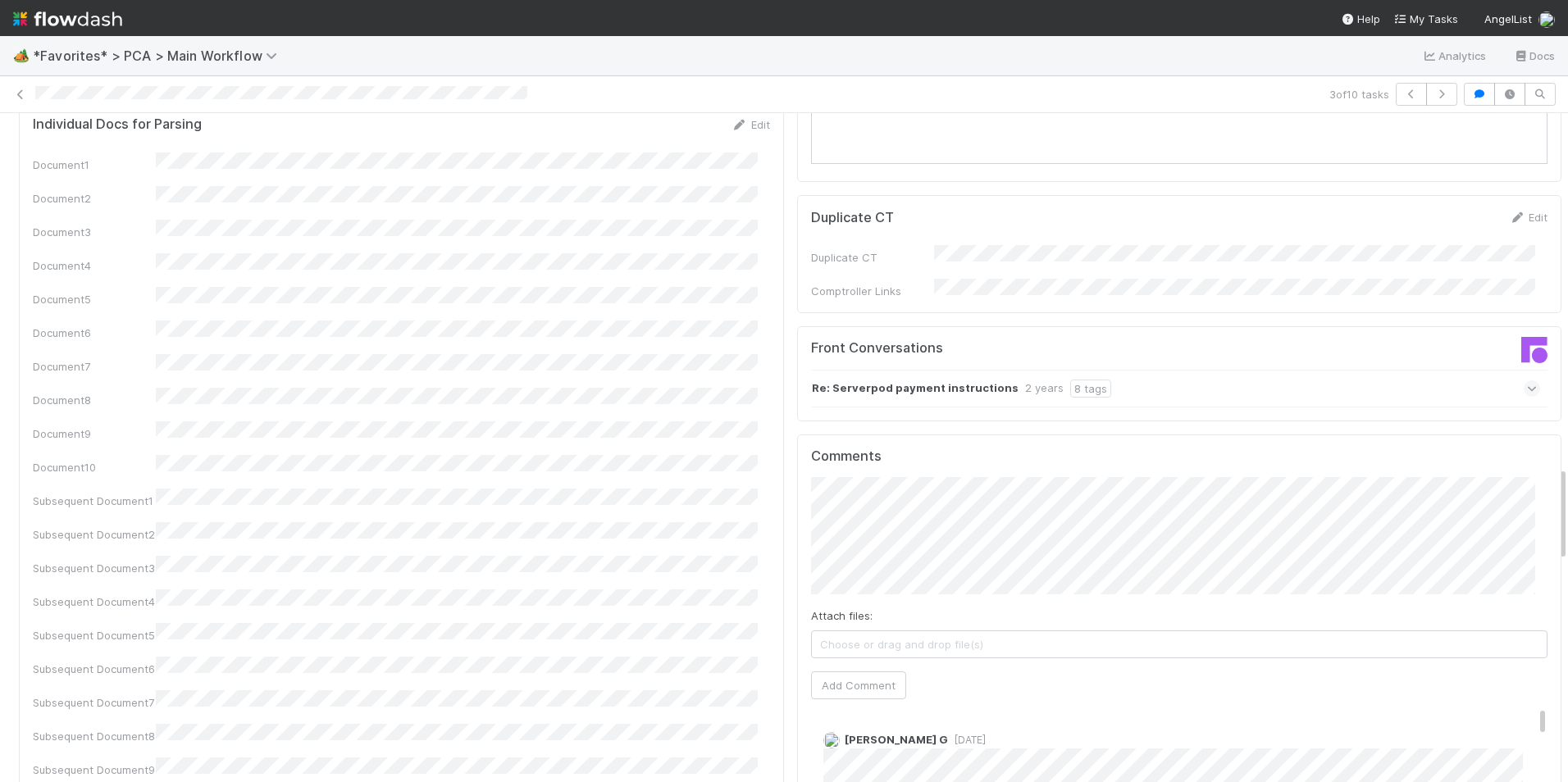
scroll to position [2704, 0]
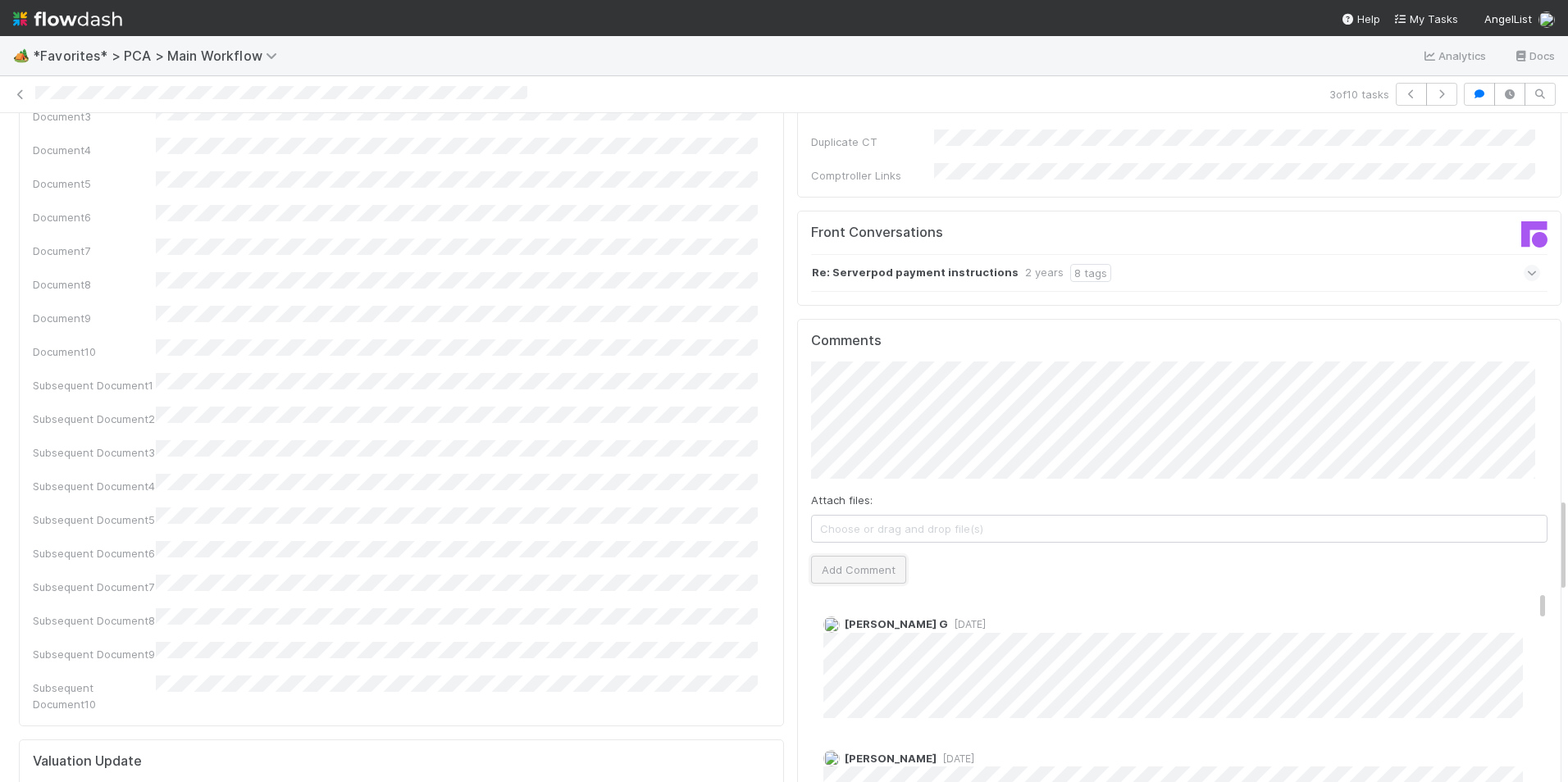
click at [869, 555] on button "Add Comment" at bounding box center [859, 569] width 95 height 28
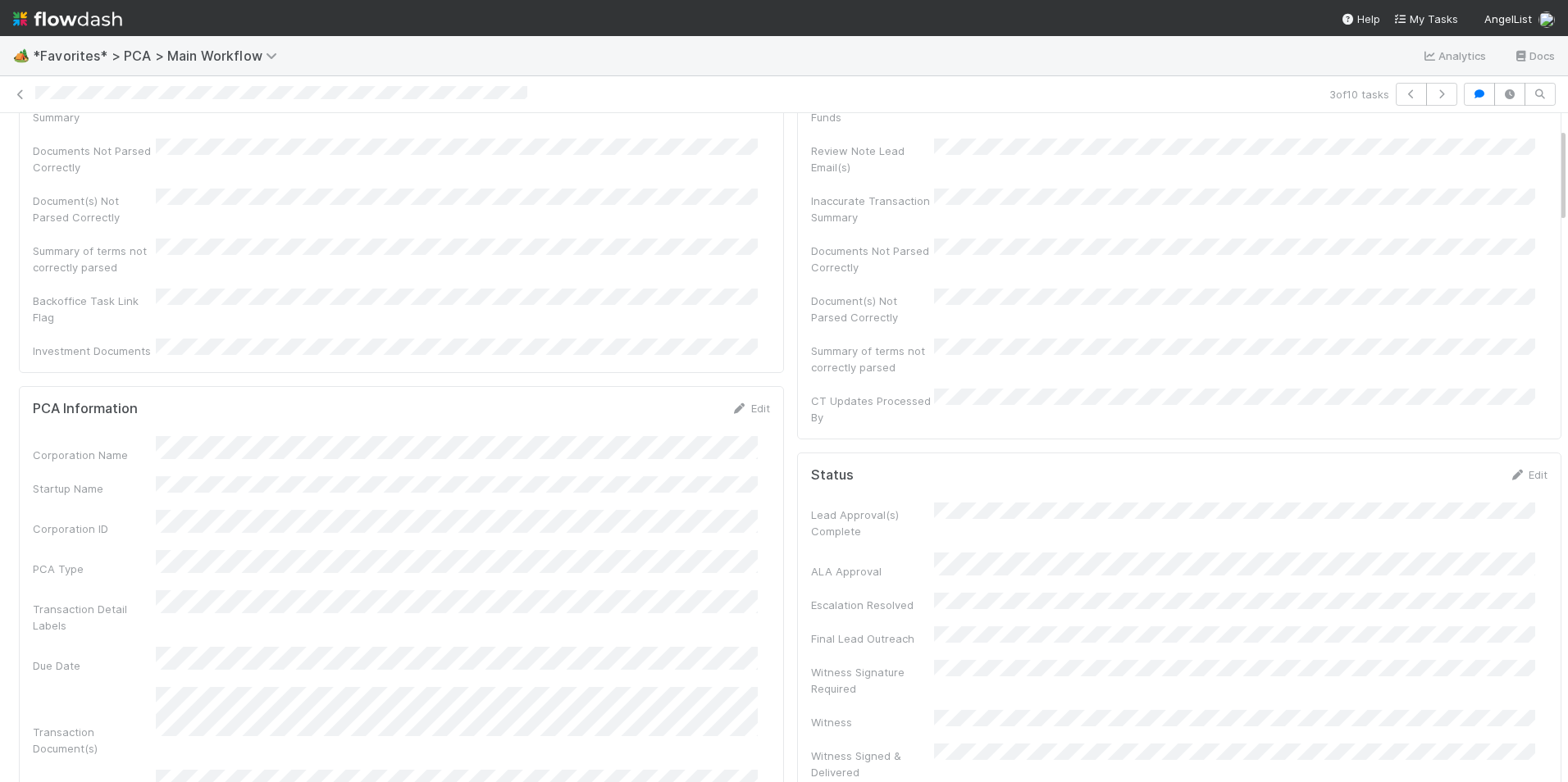
scroll to position [0, 0]
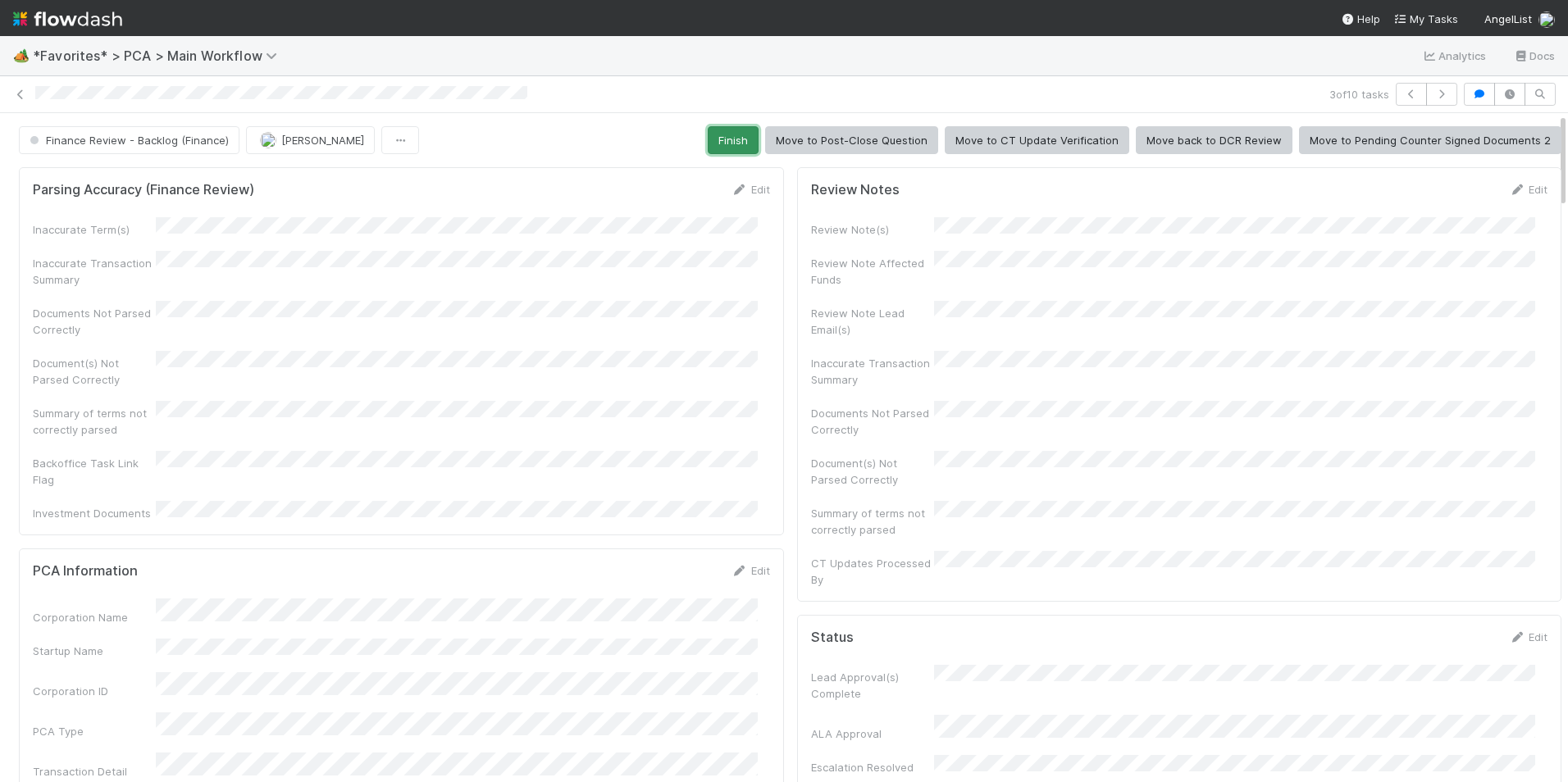
click at [720, 135] on button "Finish" at bounding box center [733, 141] width 51 height 28
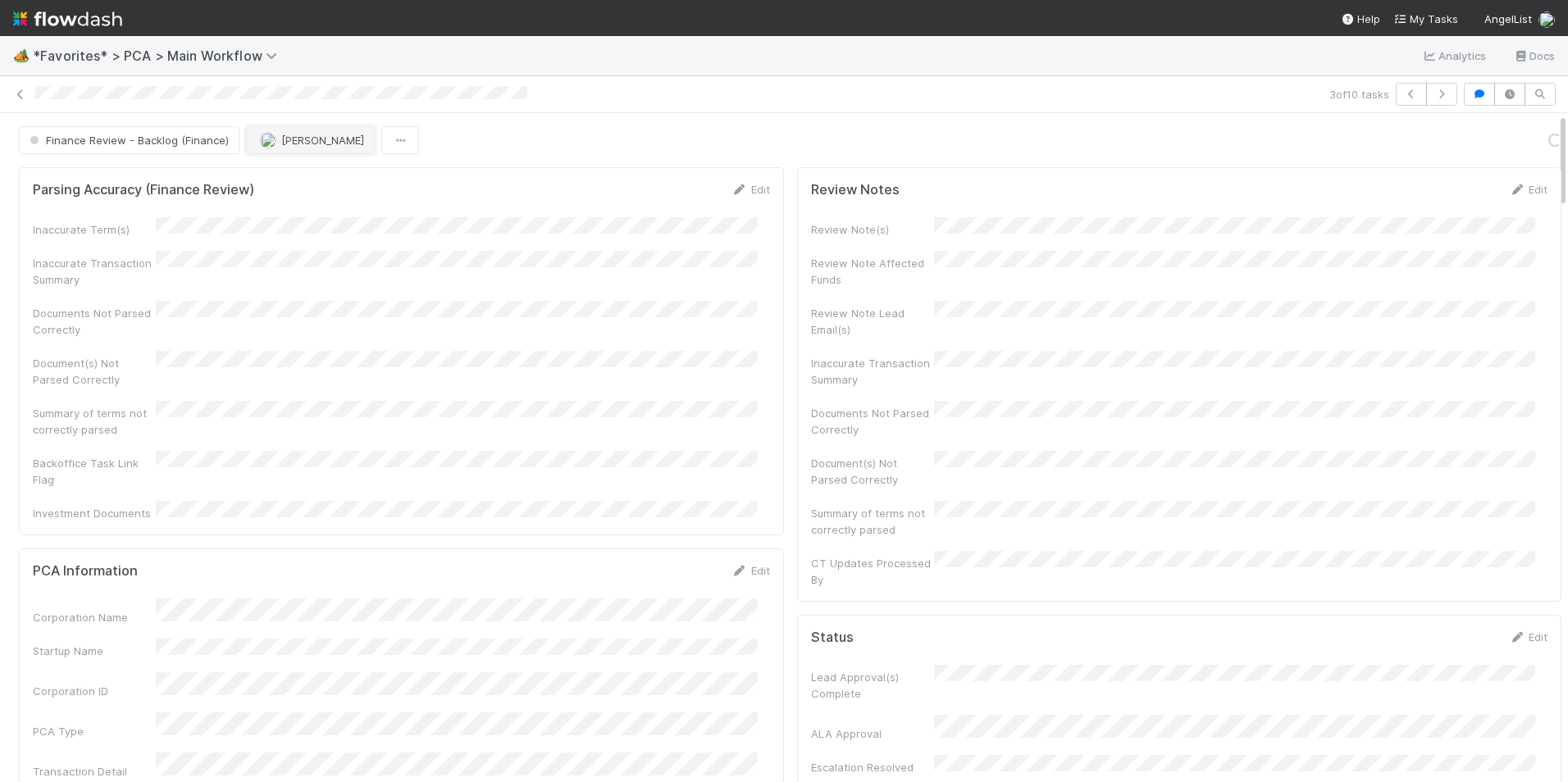
click at [288, 142] on span "[PERSON_NAME]" at bounding box center [323, 140] width 83 height 13
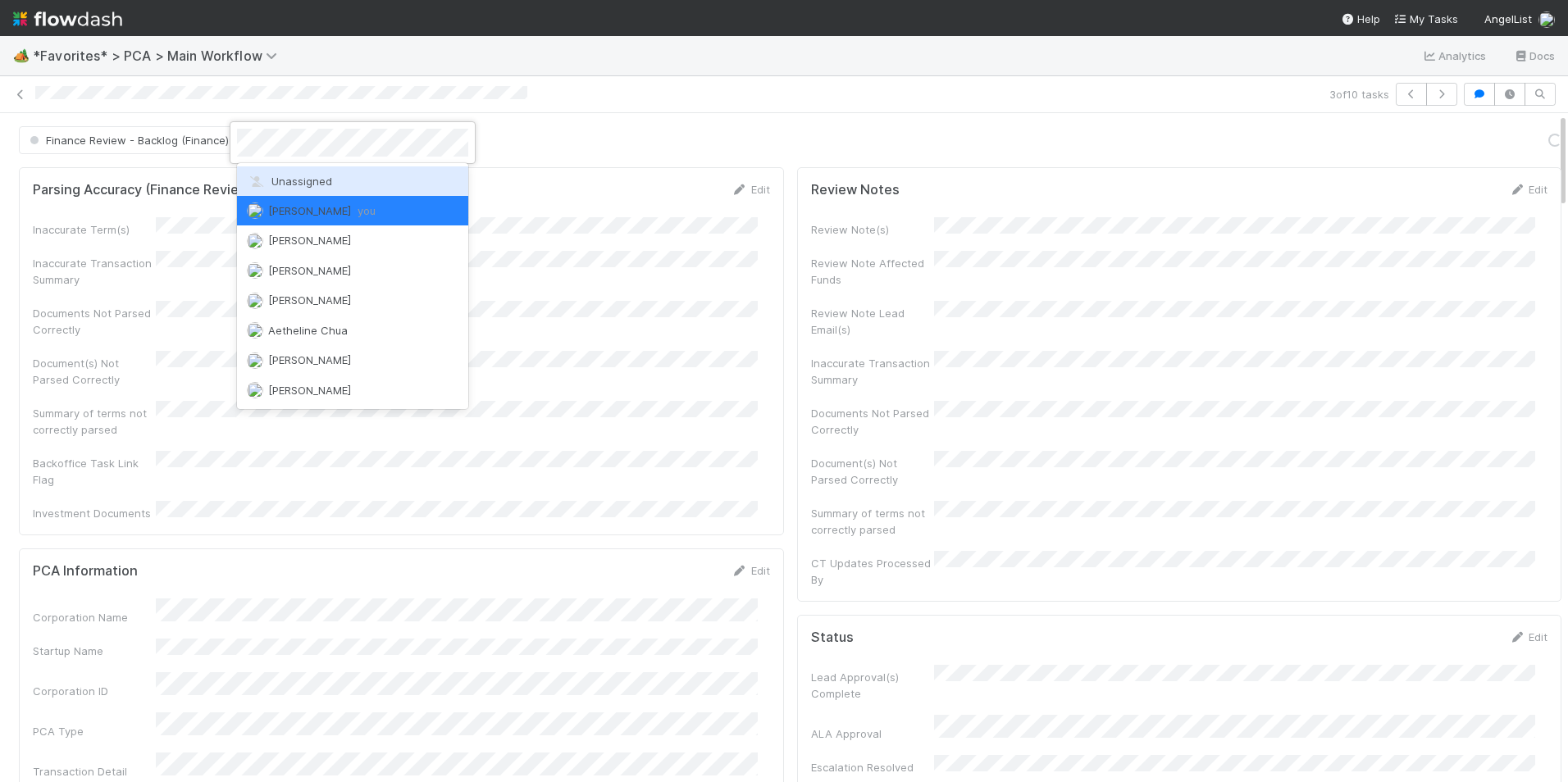
click at [305, 184] on span "Unassigned" at bounding box center [289, 181] width 85 height 13
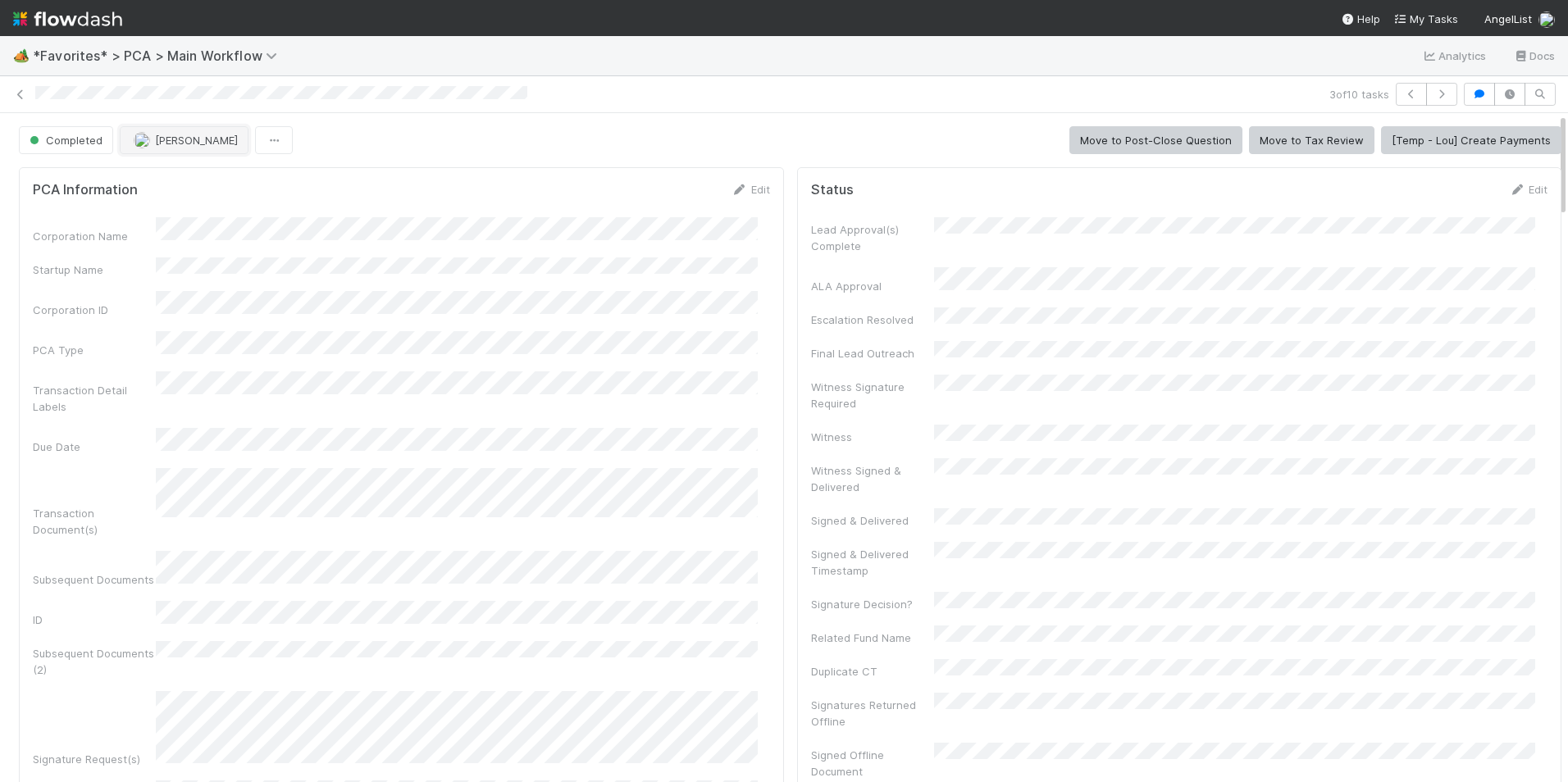
click at [153, 141] on span "[PERSON_NAME]" at bounding box center [185, 140] width 104 height 13
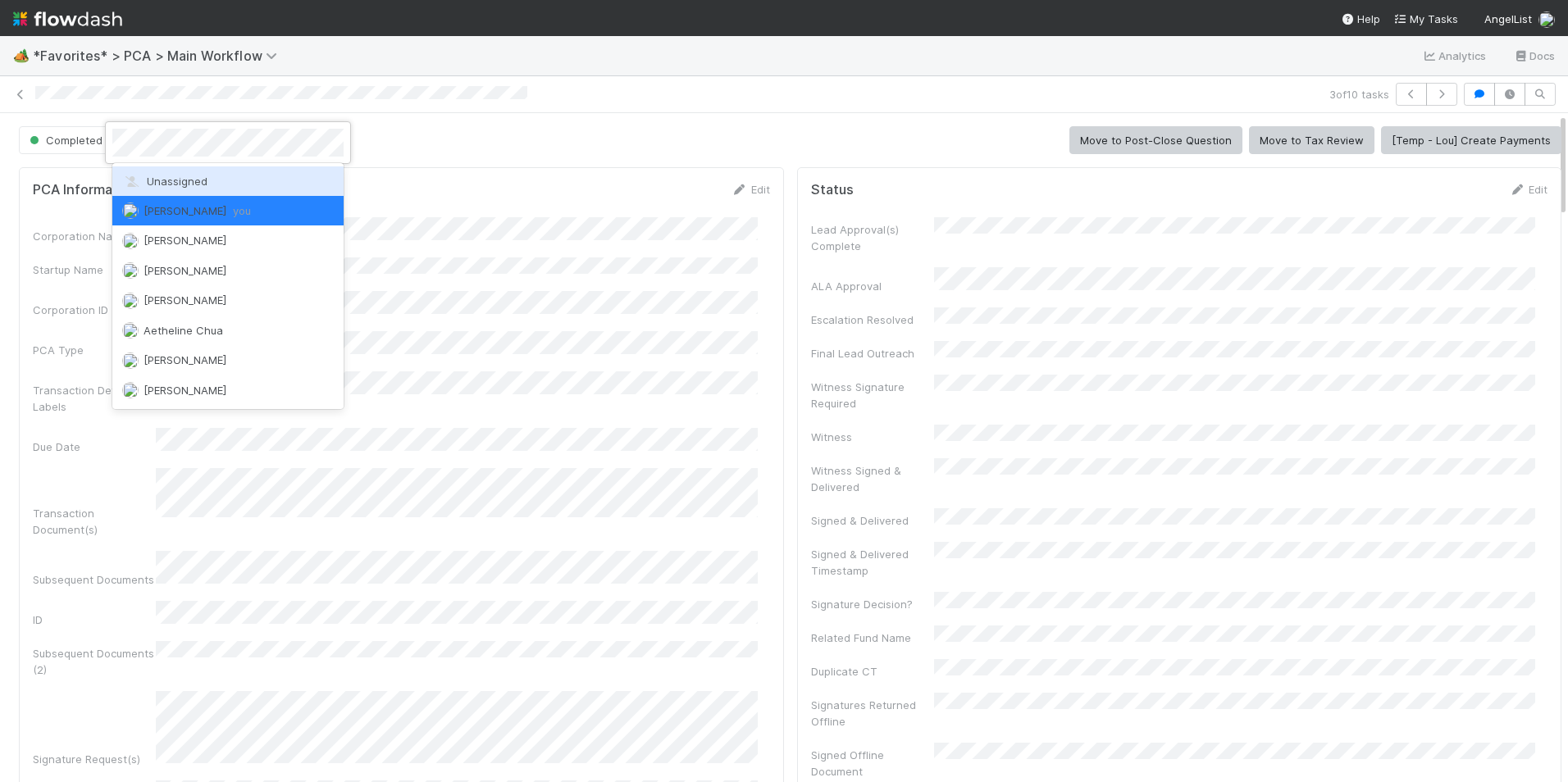
click at [189, 192] on div "Unassigned" at bounding box center [228, 181] width 231 height 30
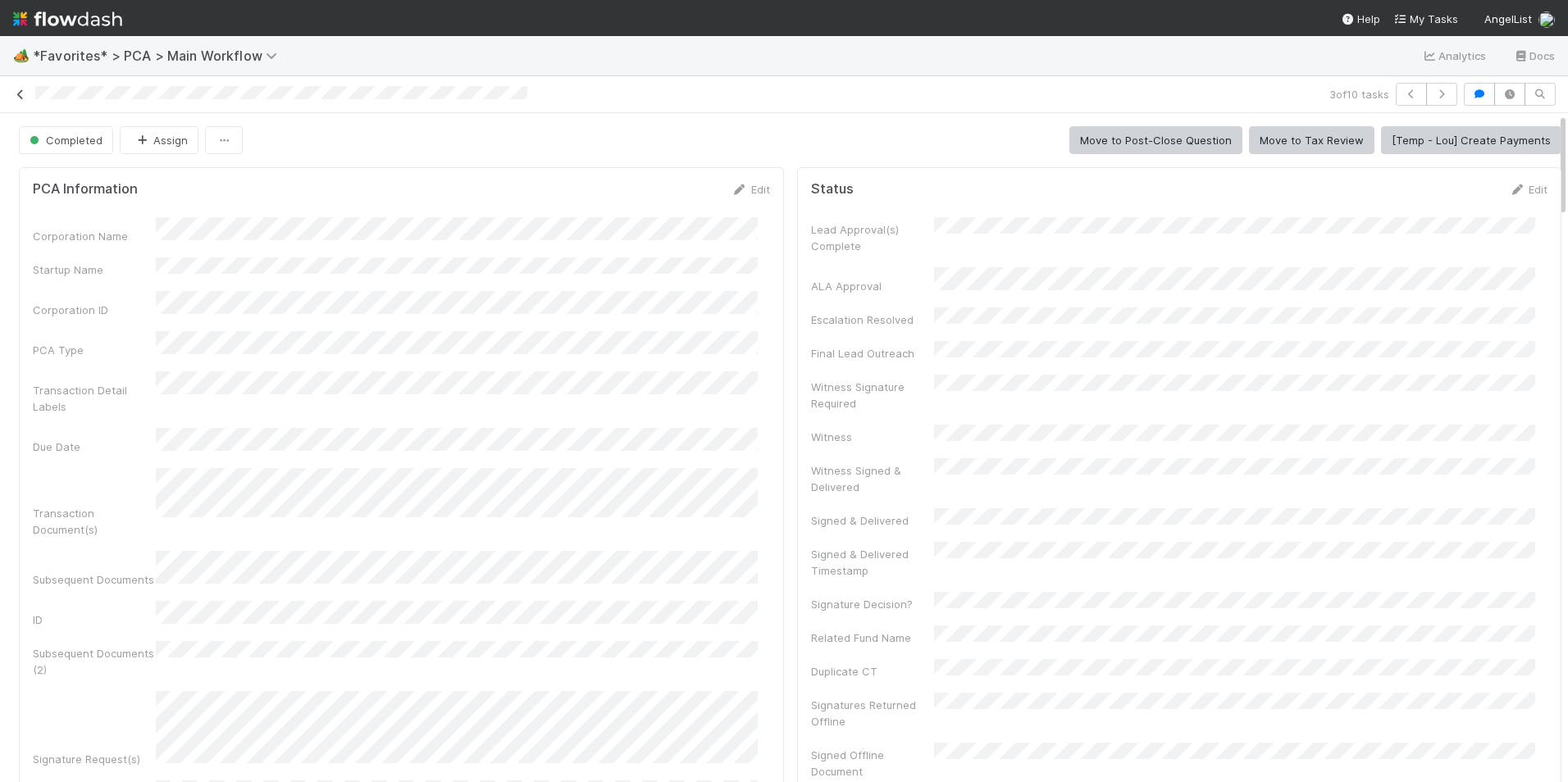
click at [16, 95] on icon at bounding box center [20, 95] width 17 height 11
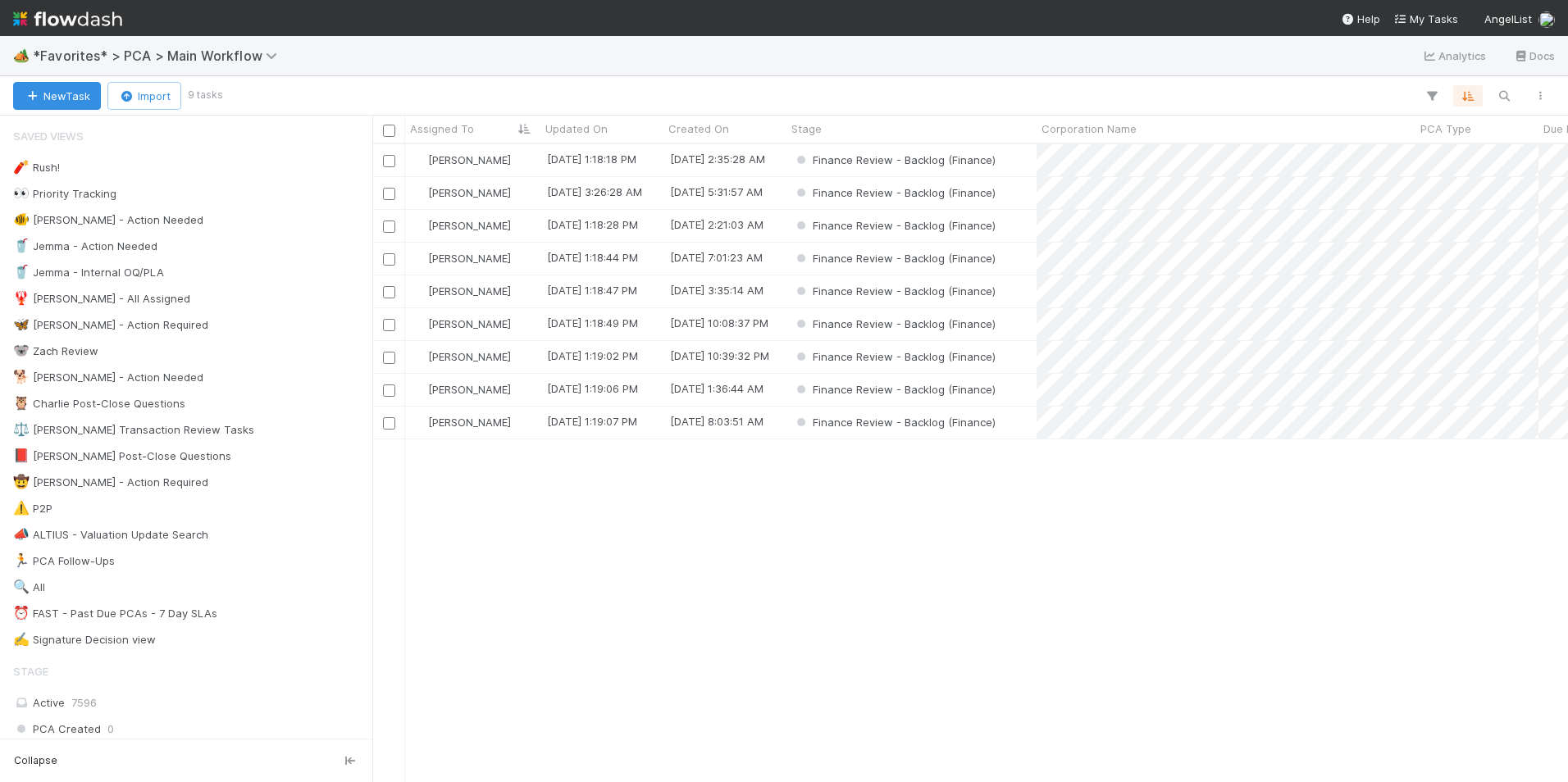
scroll to position [626, 1183]
click at [1024, 395] on div "Finance Review - Backlog (Finance)" at bounding box center [911, 389] width 250 height 32
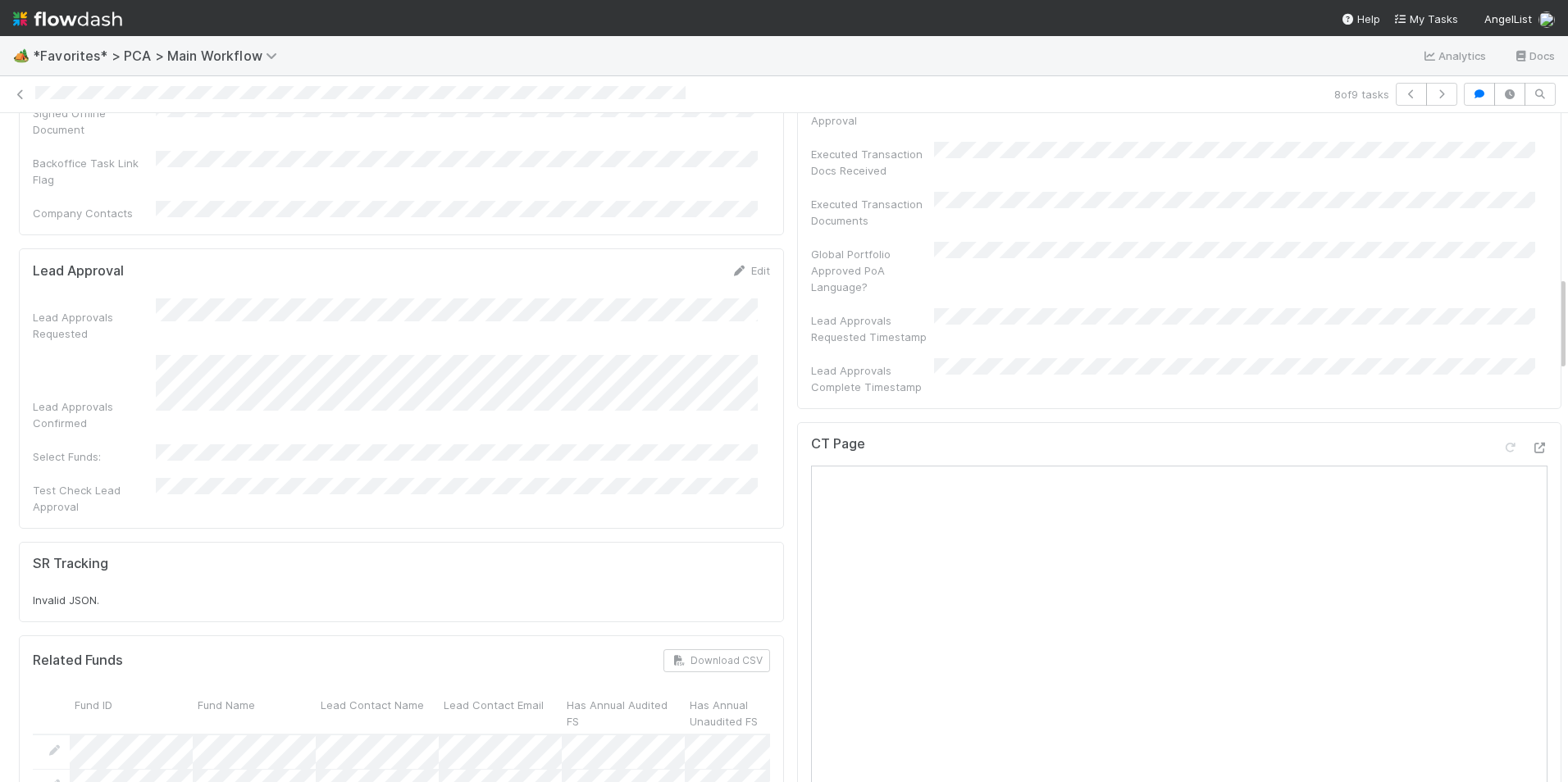
scroll to position [1148, 0]
click at [1531, 444] on icon at bounding box center [1539, 449] width 17 height 11
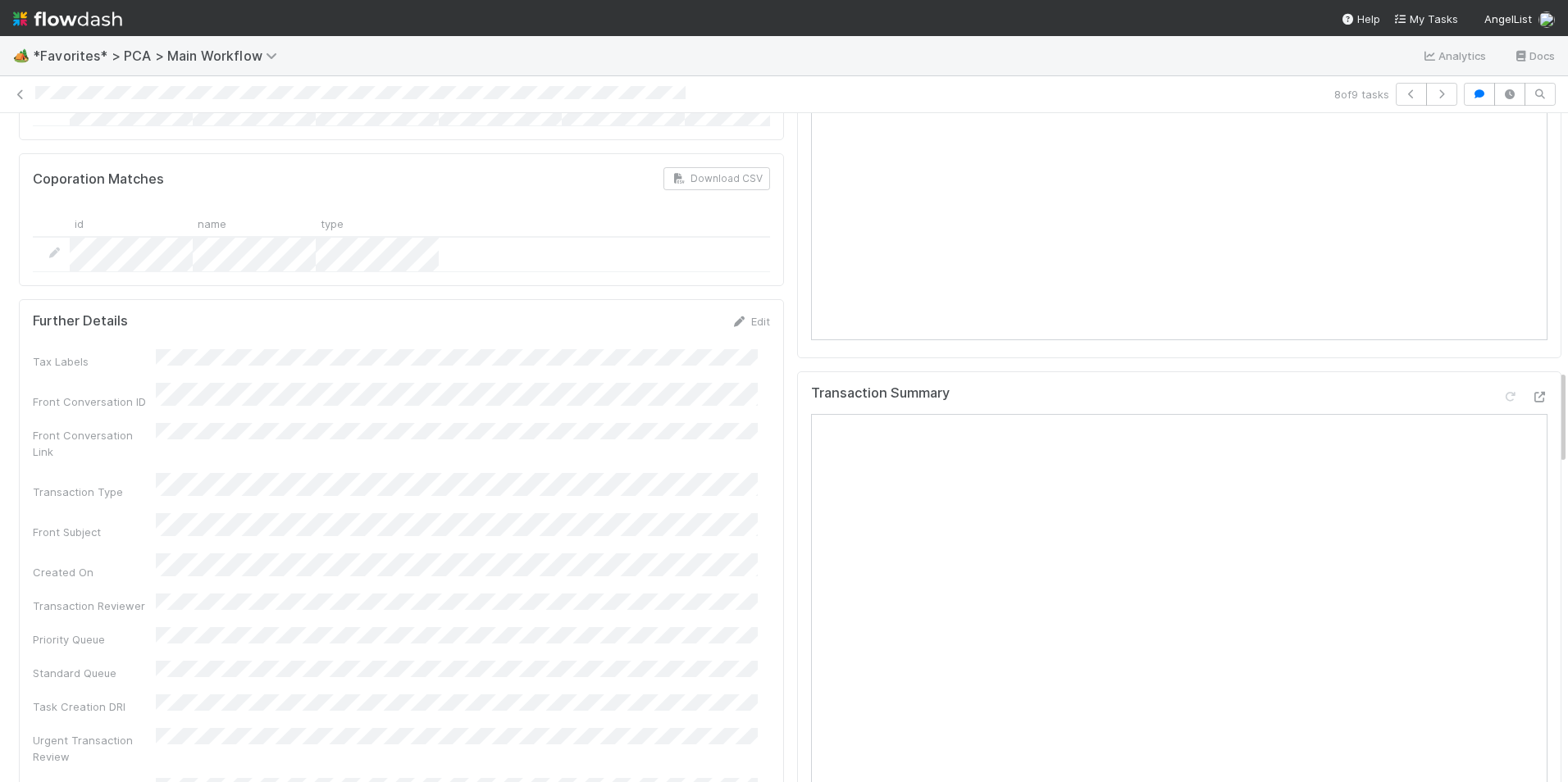
scroll to position [1803, 0]
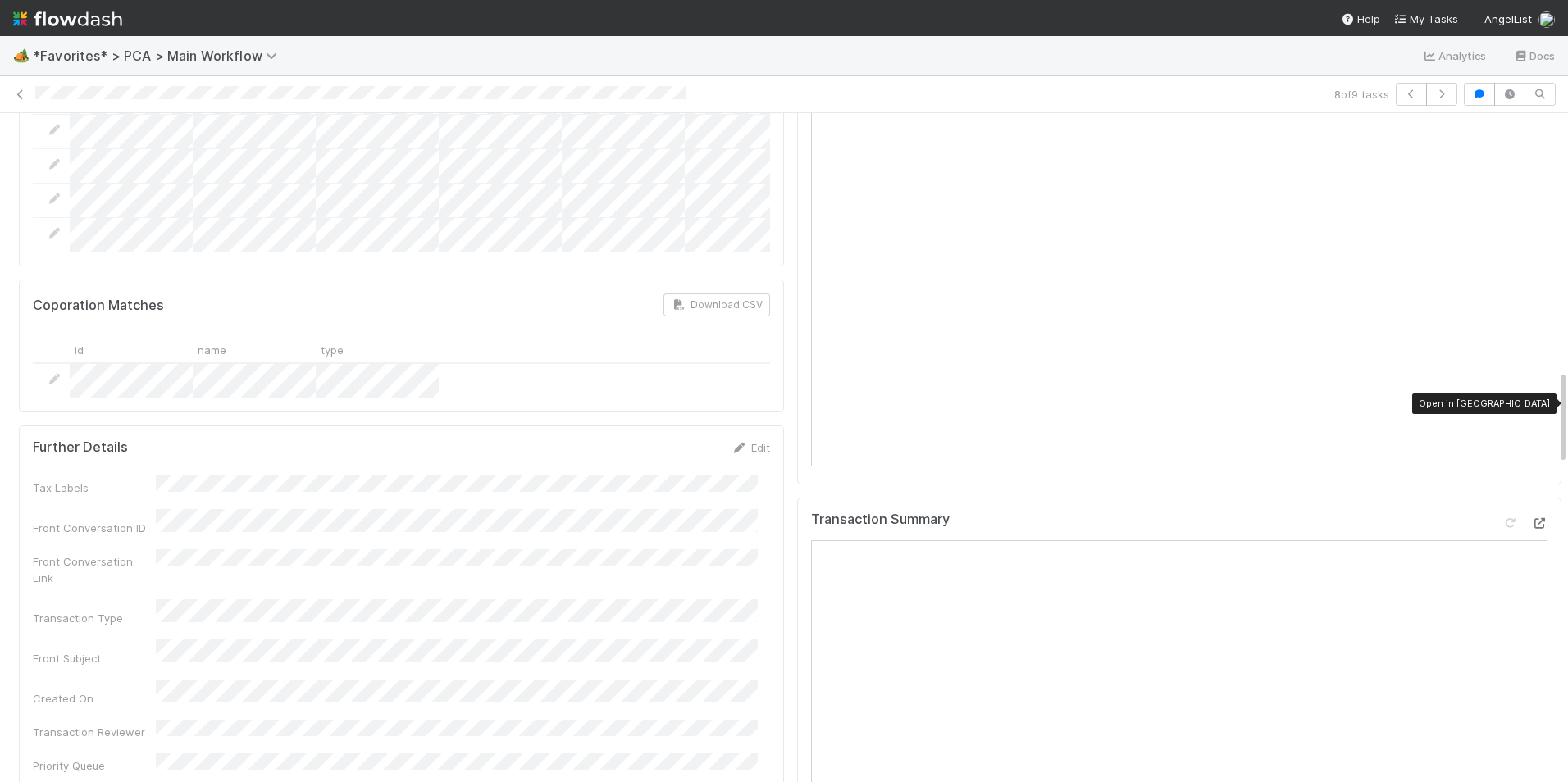
click at [1531, 518] on icon at bounding box center [1539, 524] width 17 height 11
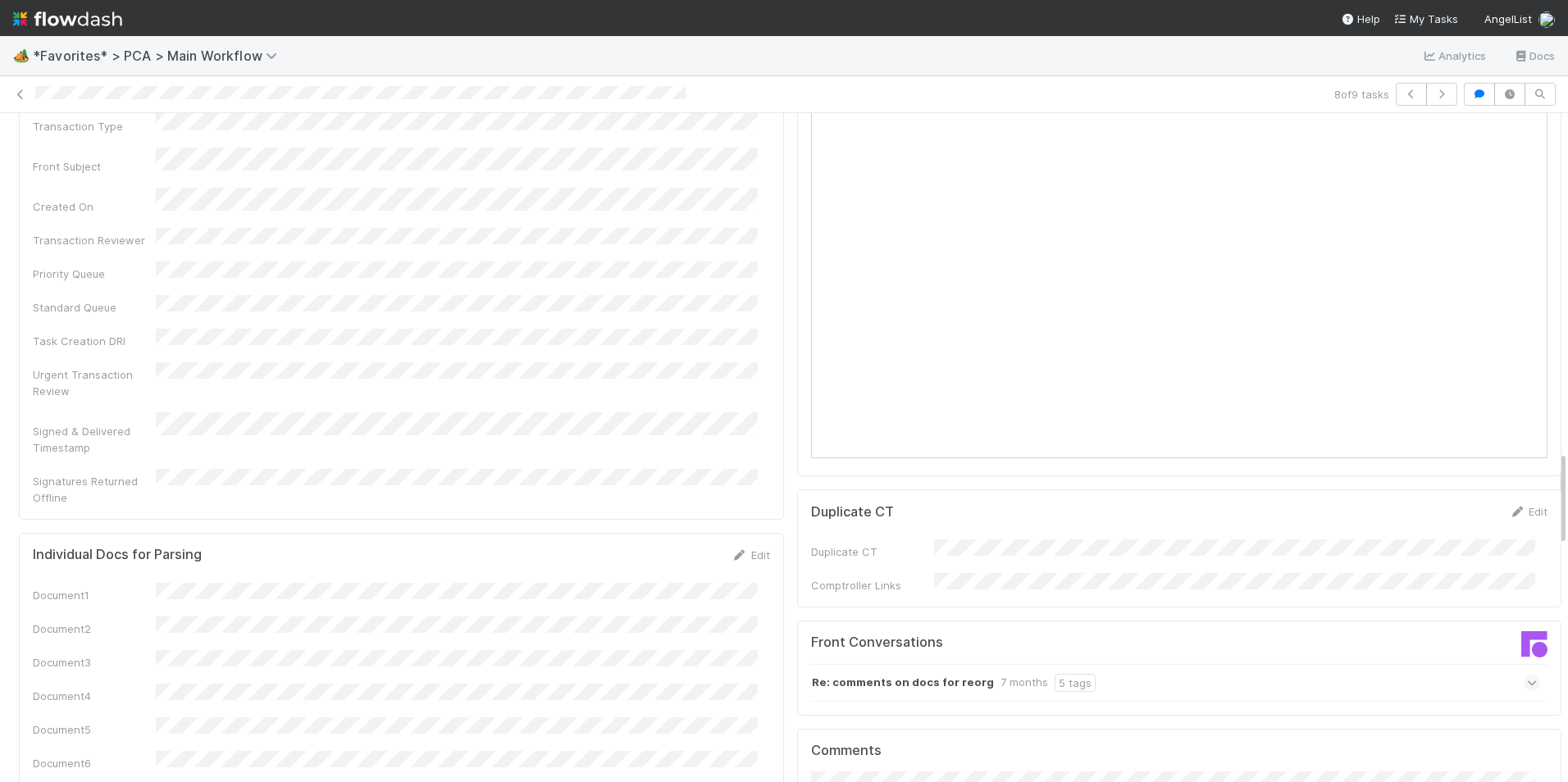
scroll to position [2541, 0]
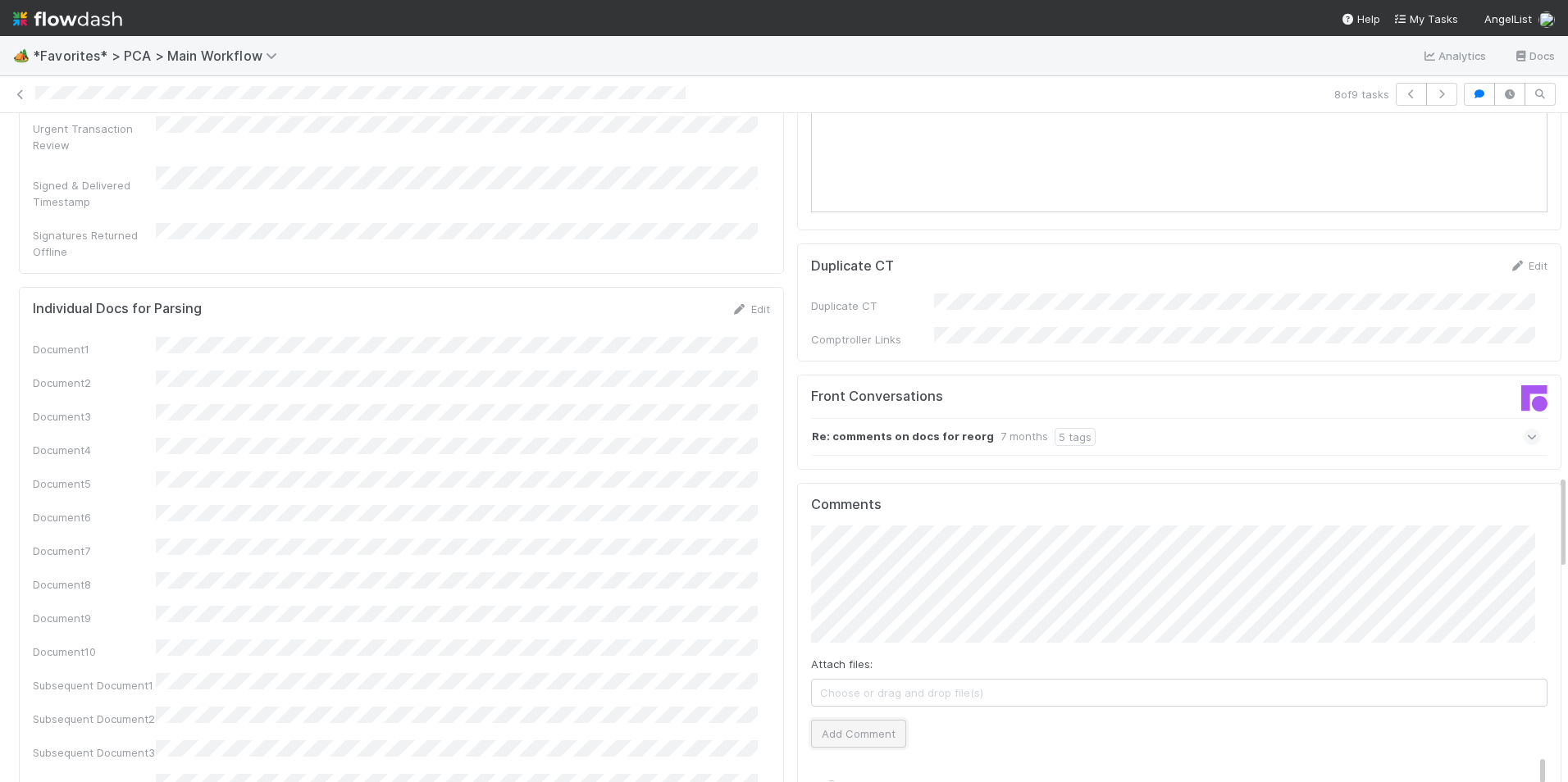
click at [858, 720] on button "Add Comment" at bounding box center [859, 734] width 95 height 28
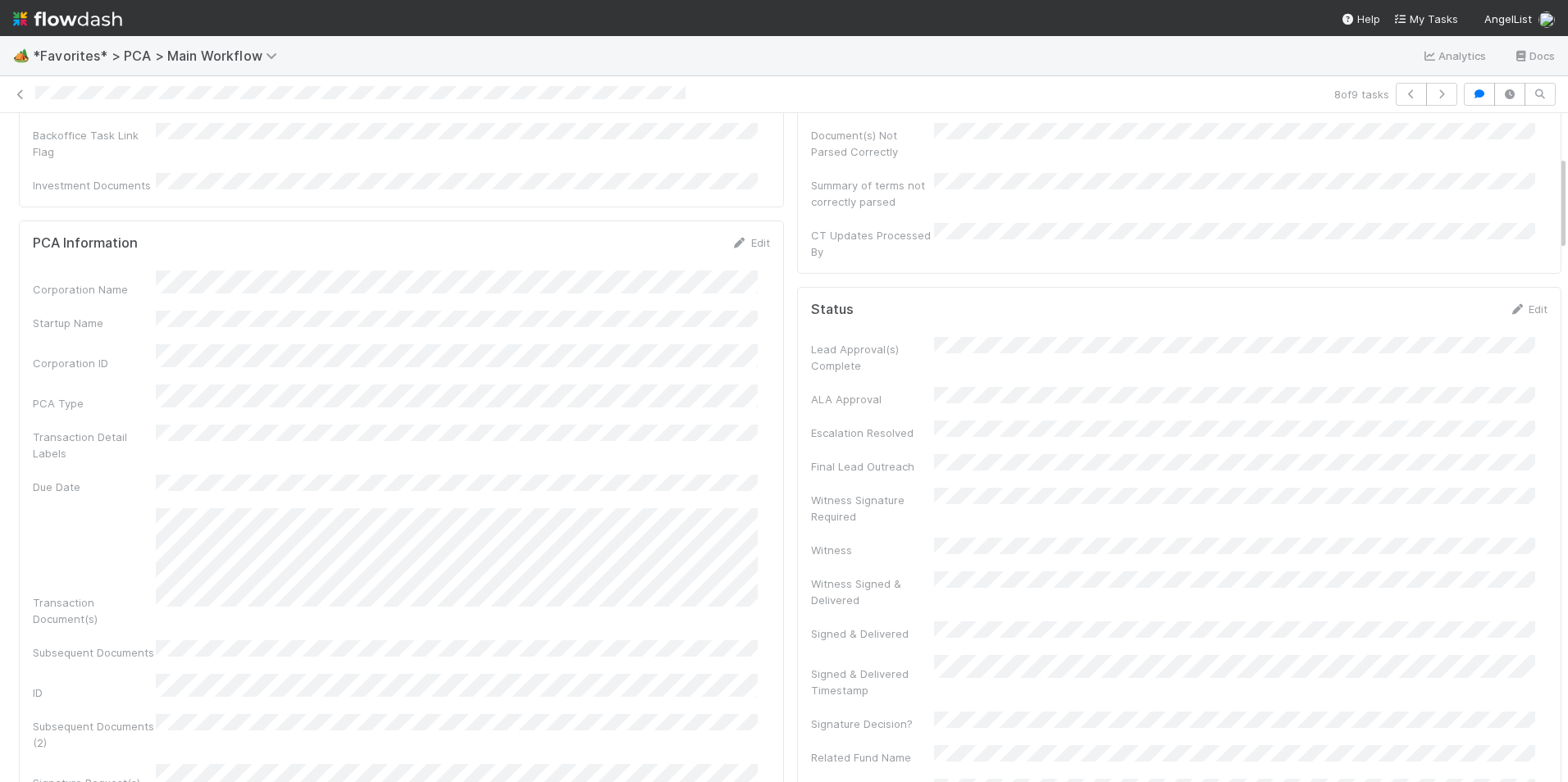
scroll to position [0, 0]
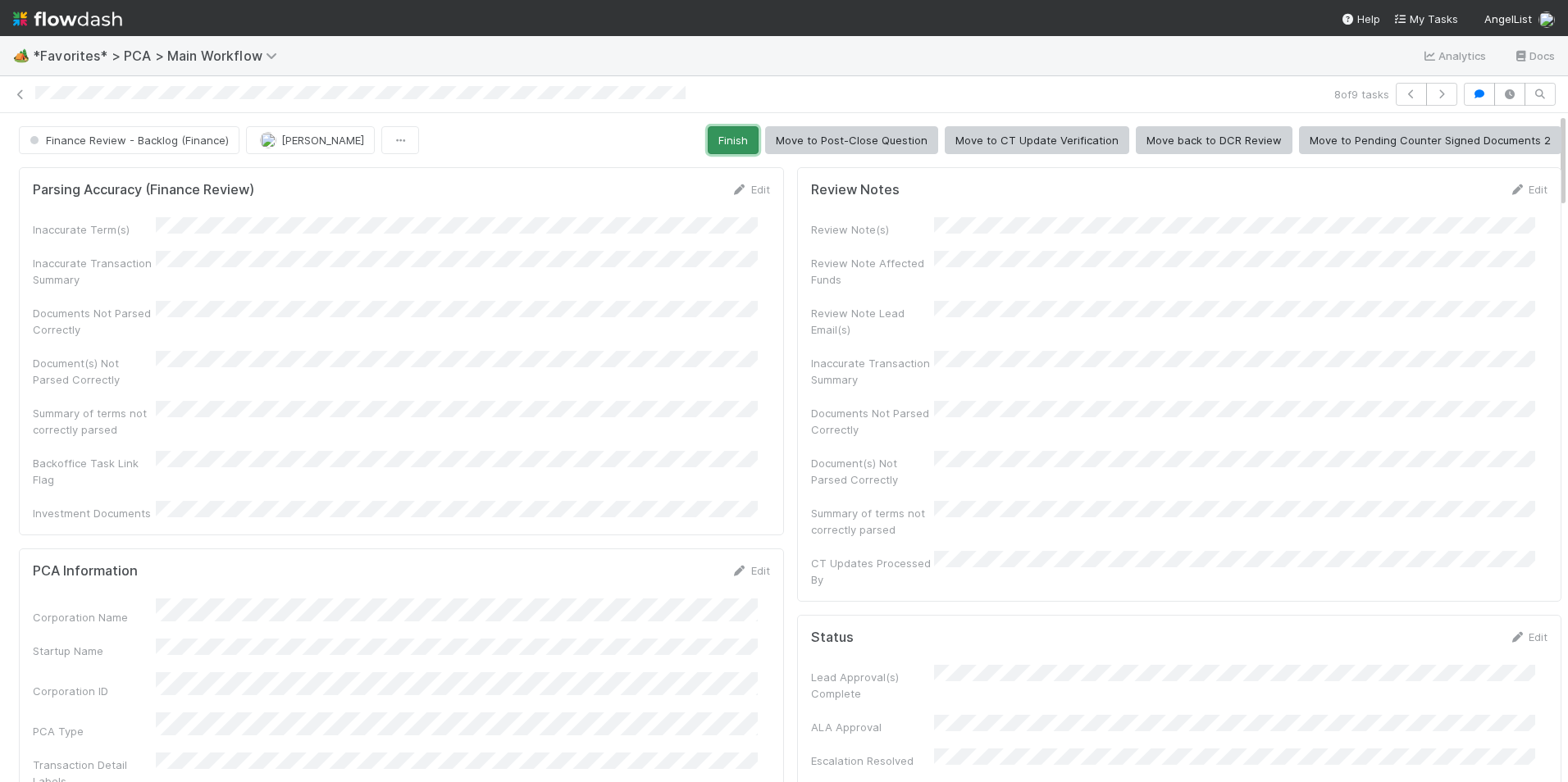
click at [723, 140] on button "Finish" at bounding box center [733, 141] width 51 height 28
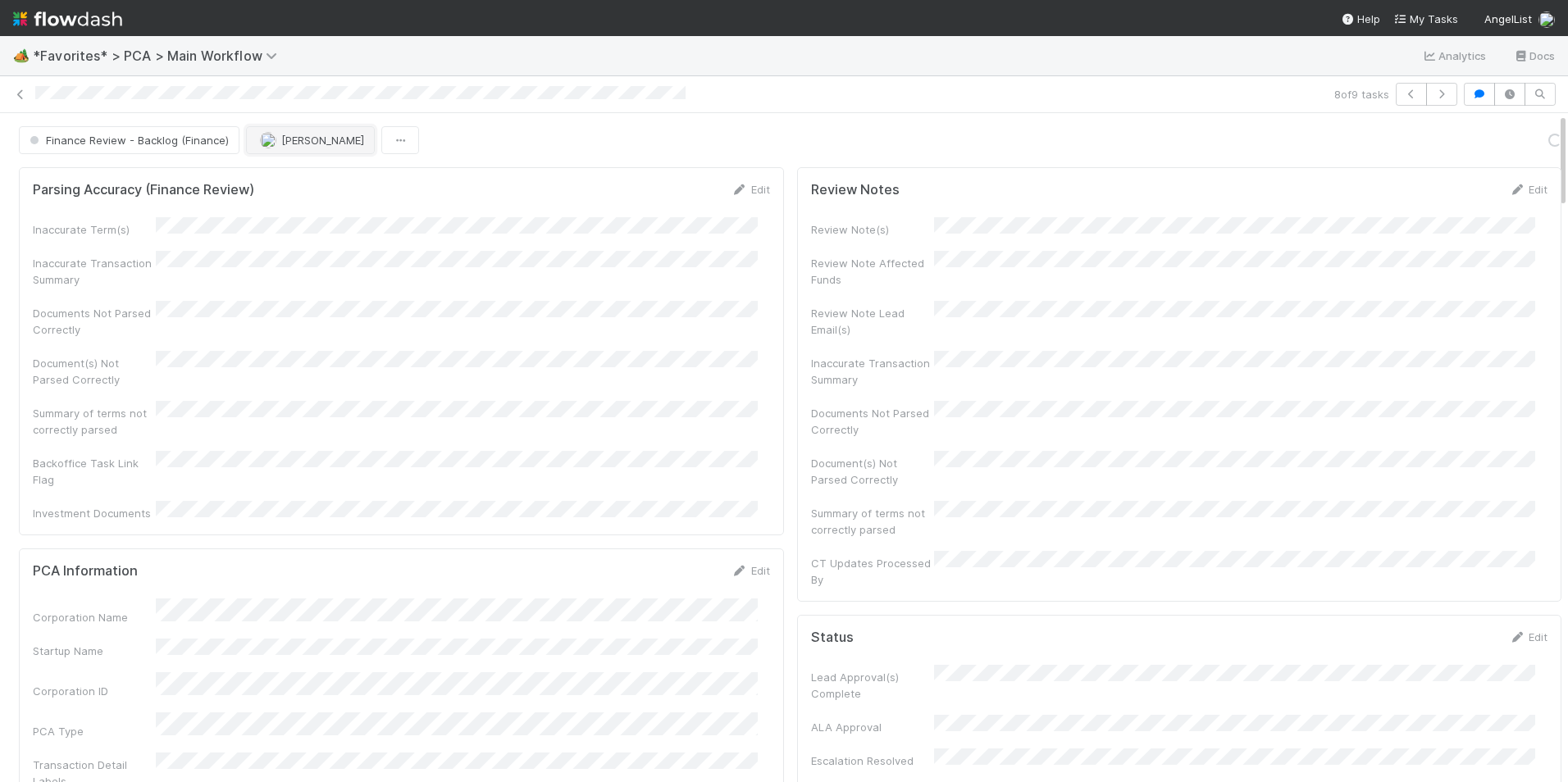
click at [274, 136] on span "[PERSON_NAME]" at bounding box center [312, 140] width 104 height 13
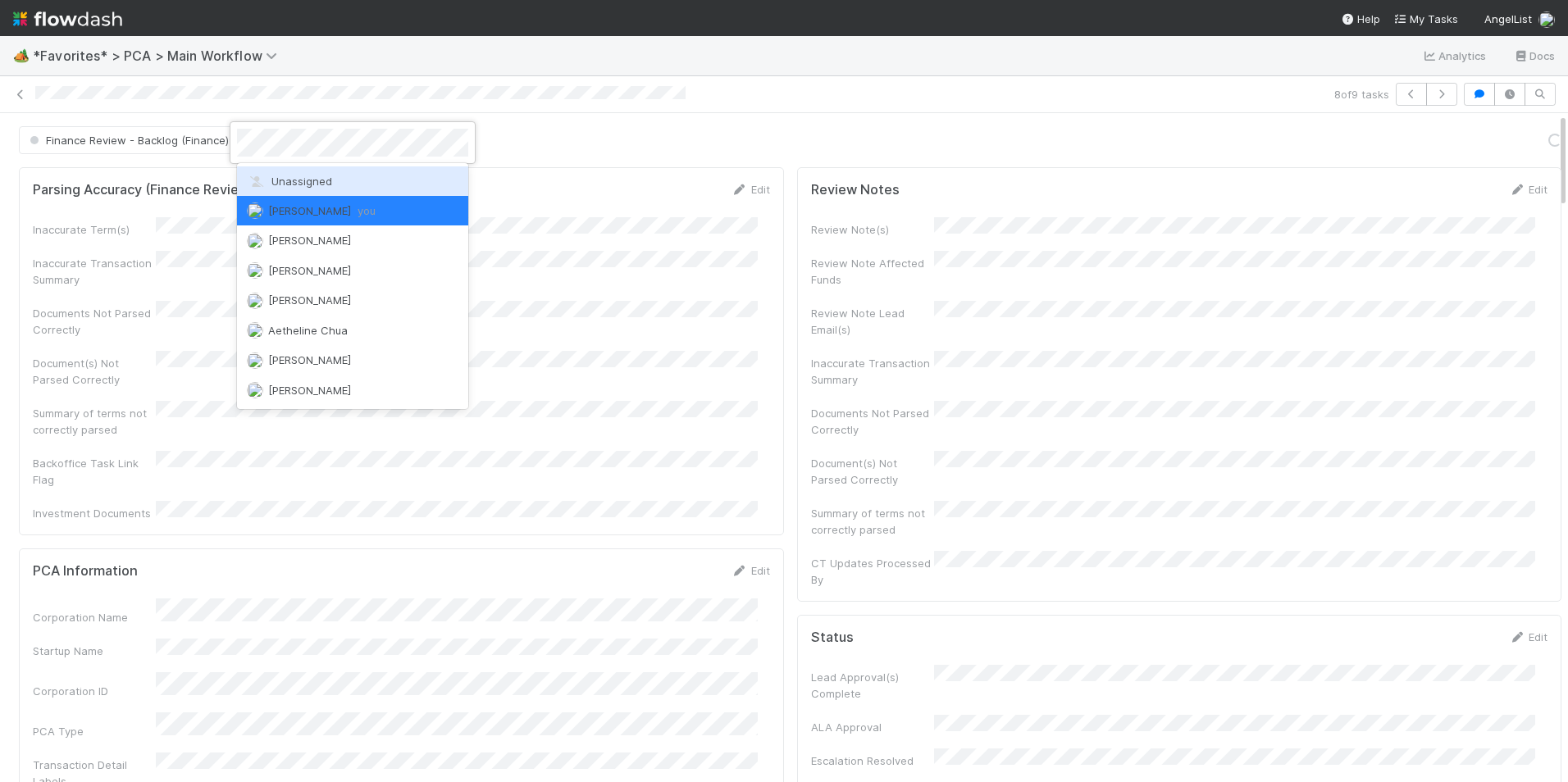
click at [291, 172] on div "Unassigned" at bounding box center [352, 181] width 231 height 30
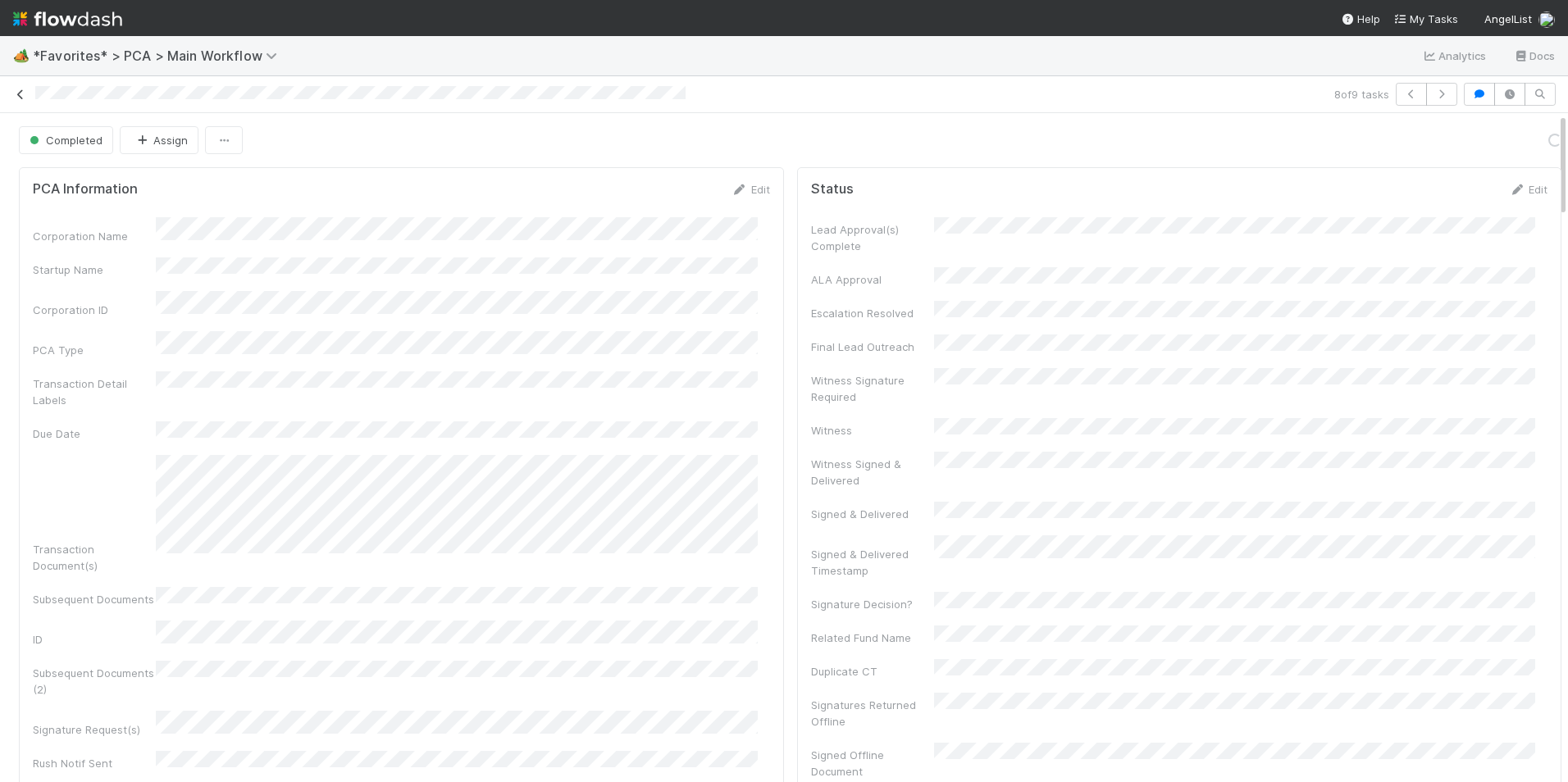
click at [21, 95] on icon at bounding box center [20, 95] width 17 height 11
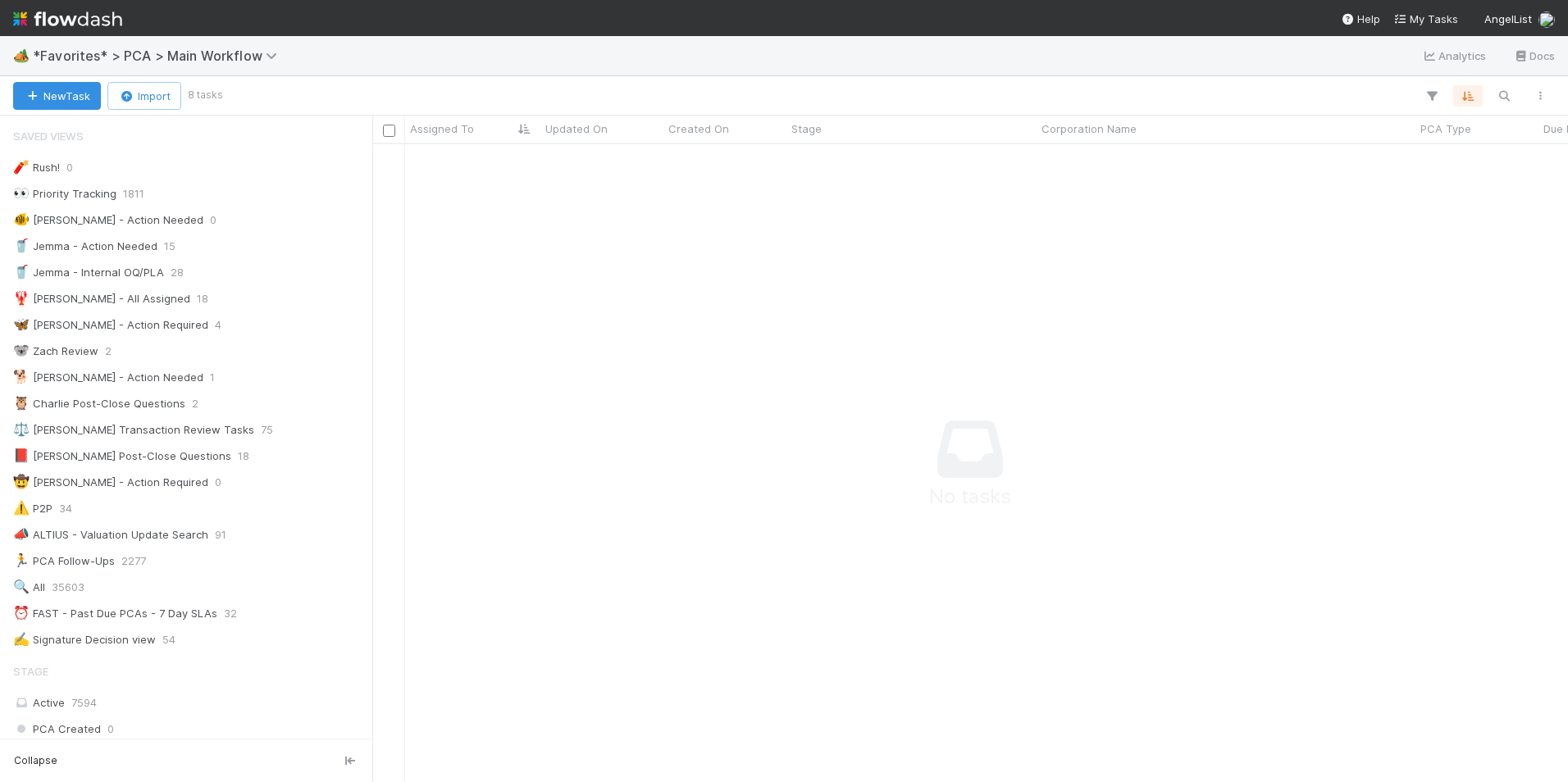
scroll to position [613, 1183]
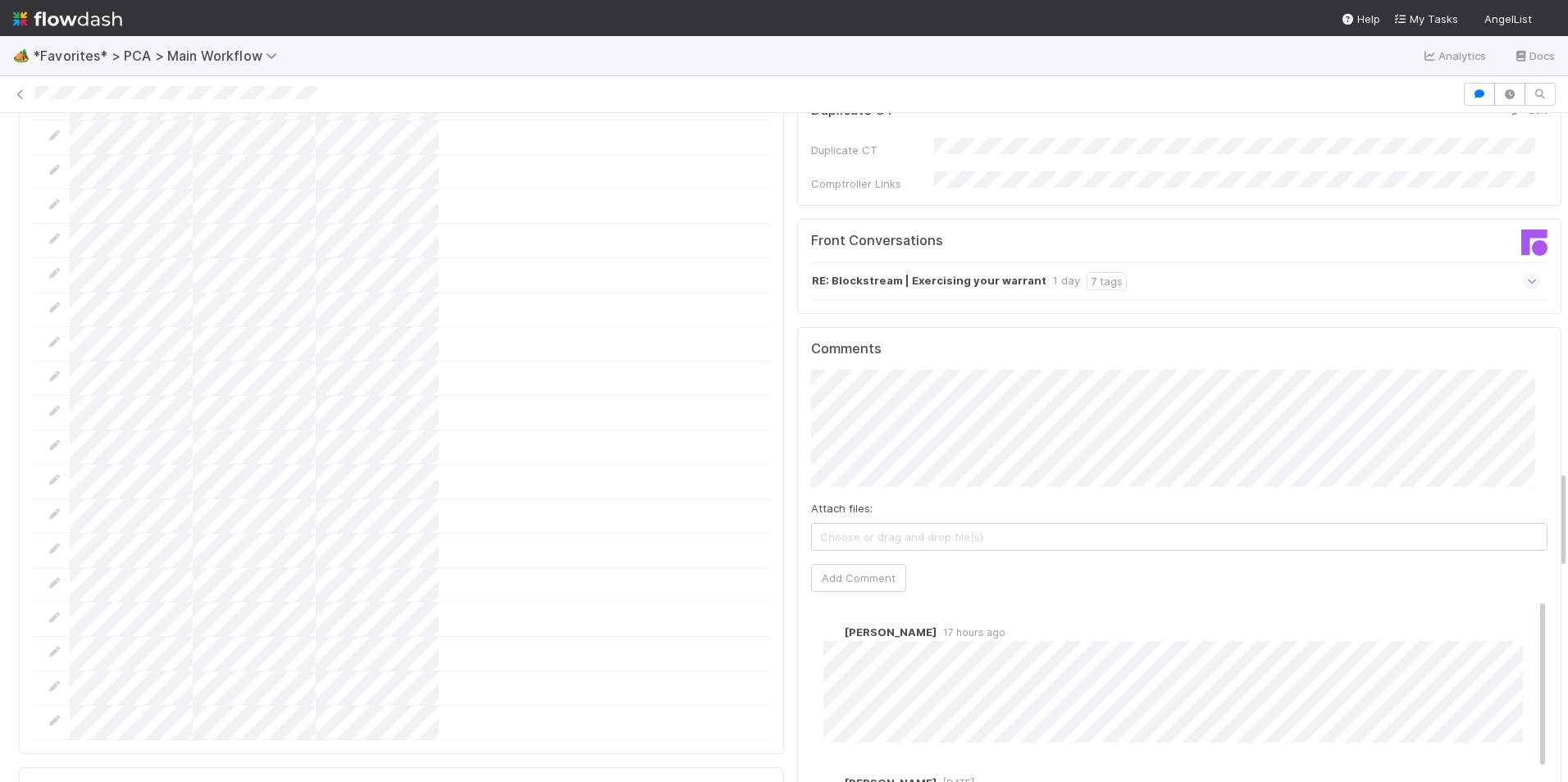
scroll to position [2458, 0]
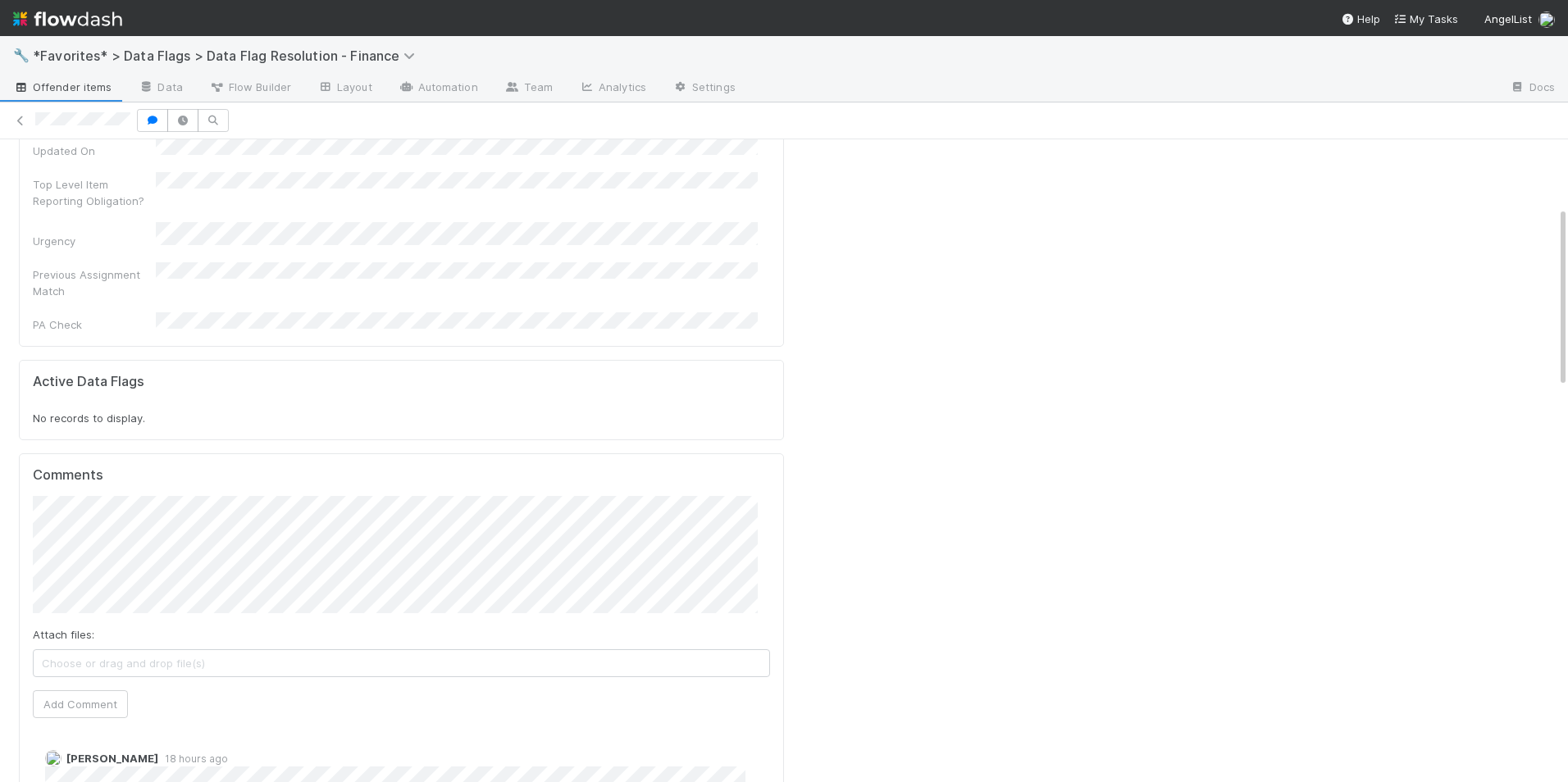
scroll to position [181, 0]
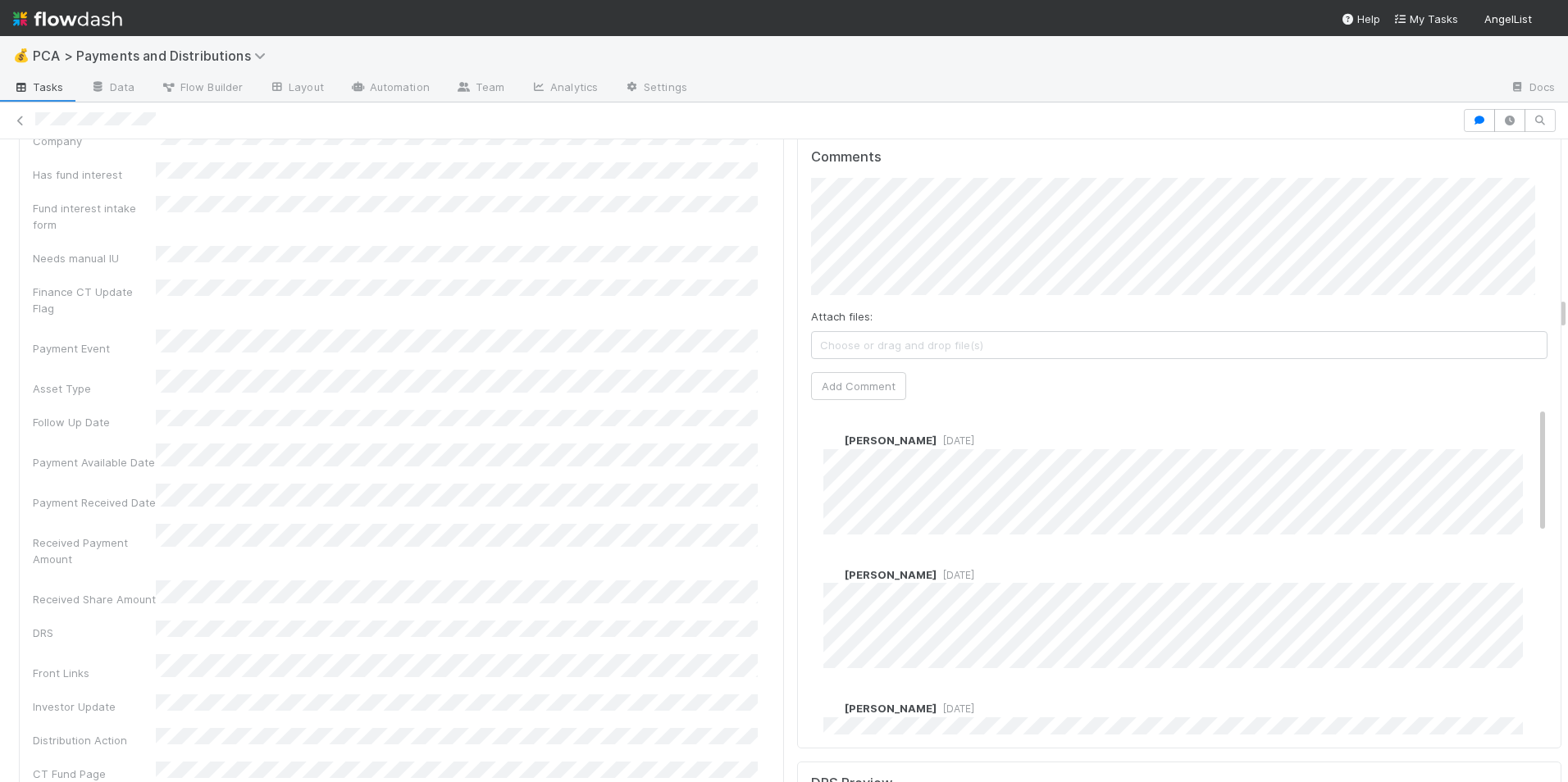
scroll to position [2951, 0]
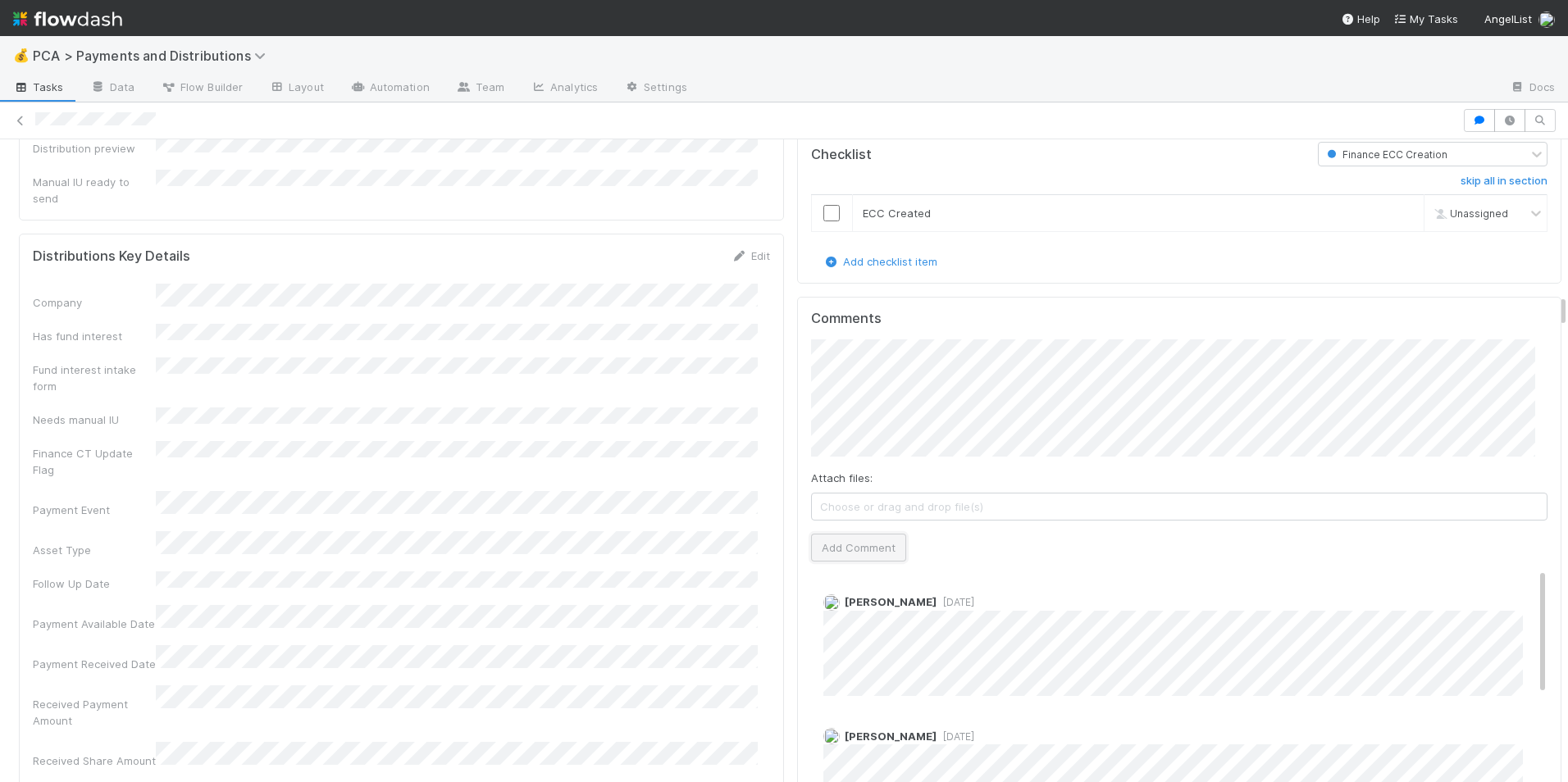
click at [846, 533] on button "Add Comment" at bounding box center [859, 547] width 95 height 28
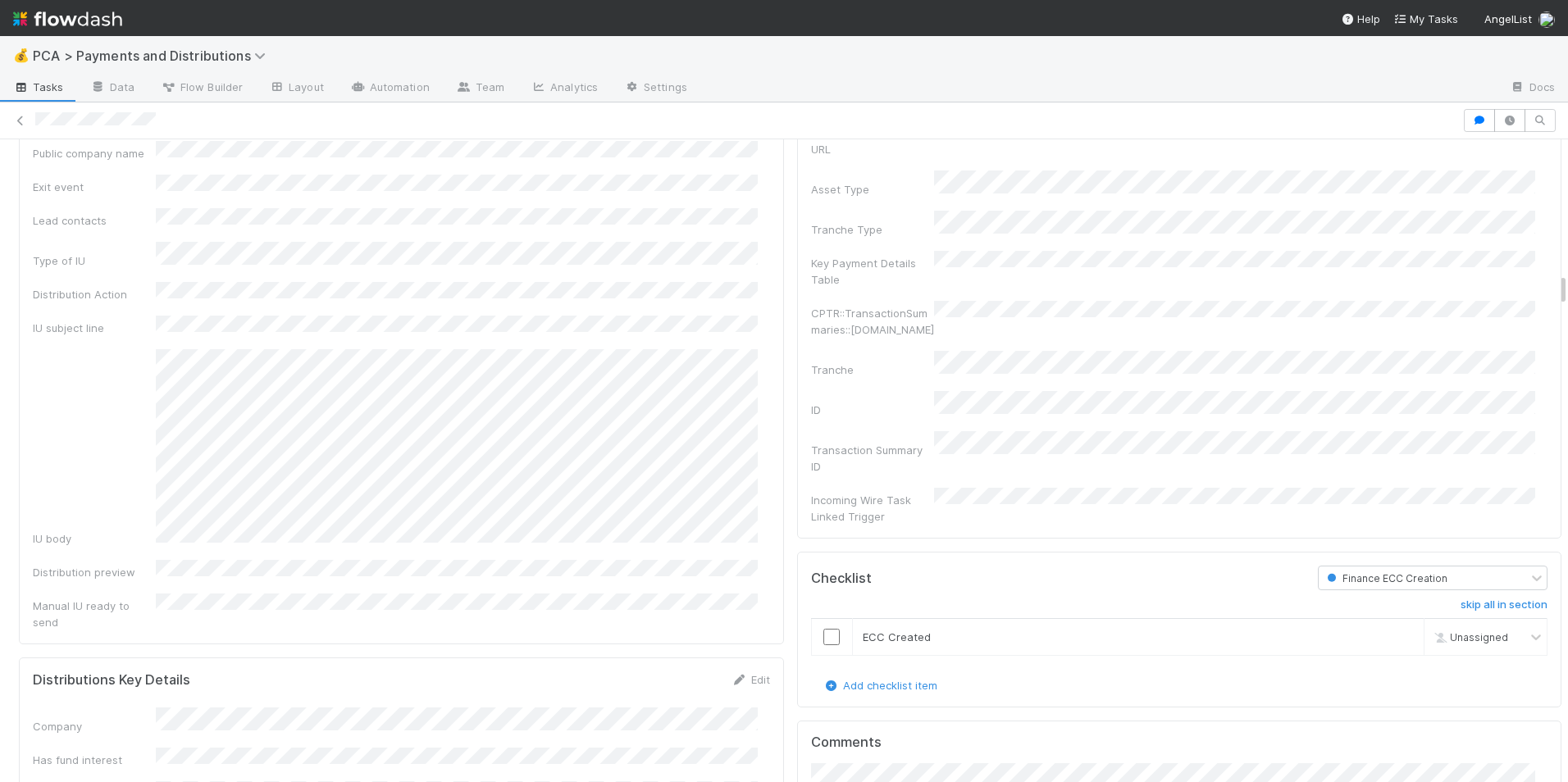
scroll to position [2541, 0]
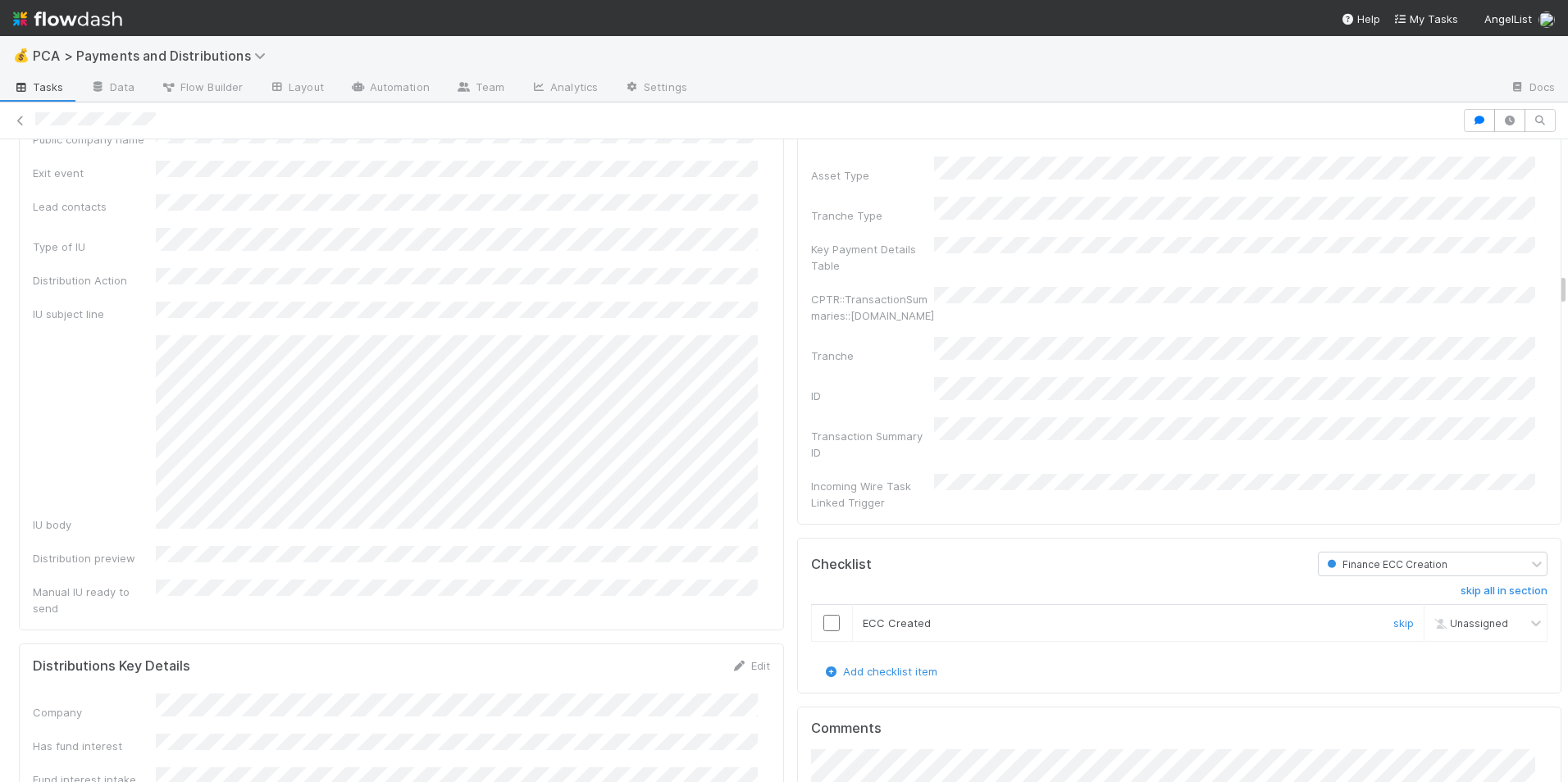
click at [824, 615] on input "checkbox" at bounding box center [831, 623] width 17 height 17
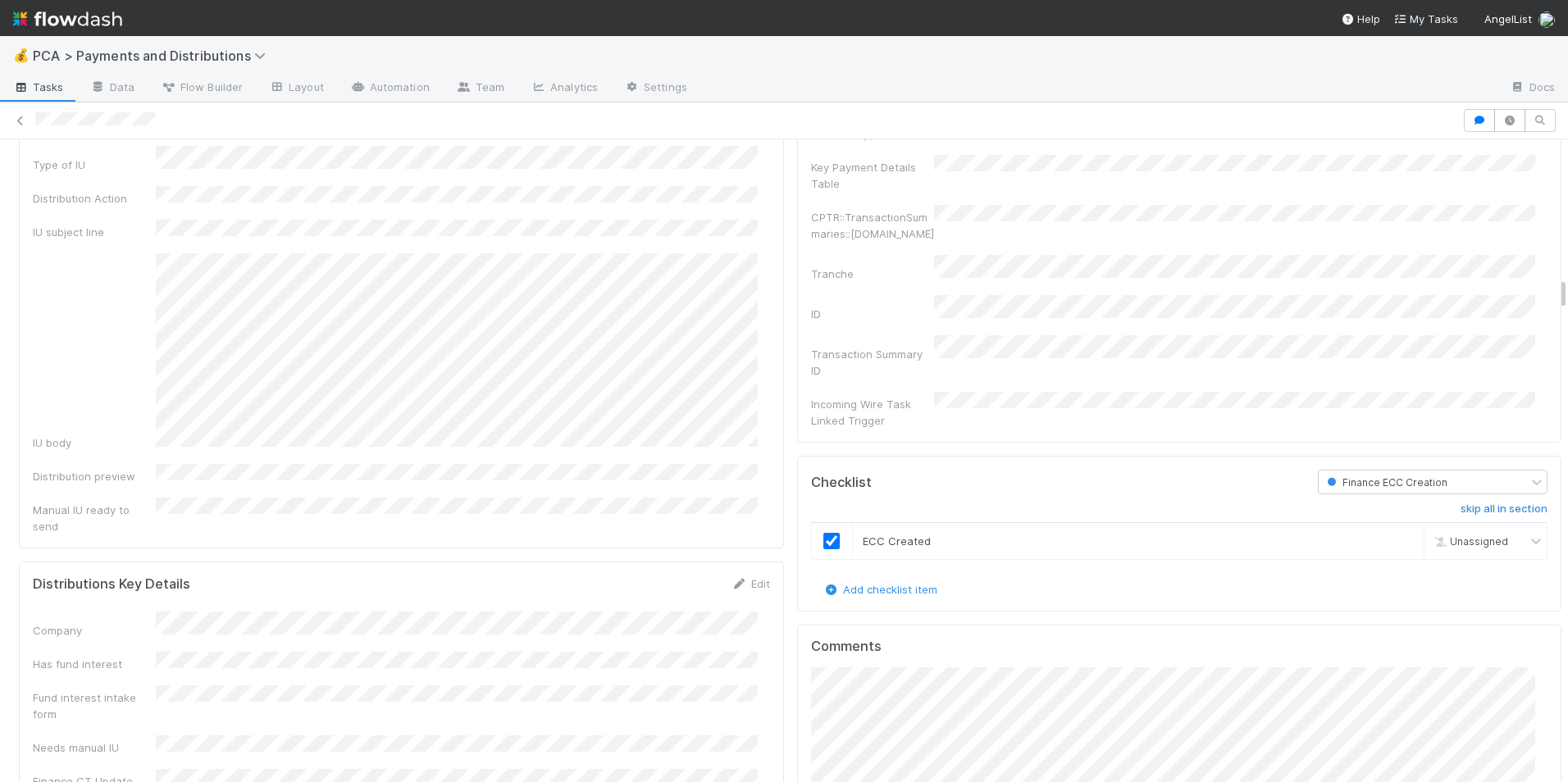
checkbox input "true"
click at [738, 577] on link "Edit" at bounding box center [751, 583] width 39 height 13
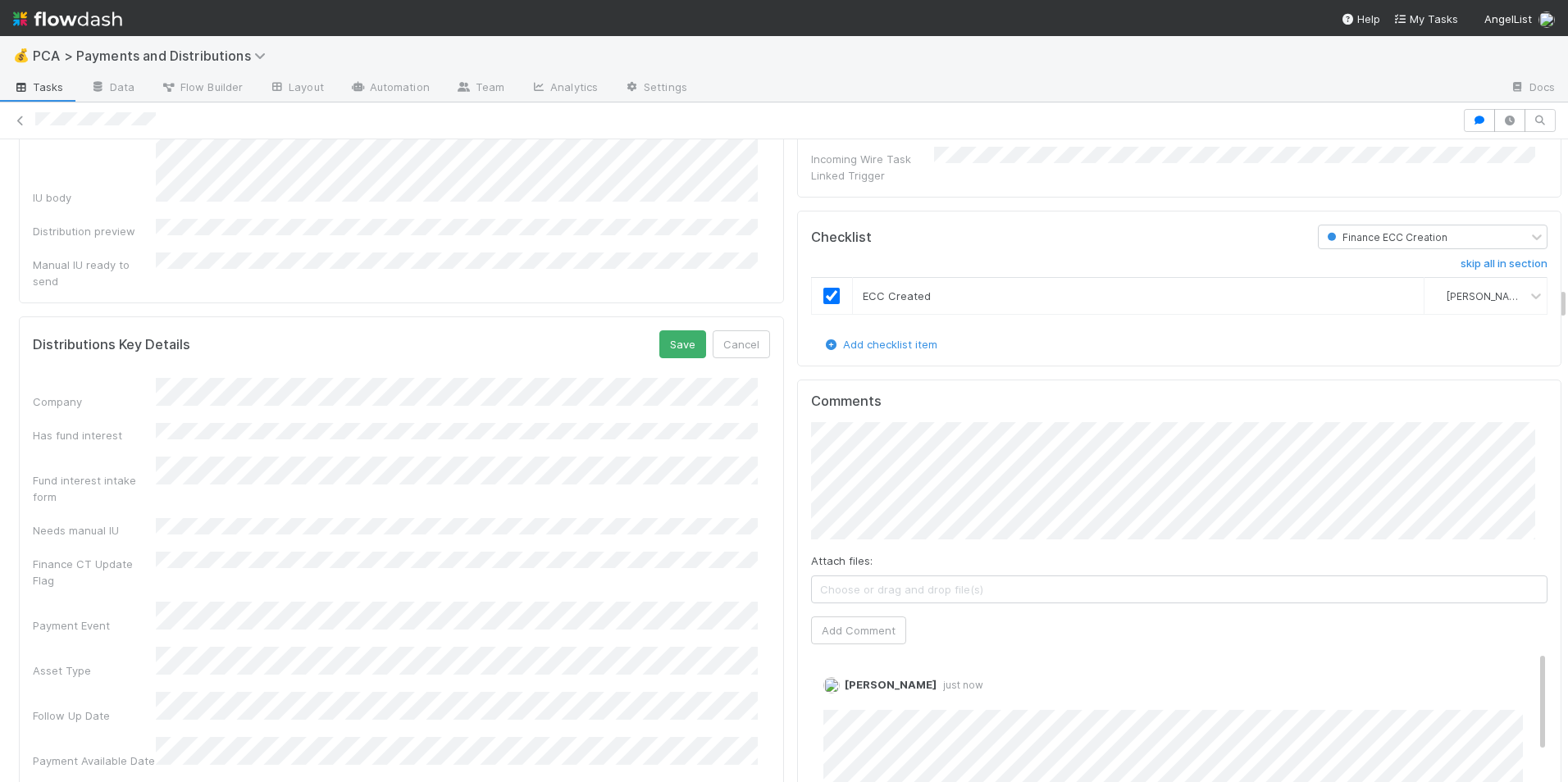
scroll to position [2869, 0]
click at [675, 329] on button "Save" at bounding box center [682, 344] width 47 height 28
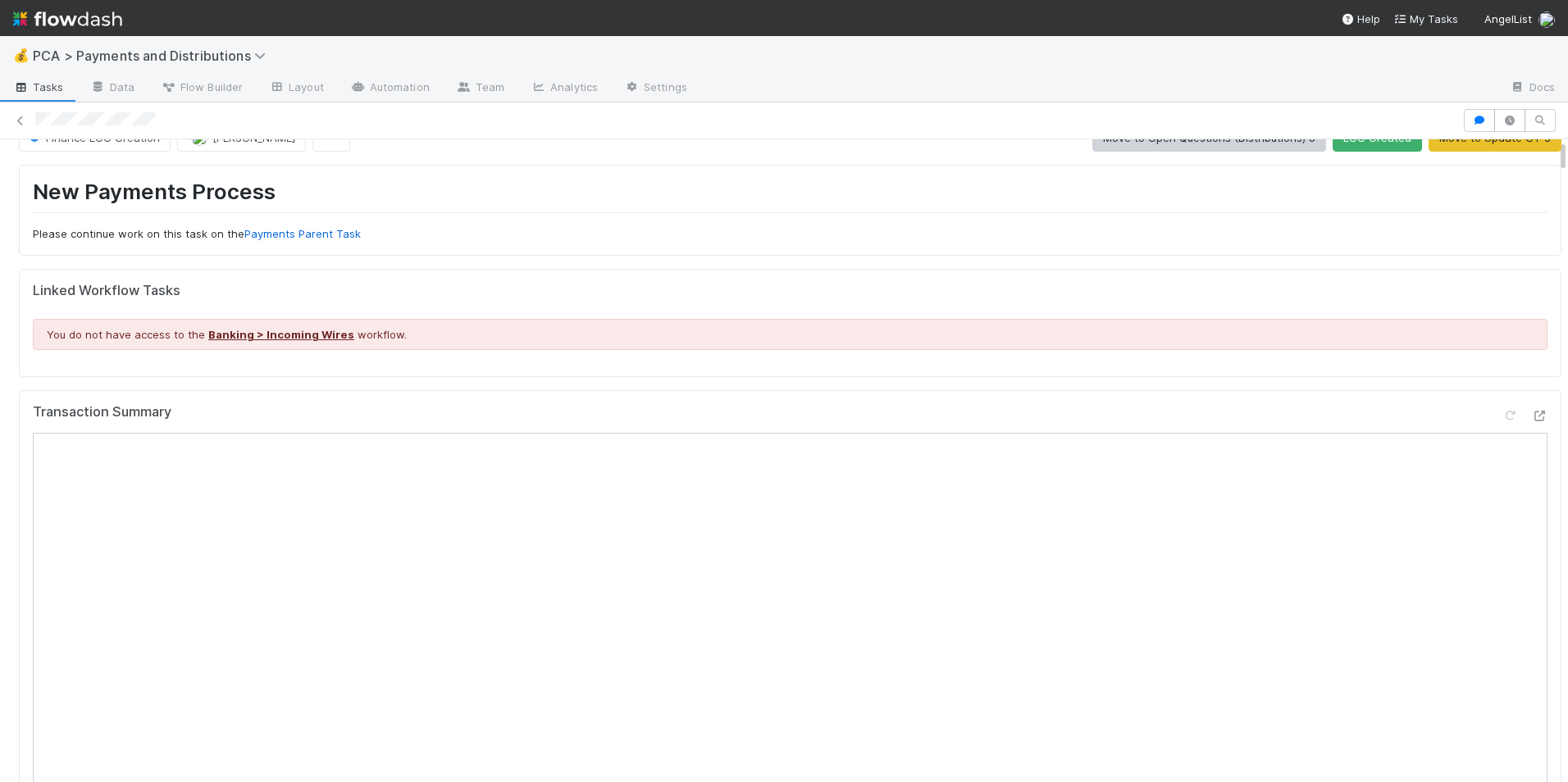
scroll to position [0, 0]
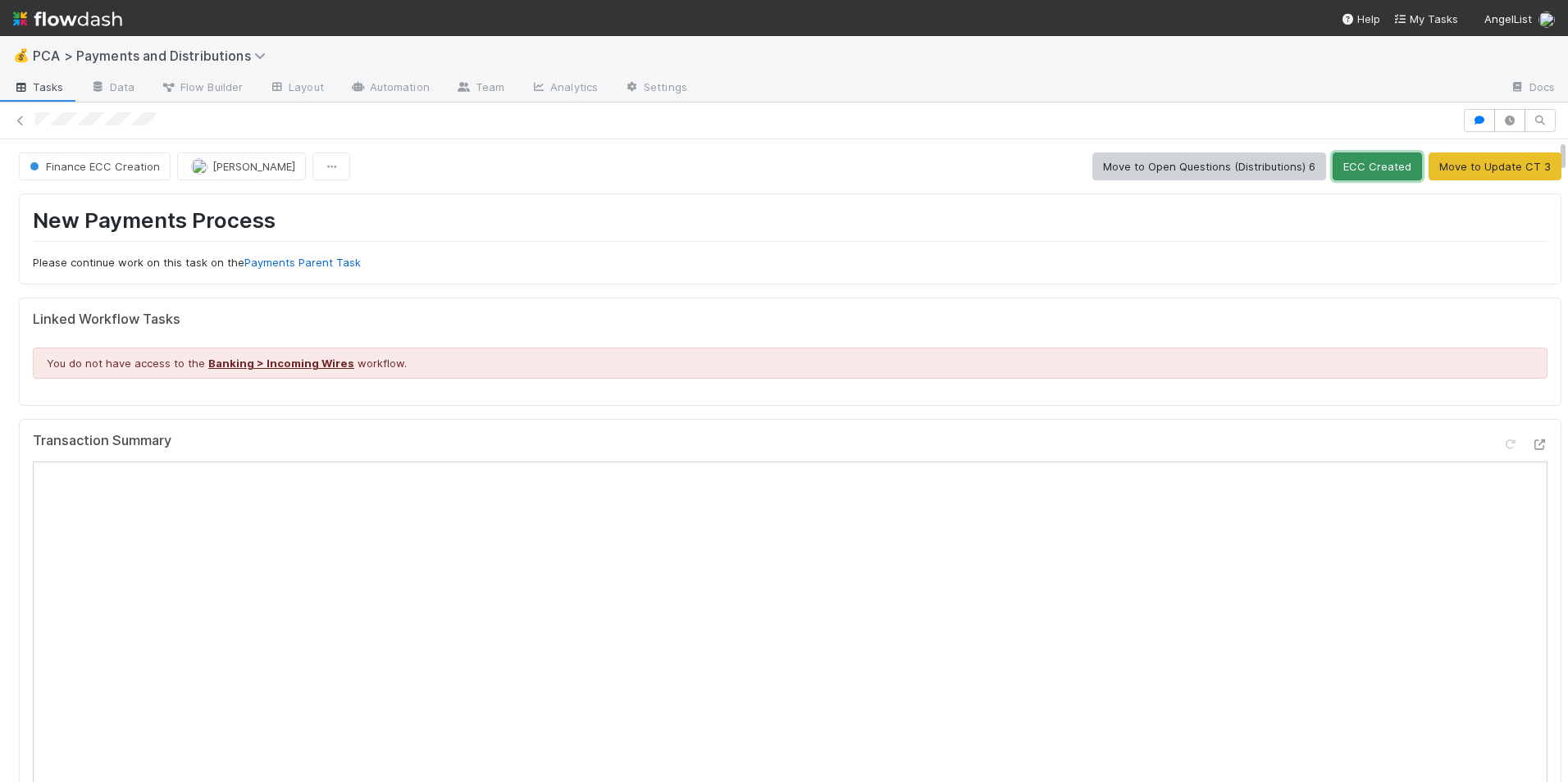
click at [1343, 168] on button "ECC Created" at bounding box center [1377, 167] width 90 height 28
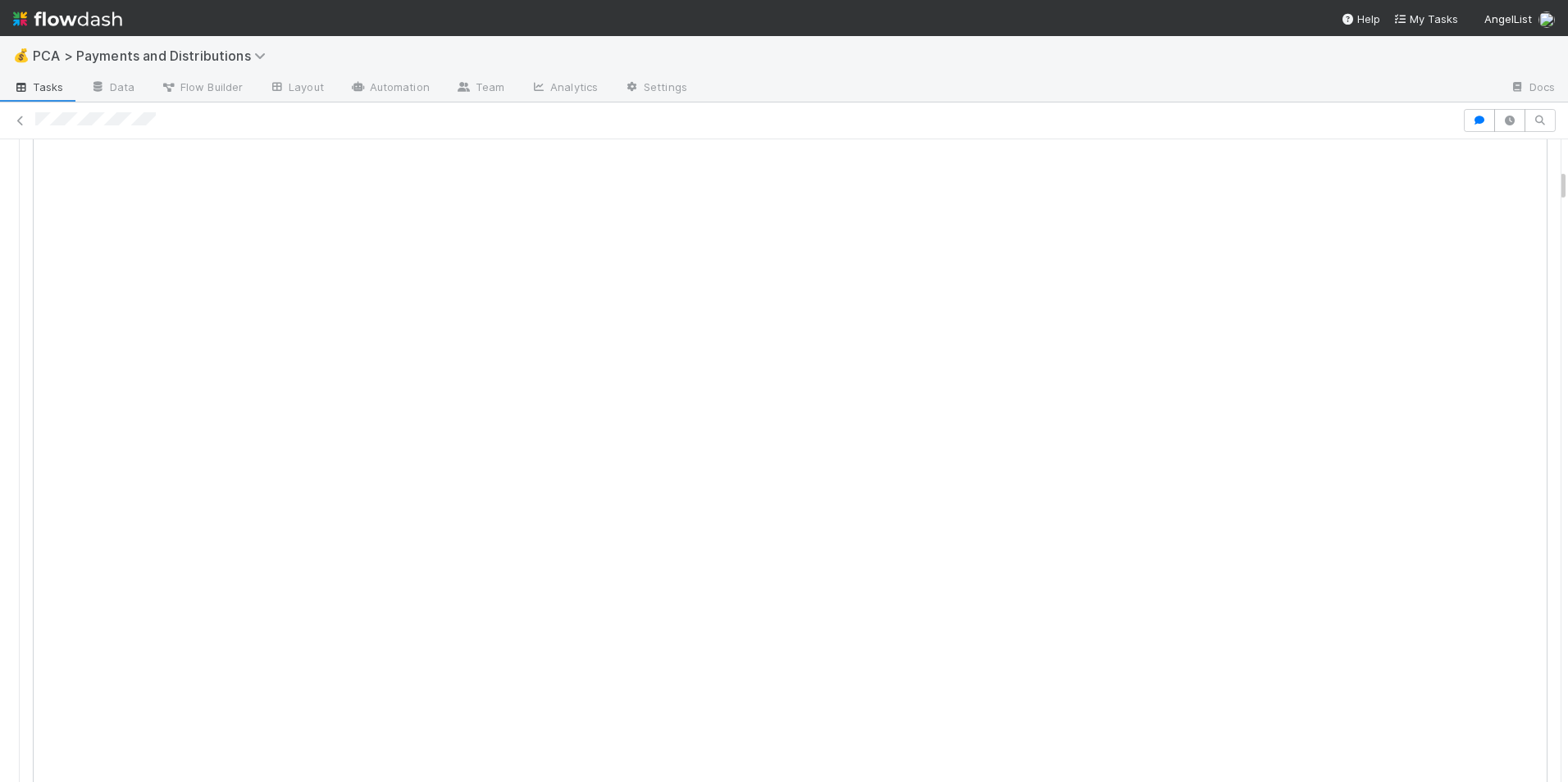
scroll to position [574, 0]
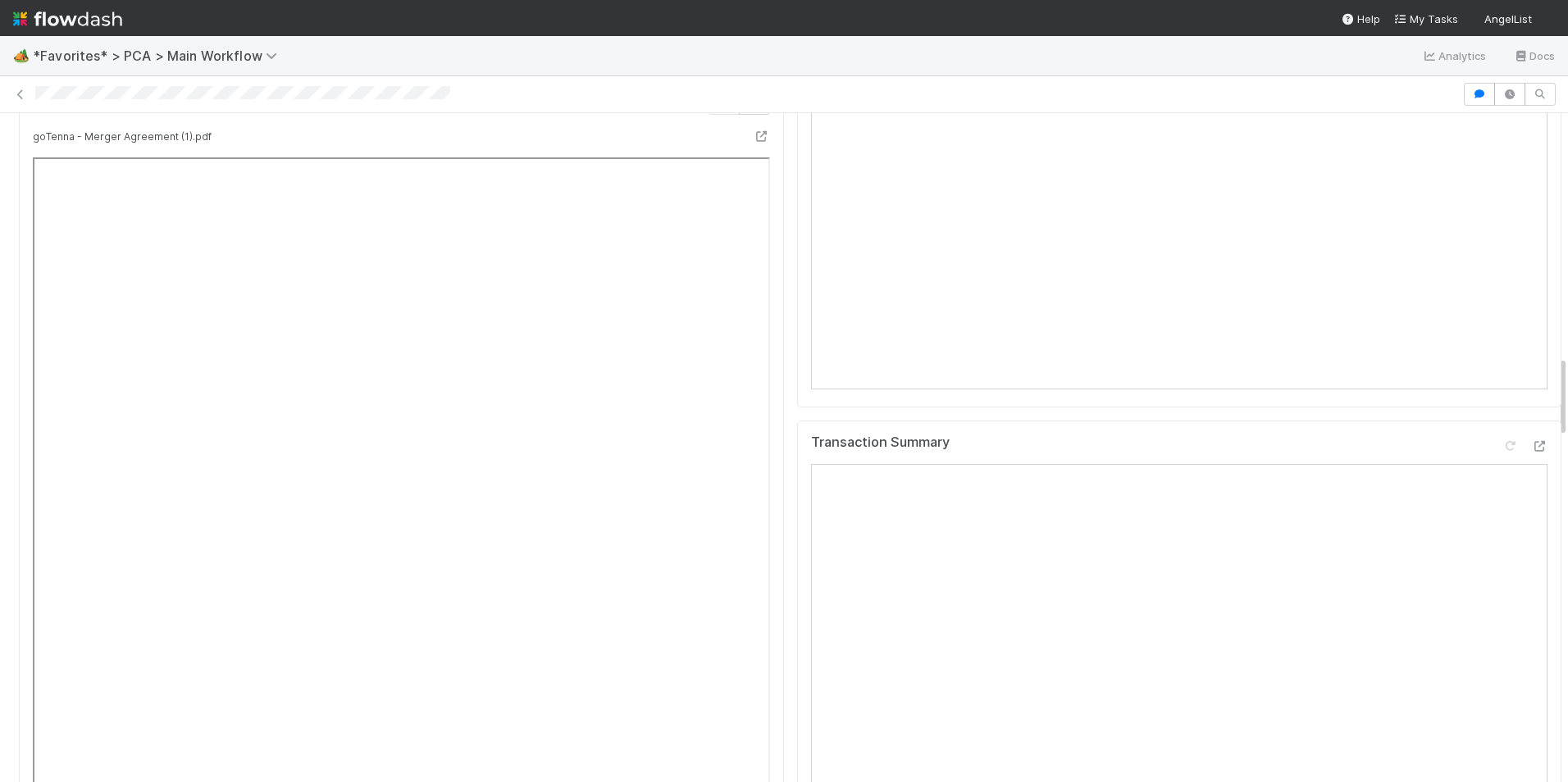
scroll to position [1967, 0]
click at [1531, 442] on icon at bounding box center [1539, 447] width 17 height 11
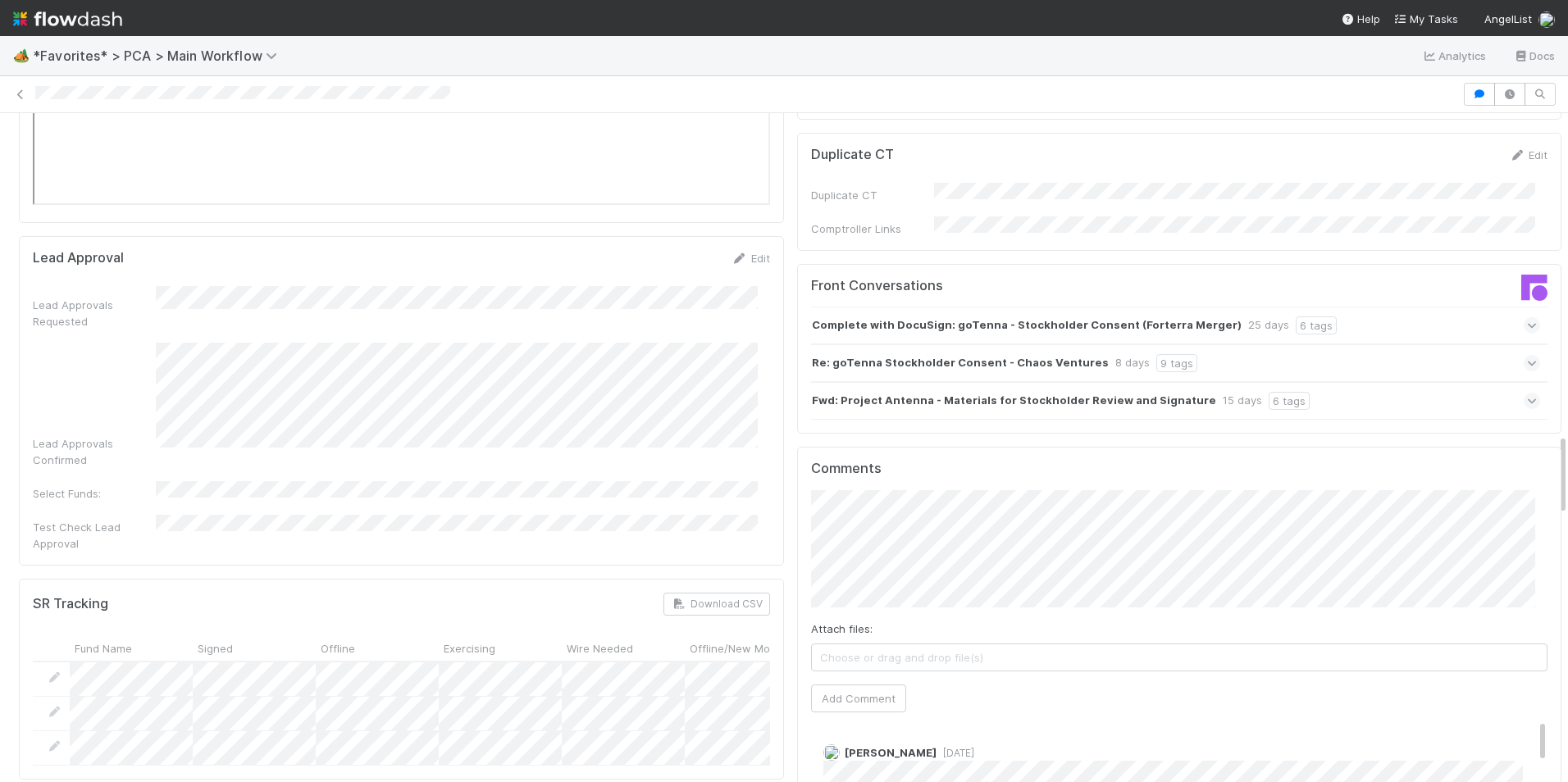
scroll to position [2787, 0]
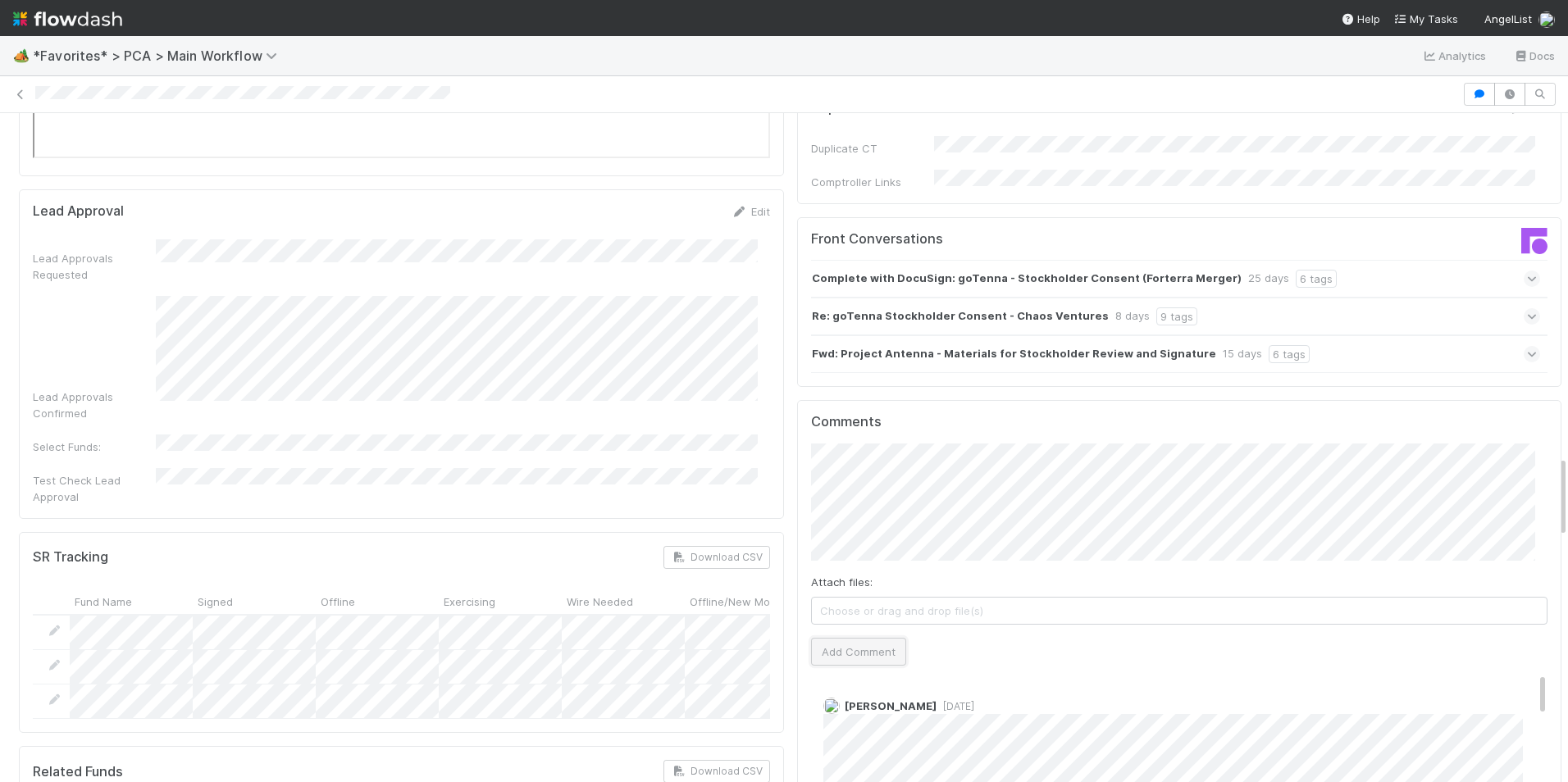
click at [864, 638] on button "Add Comment" at bounding box center [859, 652] width 95 height 28
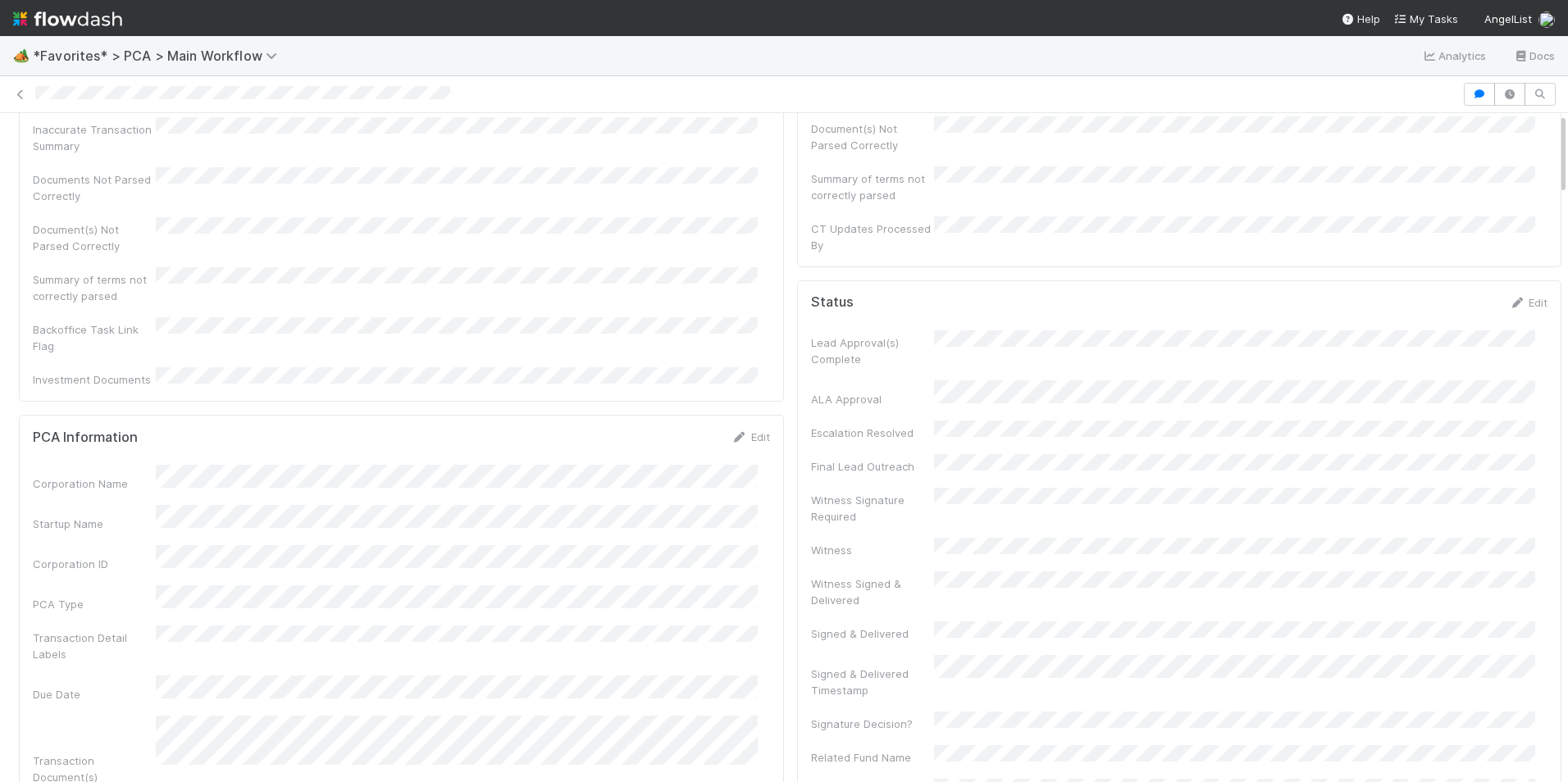
scroll to position [0, 0]
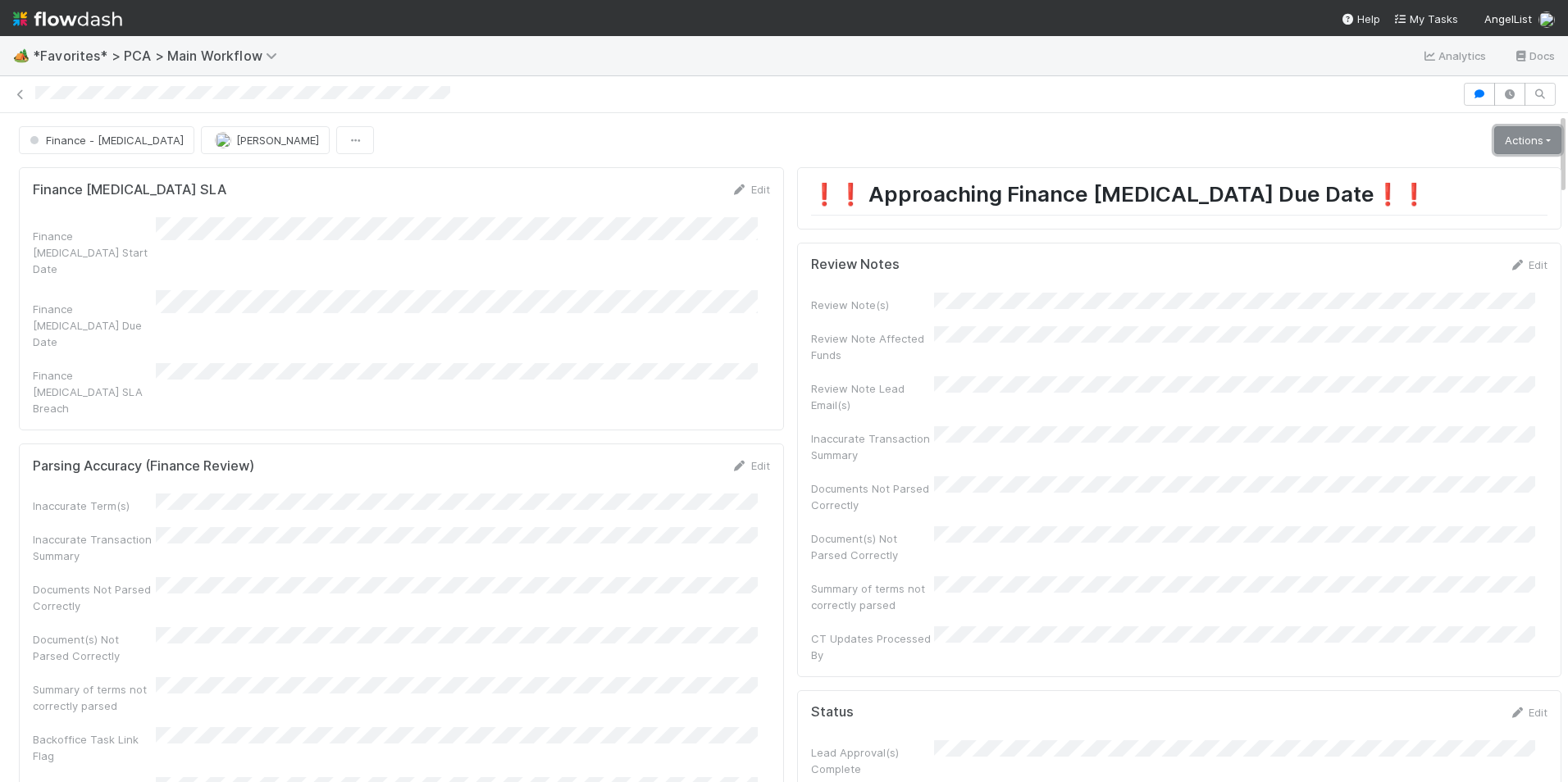
click at [1499, 139] on link "Actions" at bounding box center [1528, 141] width 67 height 28
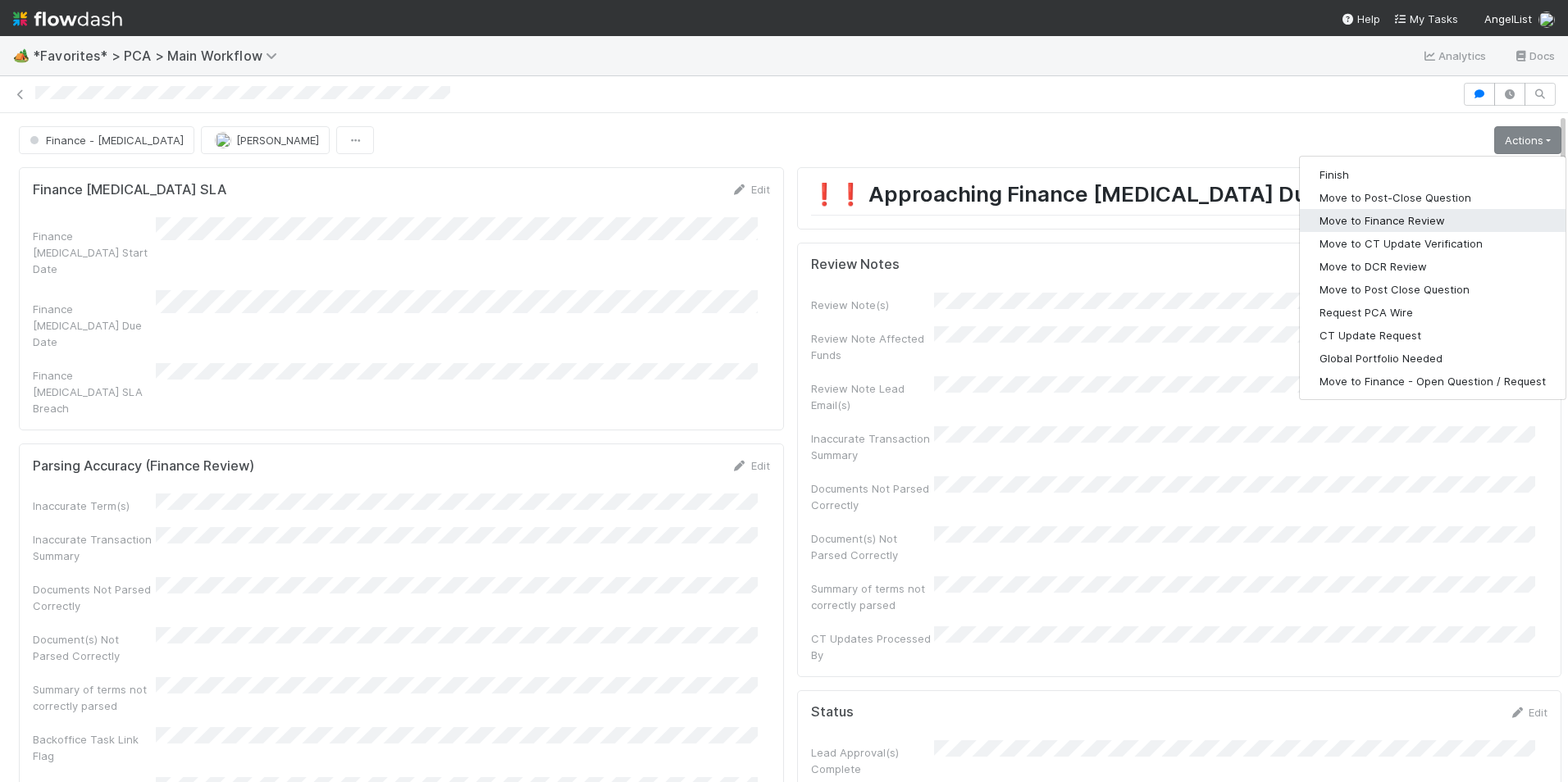
click at [1318, 223] on button "Move to Finance Review" at bounding box center [1433, 221] width 265 height 23
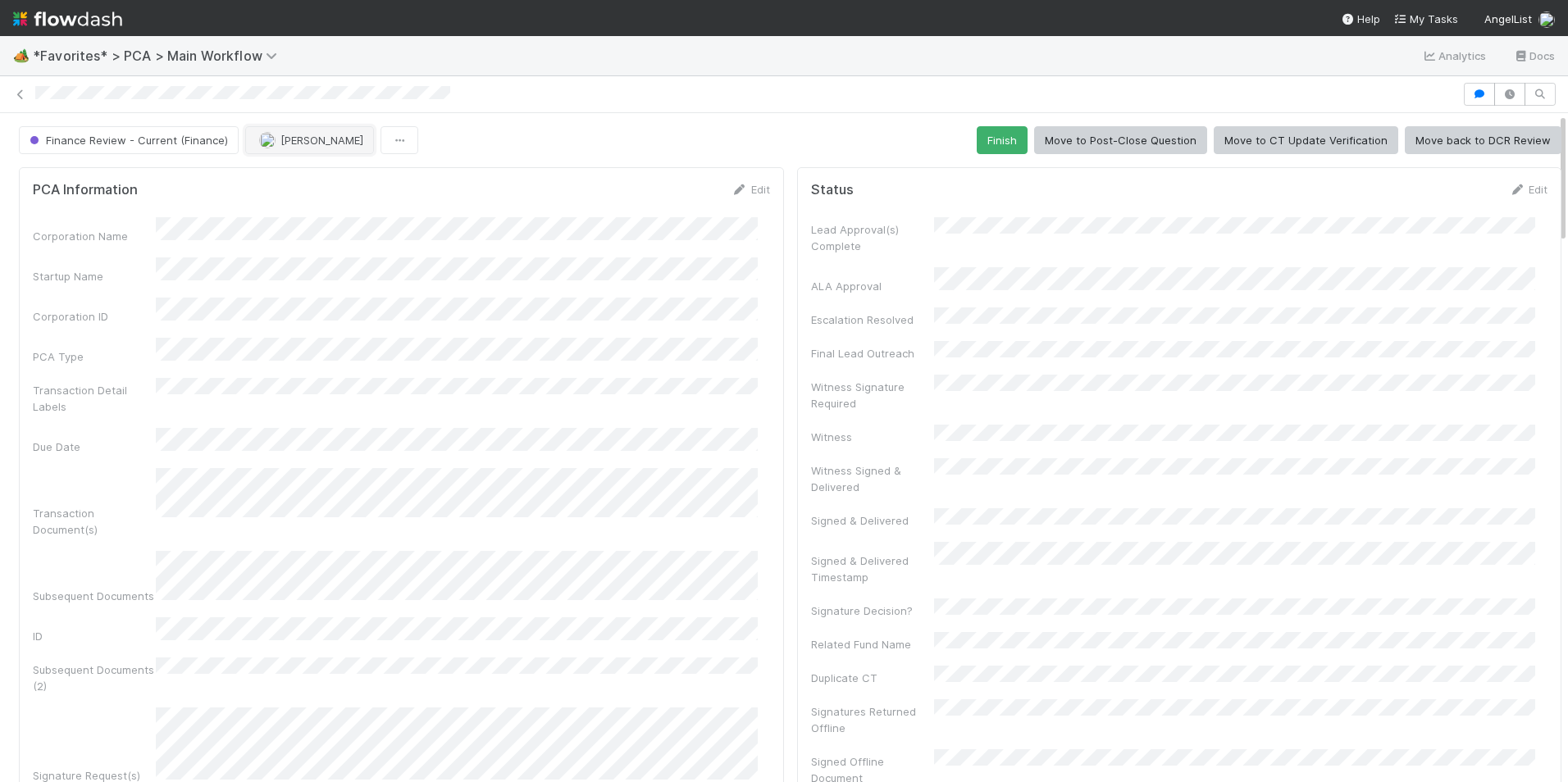
click at [280, 141] on span "[PERSON_NAME]" at bounding box center [322, 140] width 83 height 13
click at [290, 177] on span "Jacob Luna" at bounding box center [307, 181] width 83 height 13
click at [19, 93] on icon at bounding box center [20, 95] width 17 height 11
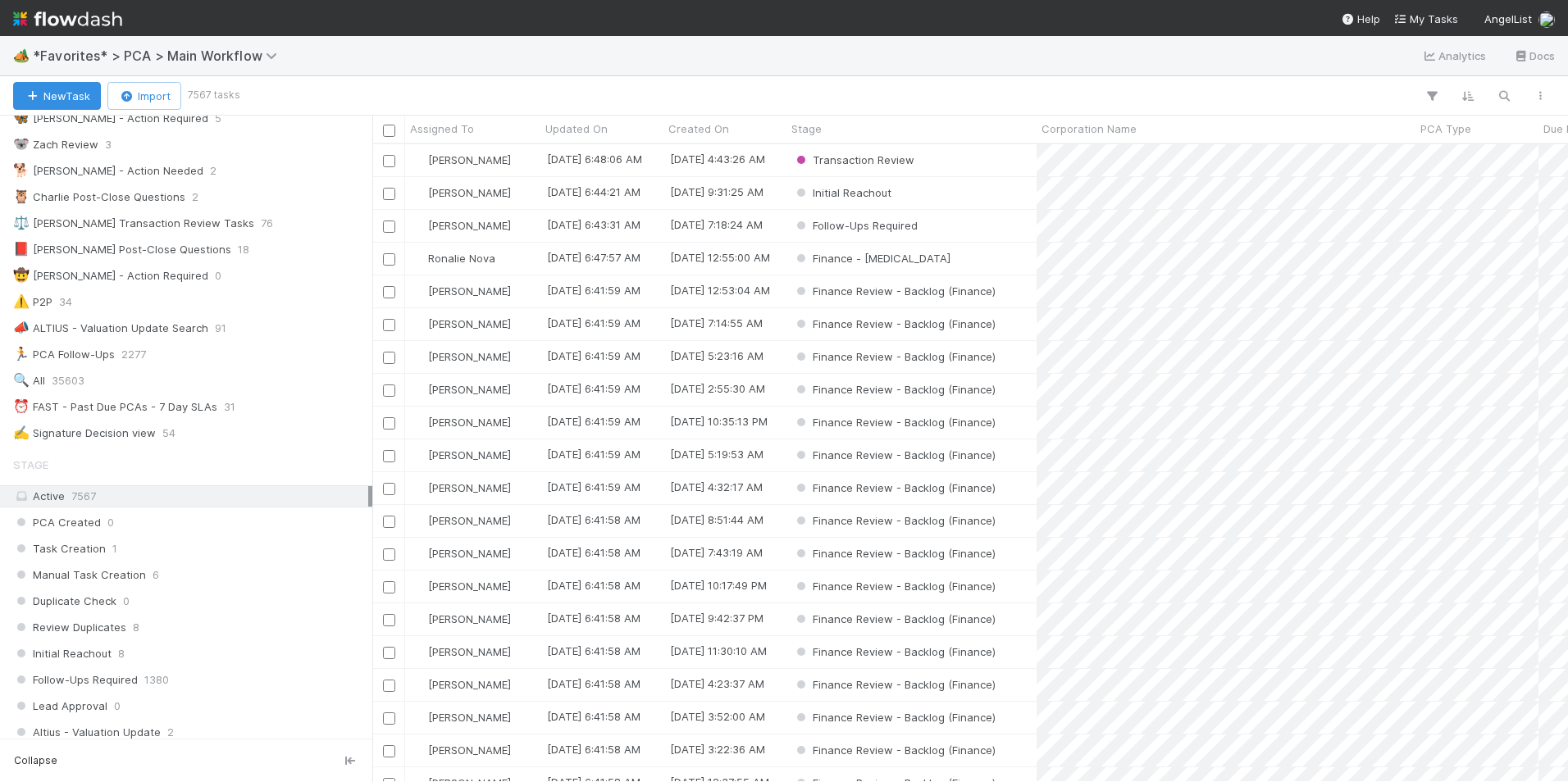
scroll to position [164, 0]
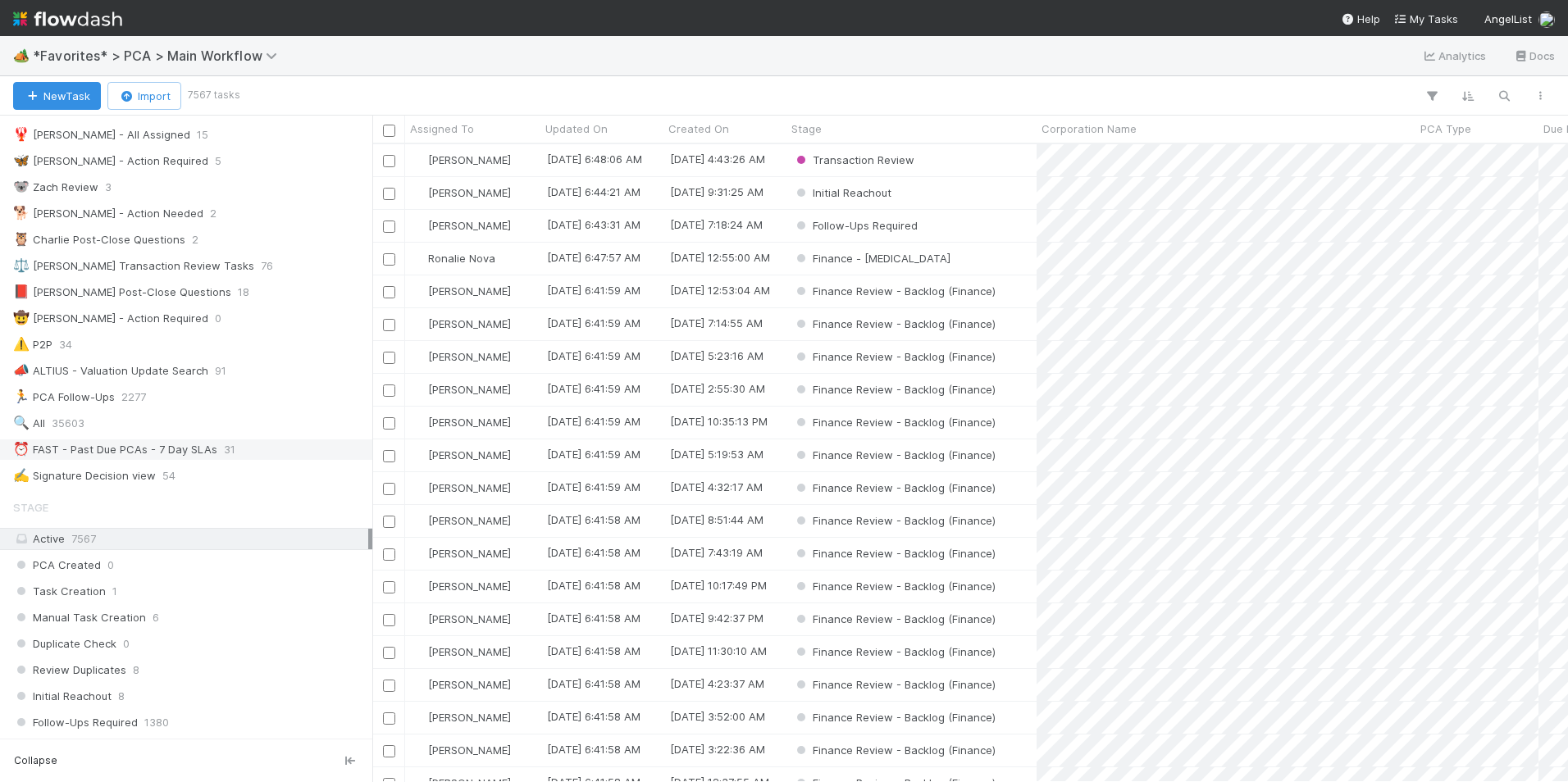
click at [240, 449] on div "⏰ FAST - Past Due PCAs - 7 Day SLAs 31" at bounding box center [191, 449] width 355 height 20
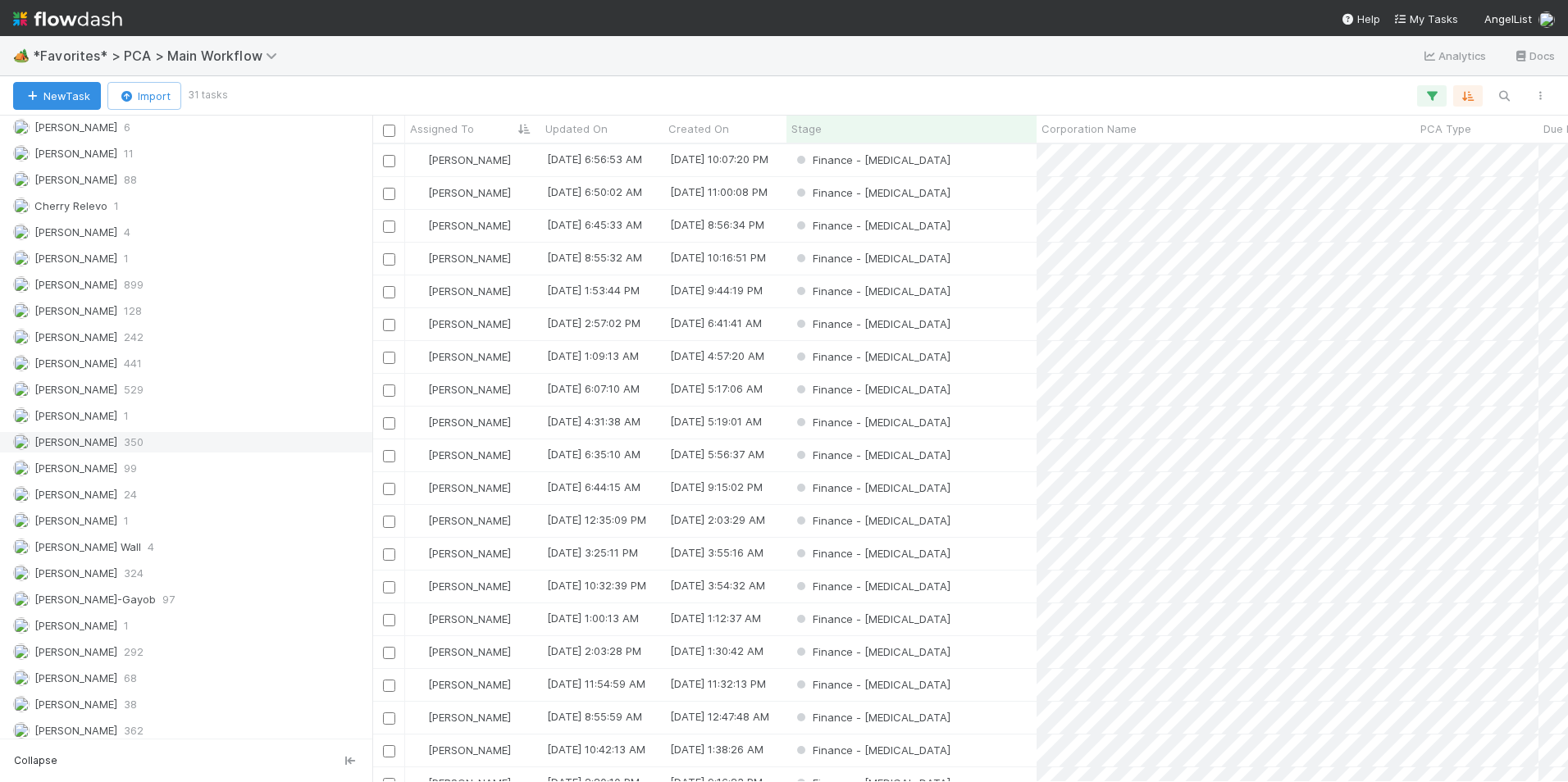
scroll to position [2131, 0]
click at [131, 600] on div "Marlon 68" at bounding box center [191, 601] width 355 height 20
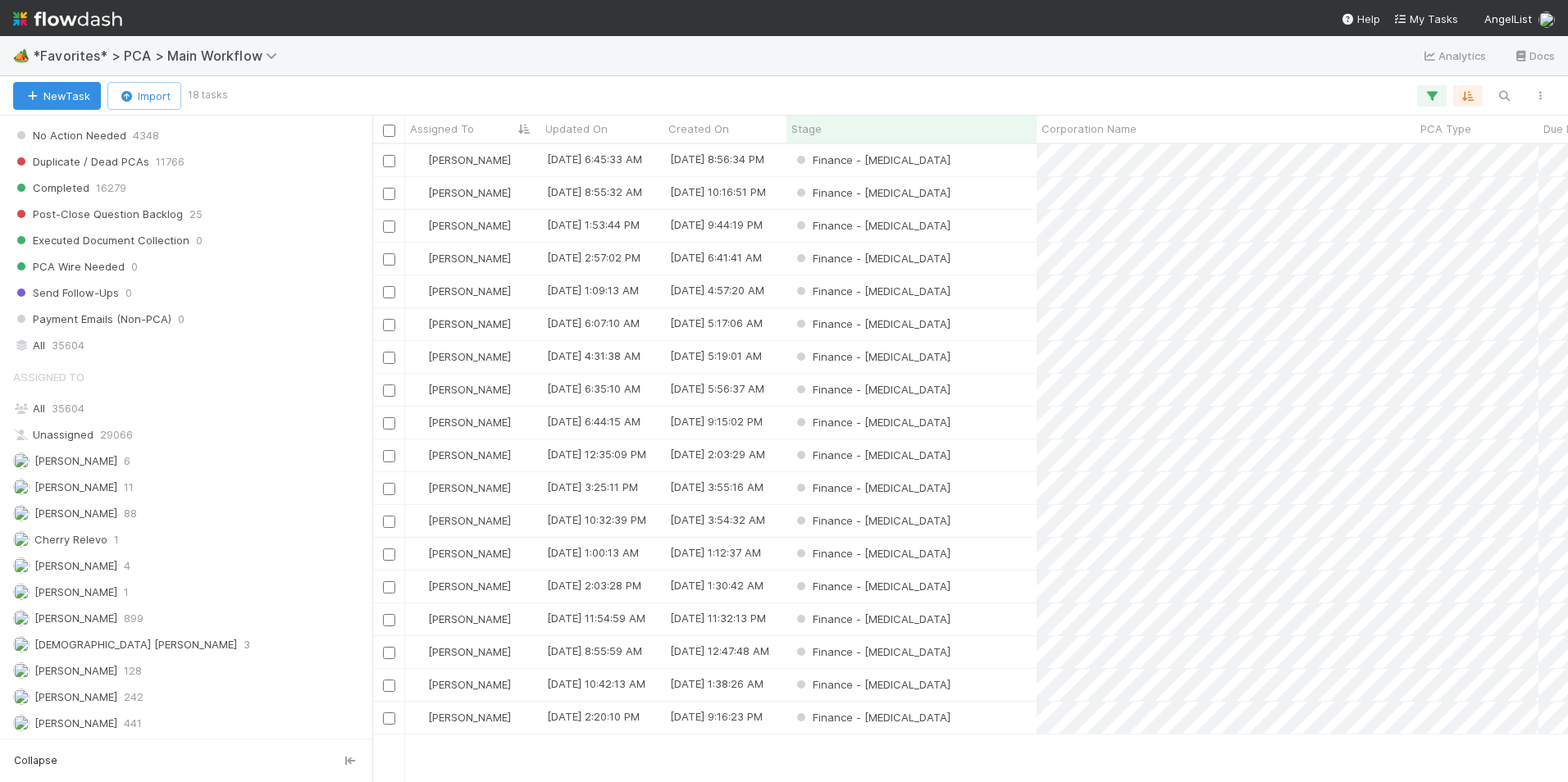
scroll to position [626, 1183]
click at [974, 160] on div "Finance - [MEDICAL_DATA]" at bounding box center [911, 160] width 250 height 32
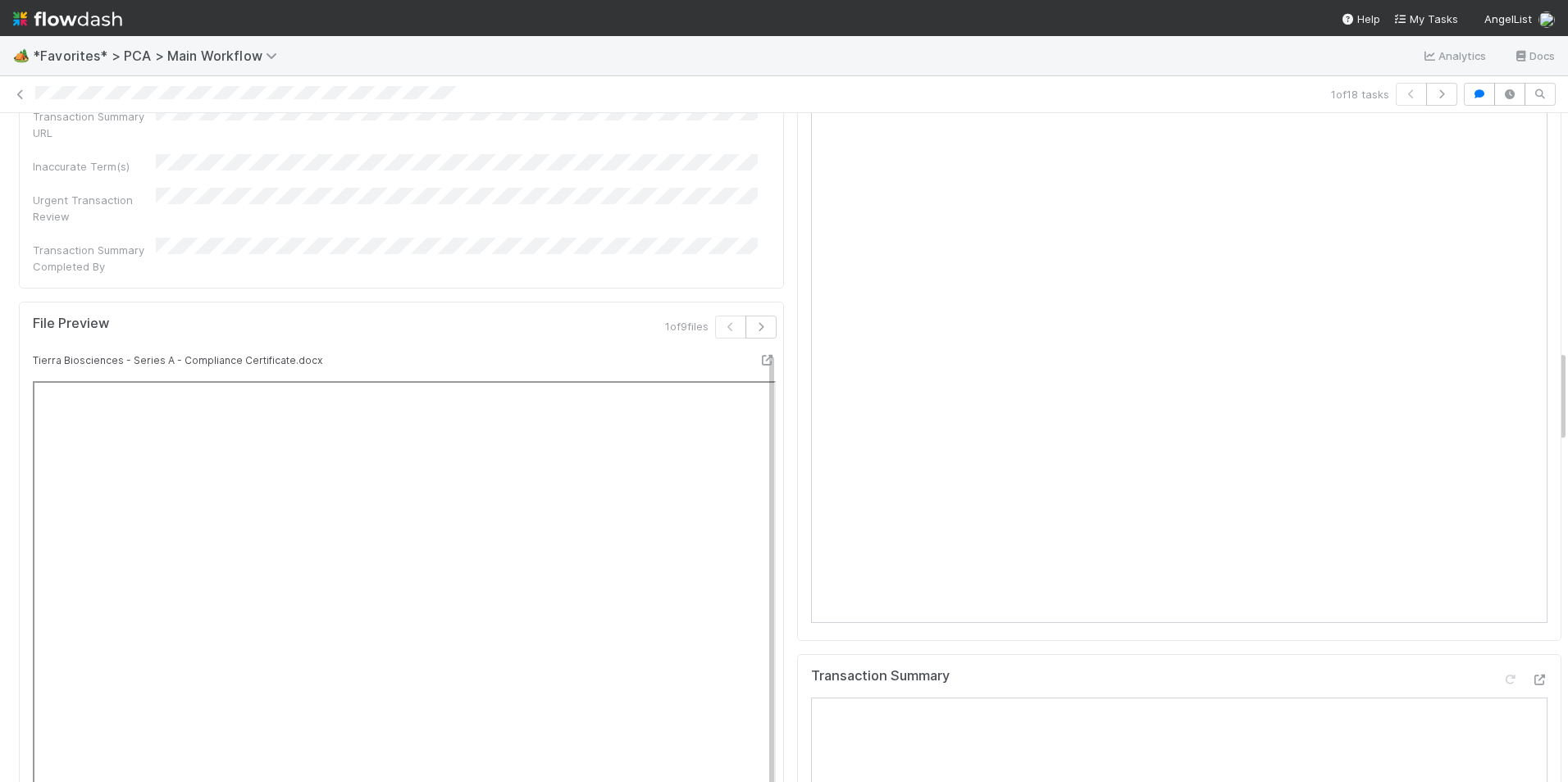
scroll to position [1394, 0]
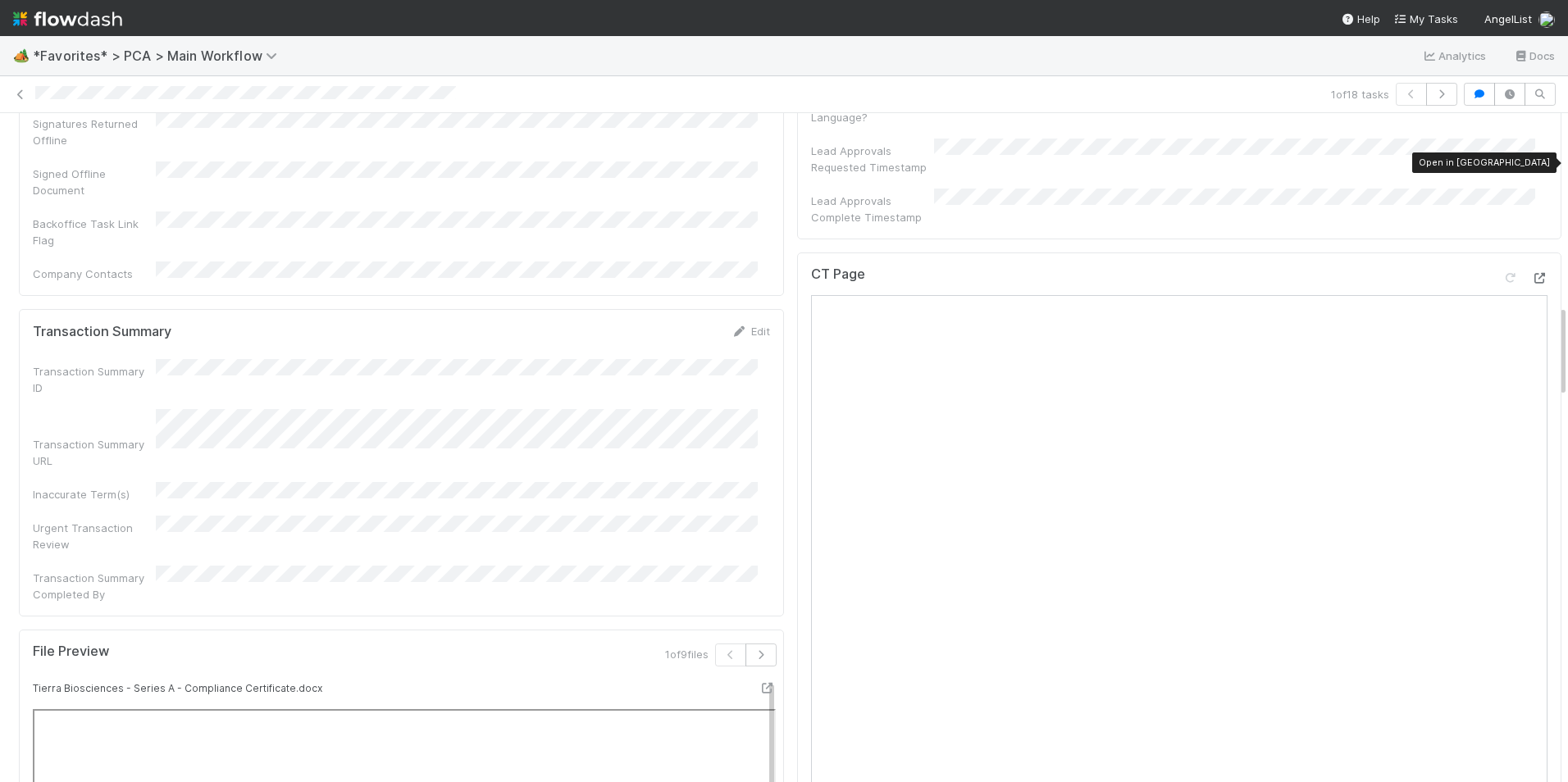
click at [1531, 273] on icon at bounding box center [1539, 279] width 17 height 11
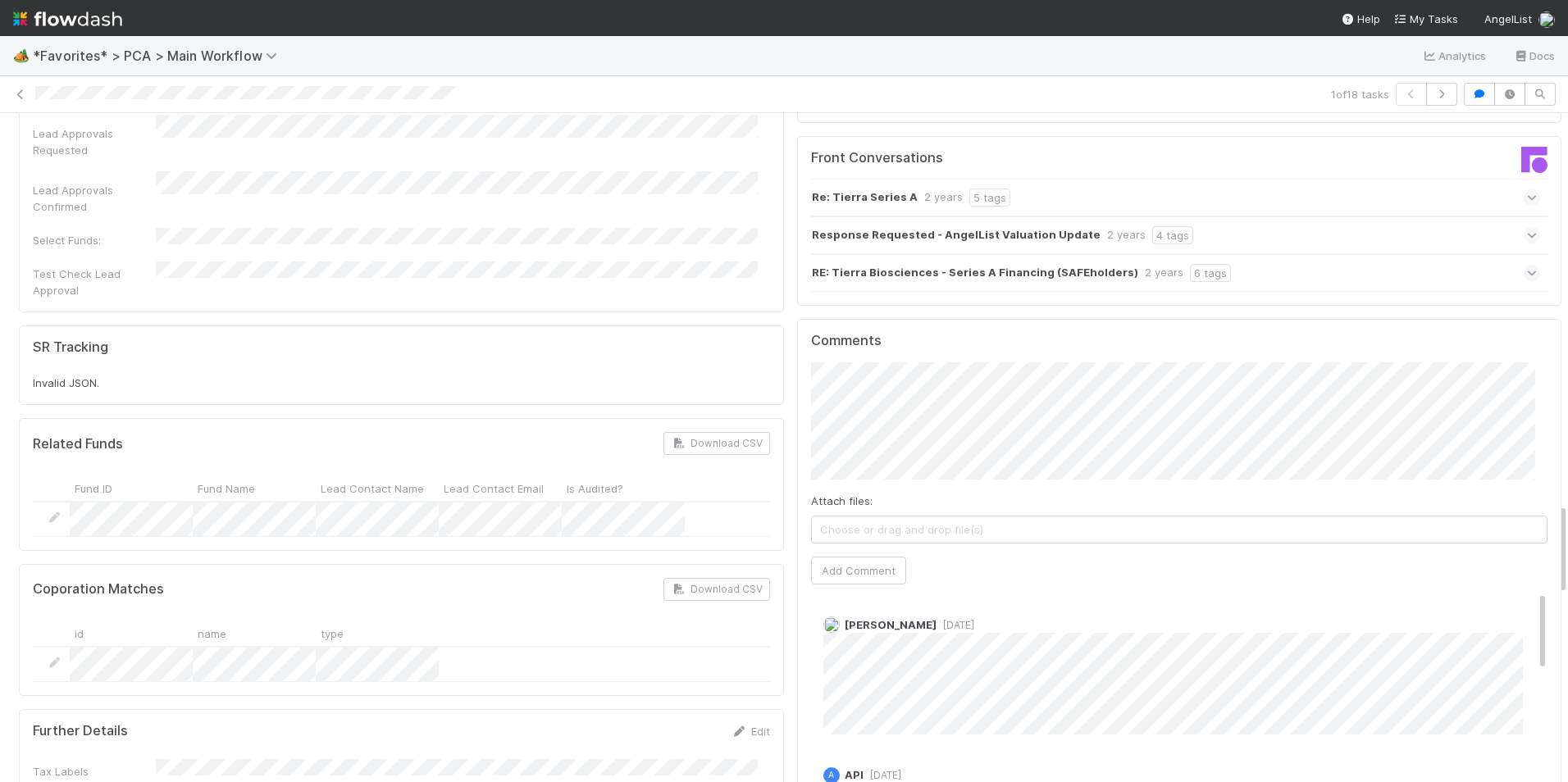
scroll to position [2869, 0]
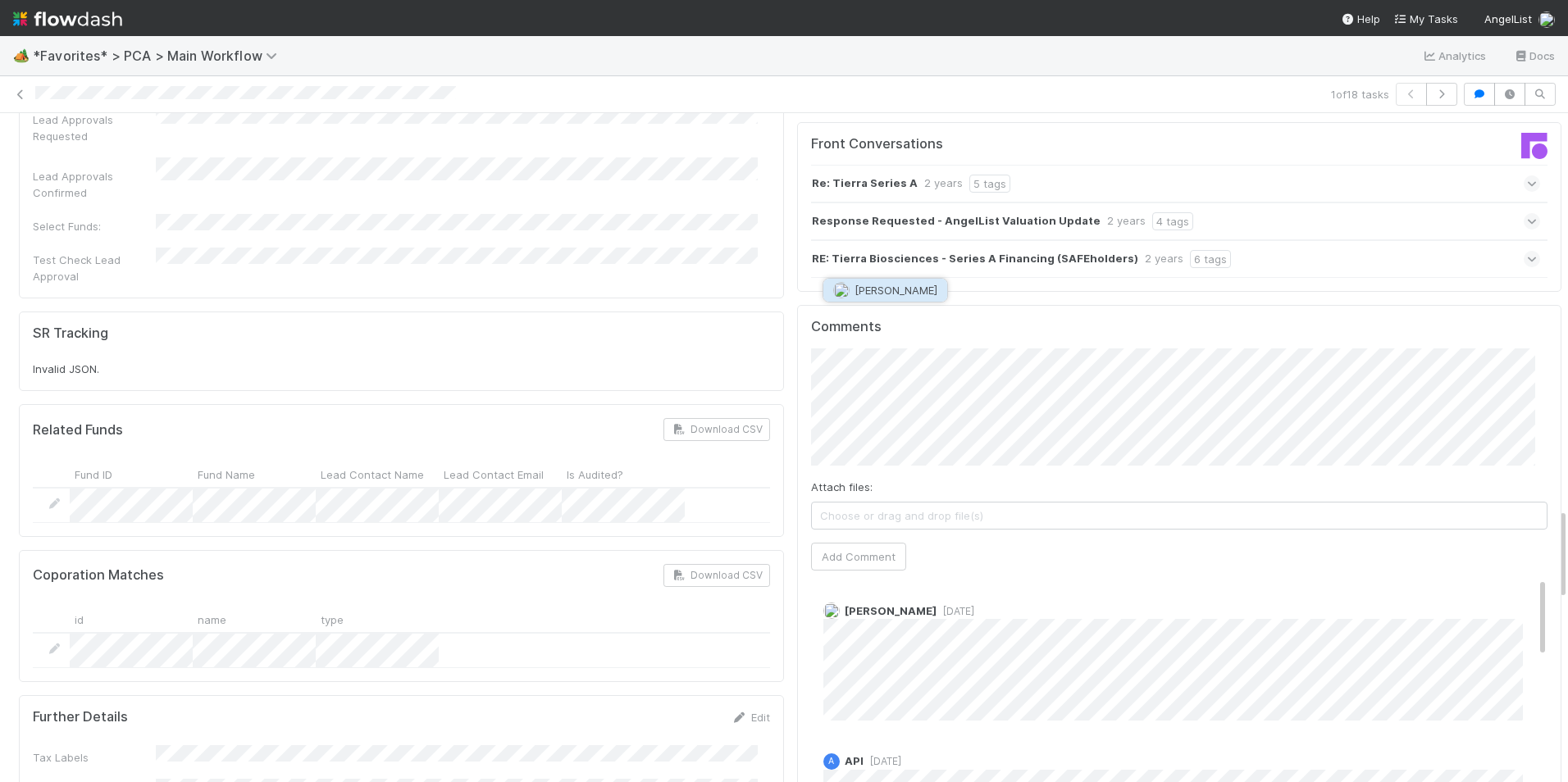
click at [892, 503] on span "Choose or drag and drop file(s)" at bounding box center [1179, 516] width 736 height 26
click at [897, 293] on span "Conor Queenan" at bounding box center [896, 290] width 83 height 13
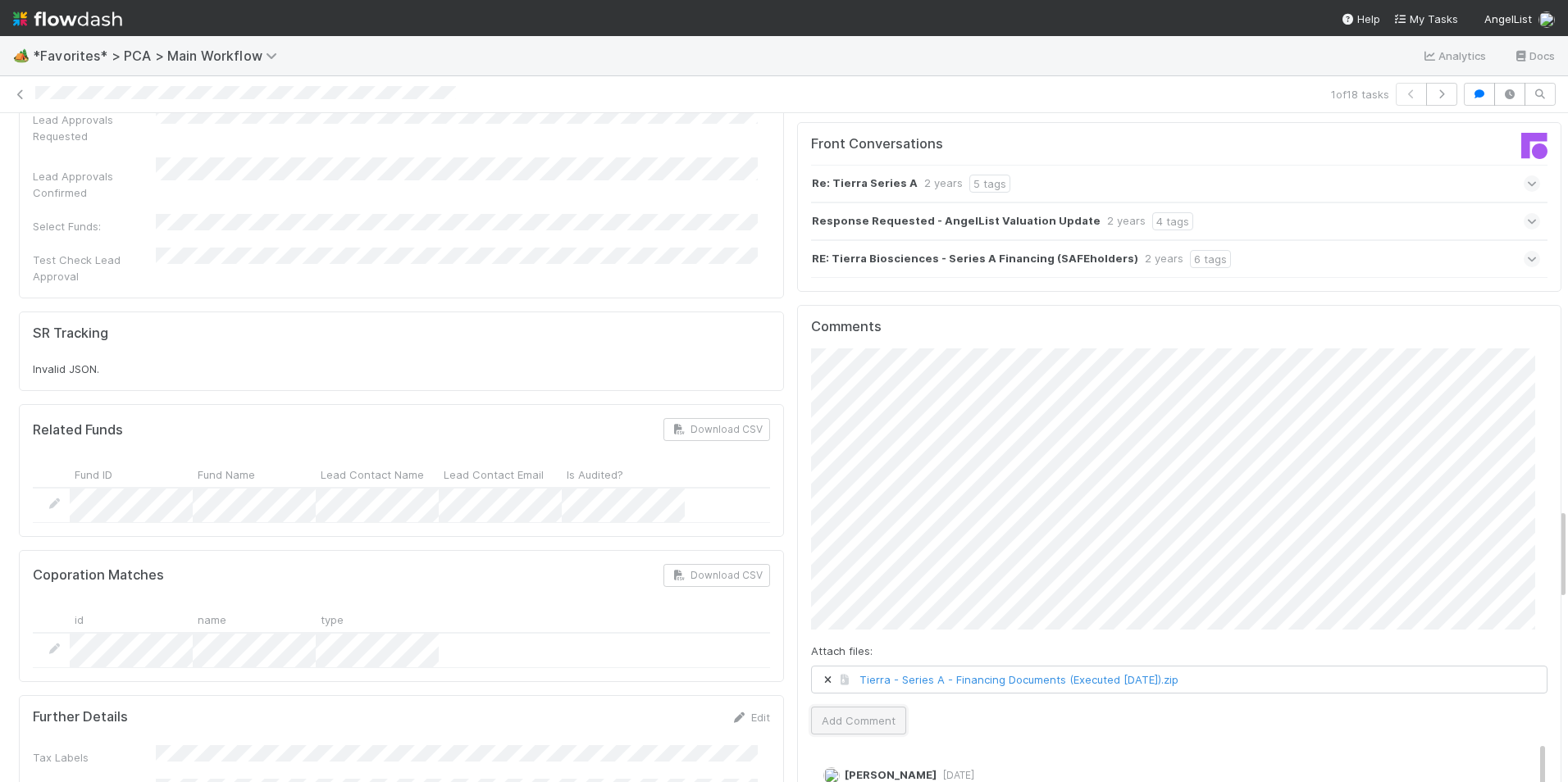
click at [845, 706] on button "Add Comment" at bounding box center [859, 720] width 95 height 28
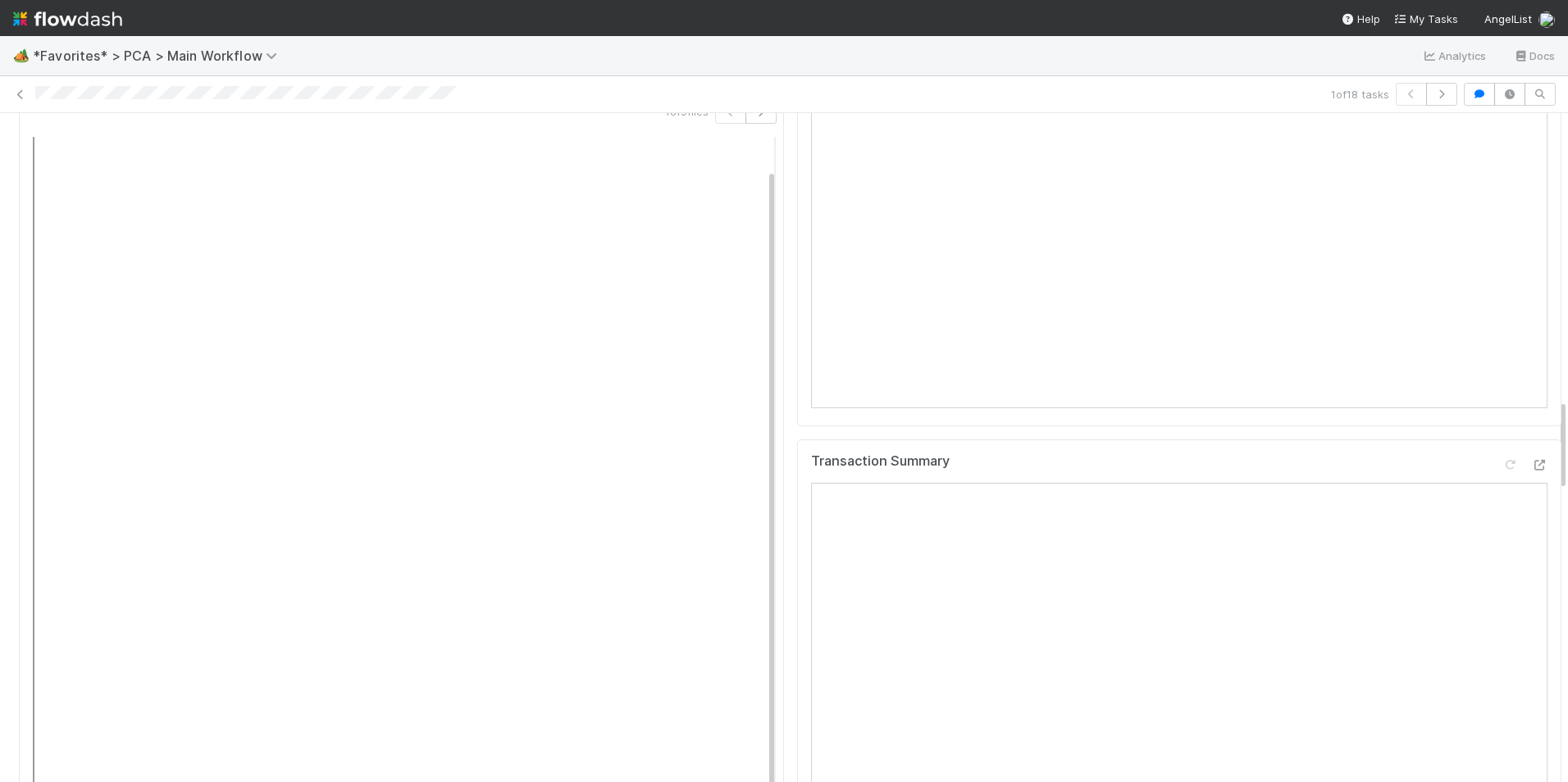
scroll to position [1885, 0]
click at [1531, 510] on icon at bounding box center [1539, 516] width 17 height 11
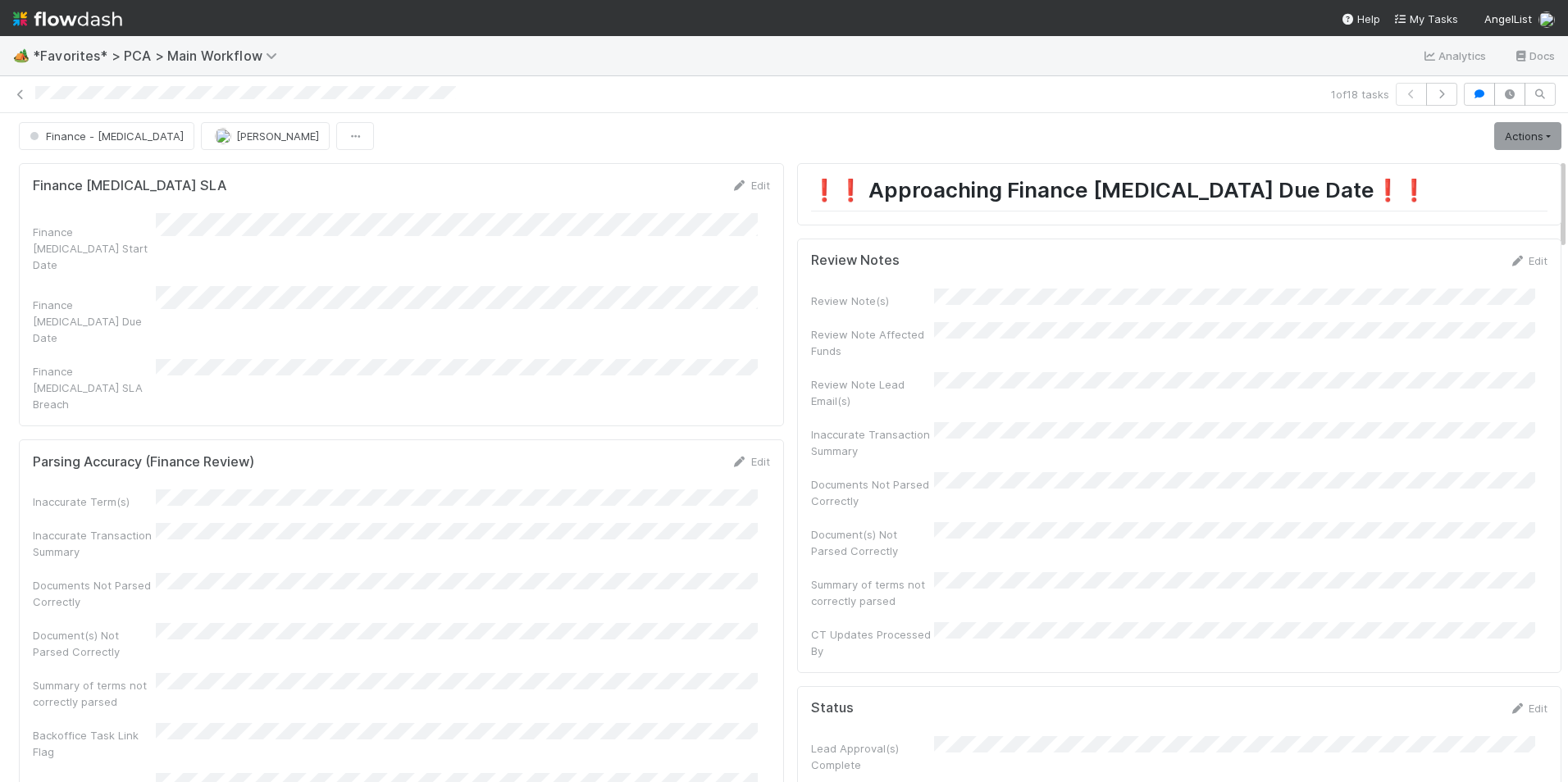
scroll to position [0, 0]
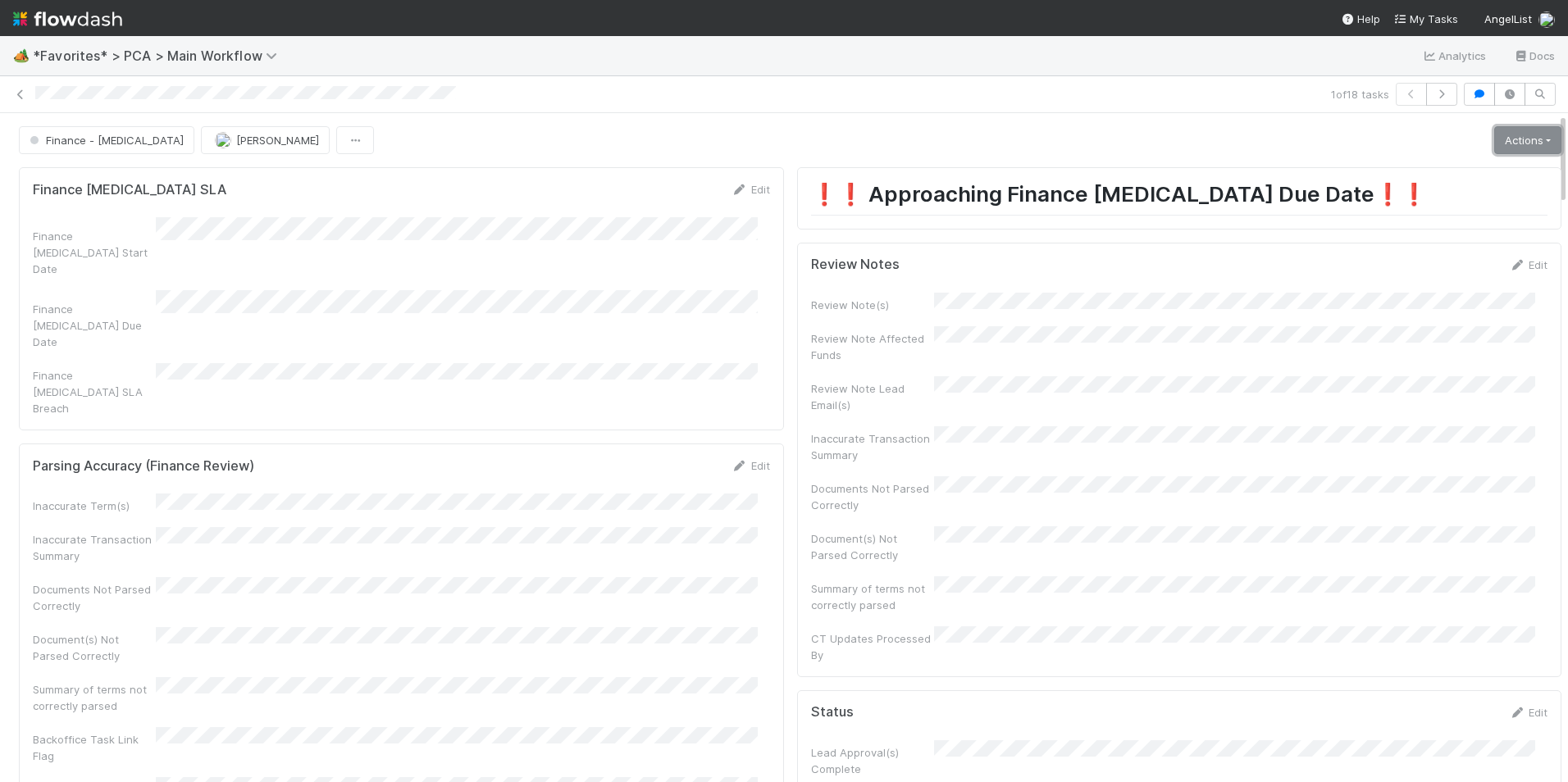
click at [1506, 132] on link "Actions" at bounding box center [1528, 141] width 67 height 28
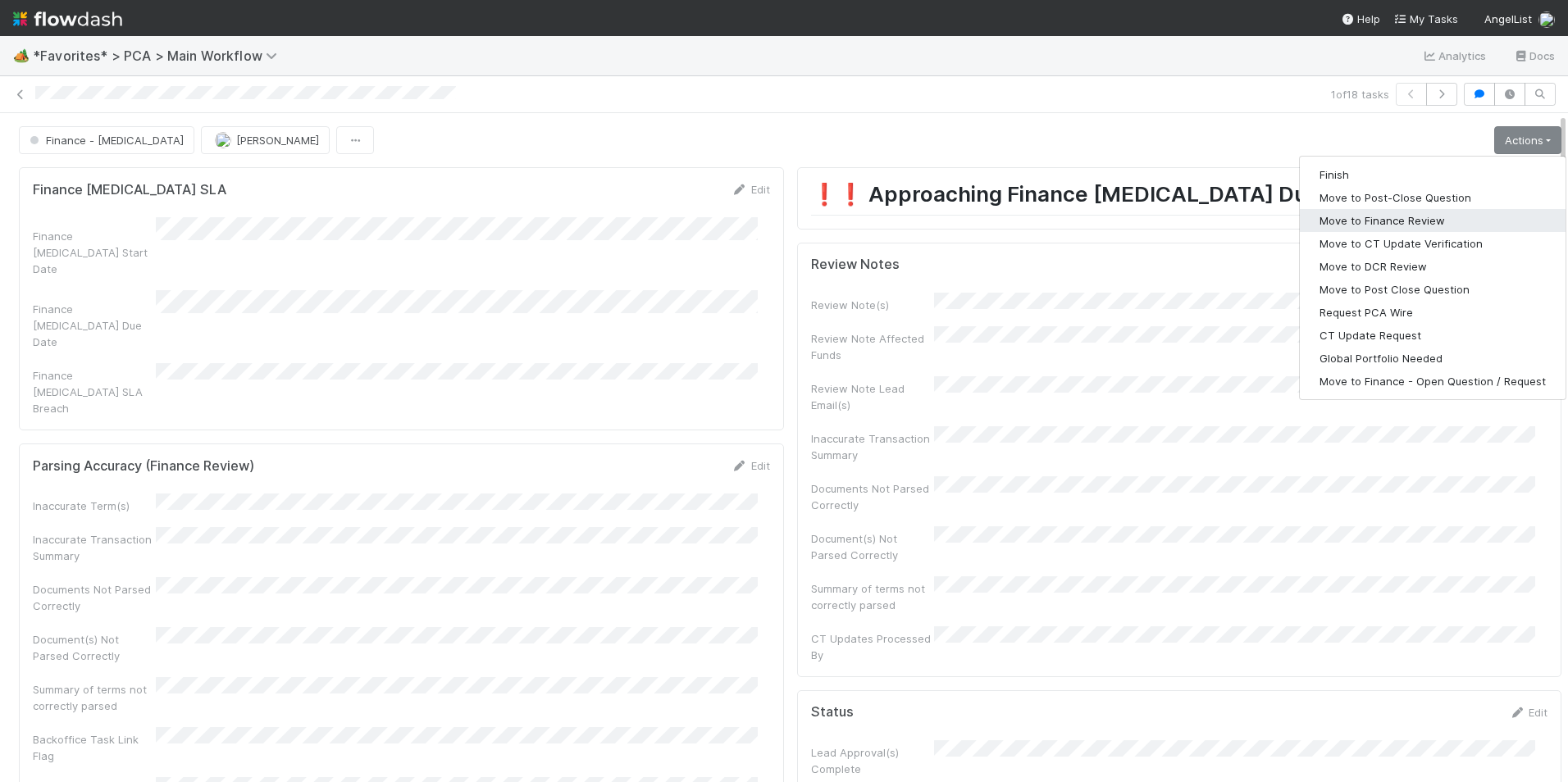
click at [1368, 219] on button "Move to Finance Review" at bounding box center [1433, 221] width 265 height 23
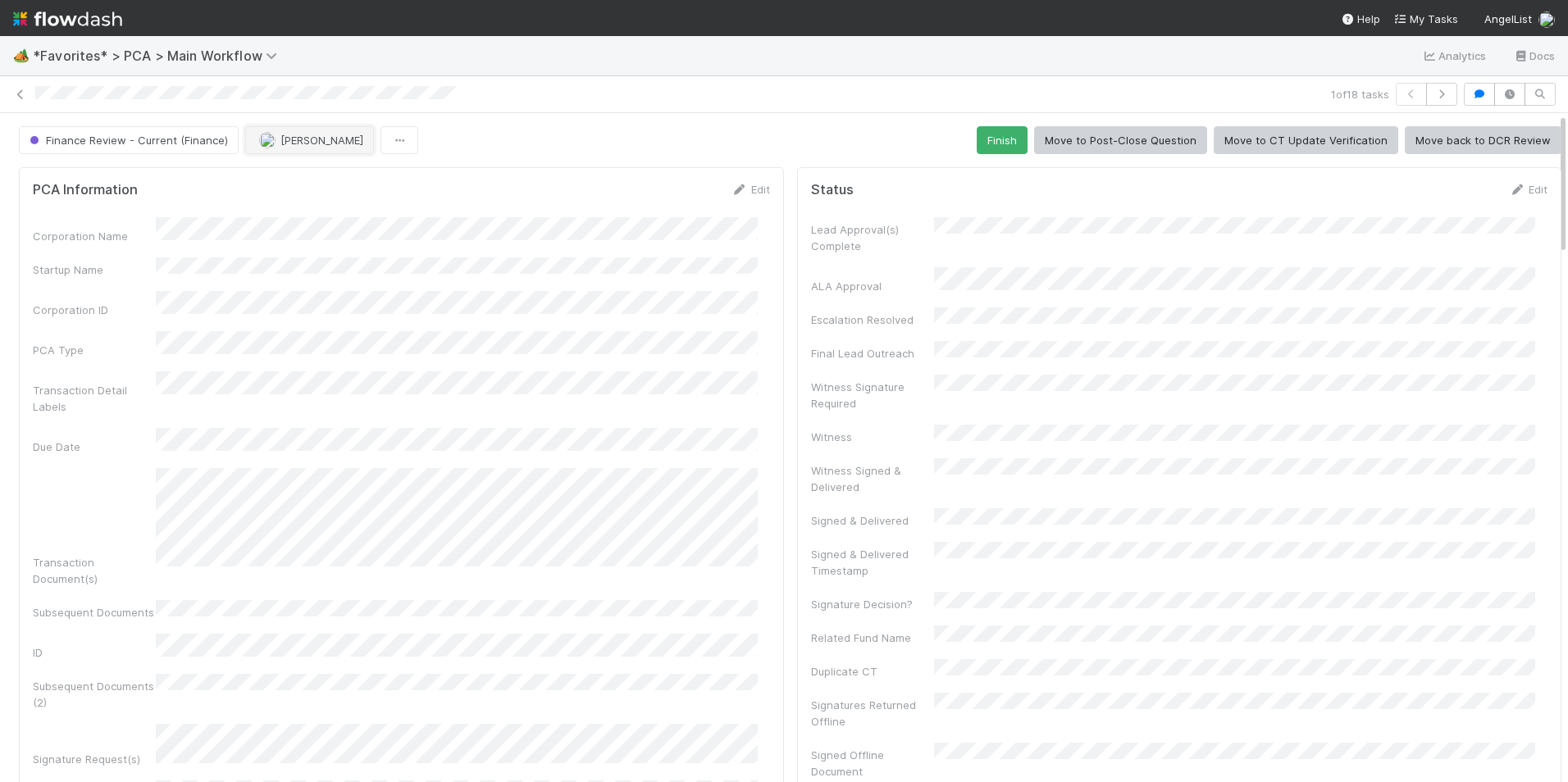
click at [297, 147] on button "[PERSON_NAME]" at bounding box center [309, 141] width 128 height 28
click at [316, 177] on span "Jacob Luna" at bounding box center [307, 181] width 83 height 13
click at [20, 94] on icon at bounding box center [20, 95] width 17 height 11
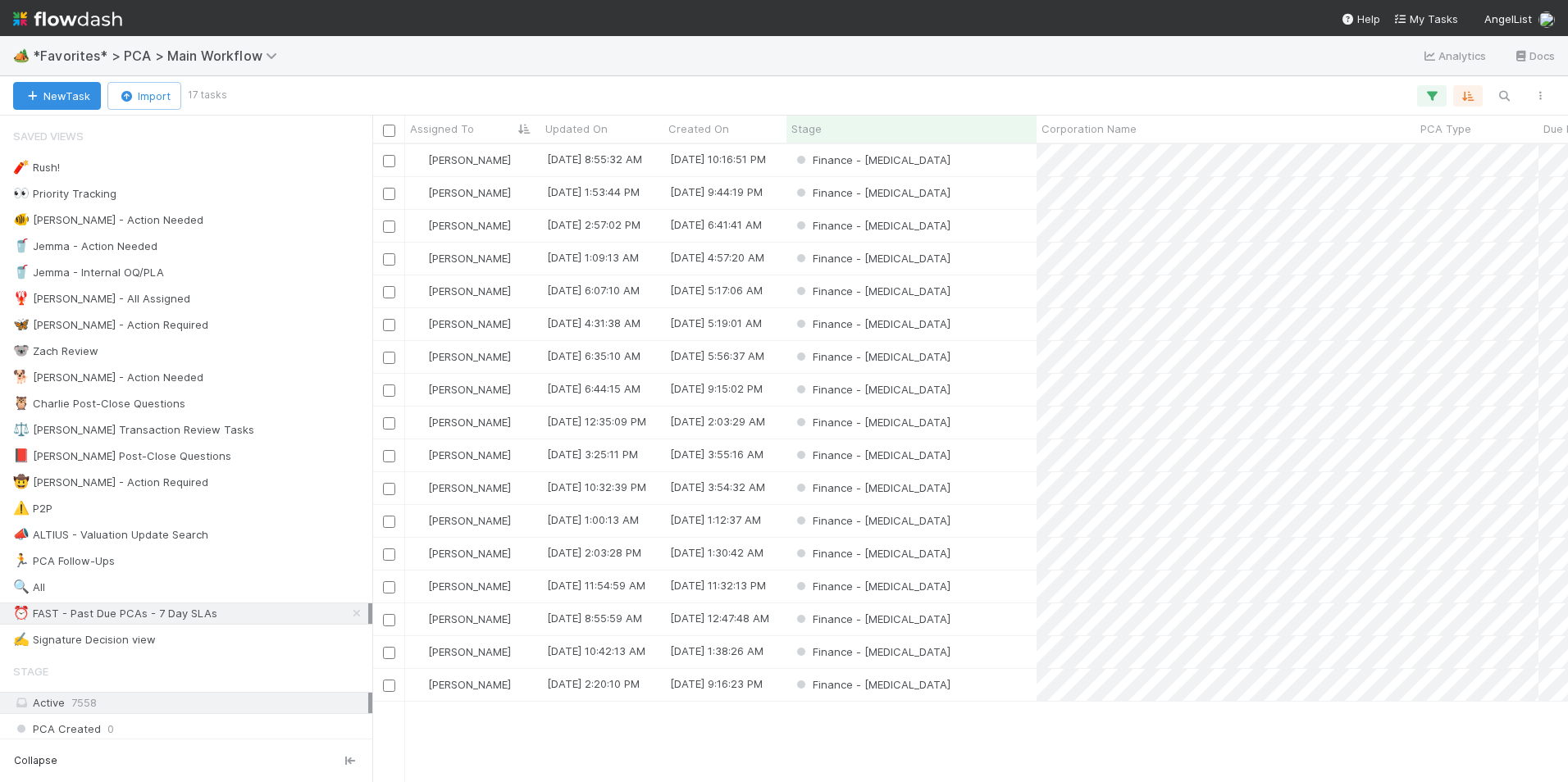
scroll to position [626, 1183]
click at [968, 235] on div "Finance - [MEDICAL_DATA]" at bounding box center [911, 226] width 250 height 32
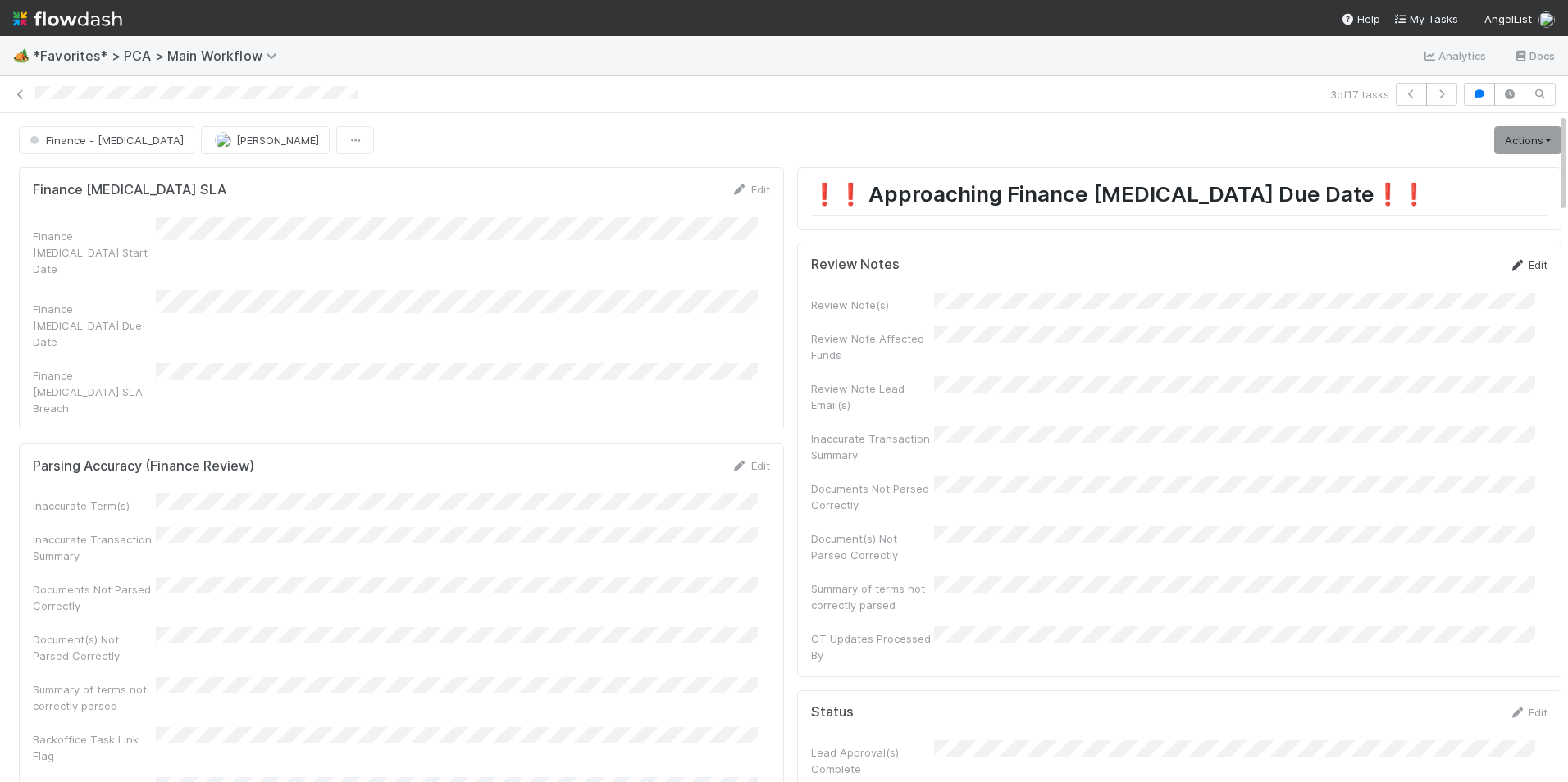
click at [1508, 264] on icon at bounding box center [1516, 265] width 17 height 11
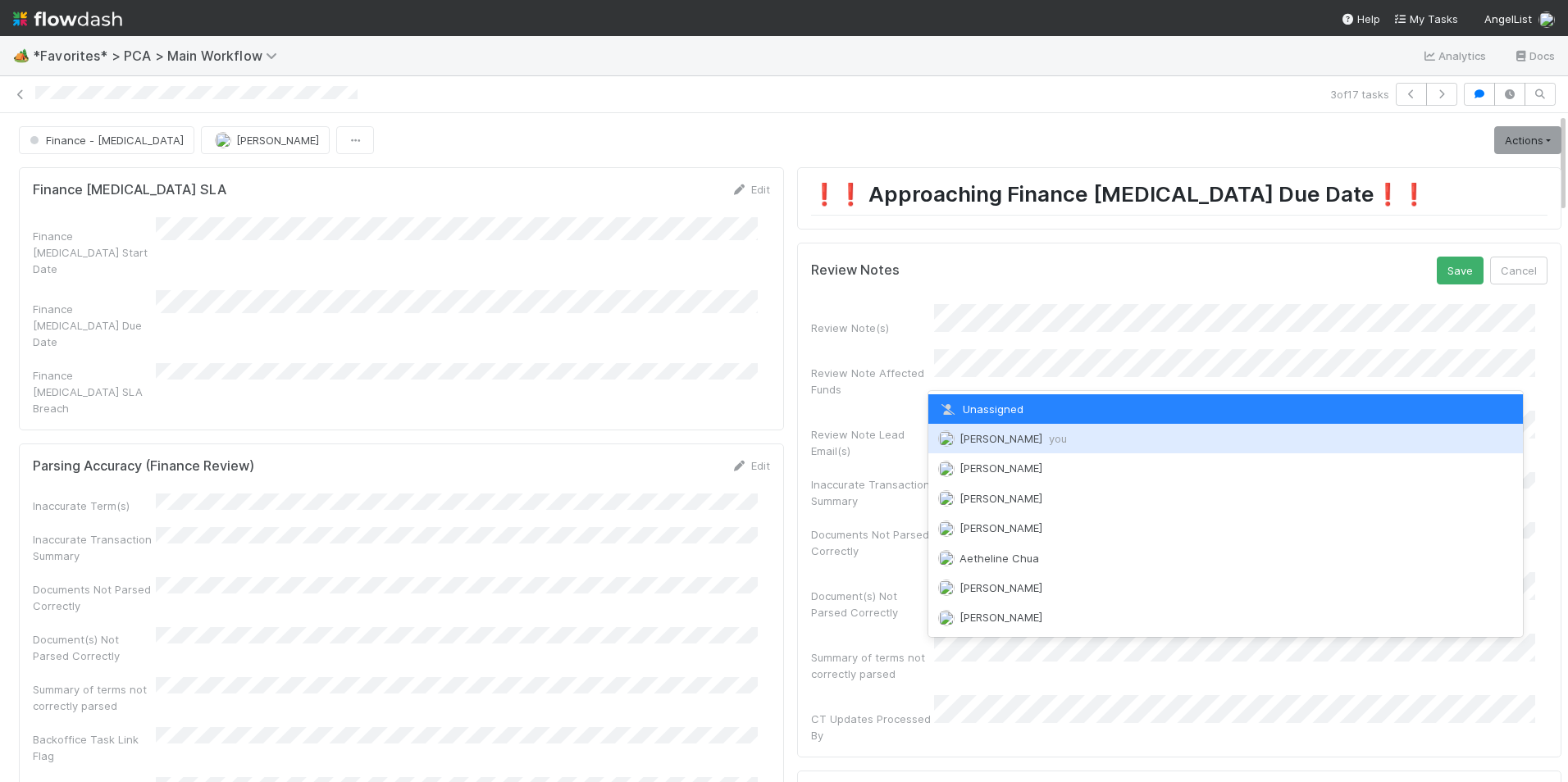
click at [1049, 434] on span "you" at bounding box center [1057, 438] width 18 height 13
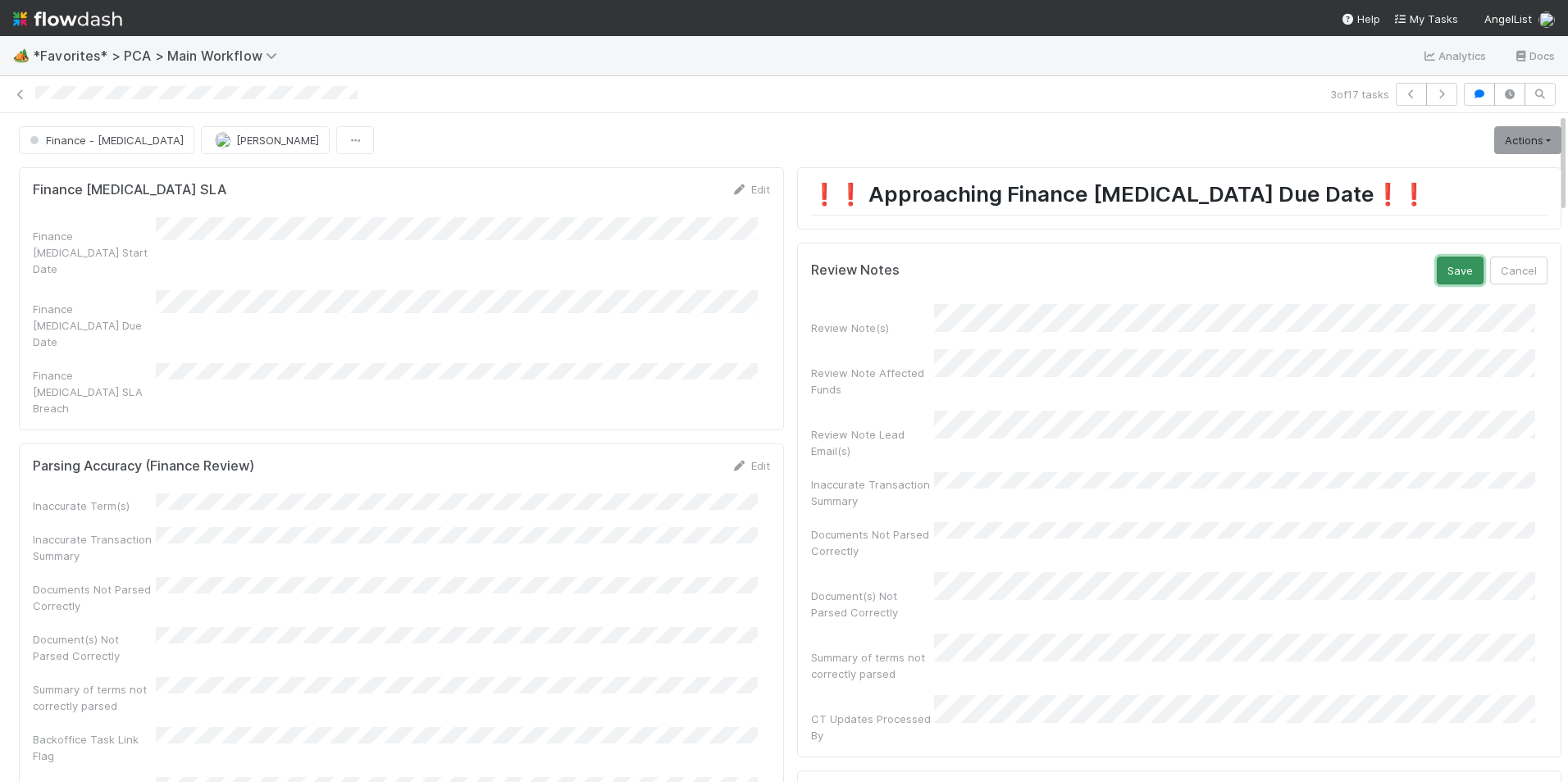
click at [1436, 270] on button "Save" at bounding box center [1459, 271] width 47 height 28
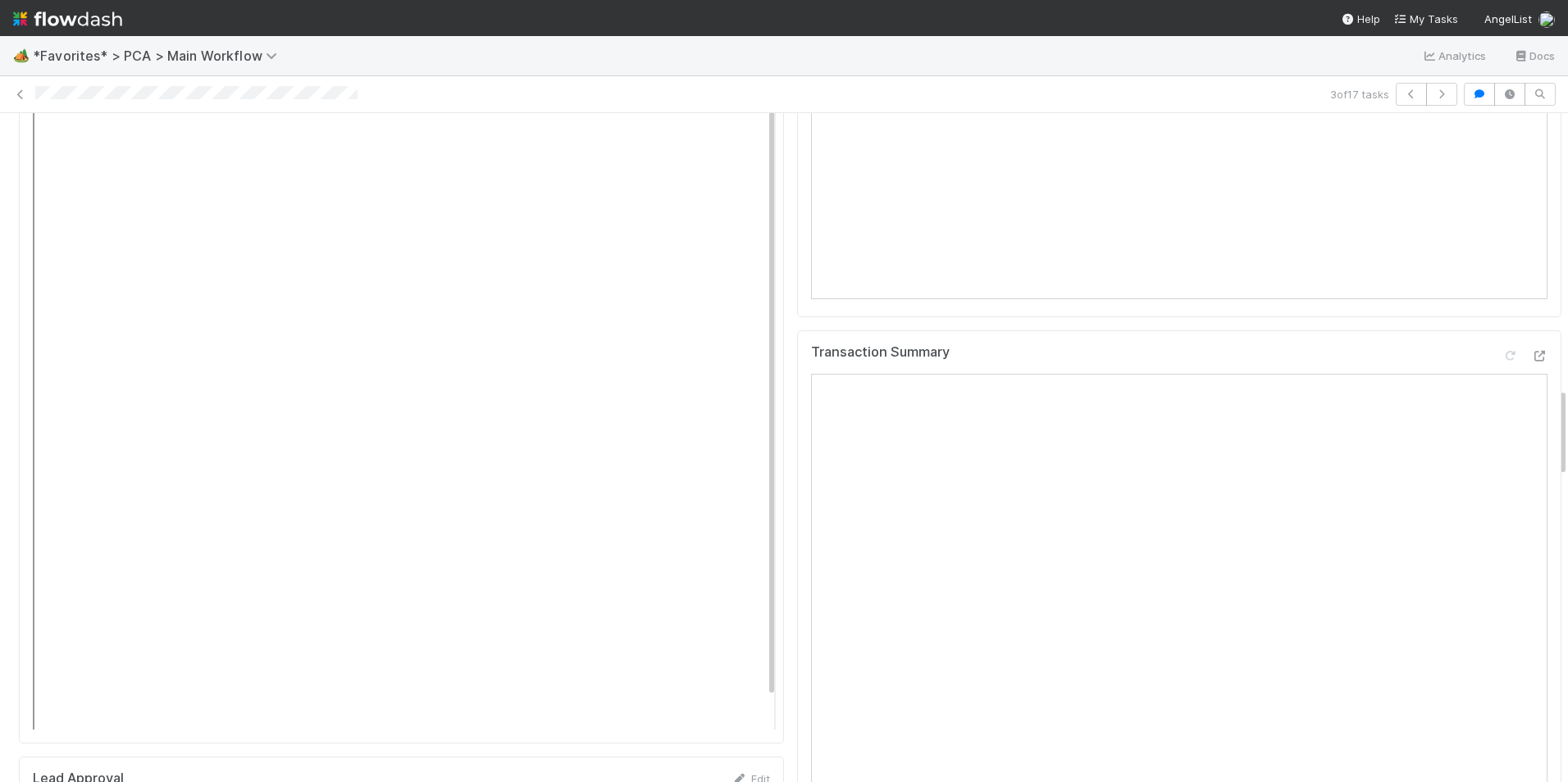
scroll to position [2049, 0]
click at [1531, 360] on icon at bounding box center [1539, 366] width 17 height 11
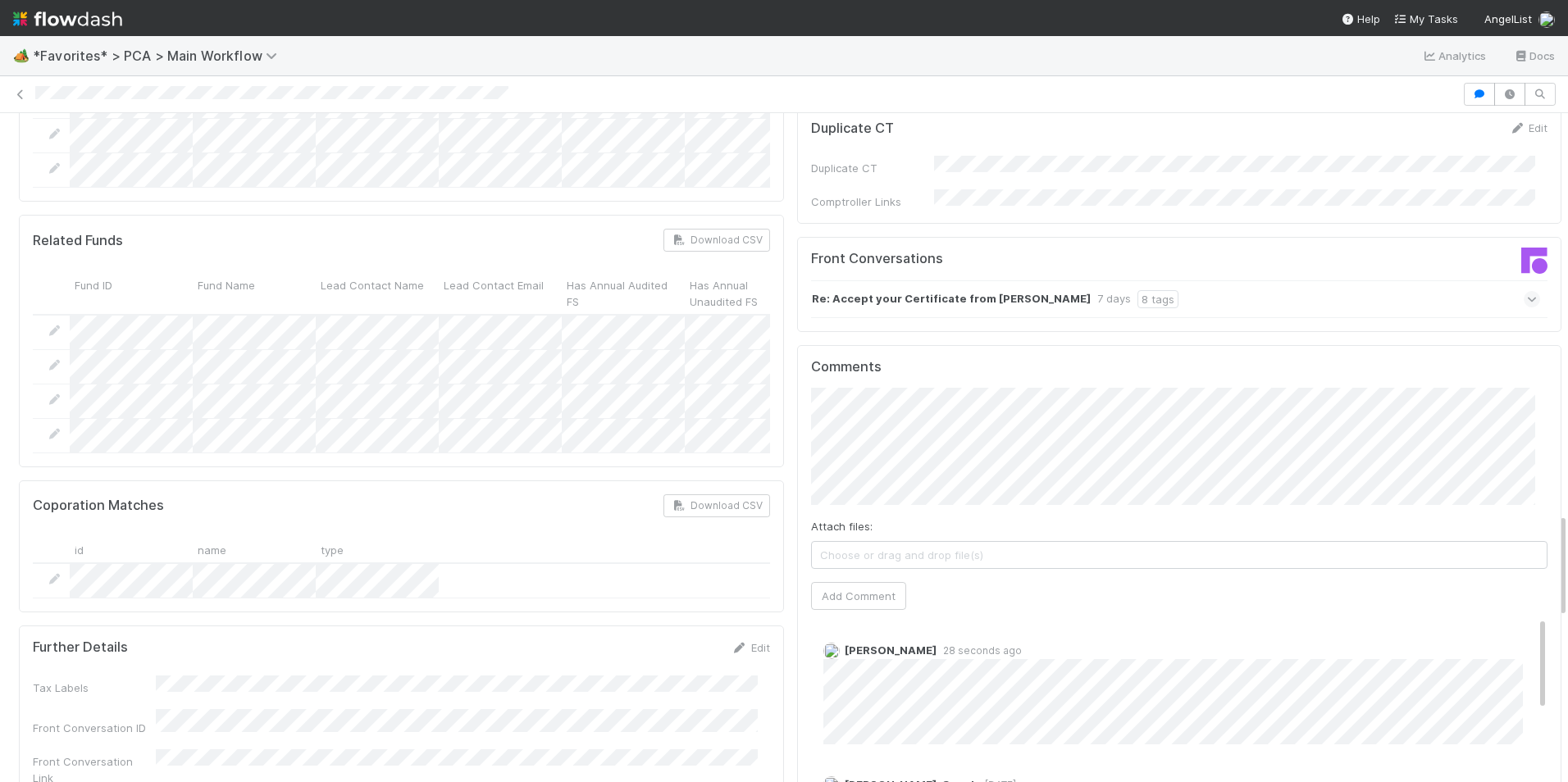
scroll to position [2541, 0]
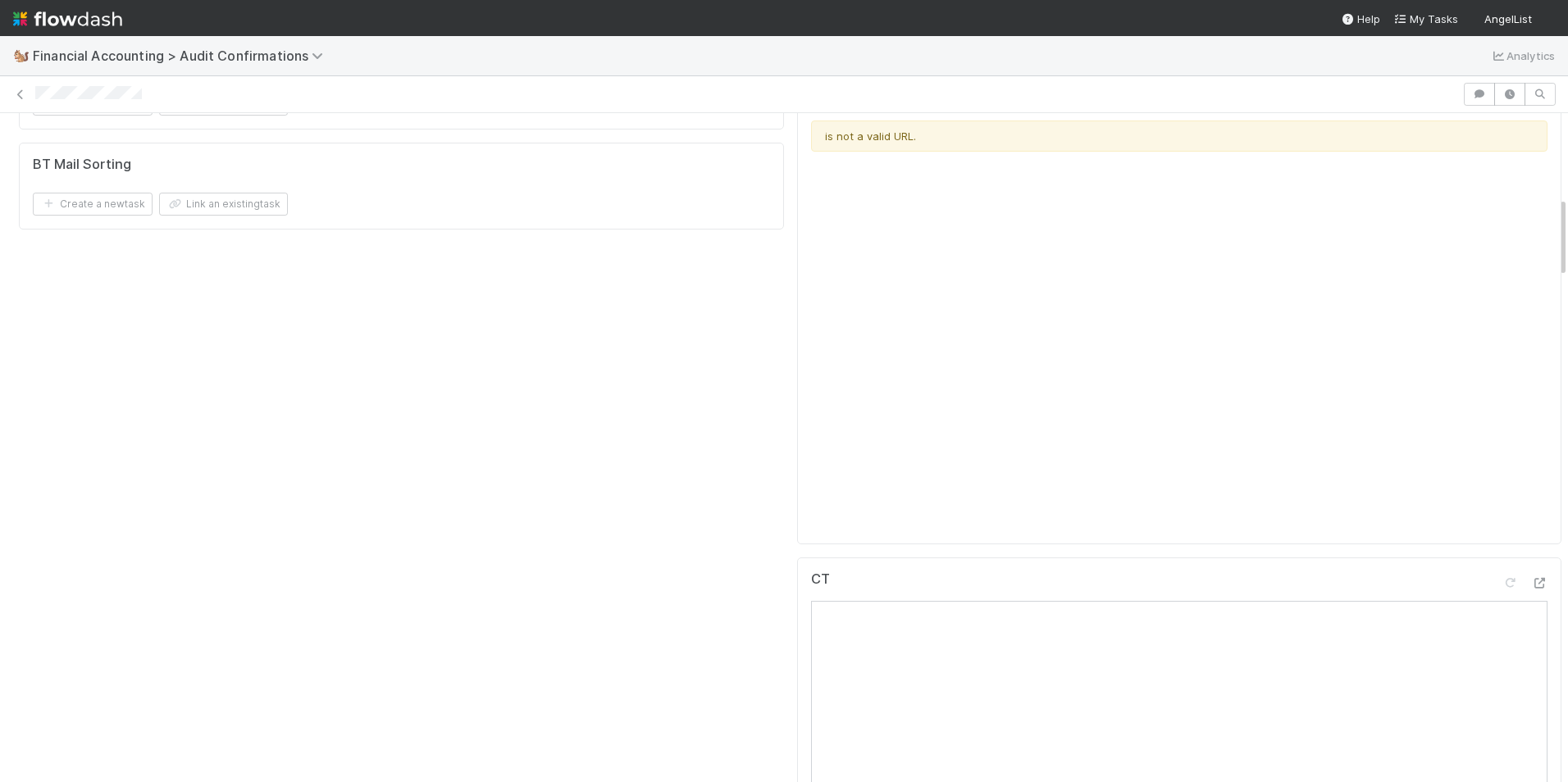
scroll to position [492, 0]
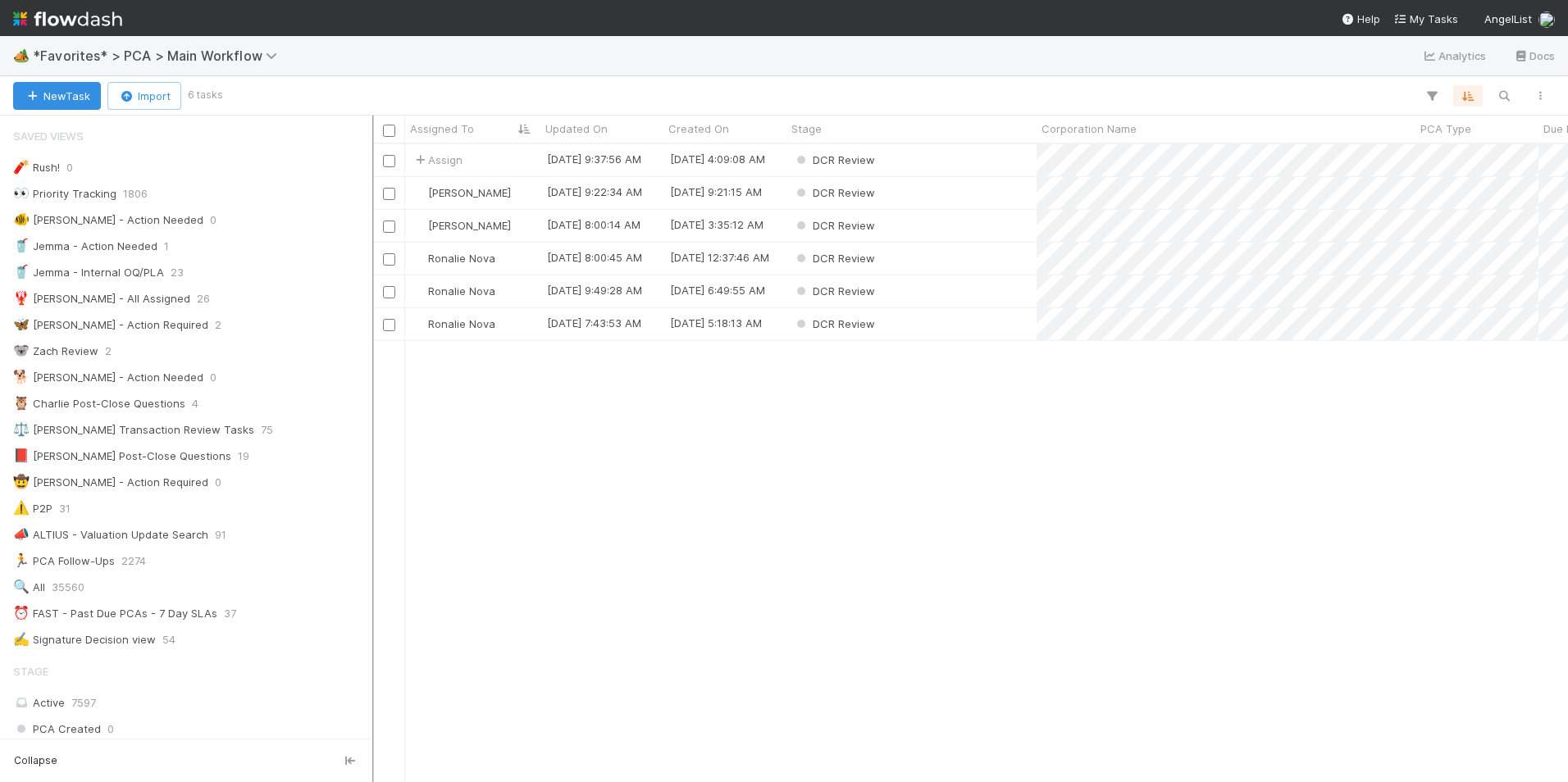
scroll to position [983, 0]
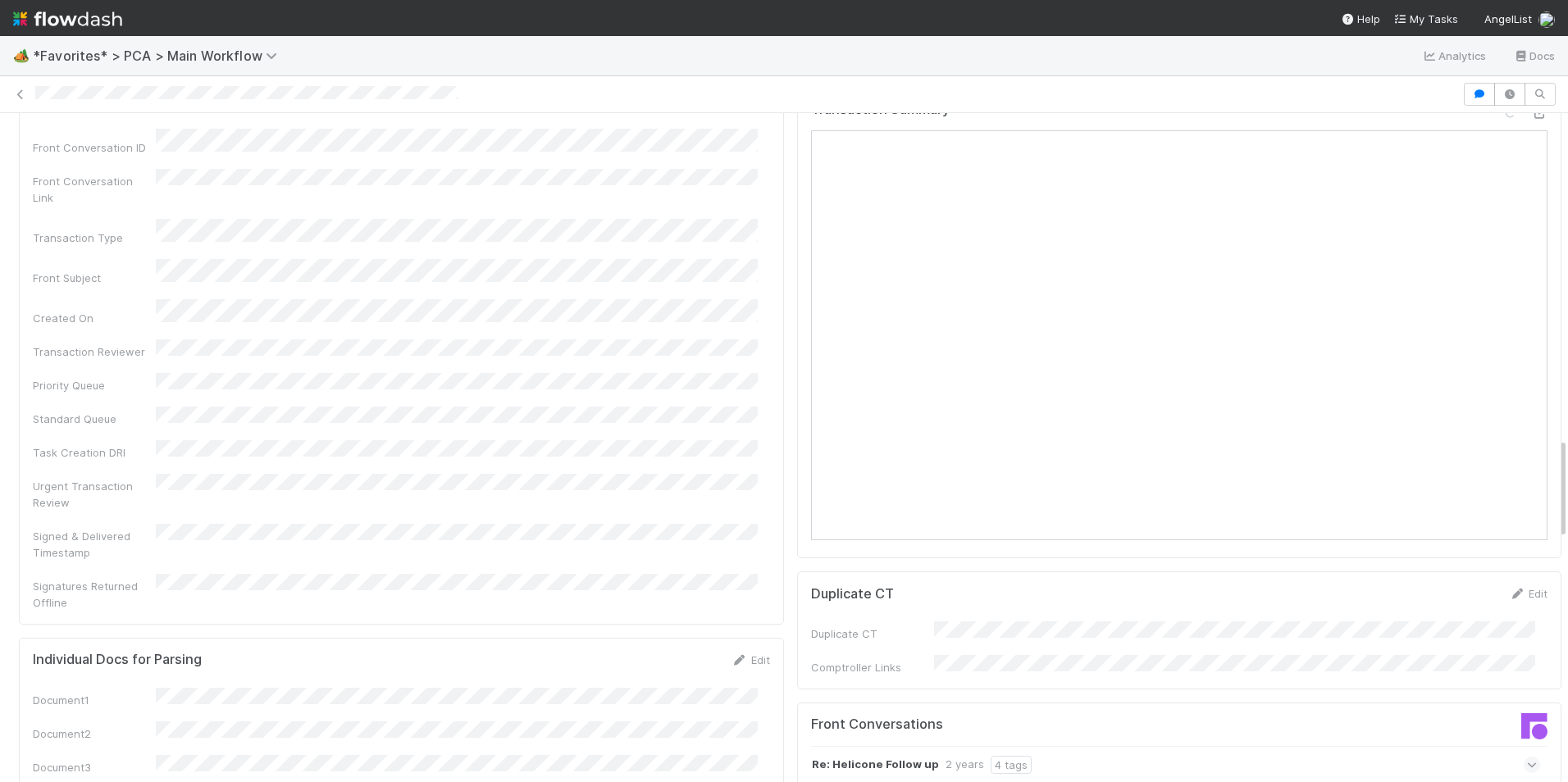
scroll to position [1885, 0]
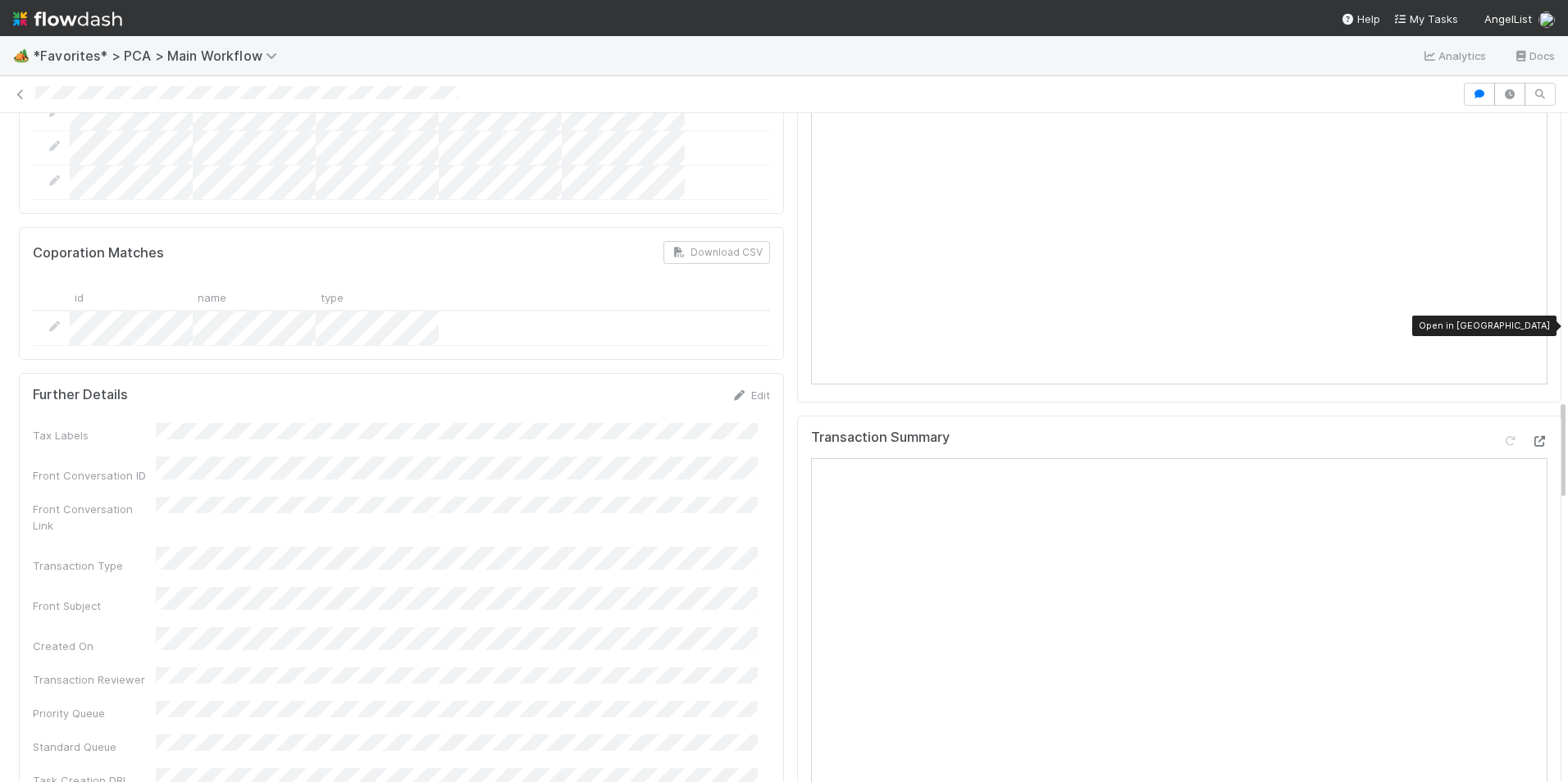
click at [1531, 436] on icon at bounding box center [1539, 441] width 17 height 11
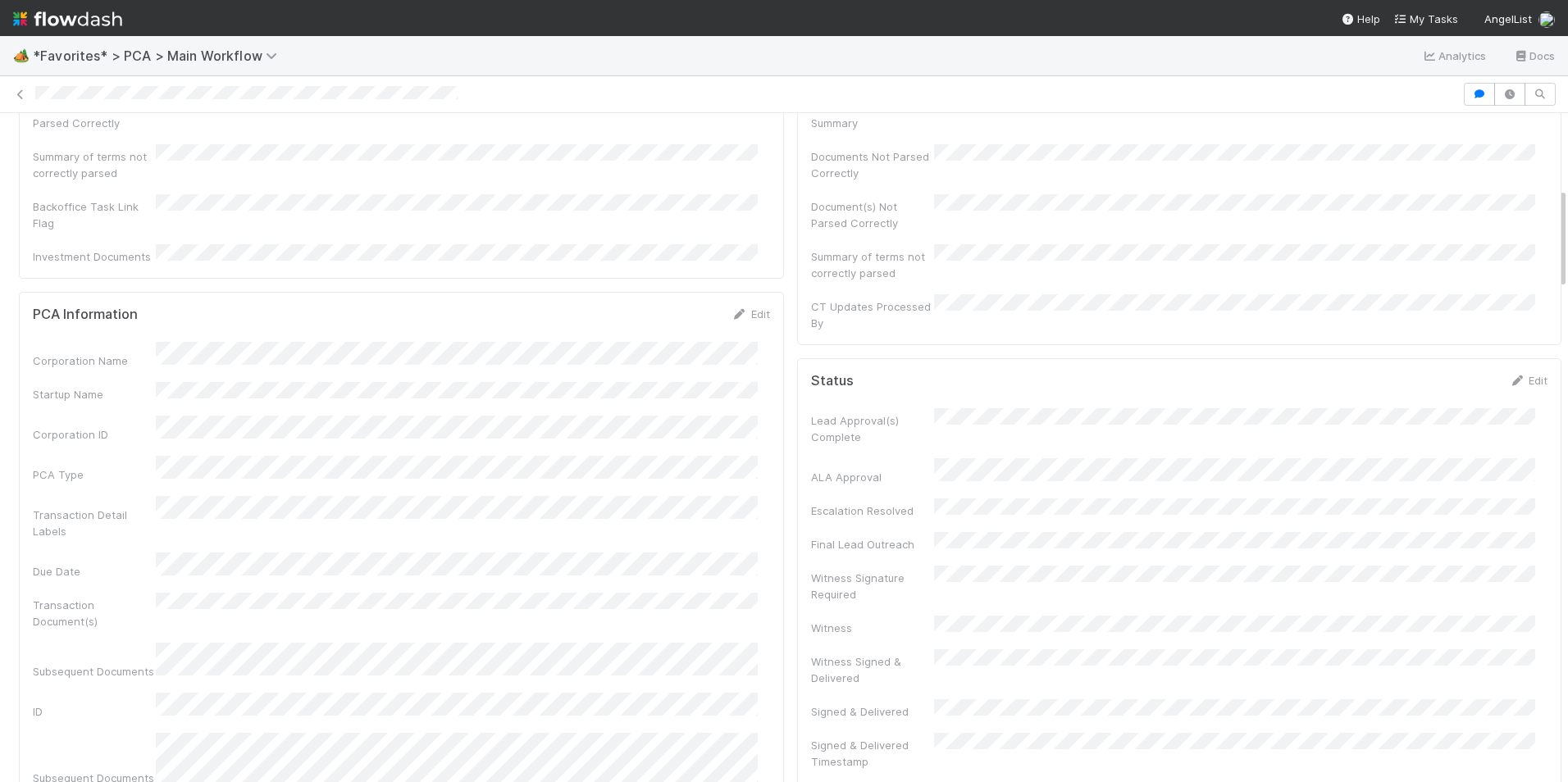
scroll to position [0, 0]
